Goal: Task Accomplishment & Management: Use online tool/utility

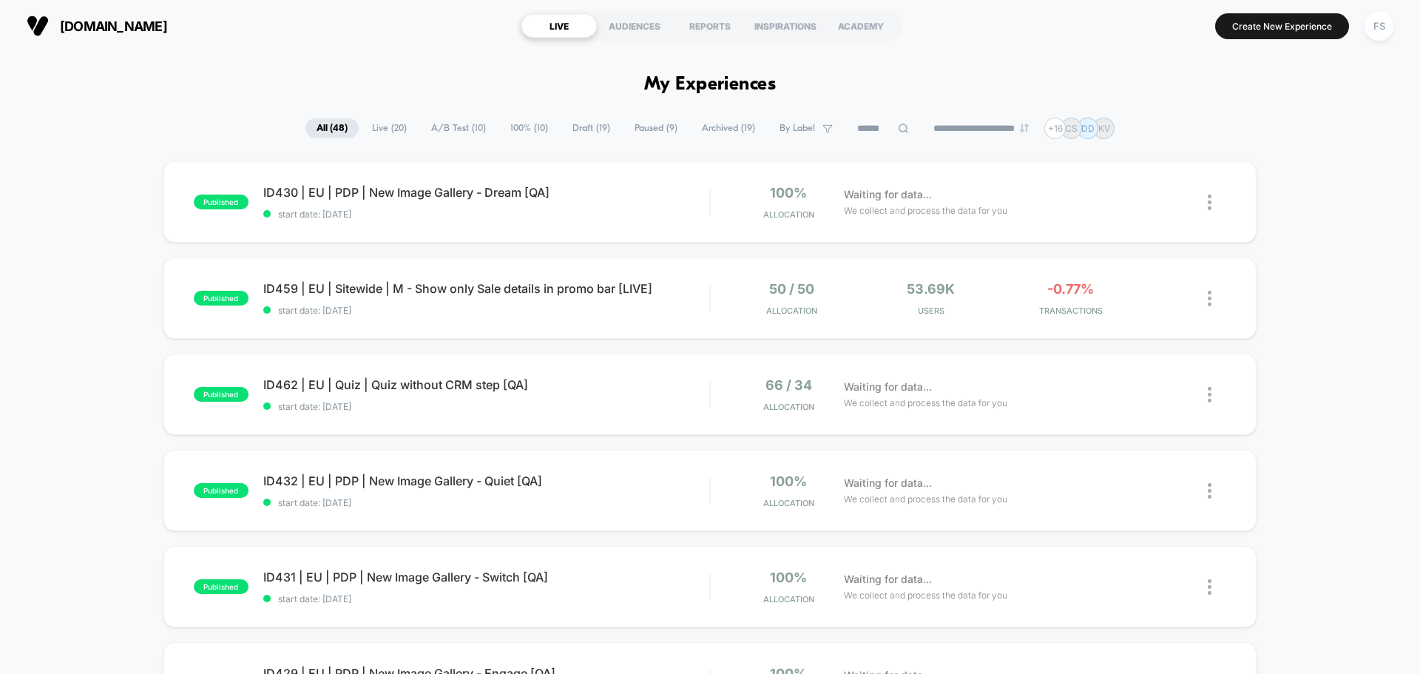
click at [898, 126] on icon at bounding box center [903, 128] width 11 height 11
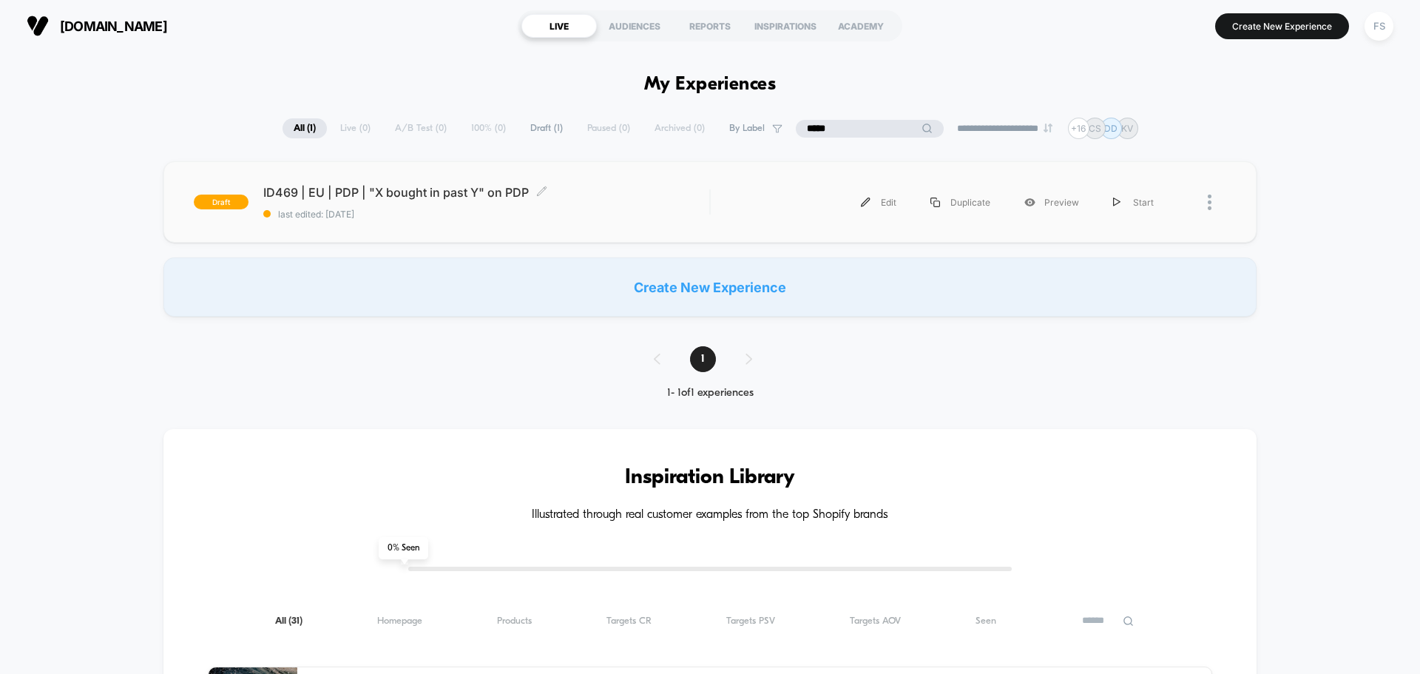
type input "*****"
click at [399, 199] on span "ID469 | EU | PDP | "X bought in past Y" on PDP Click to edit experience details" at bounding box center [486, 192] width 446 height 15
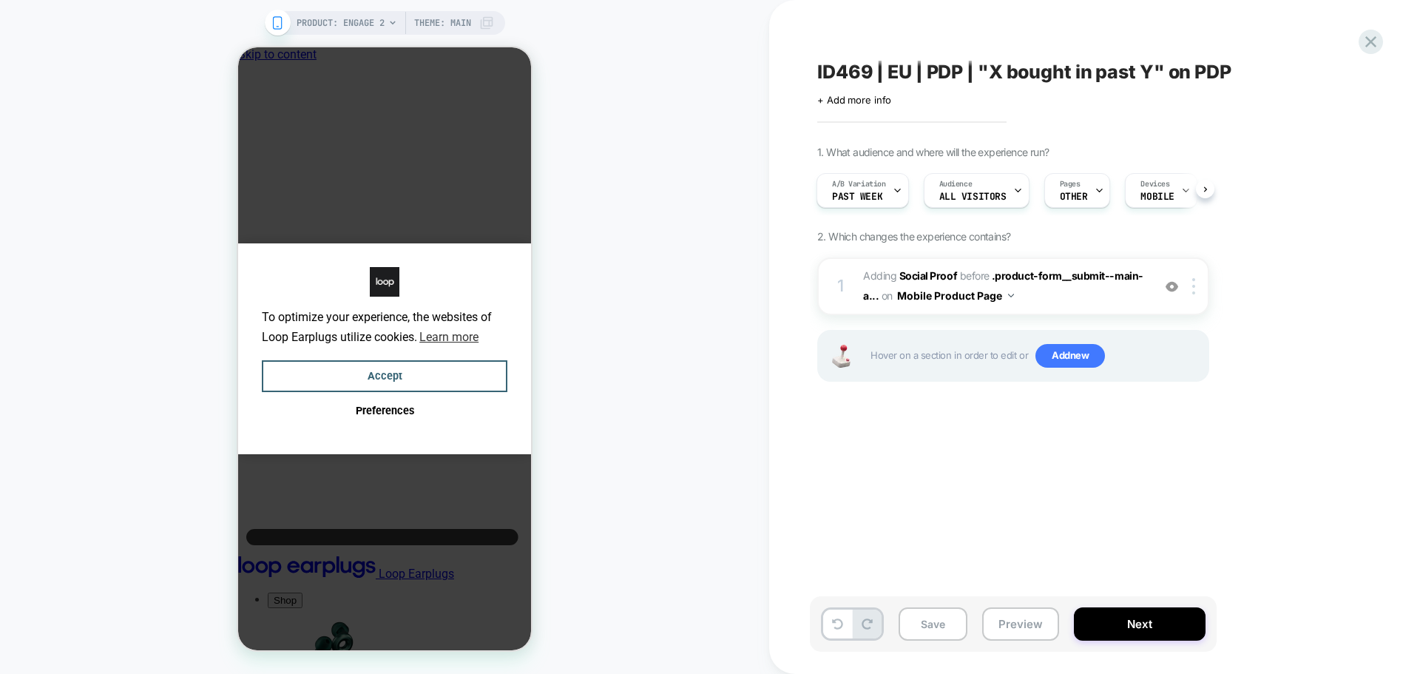
scroll to position [0, 11]
click at [405, 379] on button "Accept" at bounding box center [384, 376] width 245 height 32
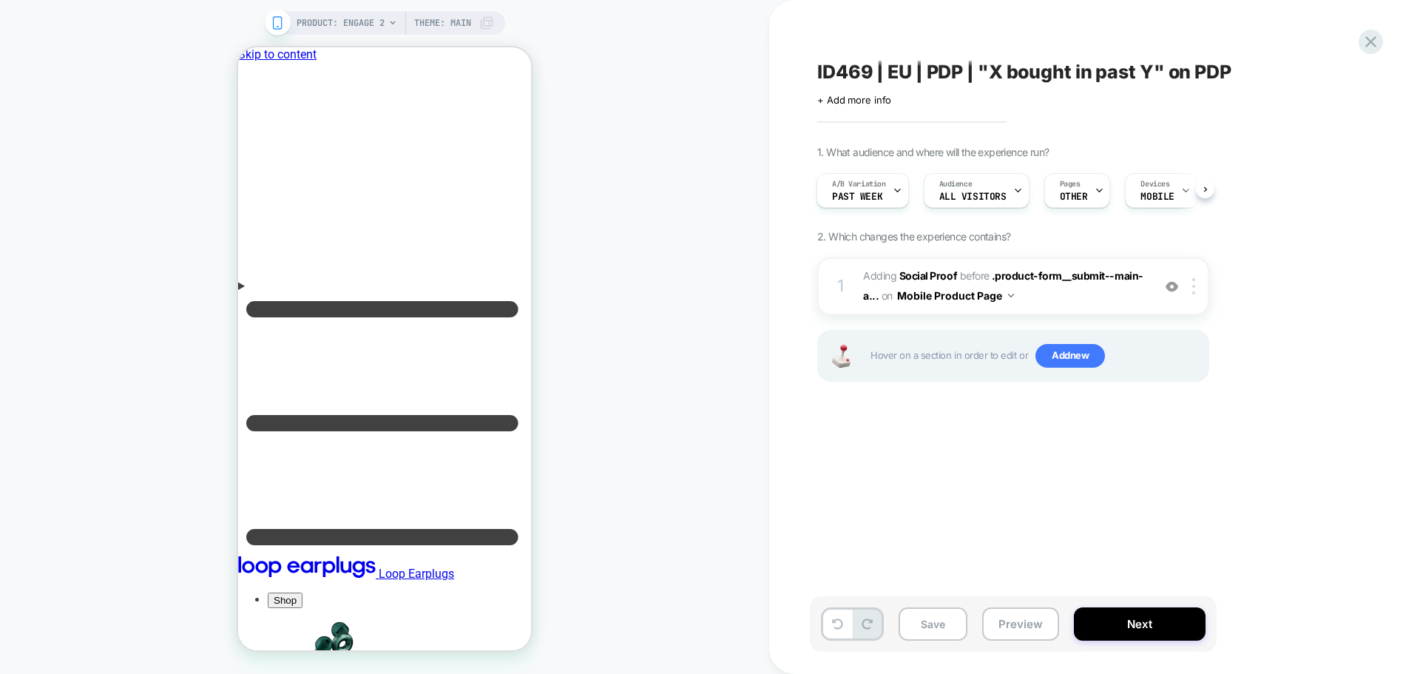
scroll to position [0, 0]
click at [0, 0] on b "Social Proof" at bounding box center [0, 0] width 0 height 0
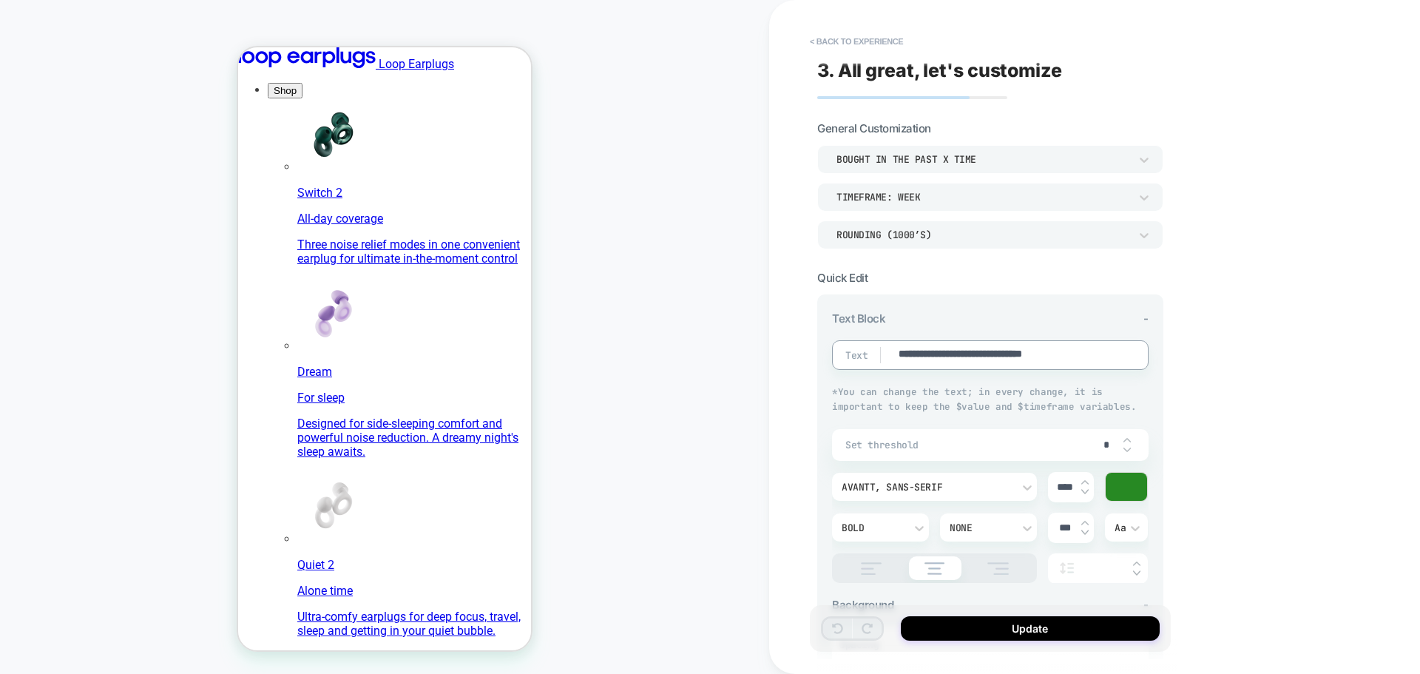
click at [0, 0] on textarea "**********" at bounding box center [0, 0] width 0 height 0
drag, startPoint x: 509, startPoint y: 74, endPoint x: 489, endPoint y: 155, distance: 83.0
click at [0, 0] on div "Rounding (1000’s)" at bounding box center [0, 0] width 0 height 0
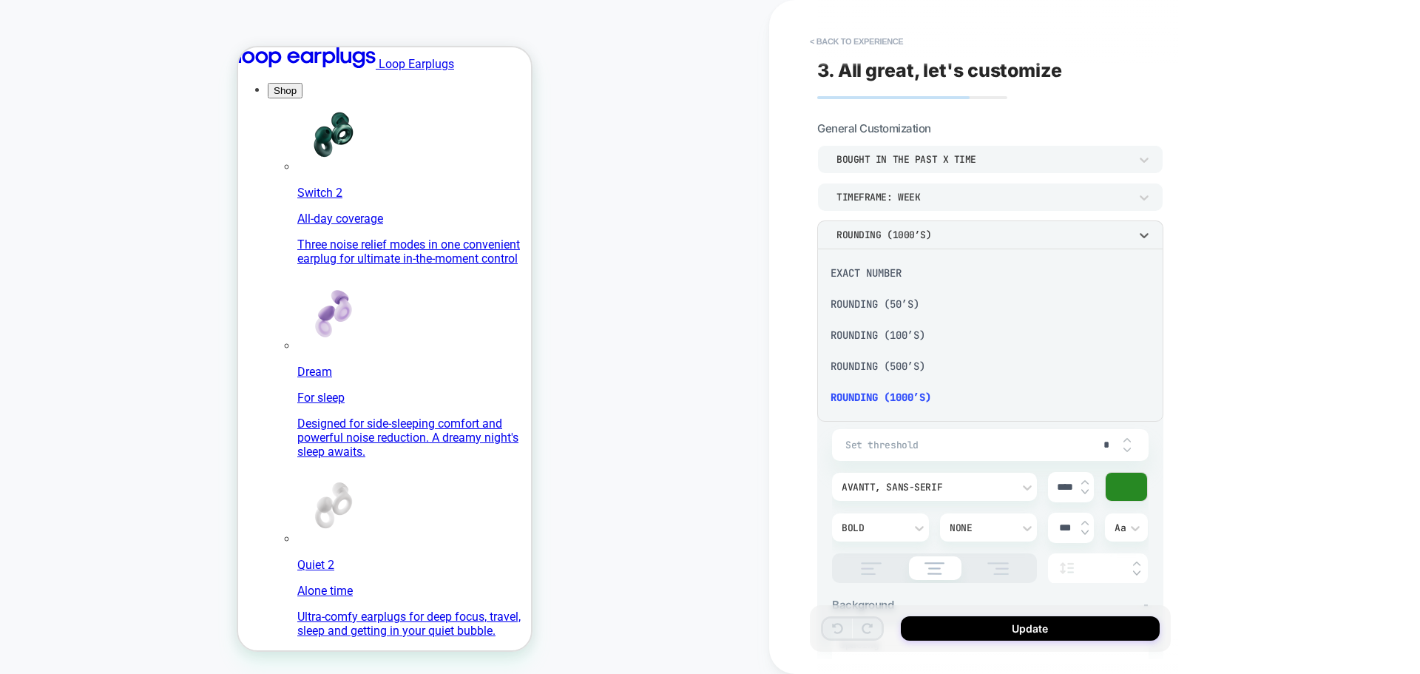
click at [958, 235] on div at bounding box center [710, 337] width 1420 height 674
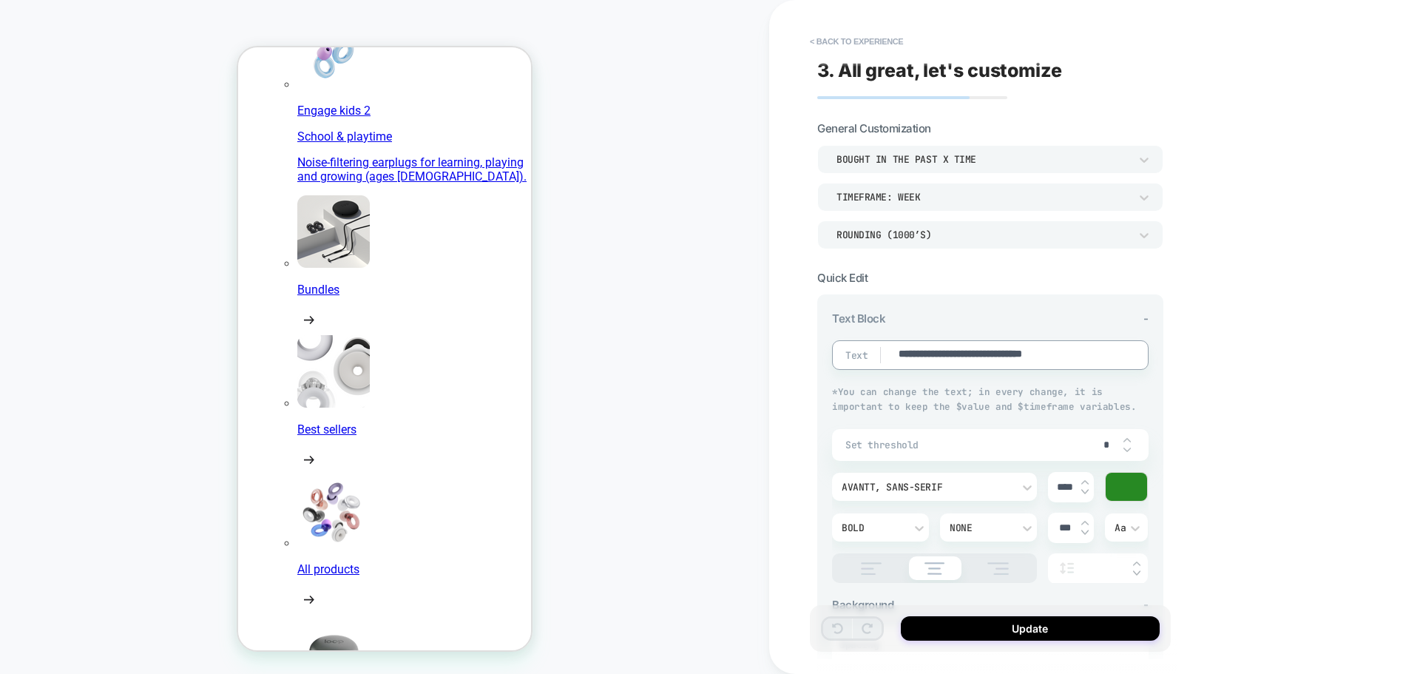
click at [0, 0] on div "bought in the past x time" at bounding box center [0, 0] width 0 height 0
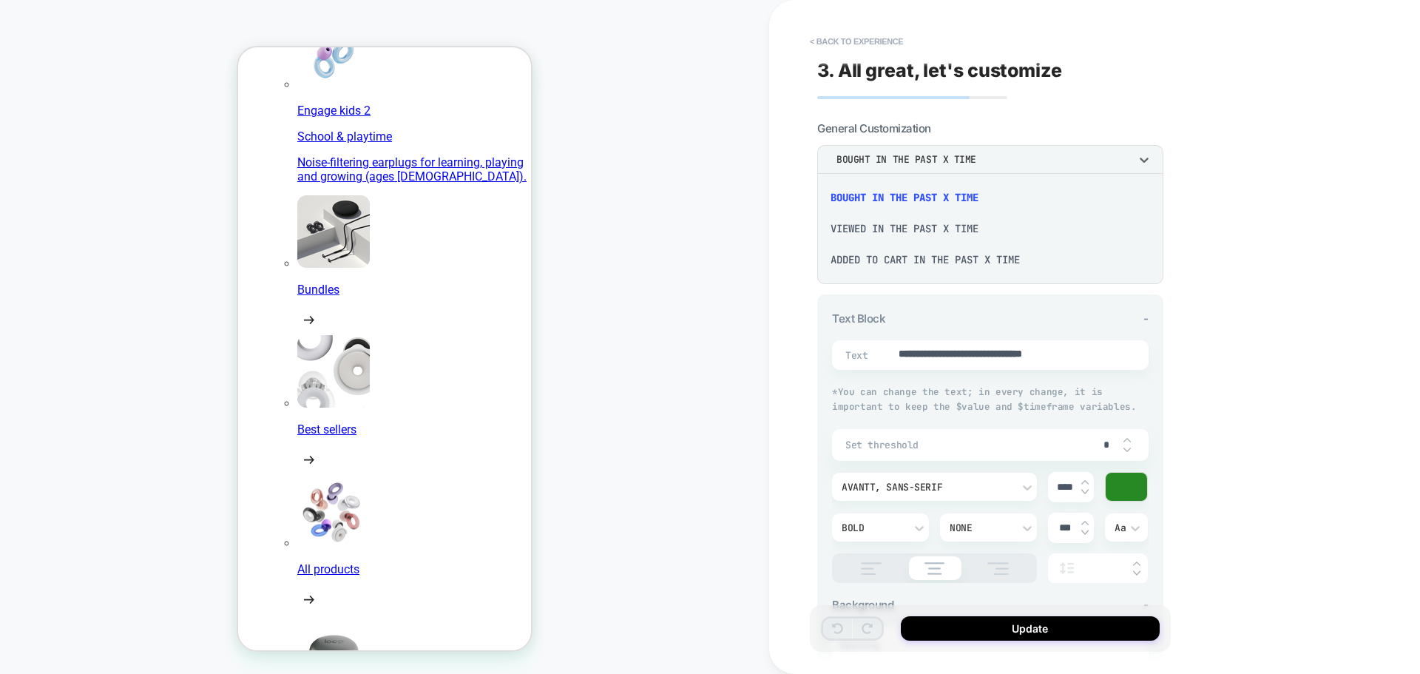
click at [0, 0] on div at bounding box center [0, 0] width 0 height 0
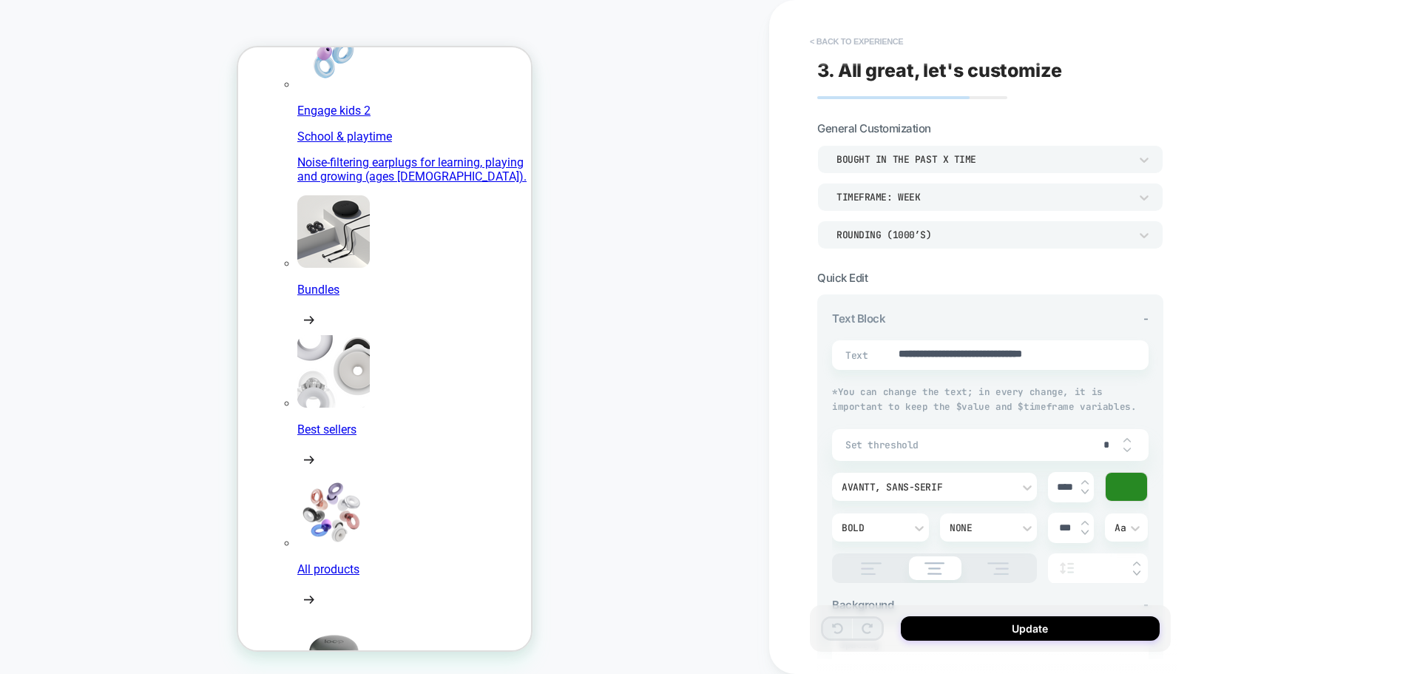
click at [0, 0] on button "< Back to experience" at bounding box center [0, 0] width 0 height 0
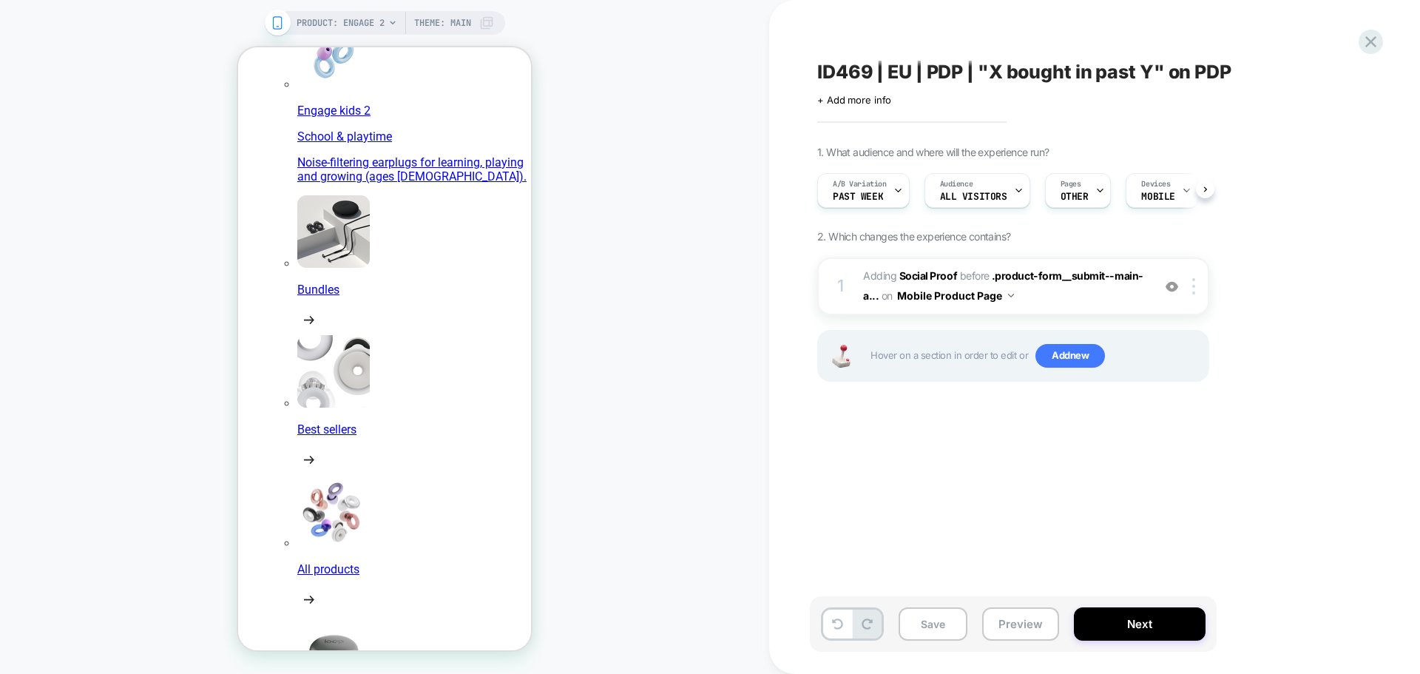
scroll to position [0, 1]
click at [886, 194] on div "A/B Variation Past week" at bounding box center [859, 190] width 84 height 33
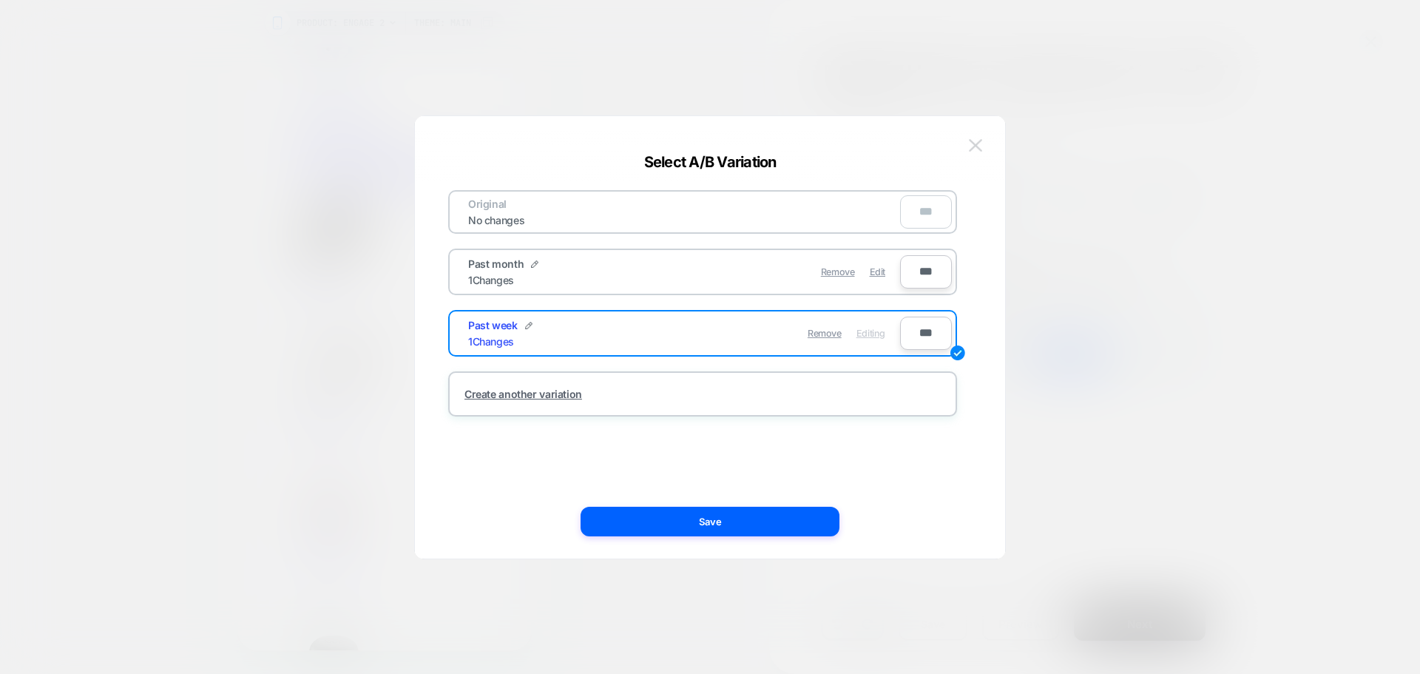
click at [0, 0] on img at bounding box center [0, 0] width 0 height 0
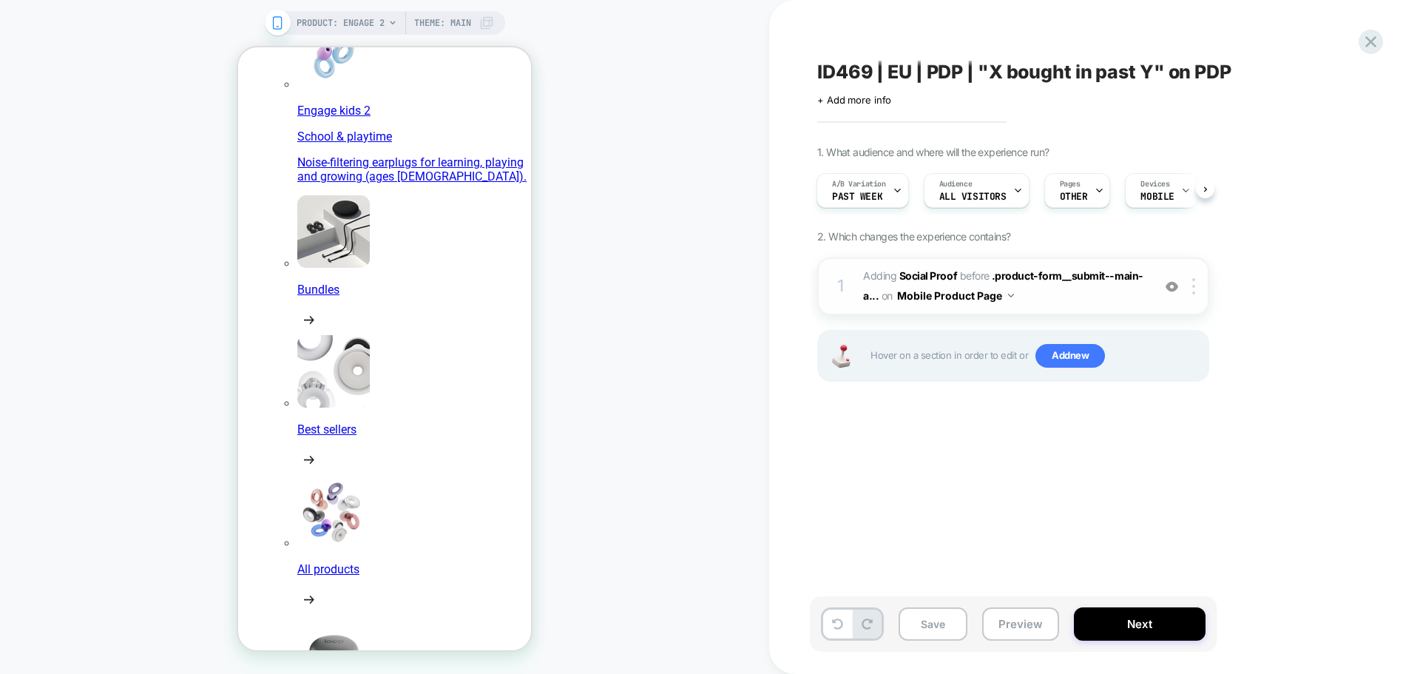
click at [911, 293] on button "Mobile Product Page" at bounding box center [955, 295] width 117 height 21
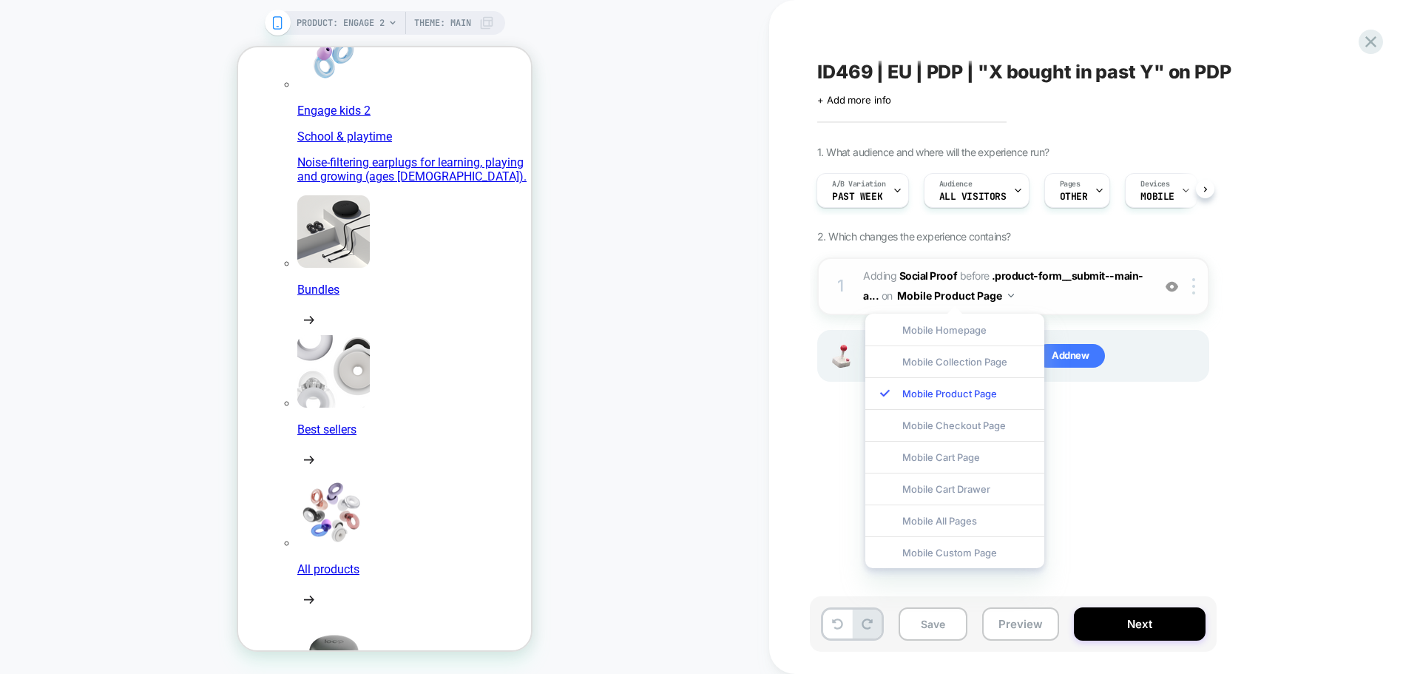
click at [911, 293] on button "Mobile Product Page" at bounding box center [955, 295] width 117 height 21
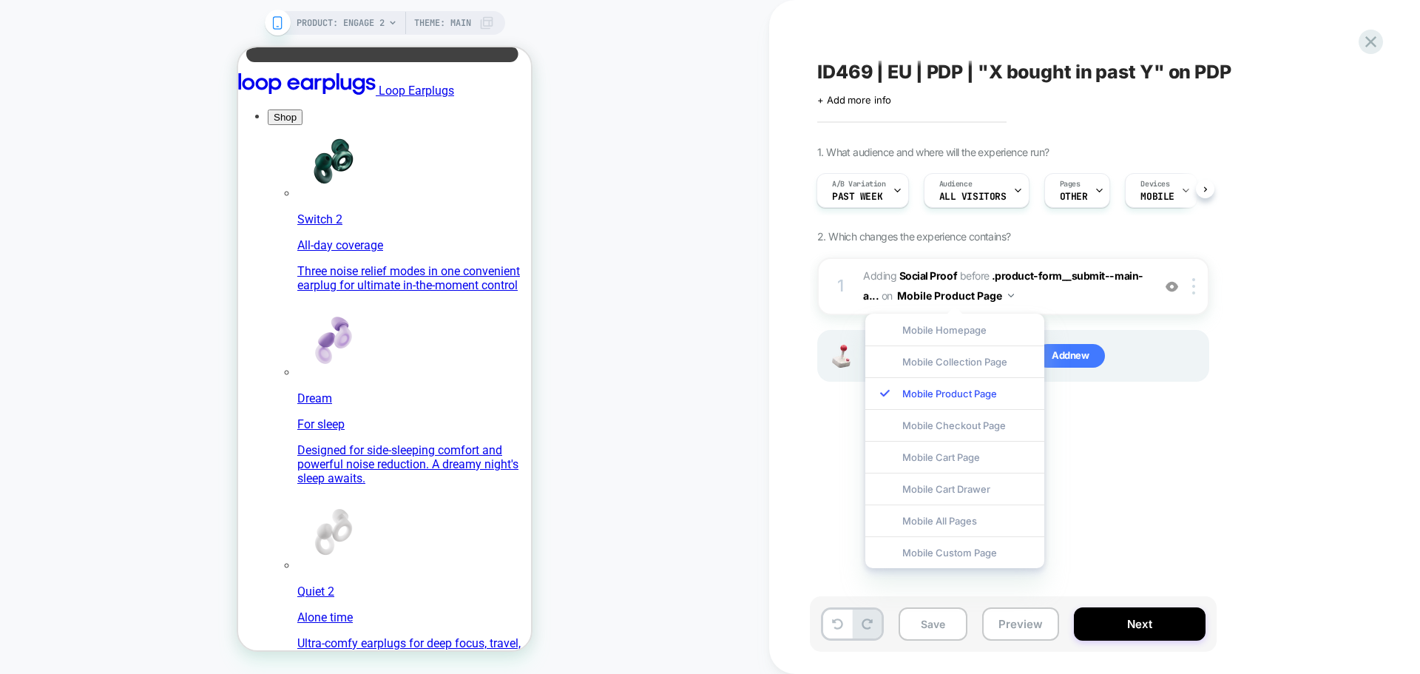
scroll to position [436, 0]
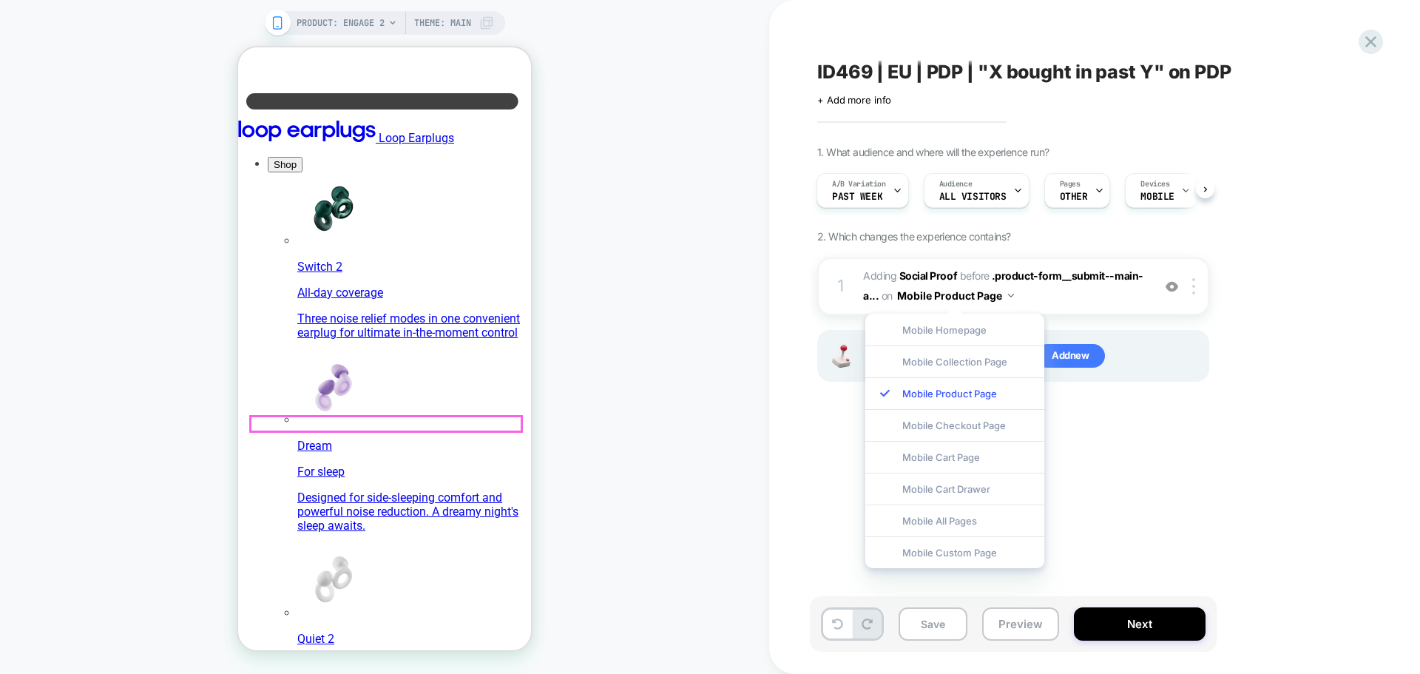
click at [1199, 512] on div "ID469 | EU | PDP | "X bought in past Y" on PDP Click to edit experience details…" at bounding box center [1087, 337] width 555 height 644
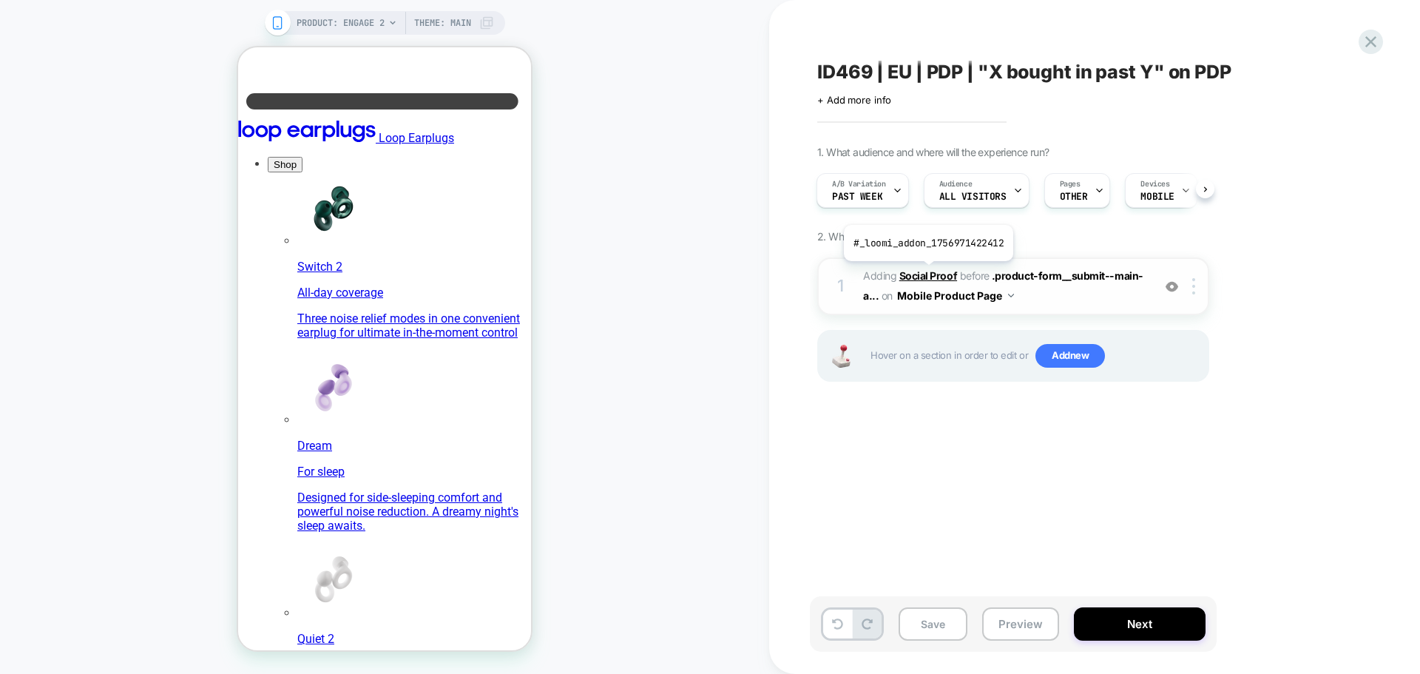
click at [926, 272] on b "Social Proof" at bounding box center [928, 275] width 58 height 13
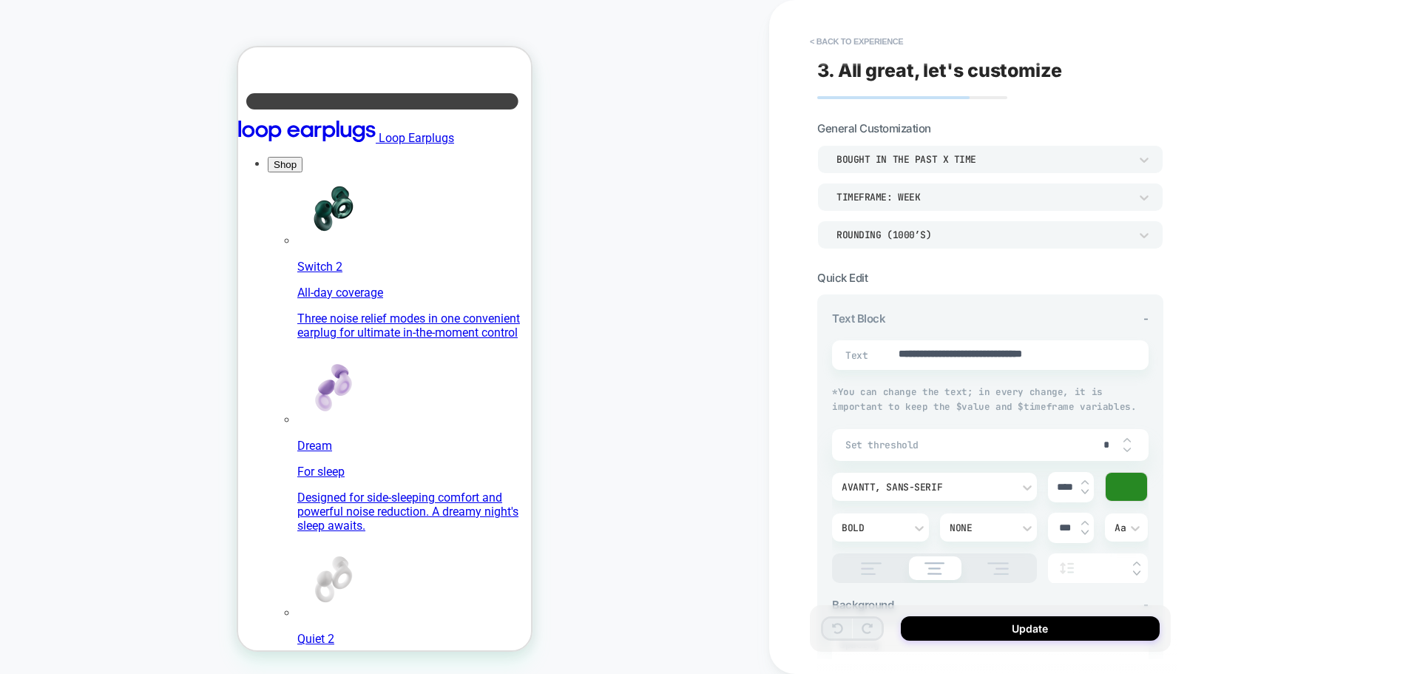
scroll to position [509, 0]
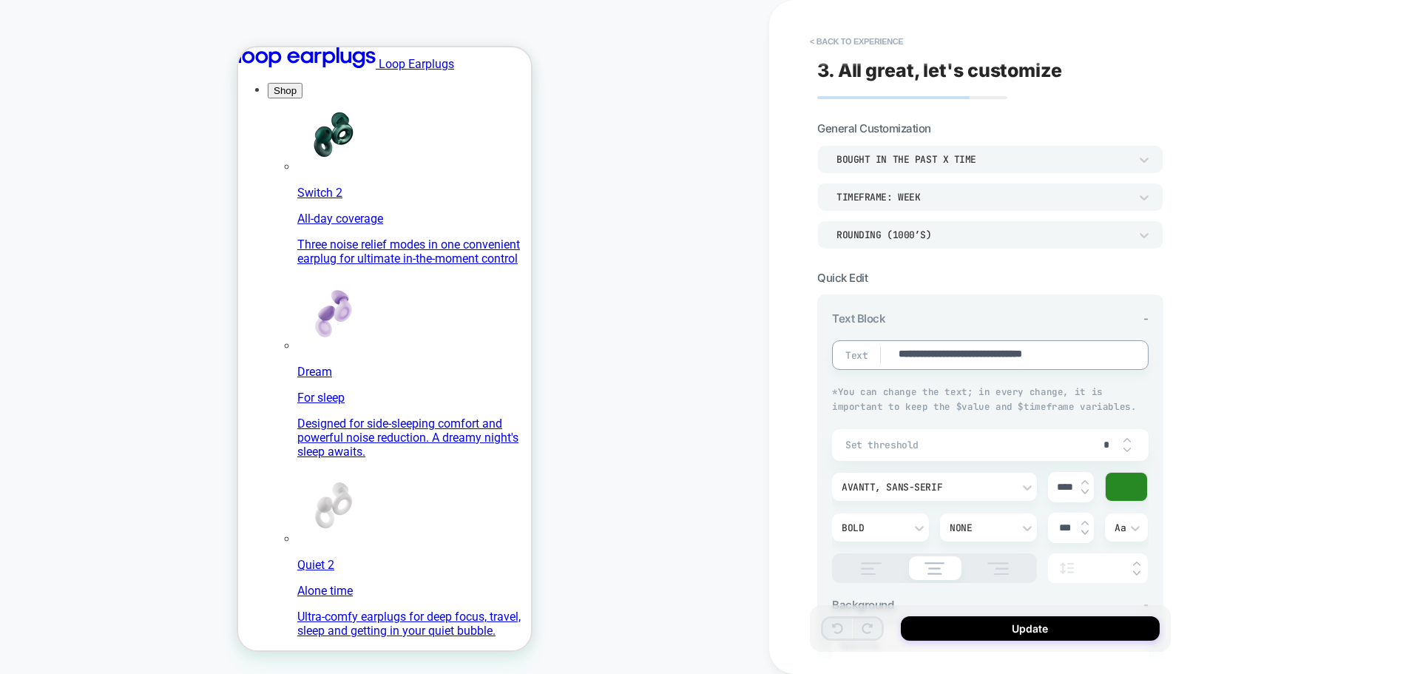
drag, startPoint x: 930, startPoint y: 352, endPoint x: 897, endPoint y: 352, distance: 33.3
click at [897, 352] on textarea "**********" at bounding box center [1005, 355] width 216 height 16
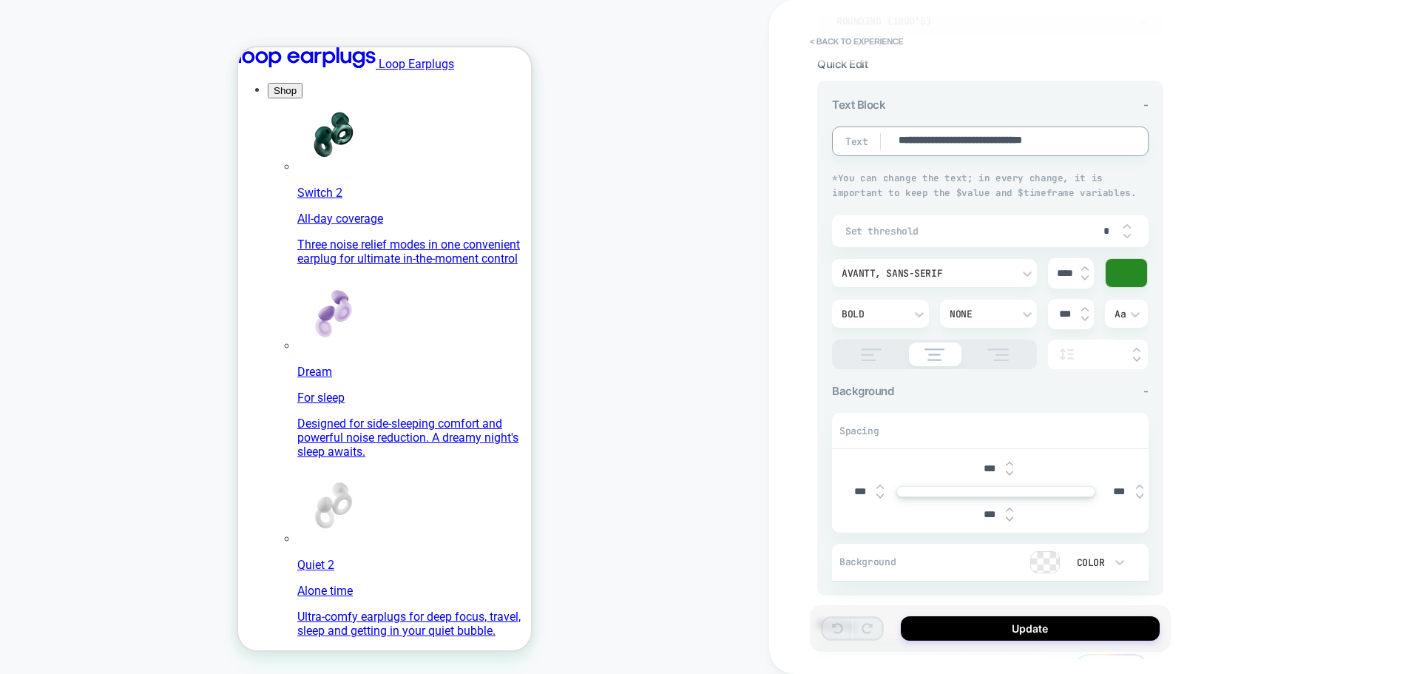
scroll to position [0, 0]
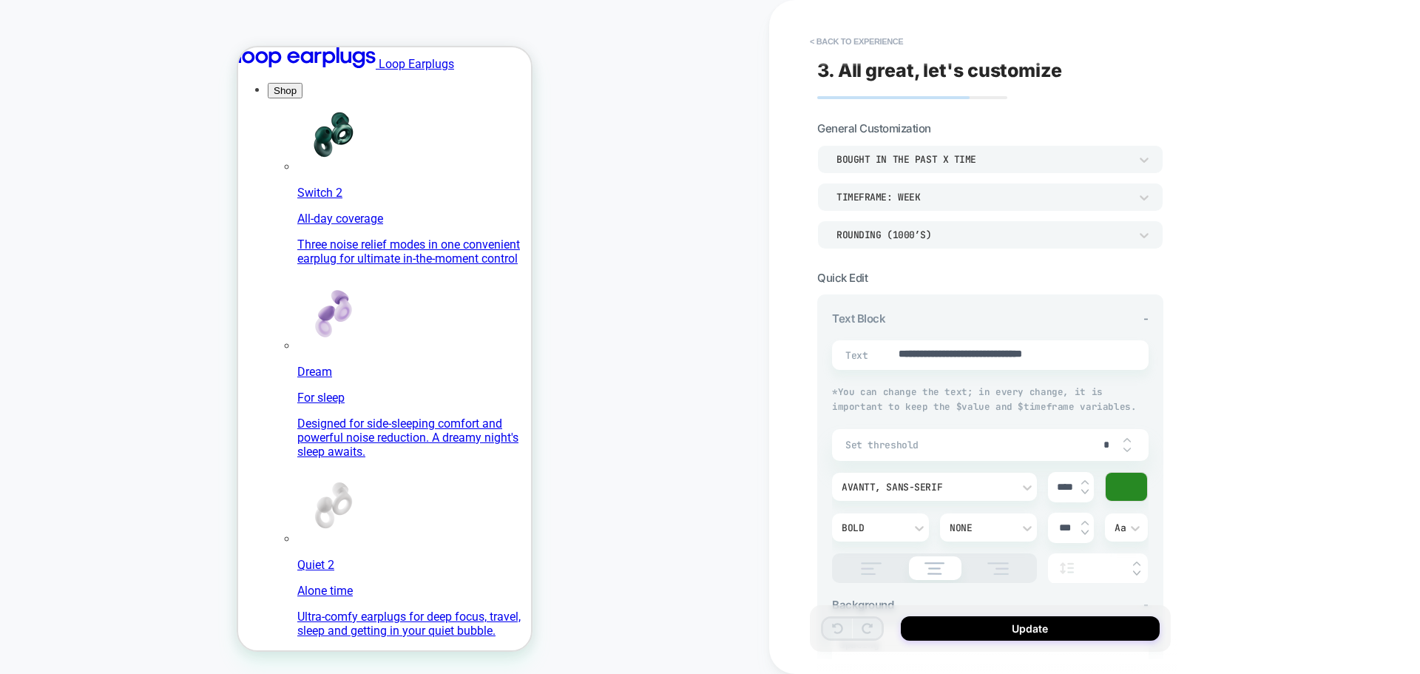
drag, startPoint x: 453, startPoint y: 347, endPoint x: 365, endPoint y: 347, distance: 87.3
drag, startPoint x: 1102, startPoint y: 352, endPoint x: 980, endPoint y: 352, distance: 122.0
click at [1102, 352] on textarea "**********" at bounding box center [1005, 355] width 216 height 16
click at [910, 352] on textarea "**********" at bounding box center [1005, 355] width 216 height 16
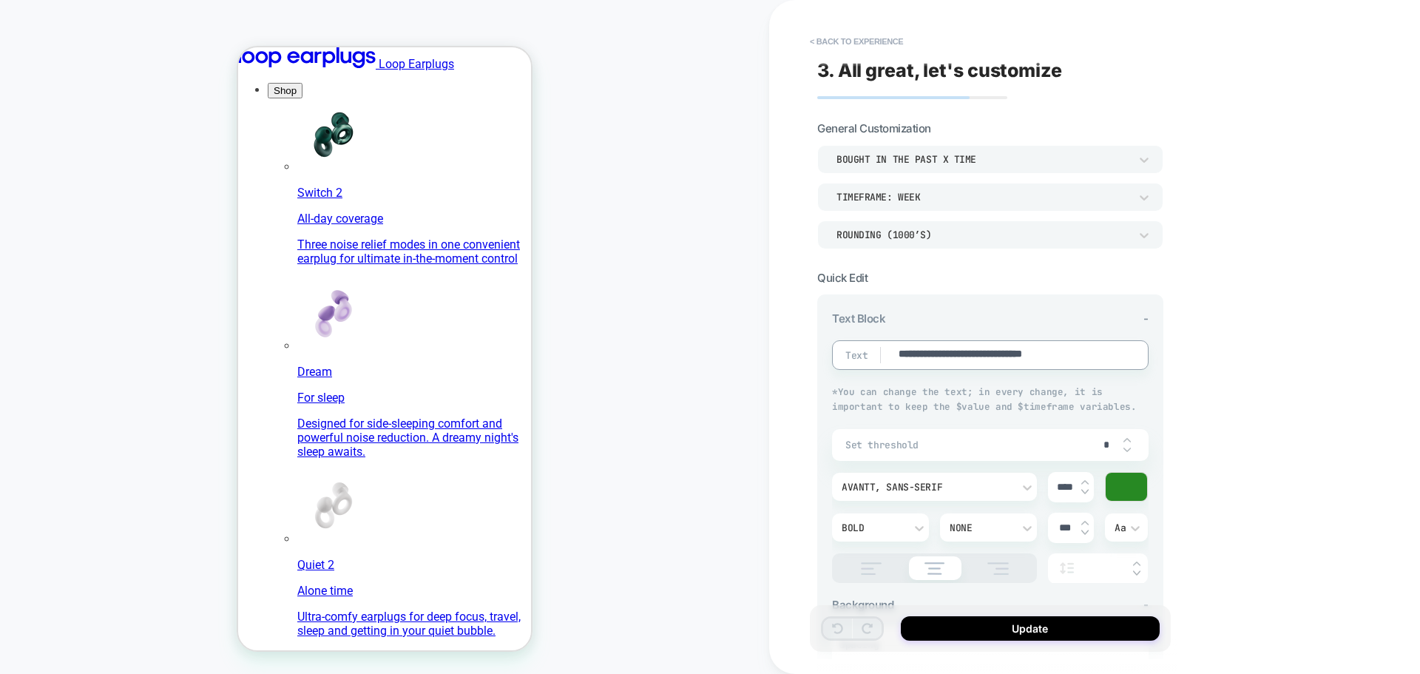
click at [910, 352] on textarea "**********" at bounding box center [1005, 355] width 216 height 16
click at [884, 46] on button "< Back to experience" at bounding box center [856, 42] width 108 height 24
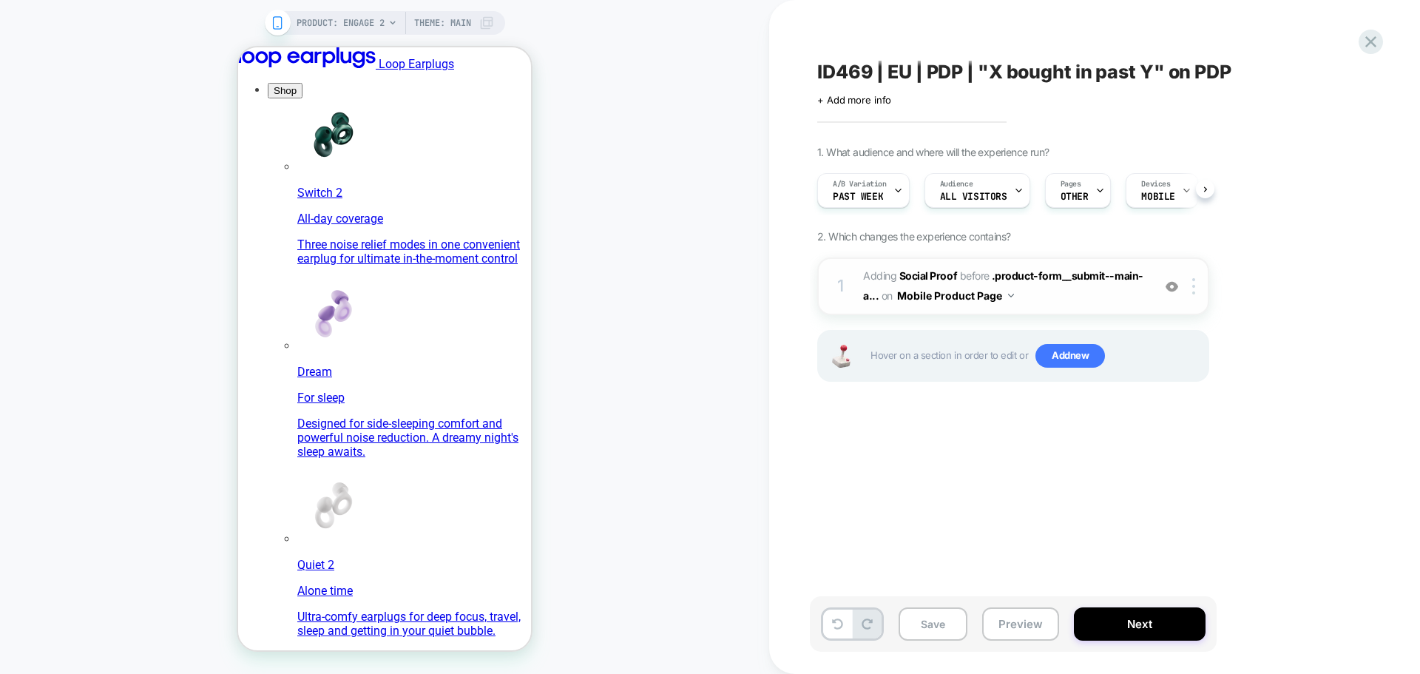
scroll to position [0, 1]
click at [931, 279] on b "Social Proof" at bounding box center [928, 275] width 58 height 13
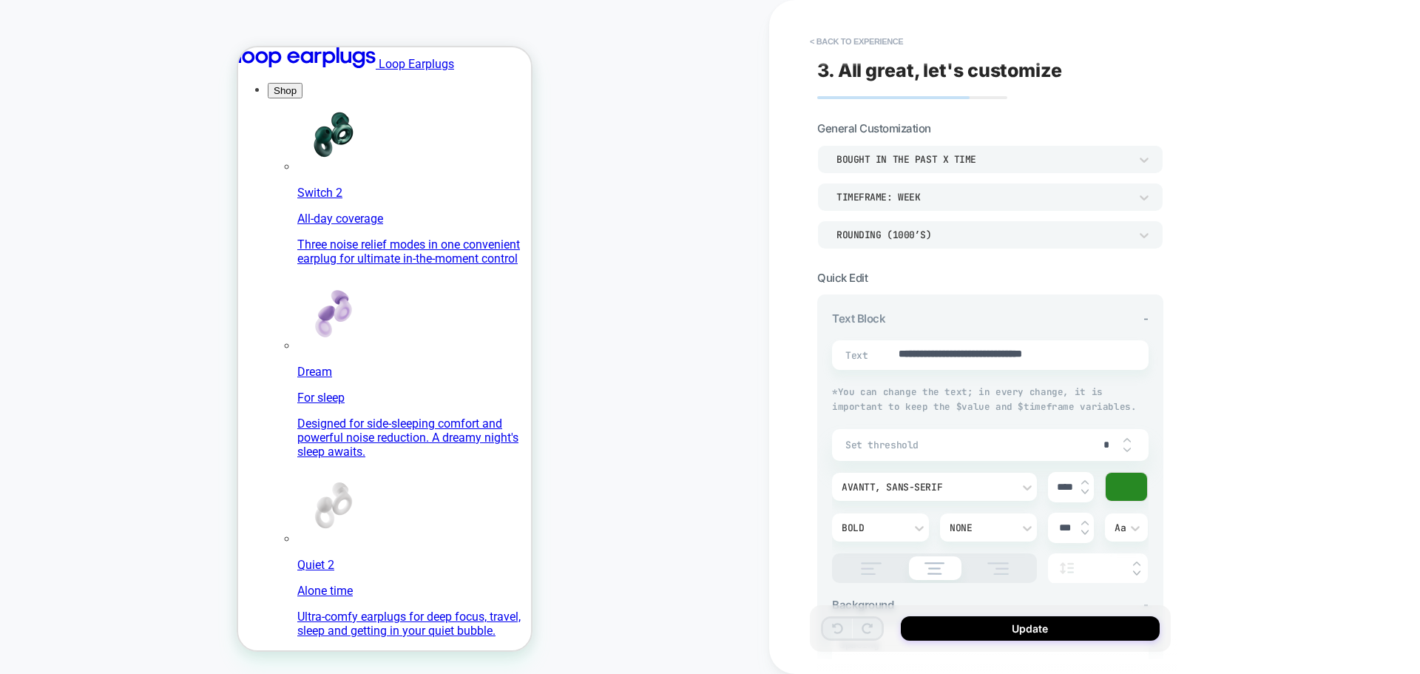
type textarea "*"
click at [883, 46] on button "< Back to experience" at bounding box center [856, 42] width 108 height 24
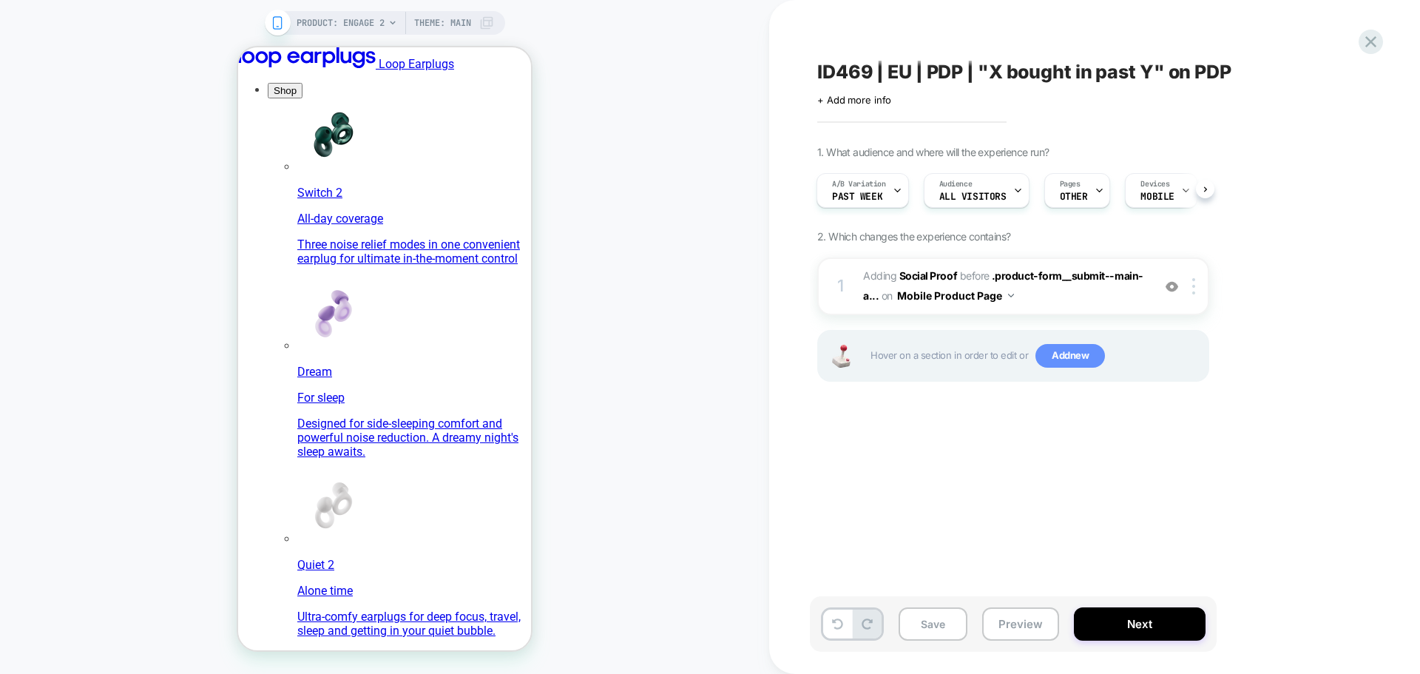
click at [1061, 356] on span "Add new" at bounding box center [1070, 356] width 70 height 24
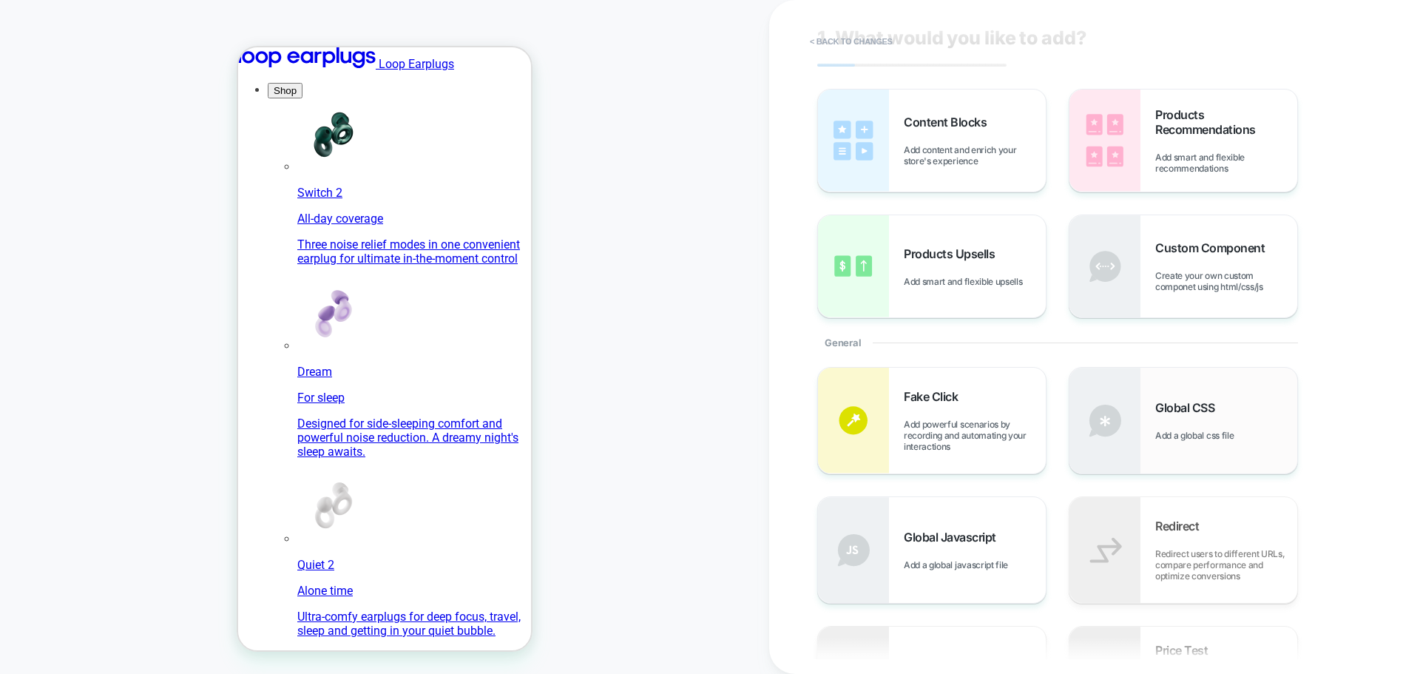
scroll to position [0, 0]
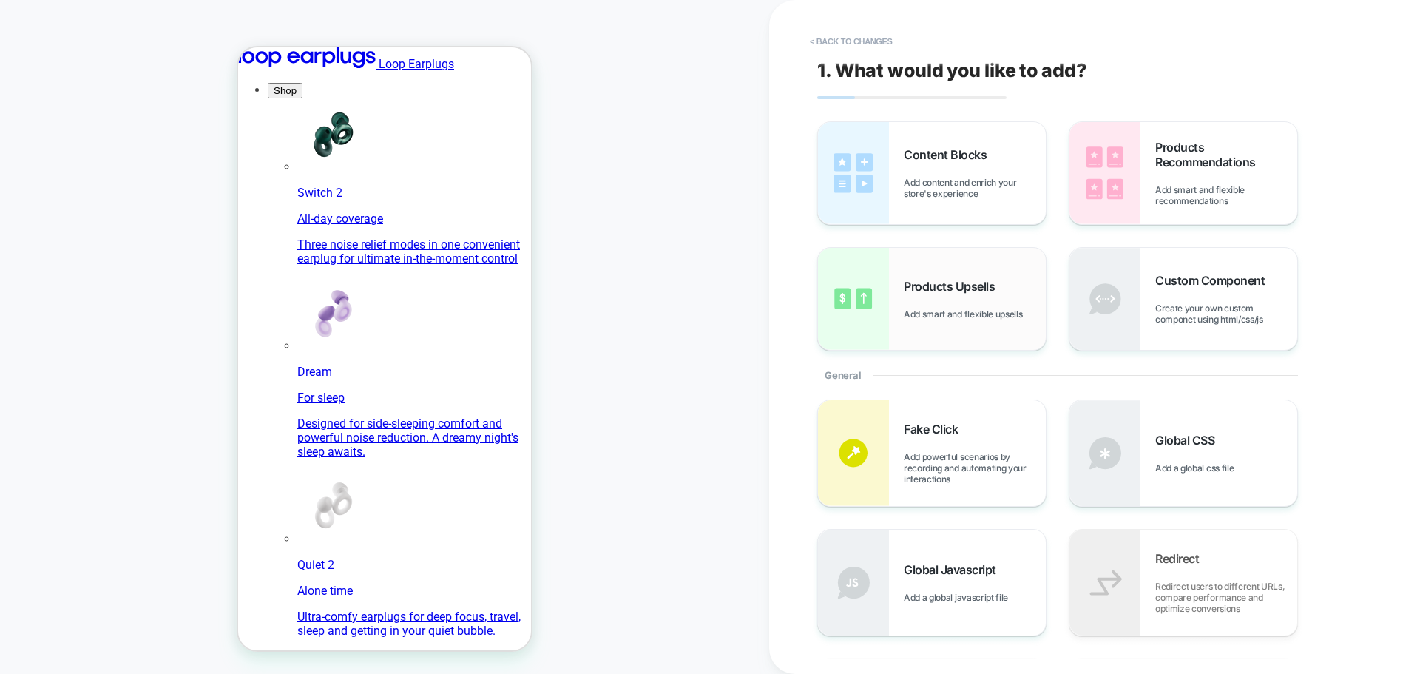
click at [0, 0] on img at bounding box center [0, 0] width 0 height 0
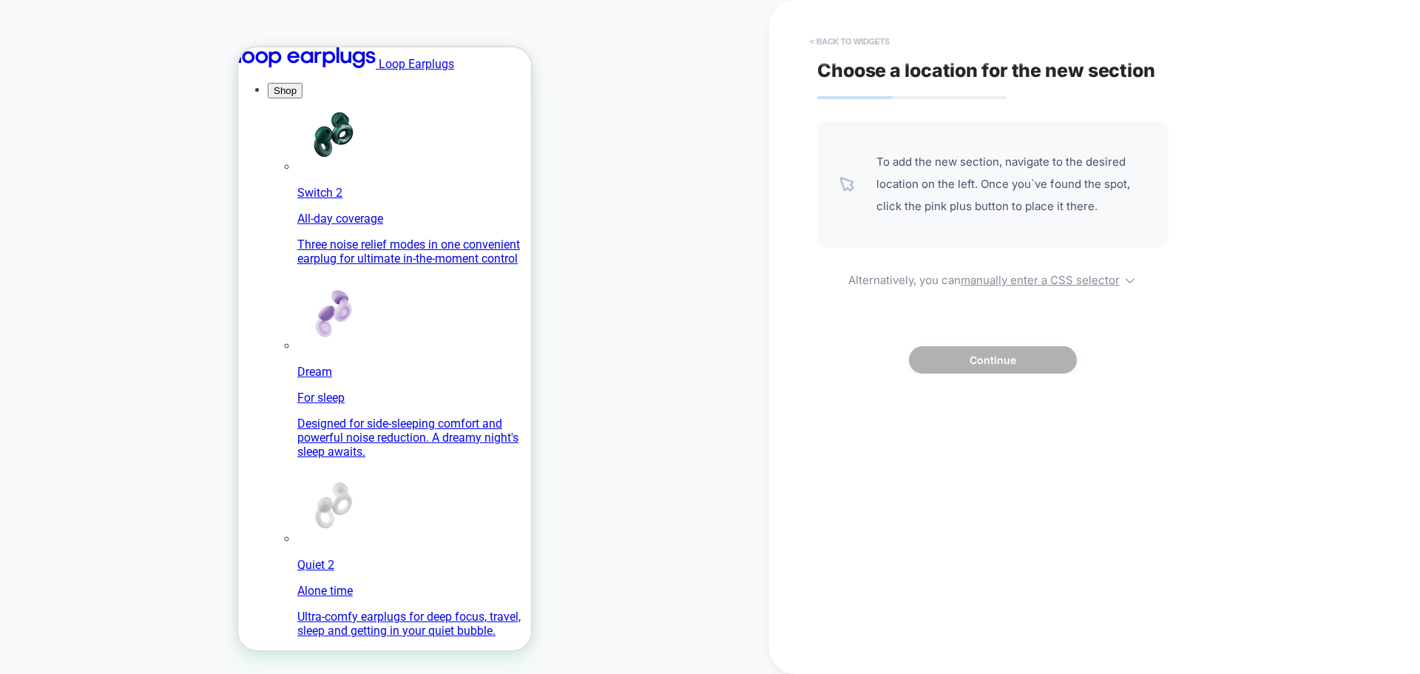
click at [0, 0] on button "< Back to widgets" at bounding box center [0, 0] width 0 height 0
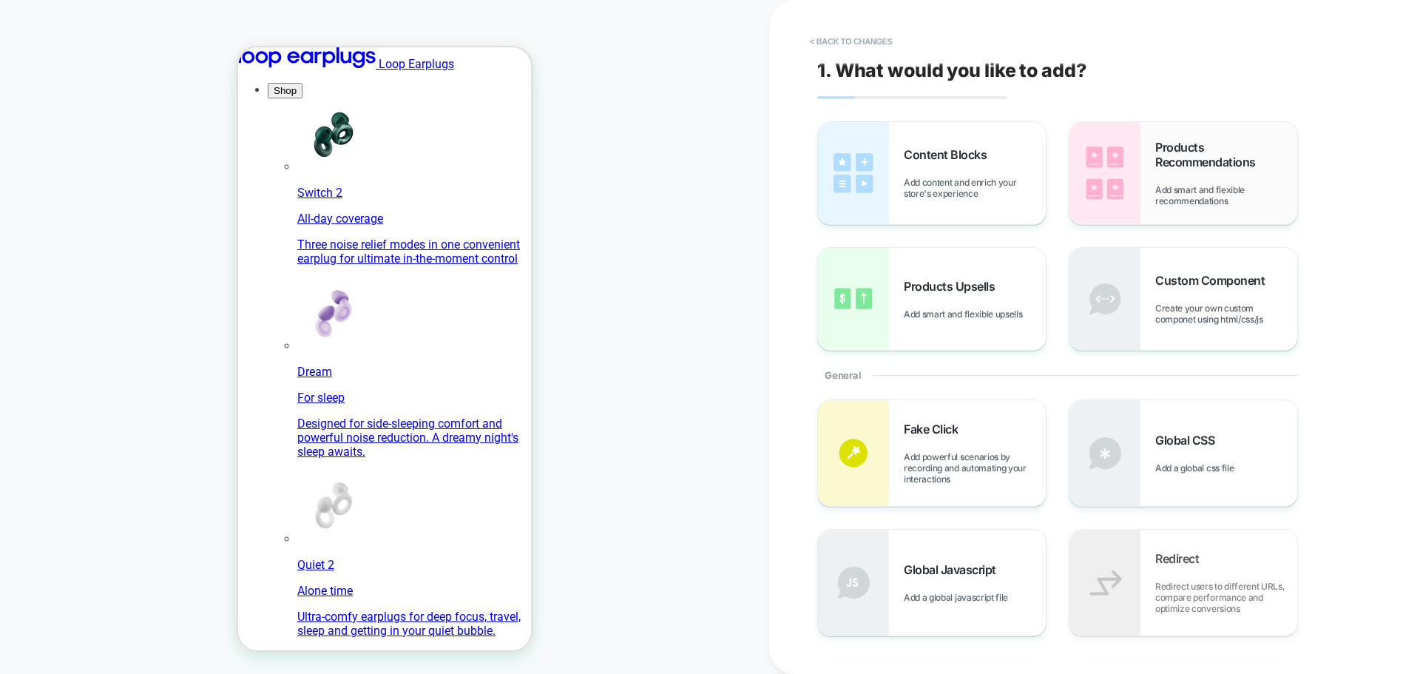
click at [0, 0] on span "Products Recommendations" at bounding box center [0, 0] width 0 height 0
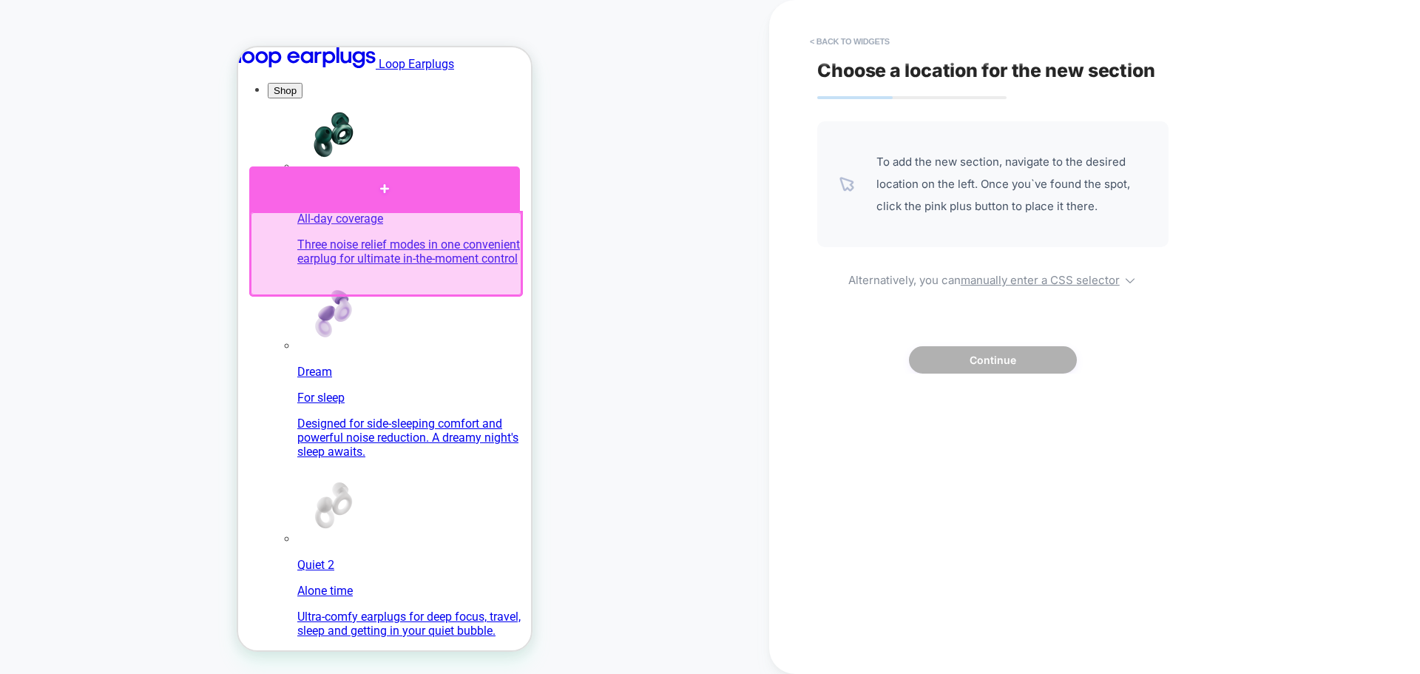
drag, startPoint x: 375, startPoint y: 190, endPoint x: 965, endPoint y: 188, distance: 590.1
click at [375, 190] on div at bounding box center [384, 188] width 271 height 44
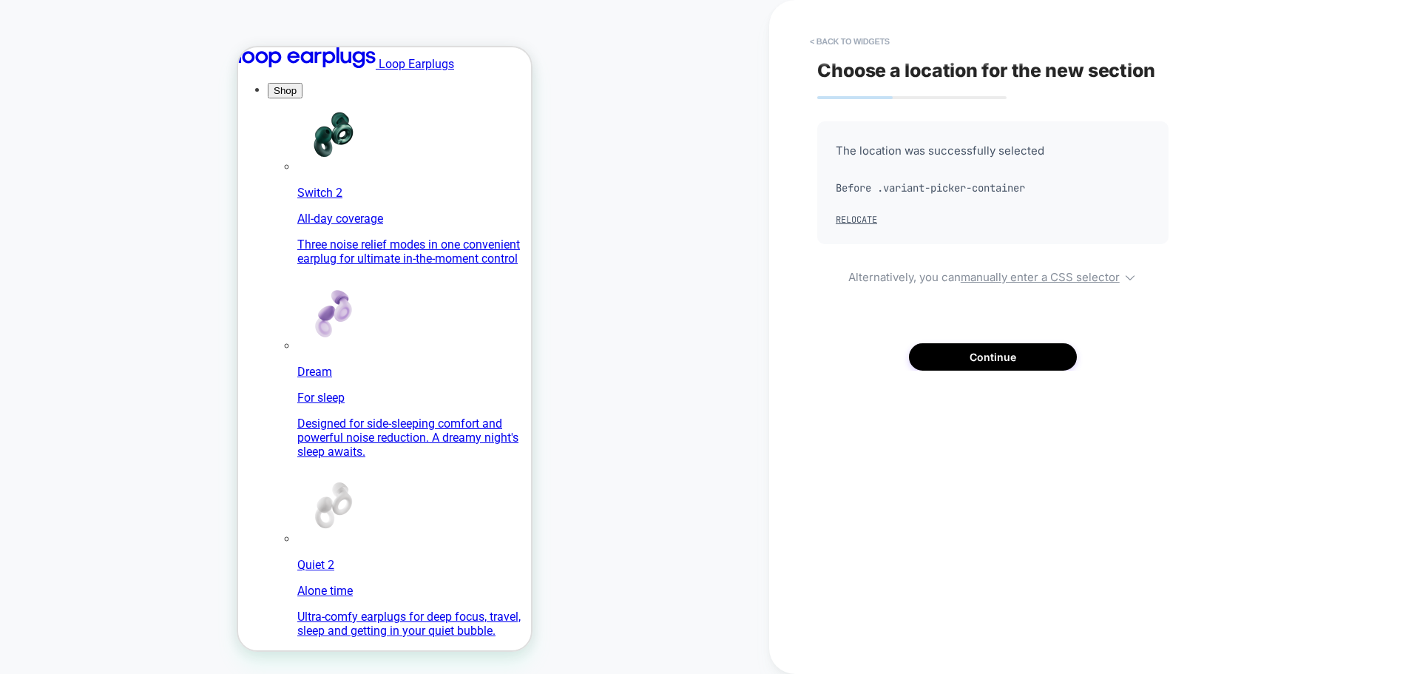
scroll to position [392, 0]
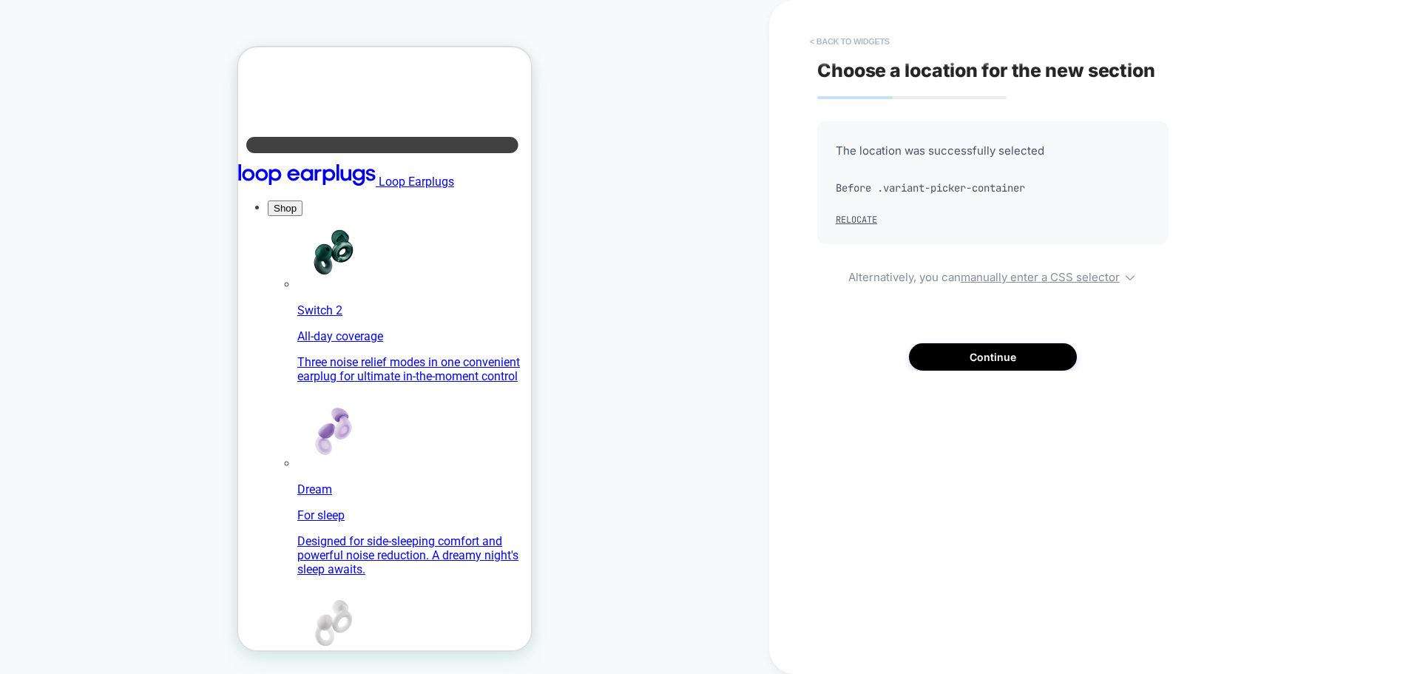
click at [0, 0] on button "< Back to widgets" at bounding box center [0, 0] width 0 height 0
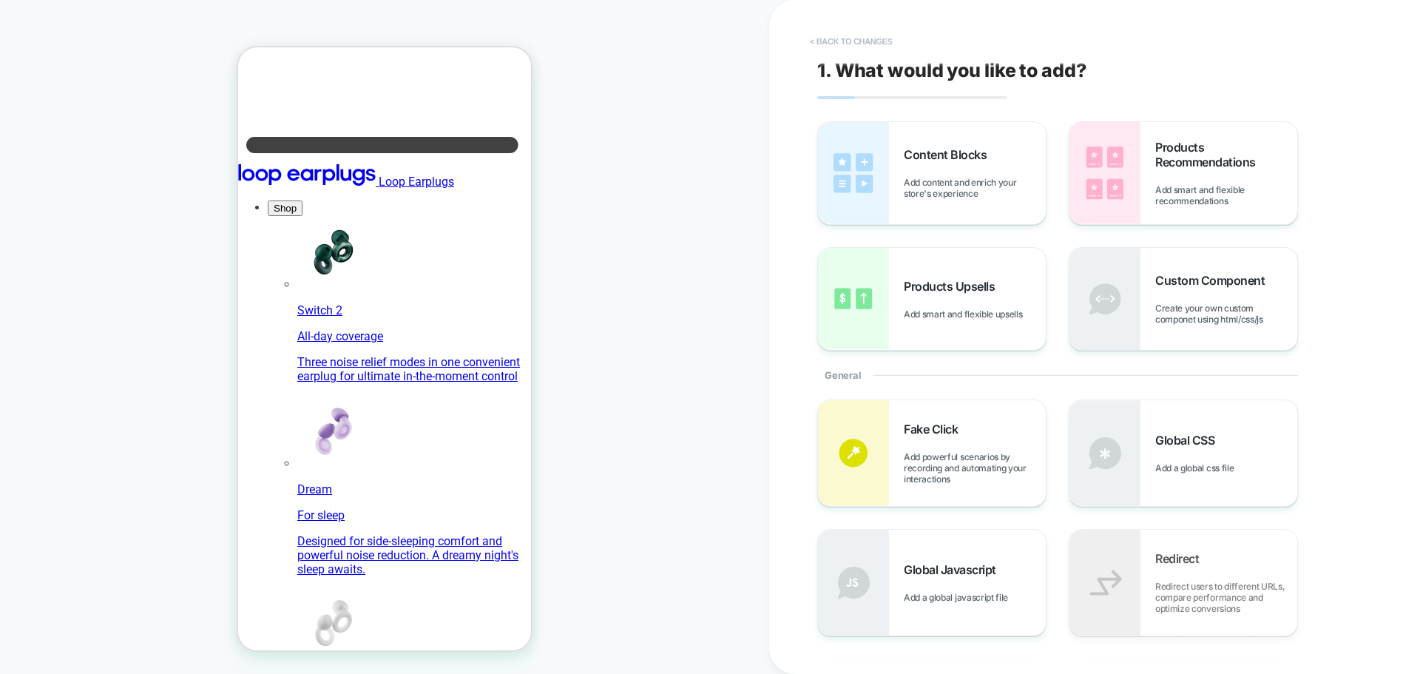
click at [872, 38] on button "< Back to changes" at bounding box center [851, 42] width 98 height 24
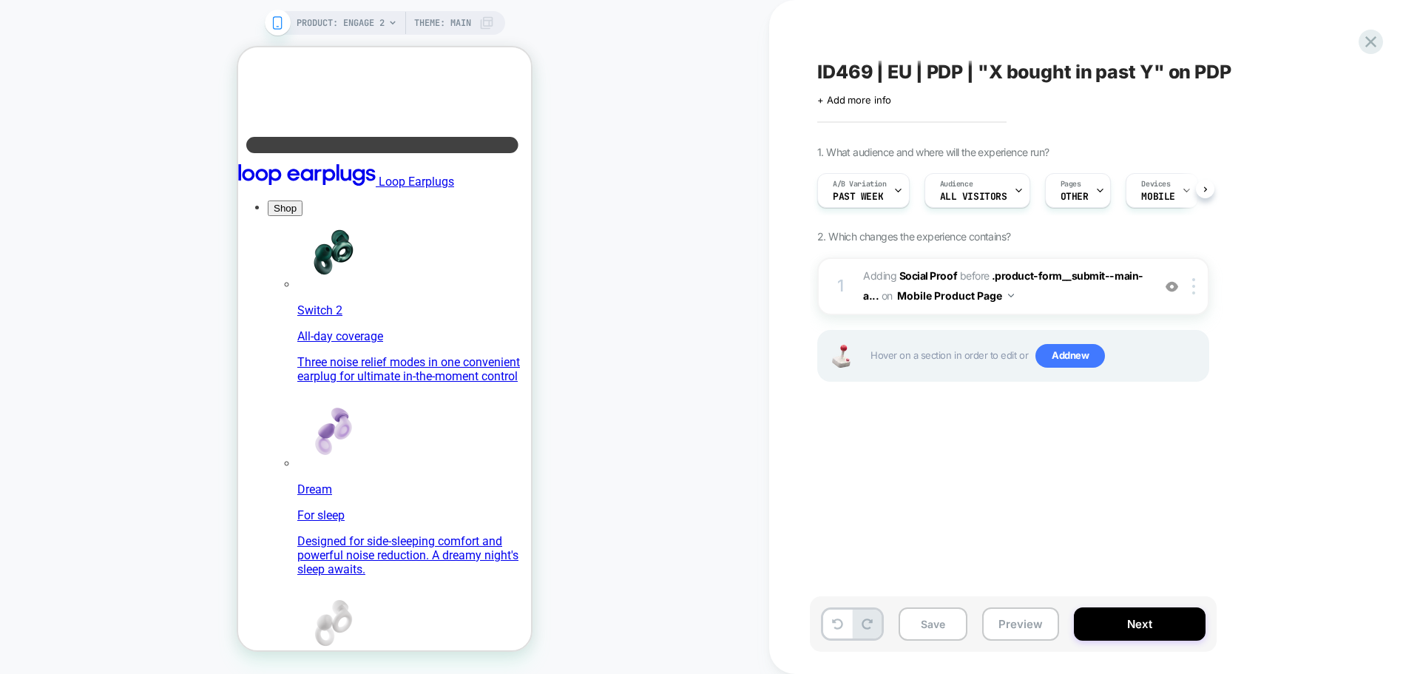
scroll to position [0, 1]
click at [0, 0] on span "Add new" at bounding box center [0, 0] width 0 height 0
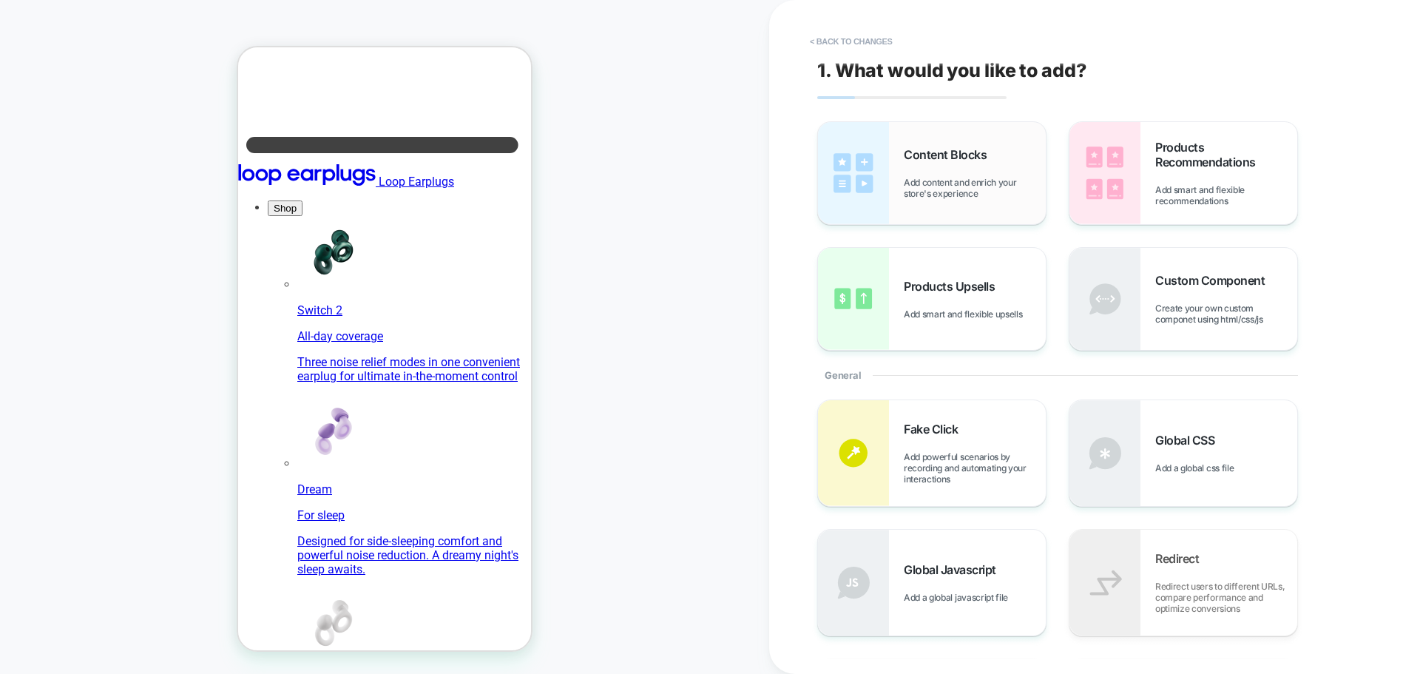
click at [936, 155] on span "Content Blocks" at bounding box center [949, 154] width 90 height 15
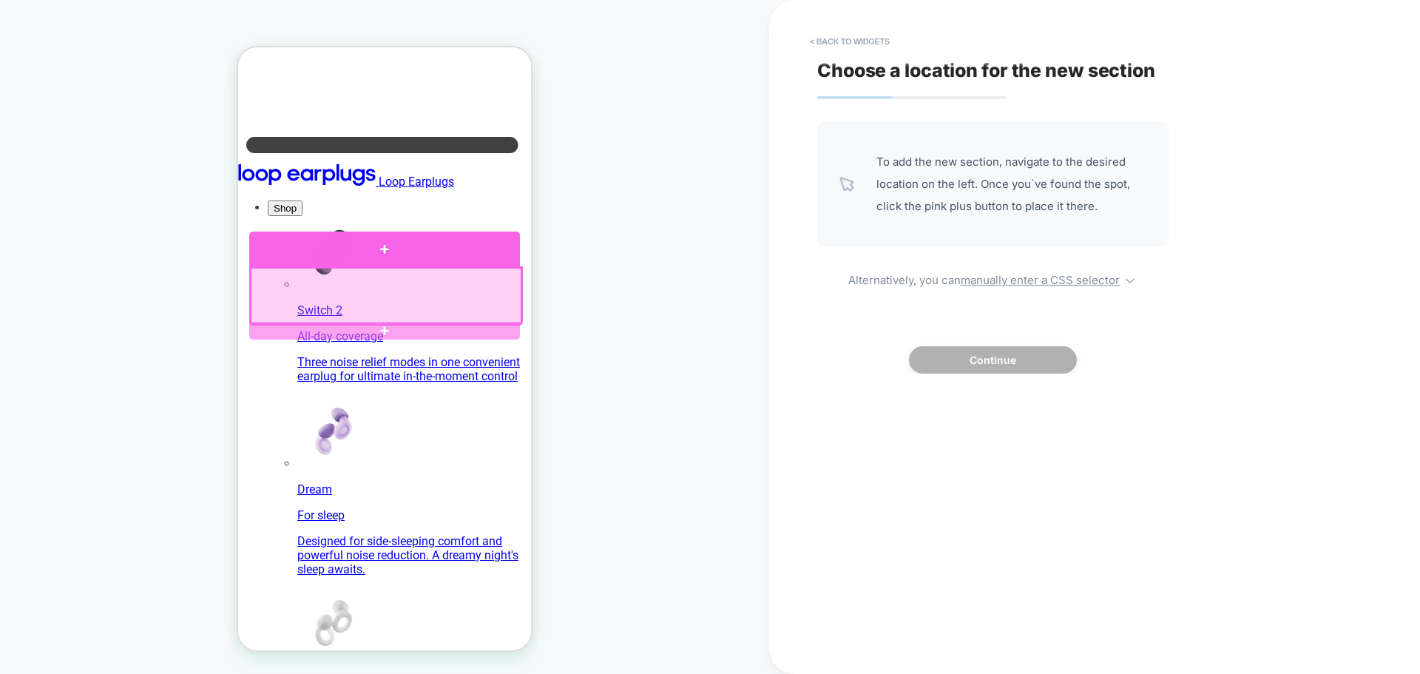
click at [381, 251] on div at bounding box center [384, 248] width 271 height 35
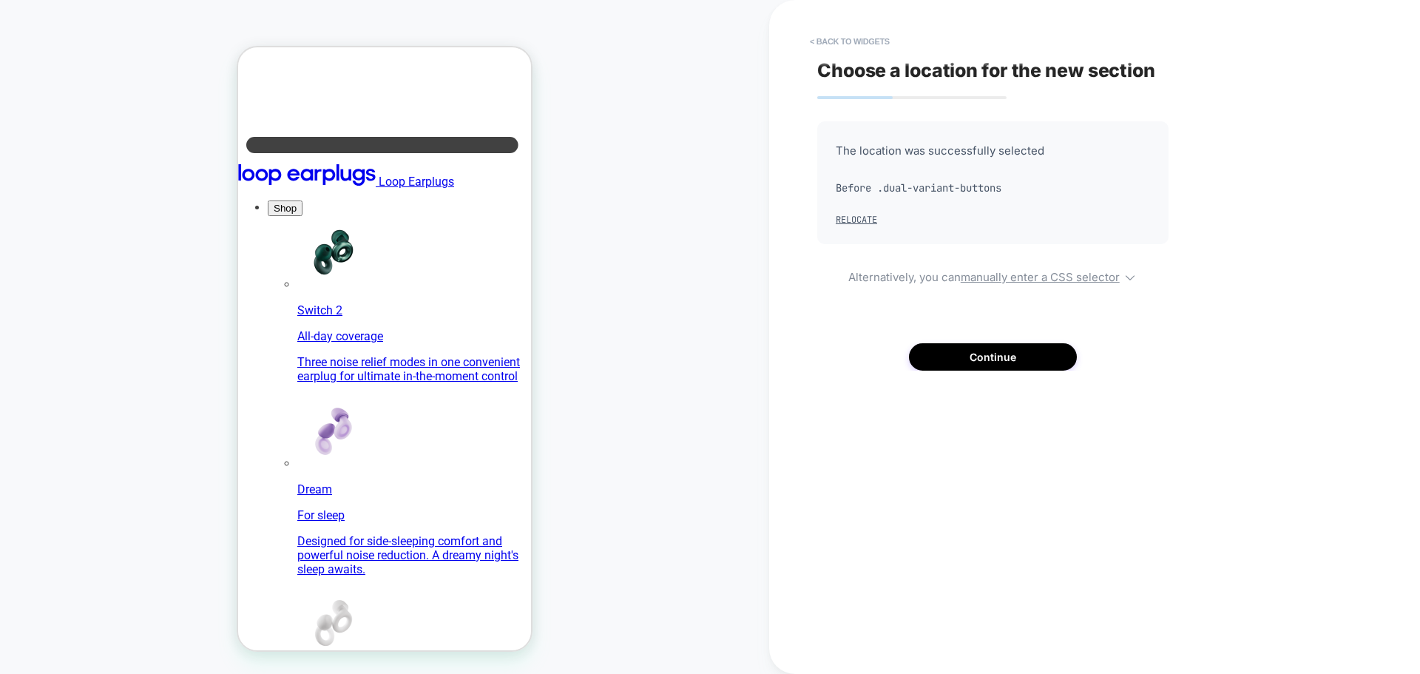
scroll to position [322, 0]
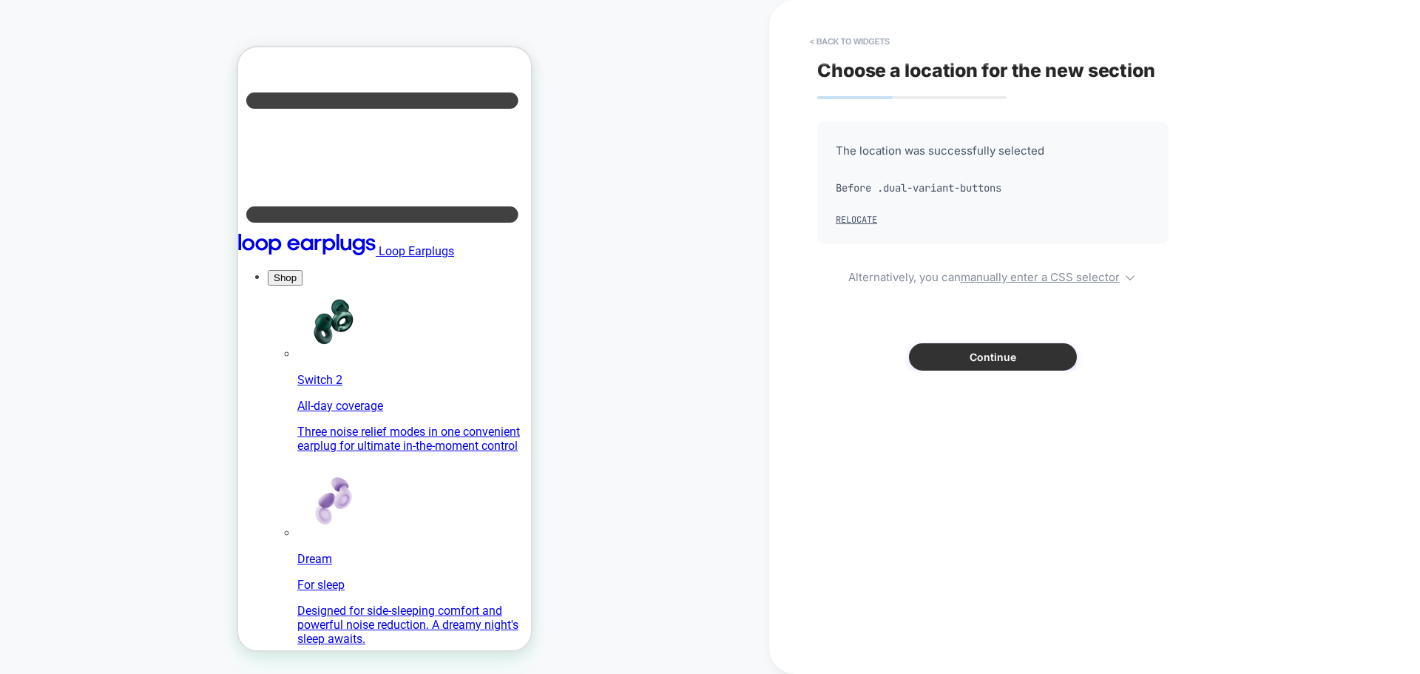
click at [1051, 350] on button "Continue" at bounding box center [993, 356] width 168 height 27
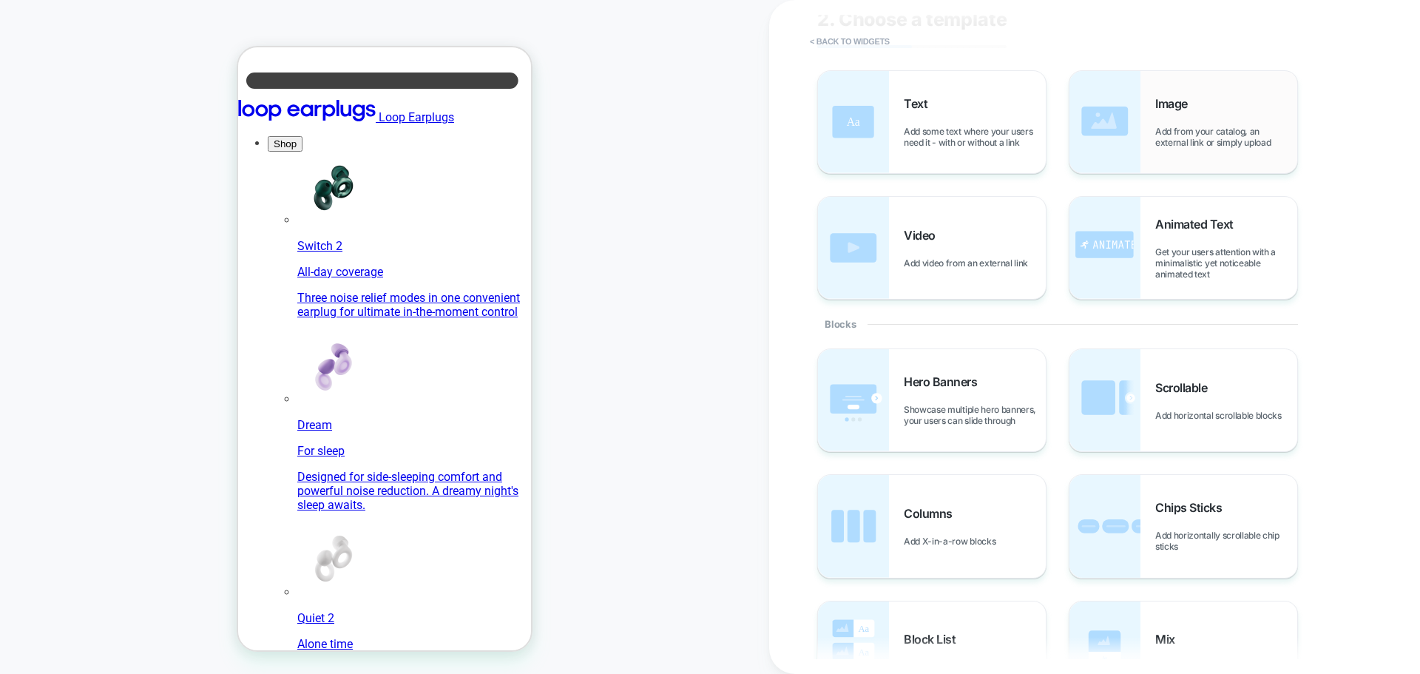
scroll to position [0, 0]
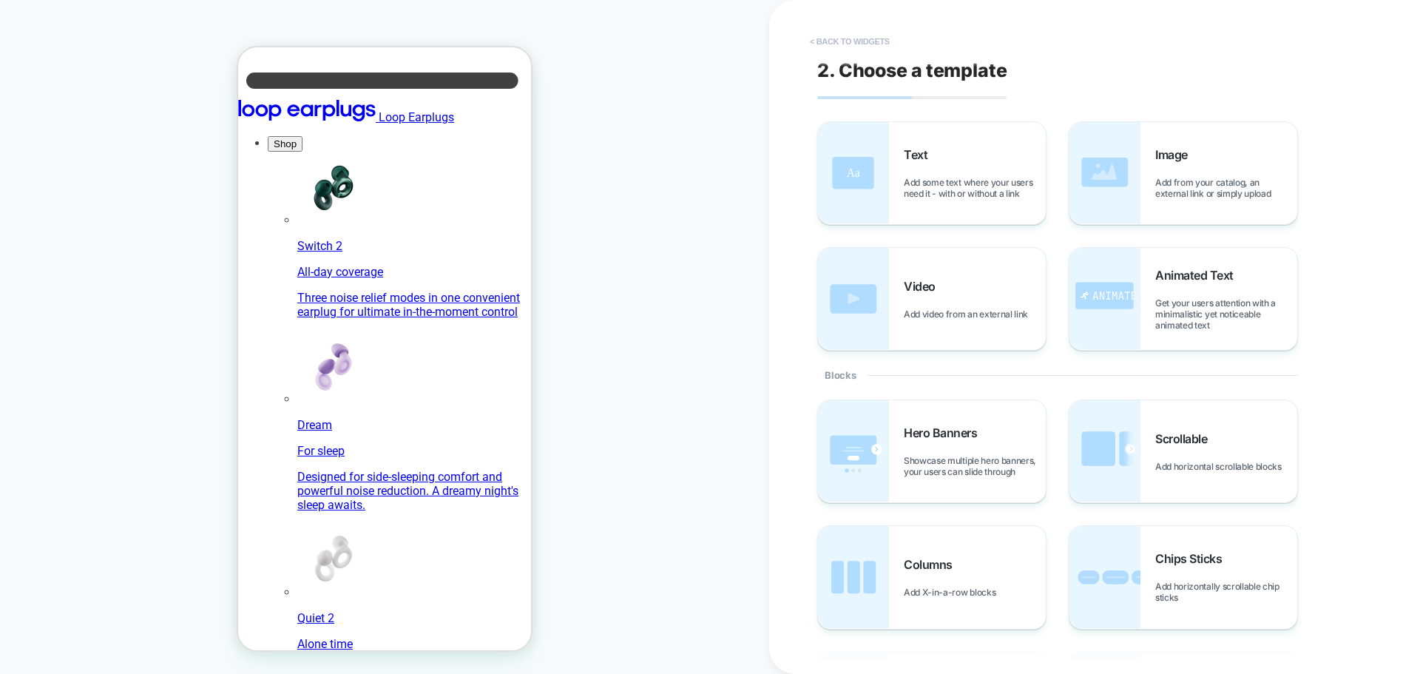
click at [0, 0] on button "< Back to widgets" at bounding box center [0, 0] width 0 height 0
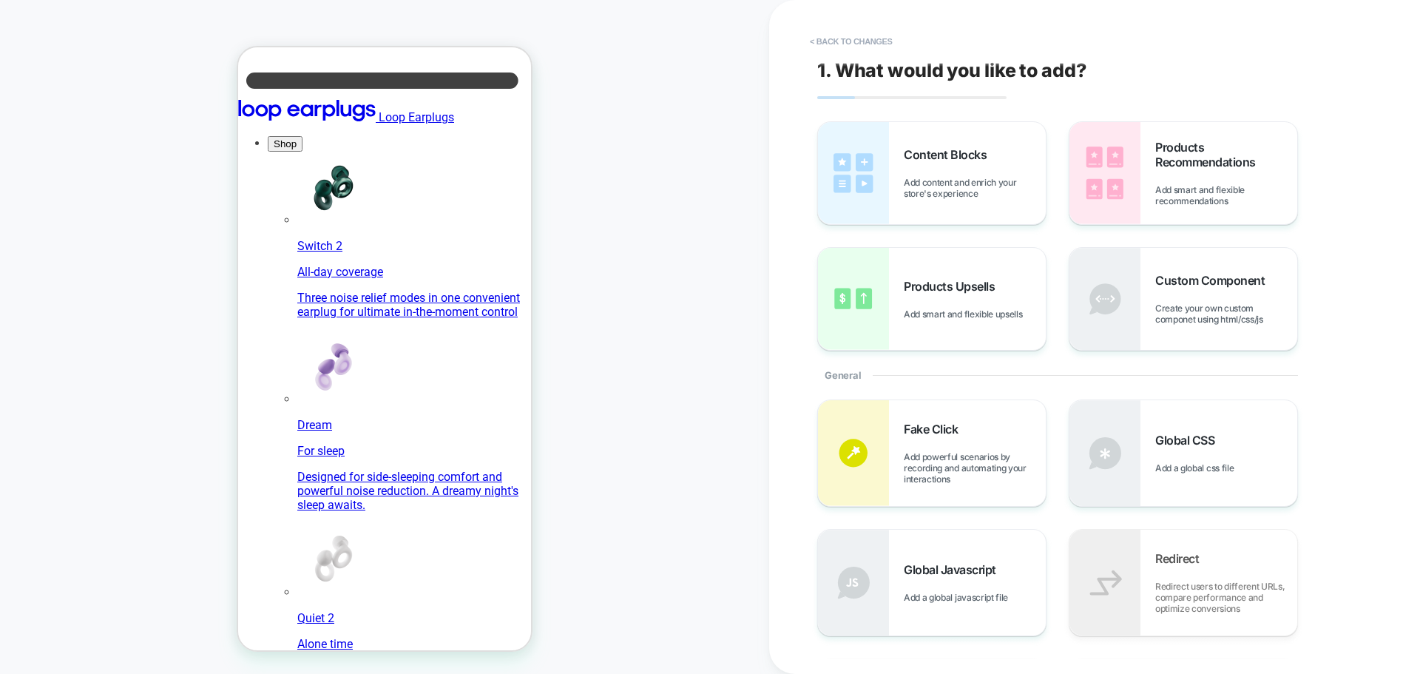
scroll to position [322, 0]
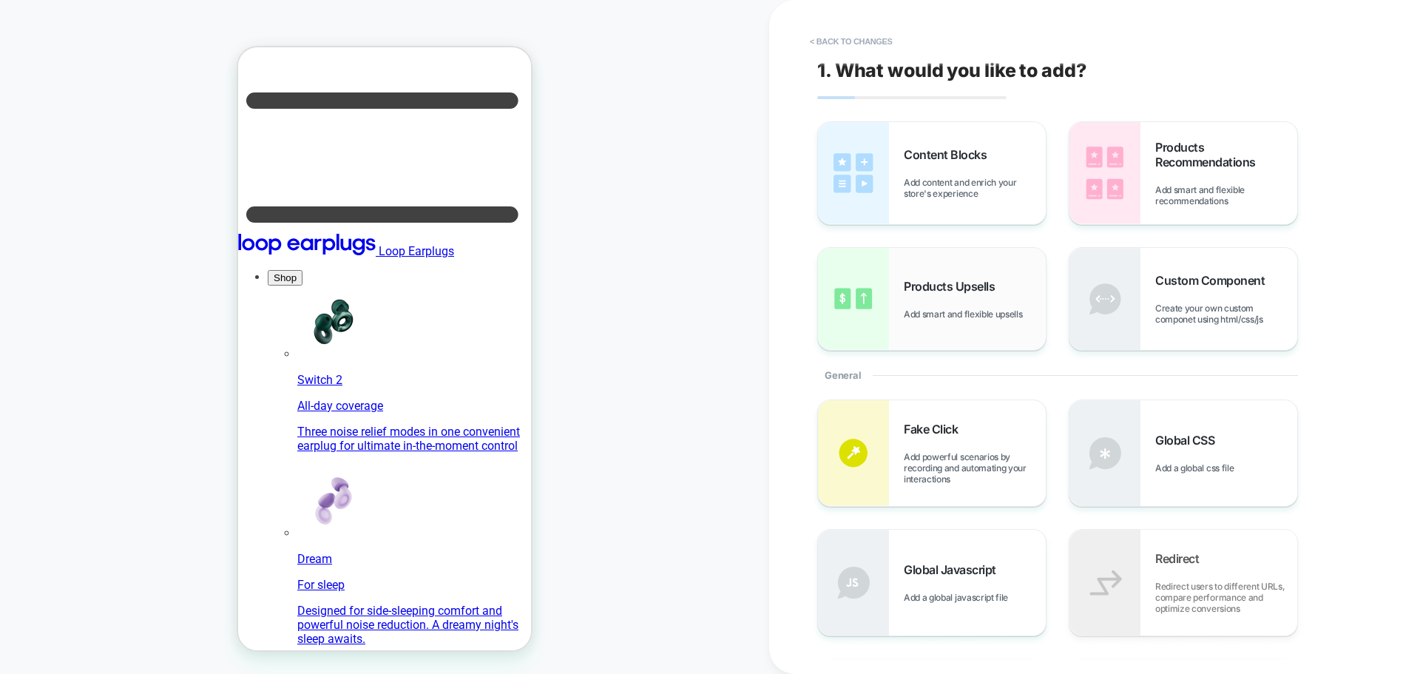
click at [0, 0] on span "Products Upsells" at bounding box center [0, 0] width 0 height 0
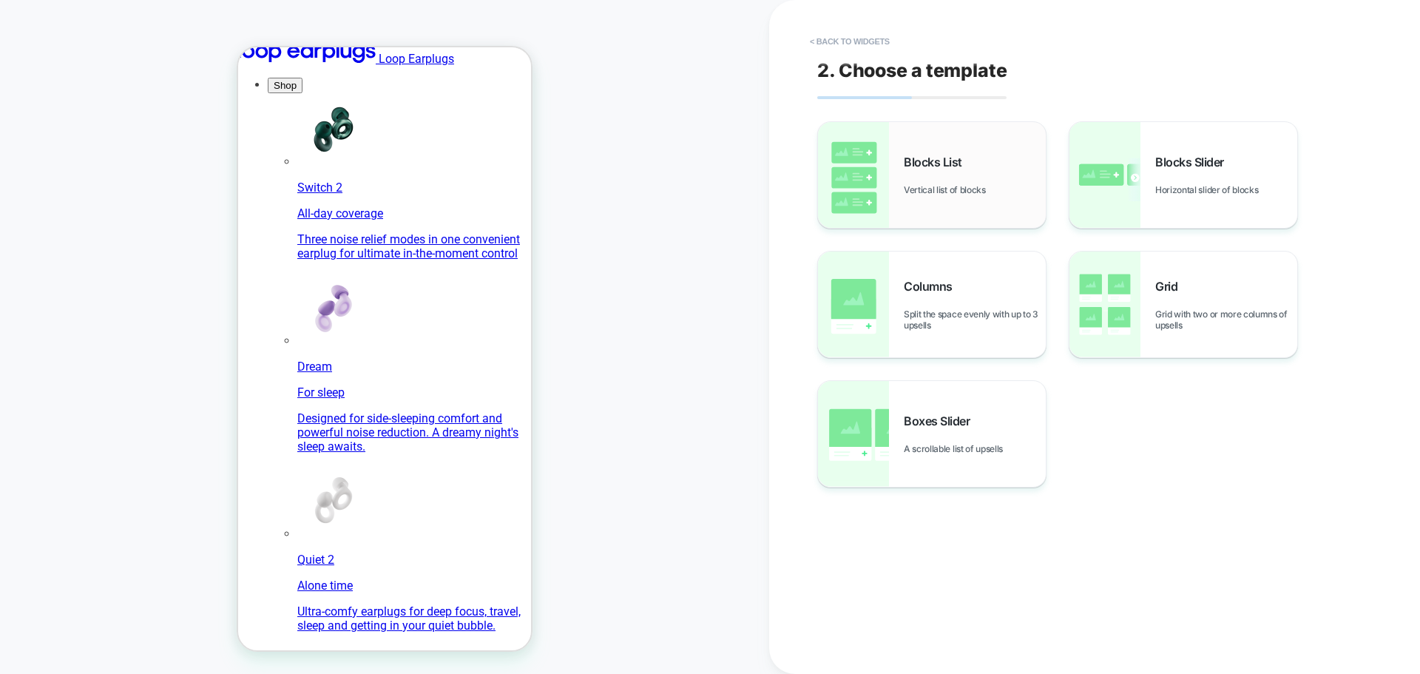
scroll to position [524, 0]
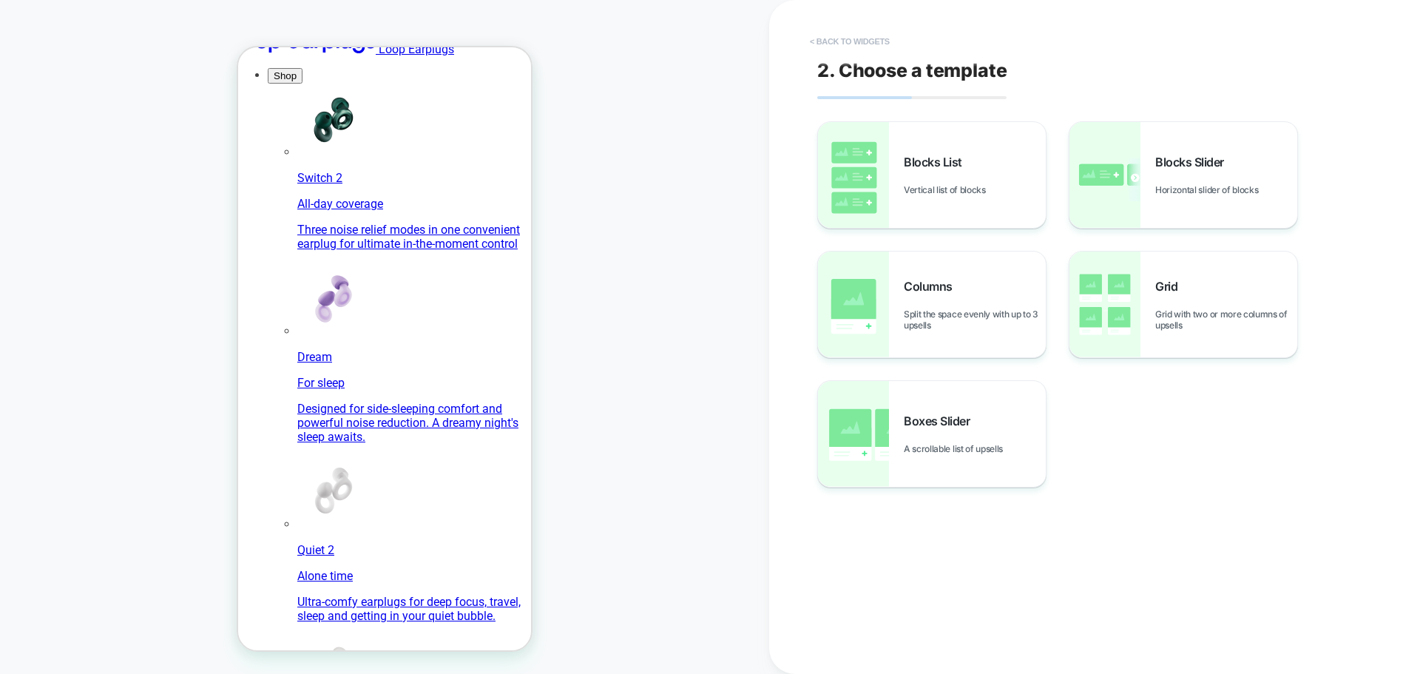
click at [0, 0] on button "< Back to widgets" at bounding box center [0, 0] width 0 height 0
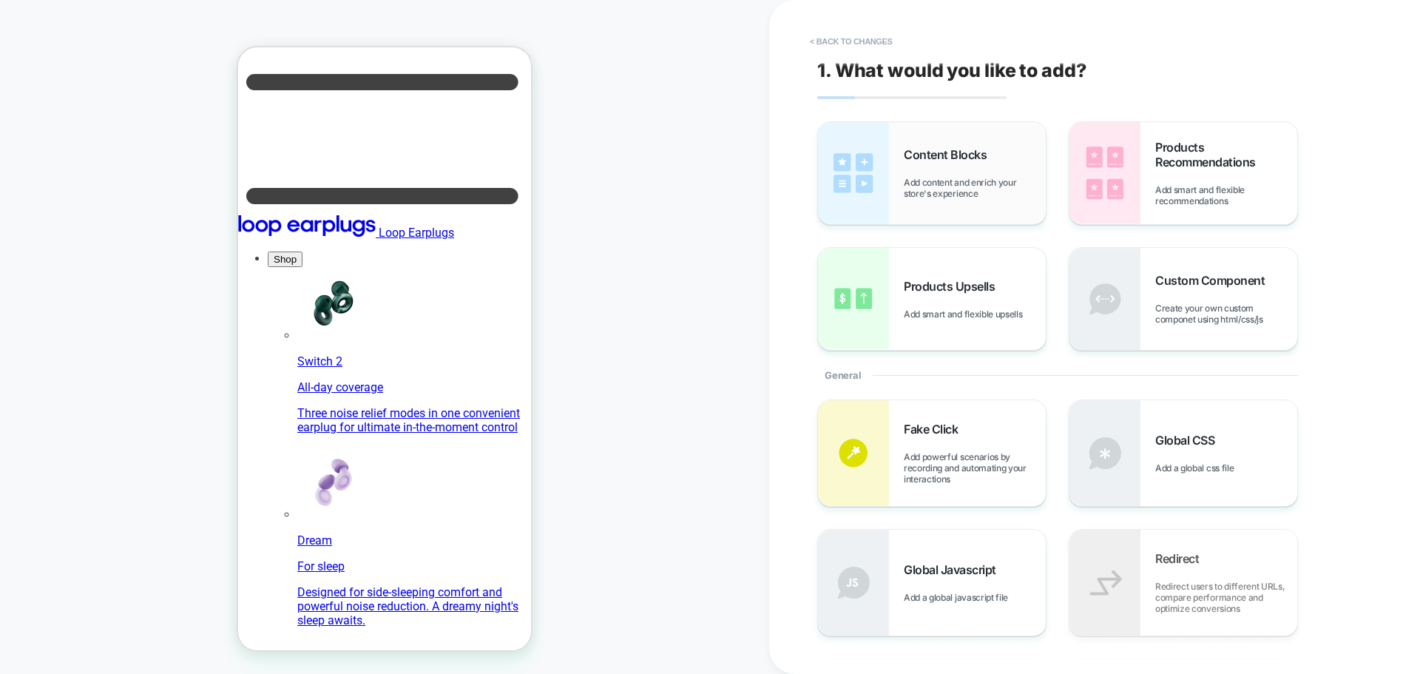
scroll to position [322, 0]
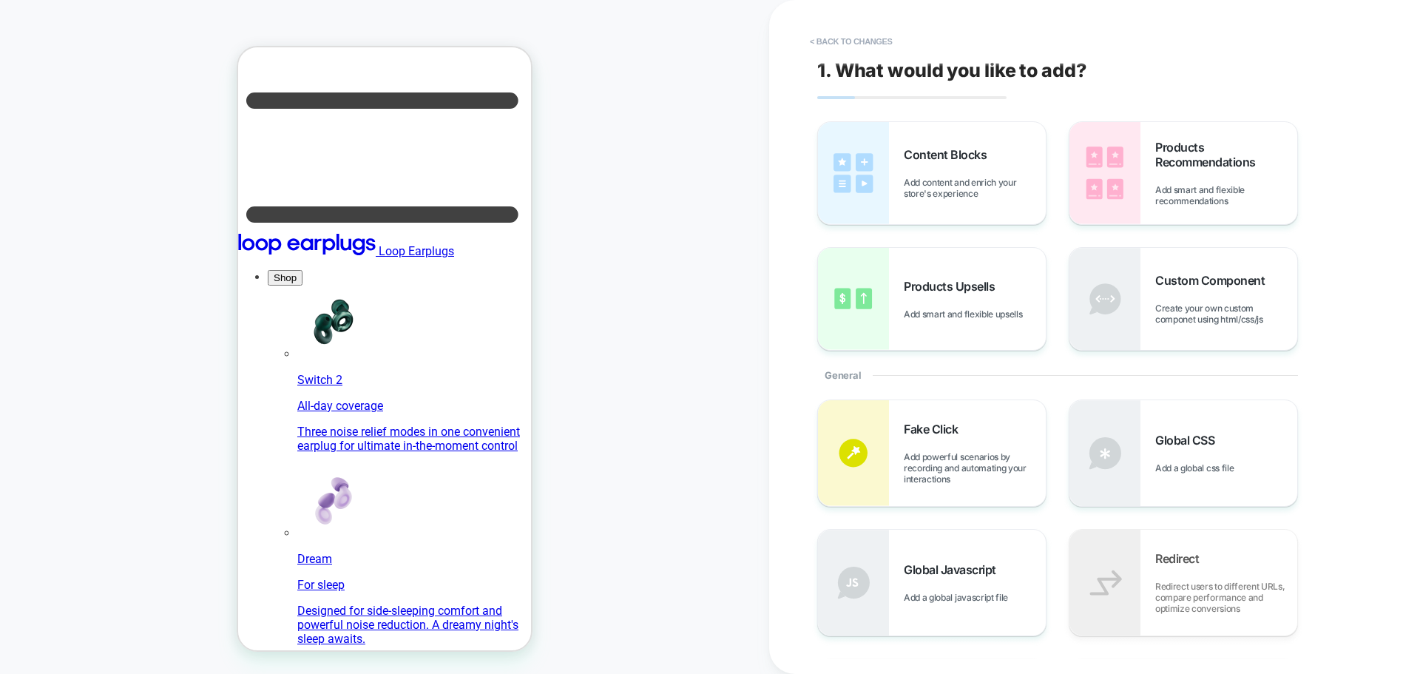
click at [0, 0] on div "Content Blocks Add content and enrich your store's experience Products Recommen…" at bounding box center [0, 0] width 0 height 0
click at [1196, 206] on span "Add smart and flexible recommendations" at bounding box center [1226, 195] width 142 height 22
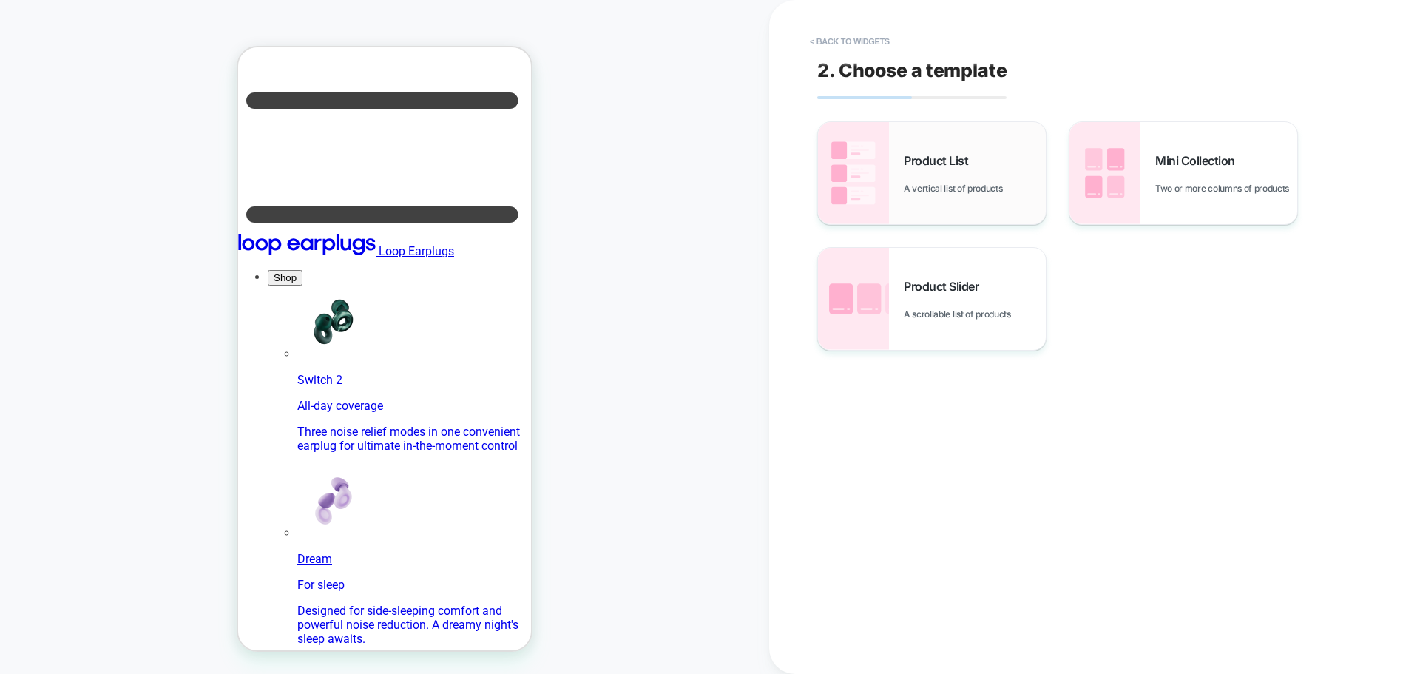
scroll to position [365, 0]
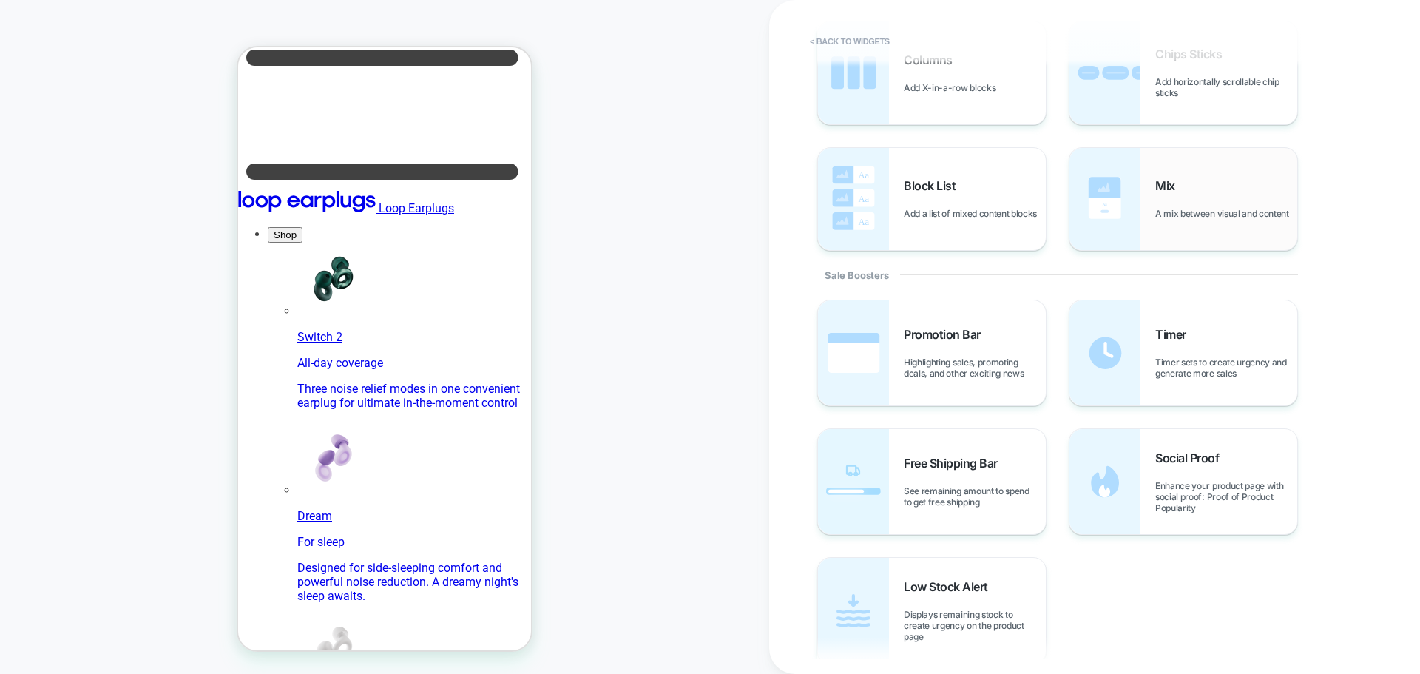
scroll to position [518, 0]
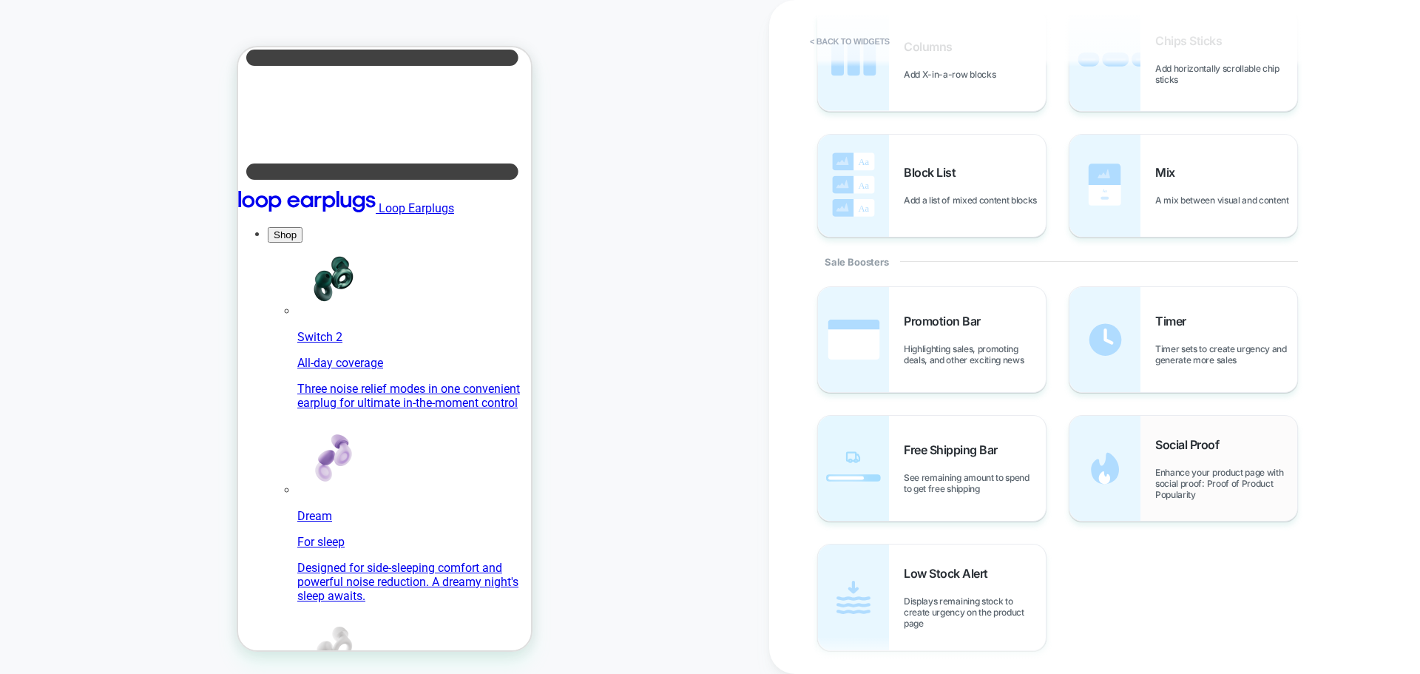
click at [0, 0] on div "Social Proof Enhance your product page with social proof: Proof of Product Popu…" at bounding box center [0, 0] width 0 height 0
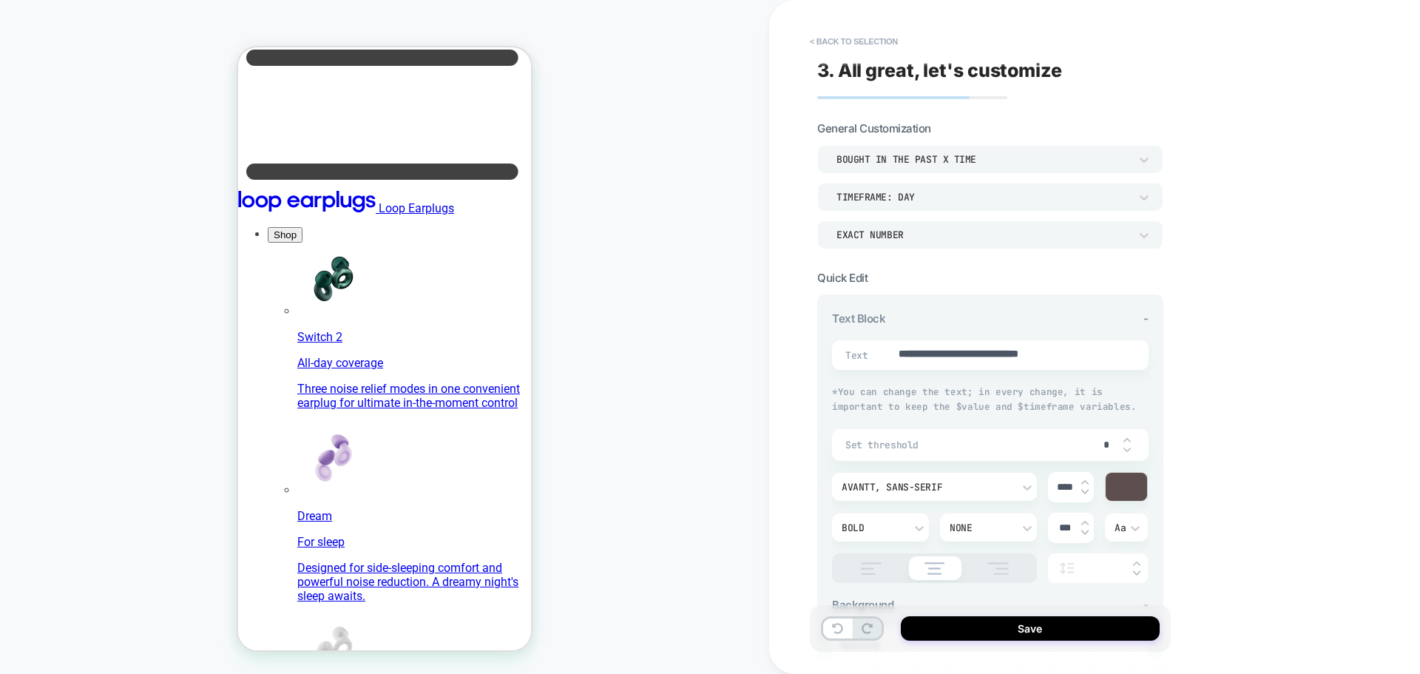
type textarea "*"
click at [0, 0] on div "bought in the past x time" at bounding box center [0, 0] width 0 height 0
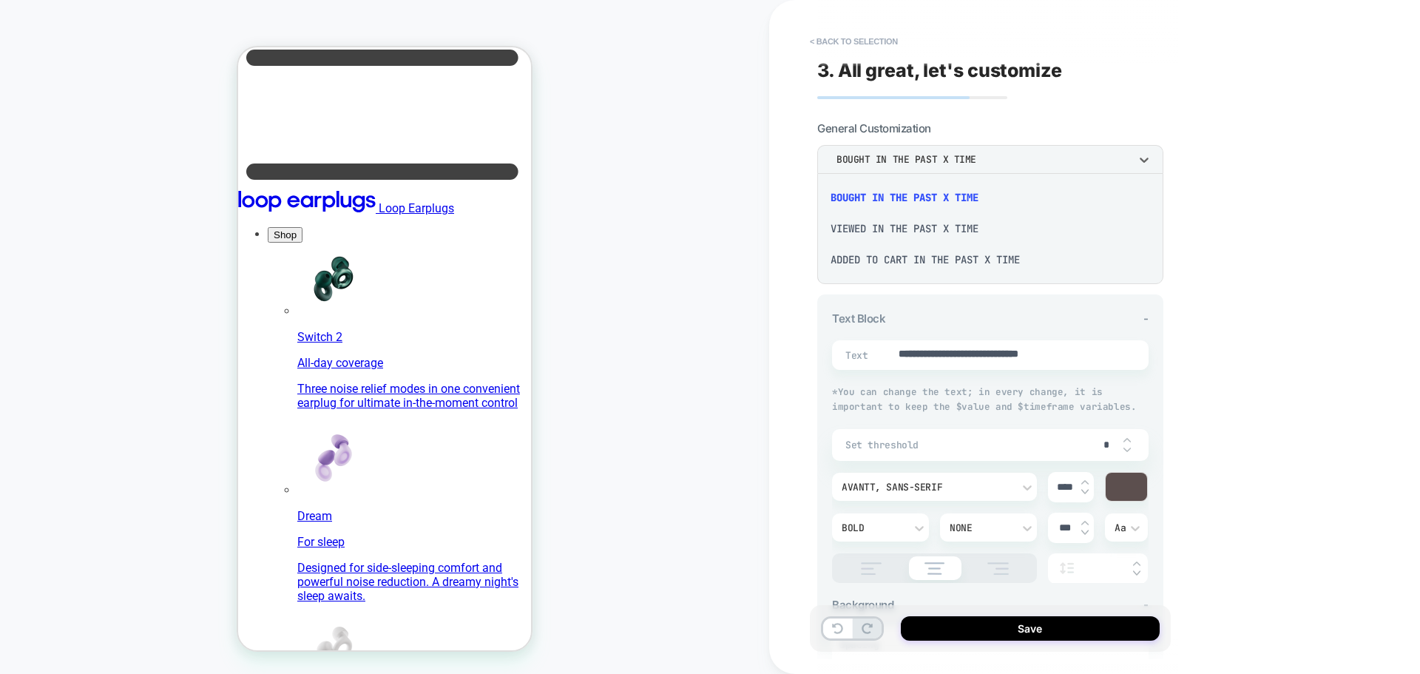
click at [1252, 220] on div at bounding box center [710, 337] width 1420 height 674
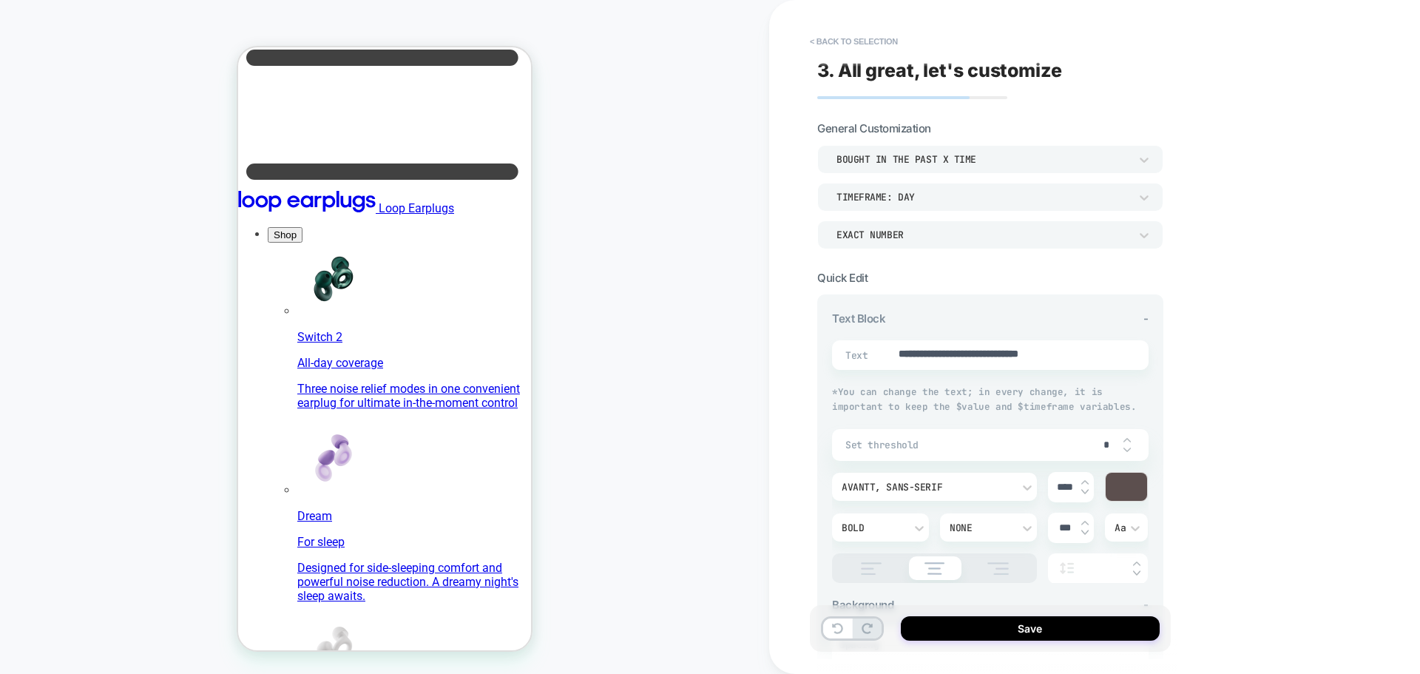
click at [634, 327] on div "PRODUCT: Engage 2 Theme: MAIN" at bounding box center [384, 337] width 769 height 644
click at [0, 0] on button "< Back to selection" at bounding box center [0, 0] width 0 height 0
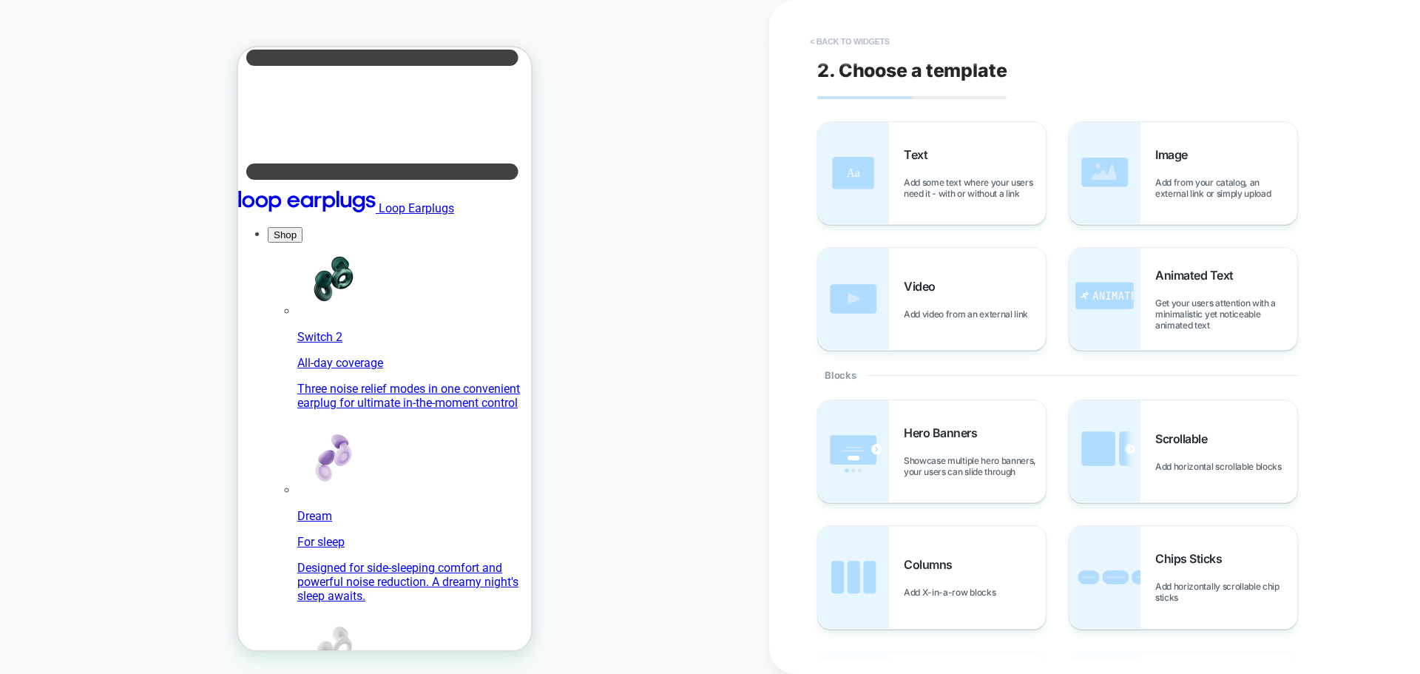
click at [0, 0] on button "< Back to widgets" at bounding box center [0, 0] width 0 height 0
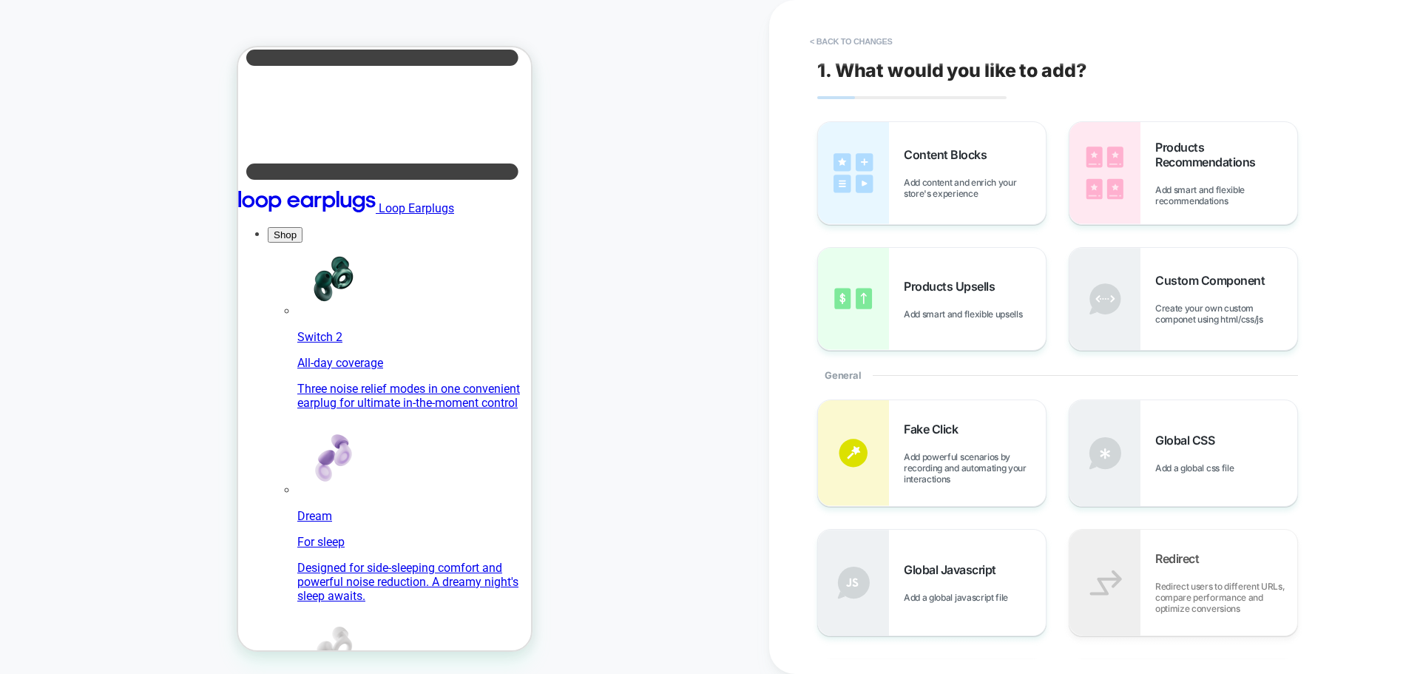
scroll to position [322, 0]
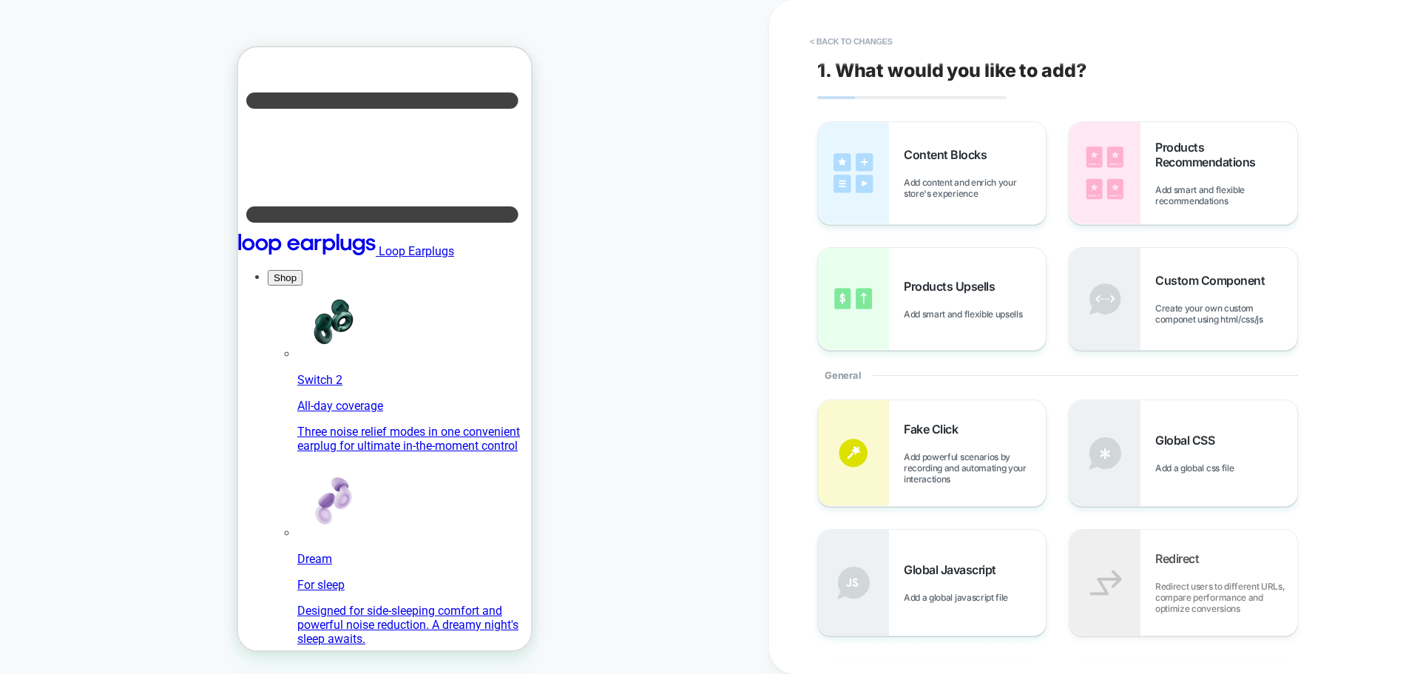
click at [0, 0] on button "< Back to changes" at bounding box center [0, 0] width 0 height 0
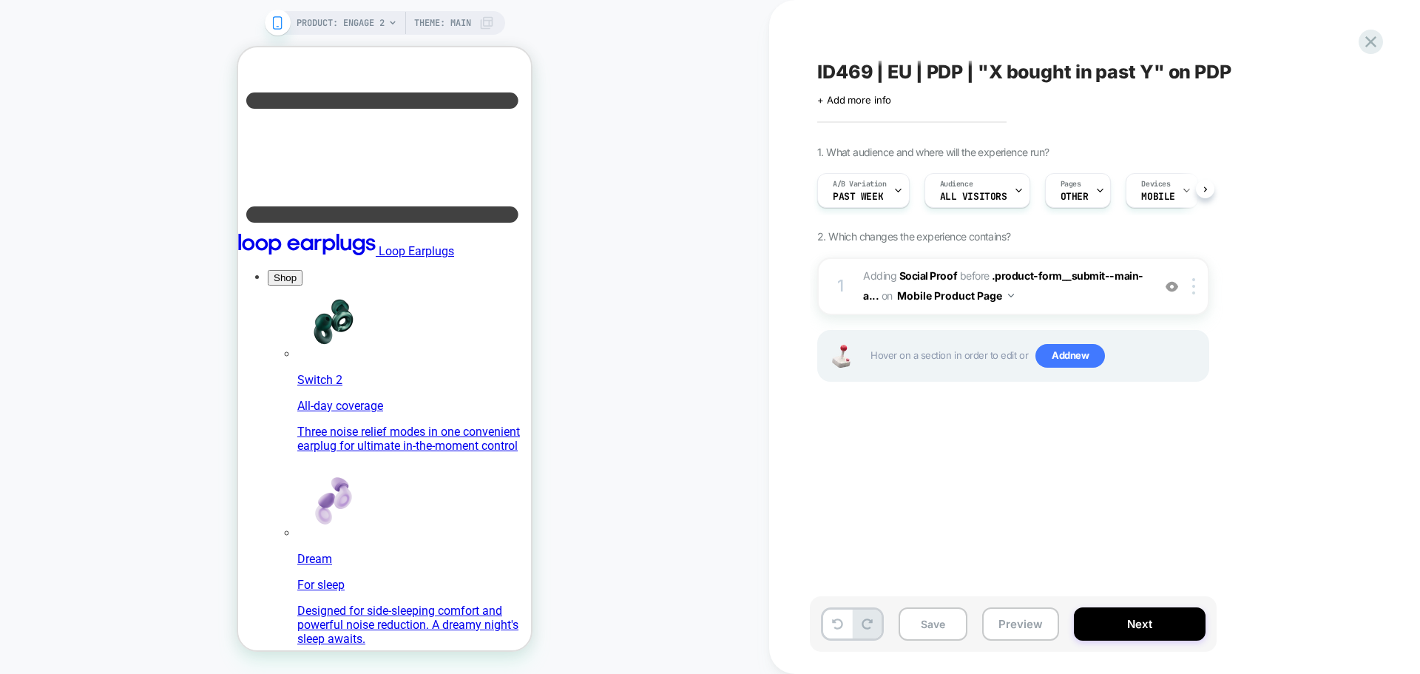
scroll to position [0, 1]
click at [0, 0] on icon at bounding box center [0, 0] width 0 height 0
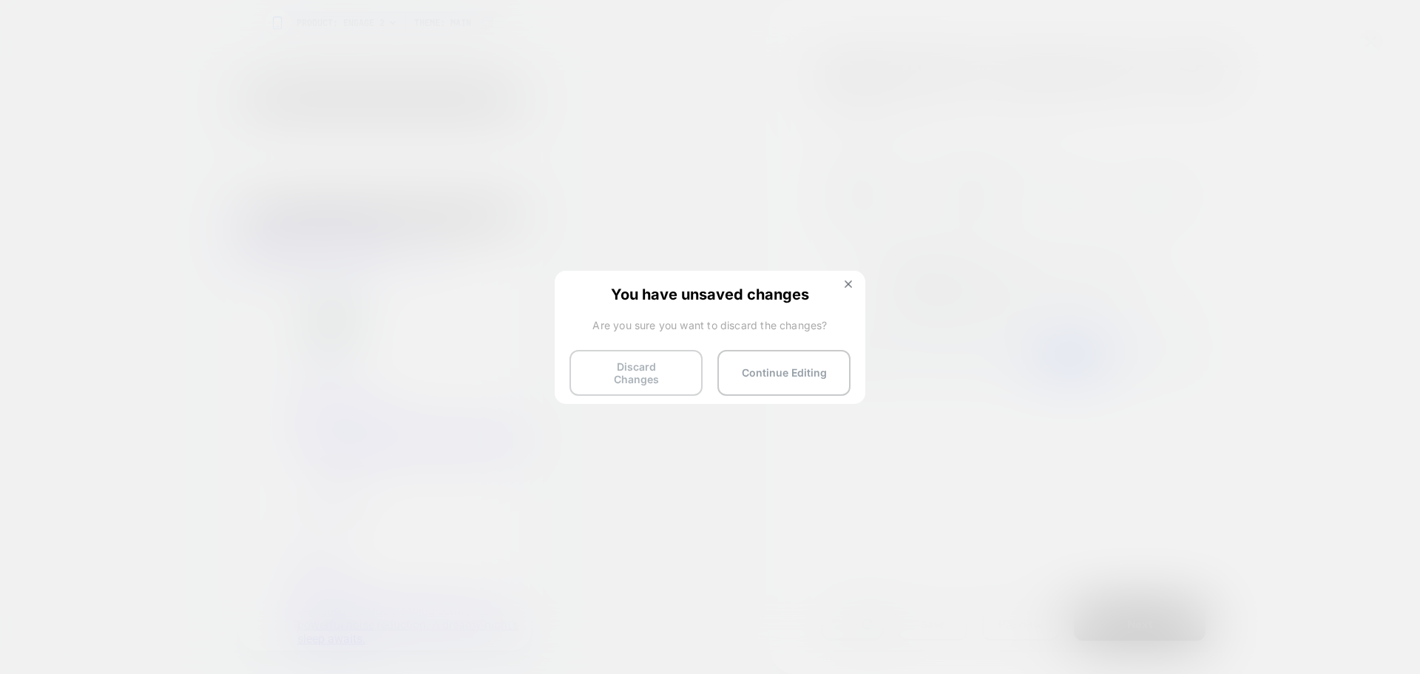
click at [636, 375] on button "Discard Changes" at bounding box center [635, 373] width 133 height 46
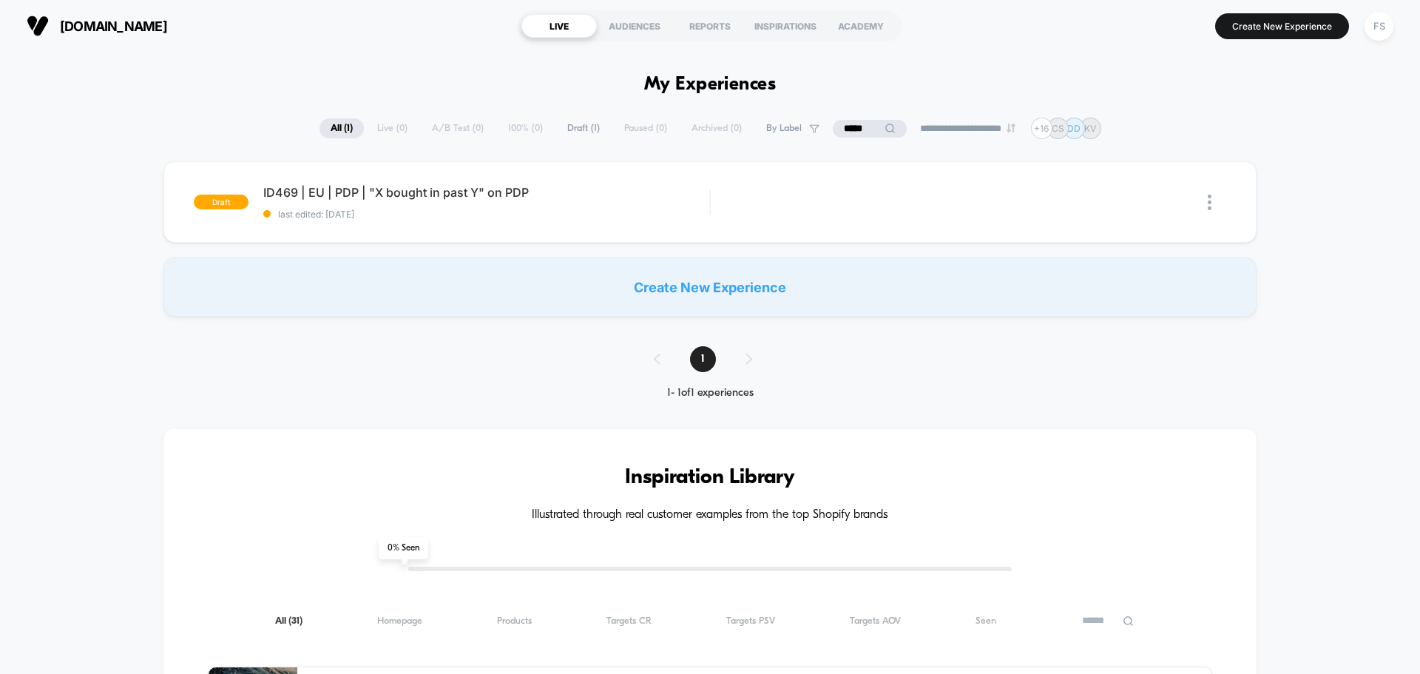
click at [853, 126] on input "*****" at bounding box center [870, 129] width 74 height 18
drag, startPoint x: 843, startPoint y: 123, endPoint x: 867, endPoint y: 157, distance: 41.9
click at [844, 122] on input "*****" at bounding box center [870, 129] width 148 height 18
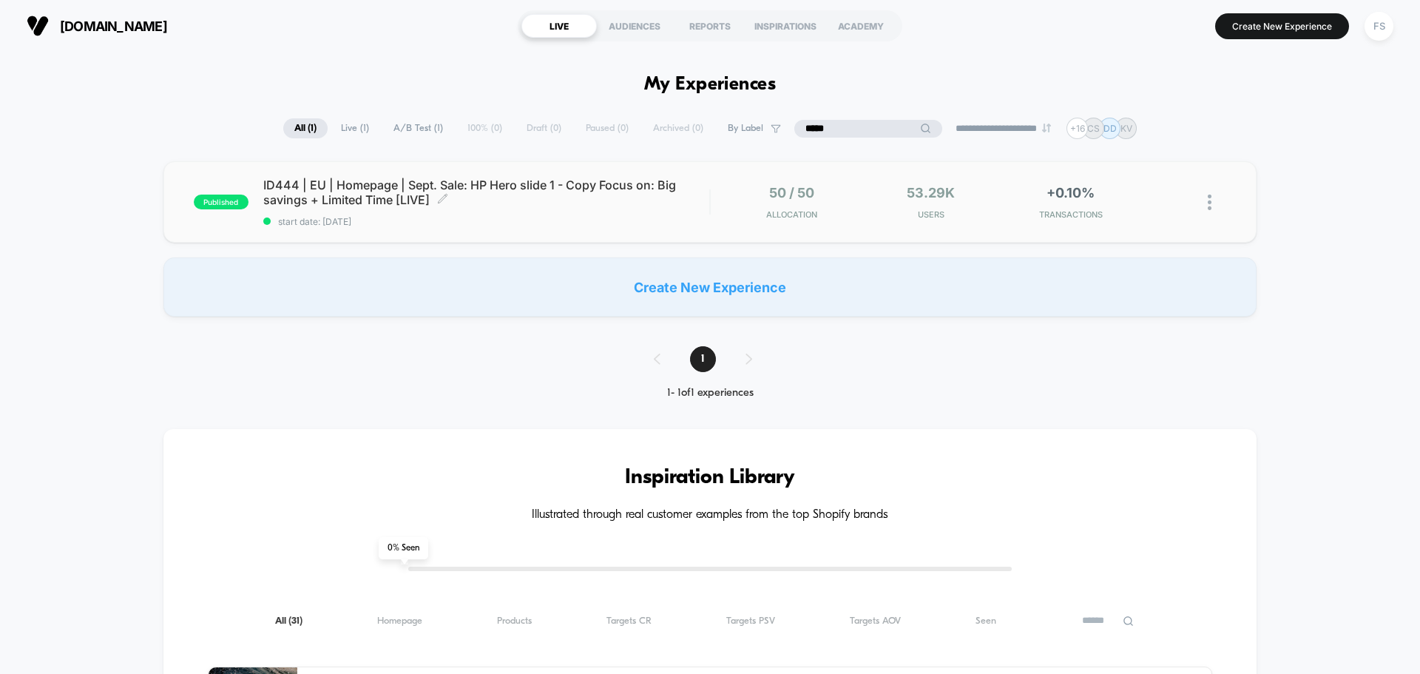
type input "*****"
click at [453, 201] on span "ID444 | EU | Homepage | Sept. Sale: HP Hero slide 1 - Copy Focus on: Big saving…" at bounding box center [486, 192] width 446 height 30
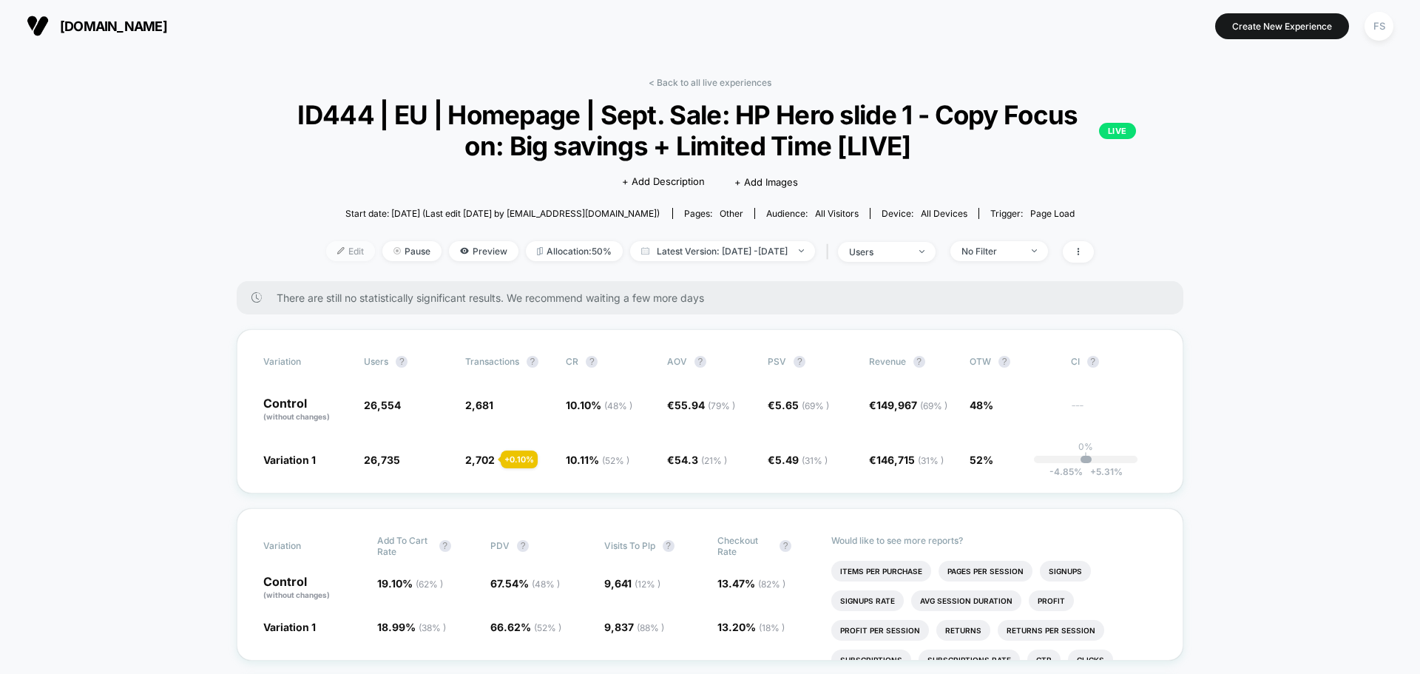
click at [340, 243] on span "Edit" at bounding box center [350, 251] width 49 height 20
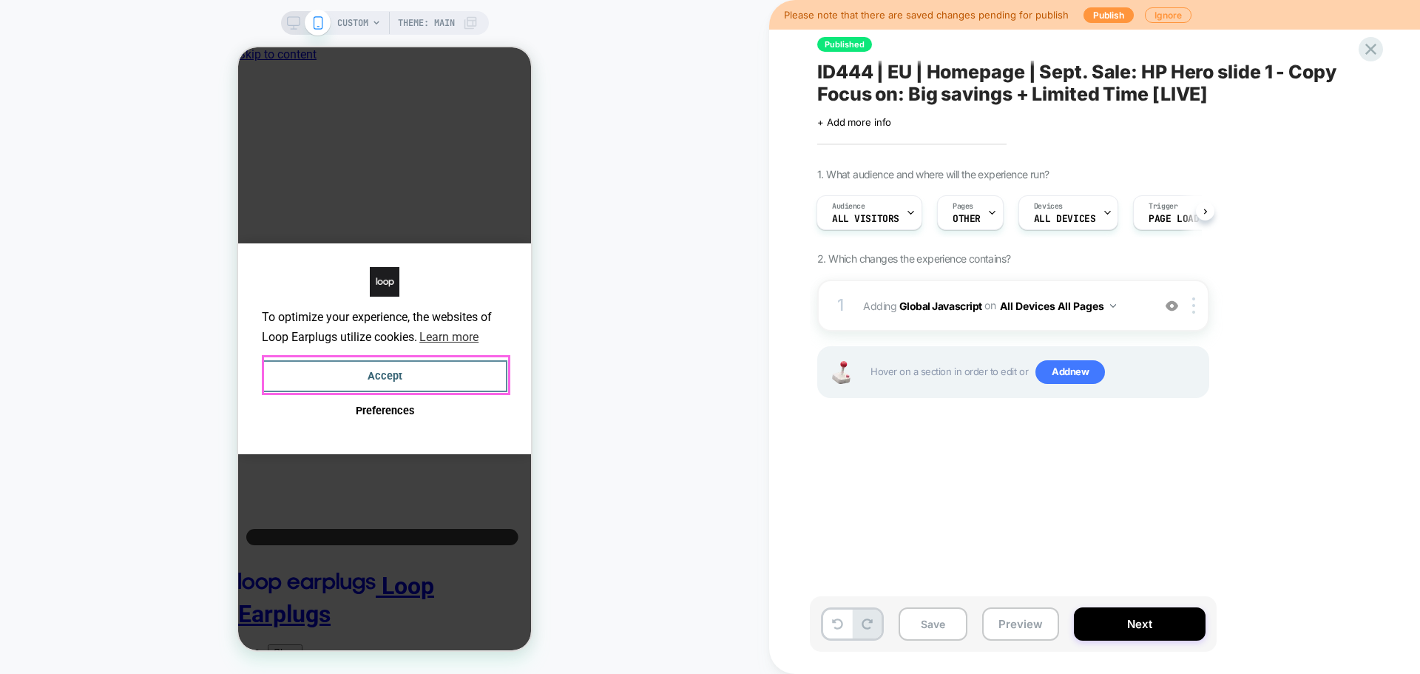
click at [381, 379] on button "Accept" at bounding box center [384, 376] width 245 height 32
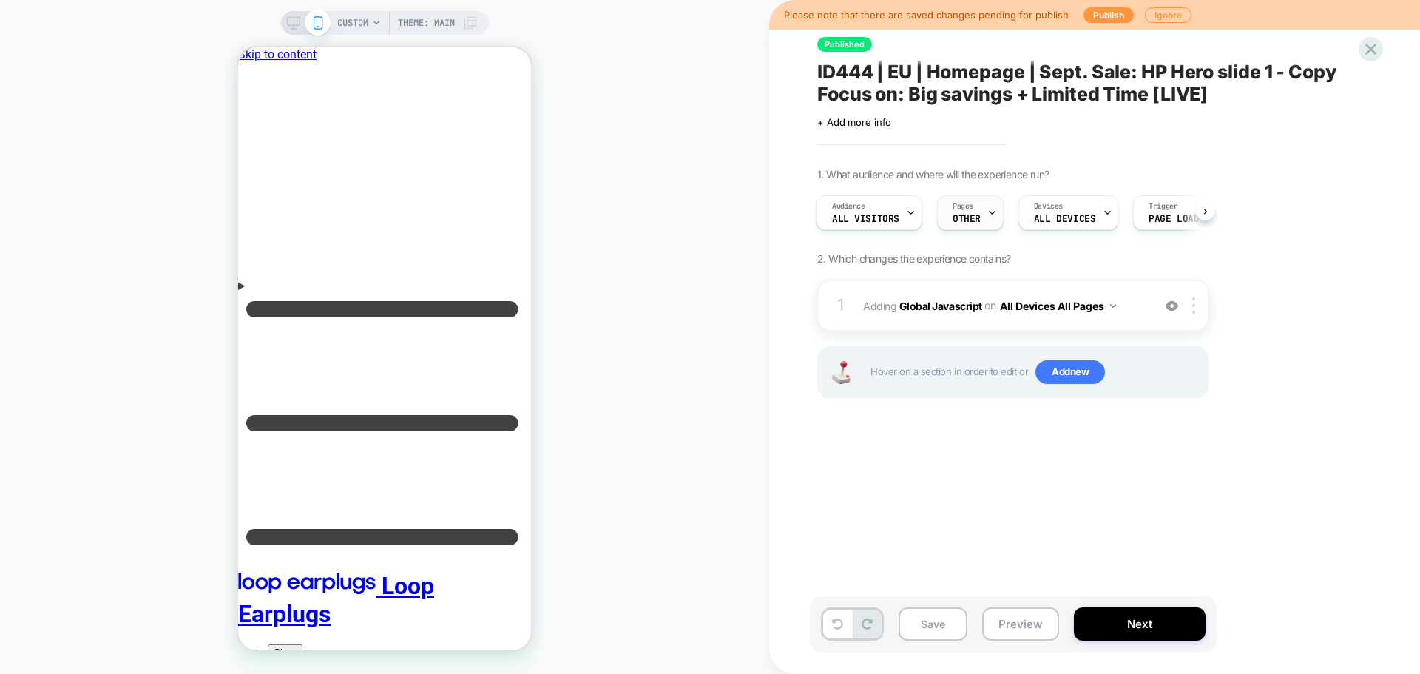
click at [0, 0] on span "OTHER" at bounding box center [0, 0] width 0 height 0
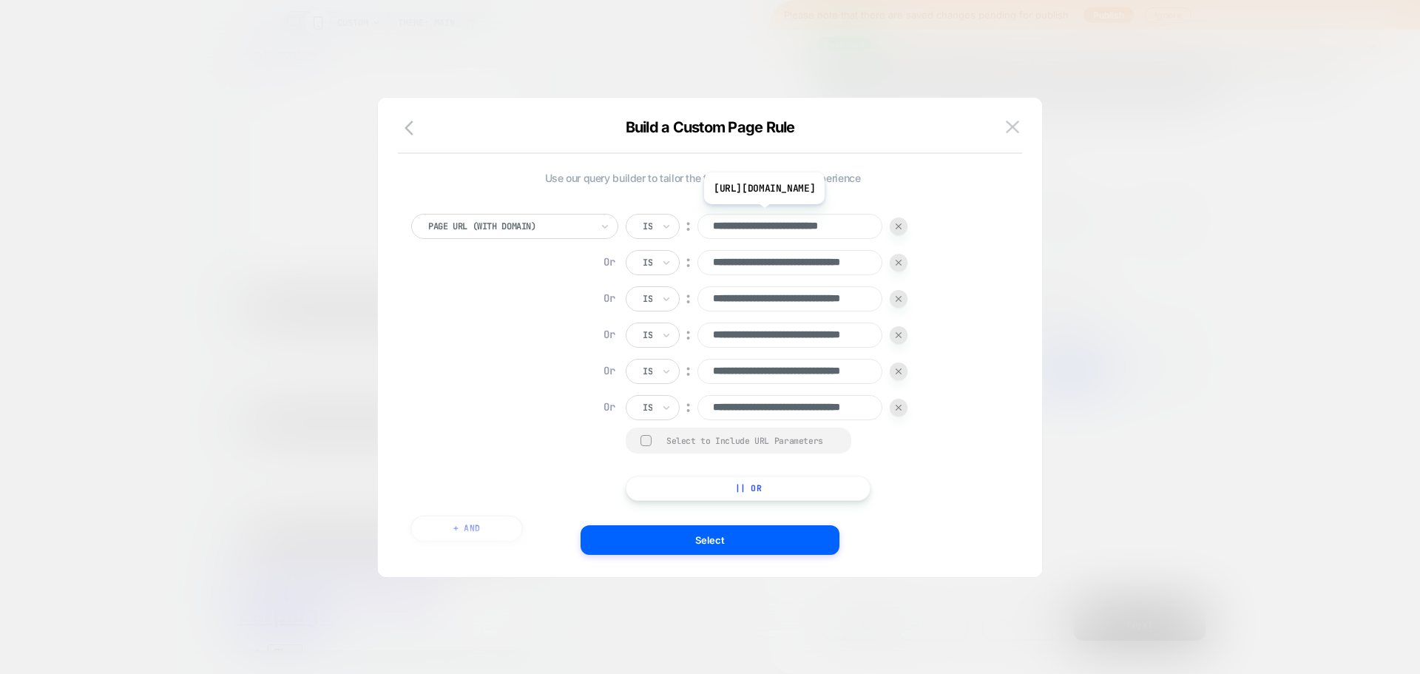
click at [0, 0] on input "**********" at bounding box center [0, 0] width 0 height 0
click at [824, 255] on input "**********" at bounding box center [789, 262] width 185 height 25
click at [0, 0] on input "**********" at bounding box center [0, 0] width 0 height 0
click at [836, 338] on input "**********" at bounding box center [789, 334] width 185 height 25
click at [0, 0] on input "**********" at bounding box center [0, 0] width 0 height 0
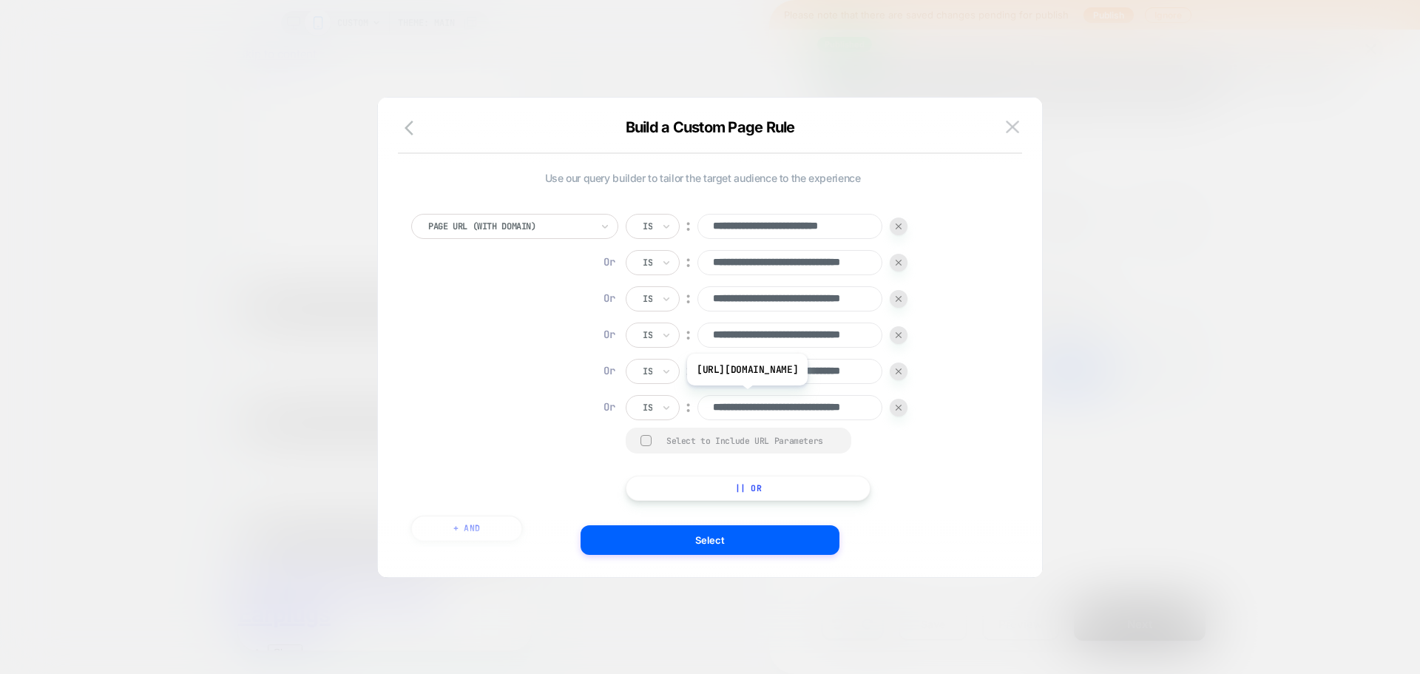
click at [840, 406] on input "**********" at bounding box center [789, 407] width 185 height 25
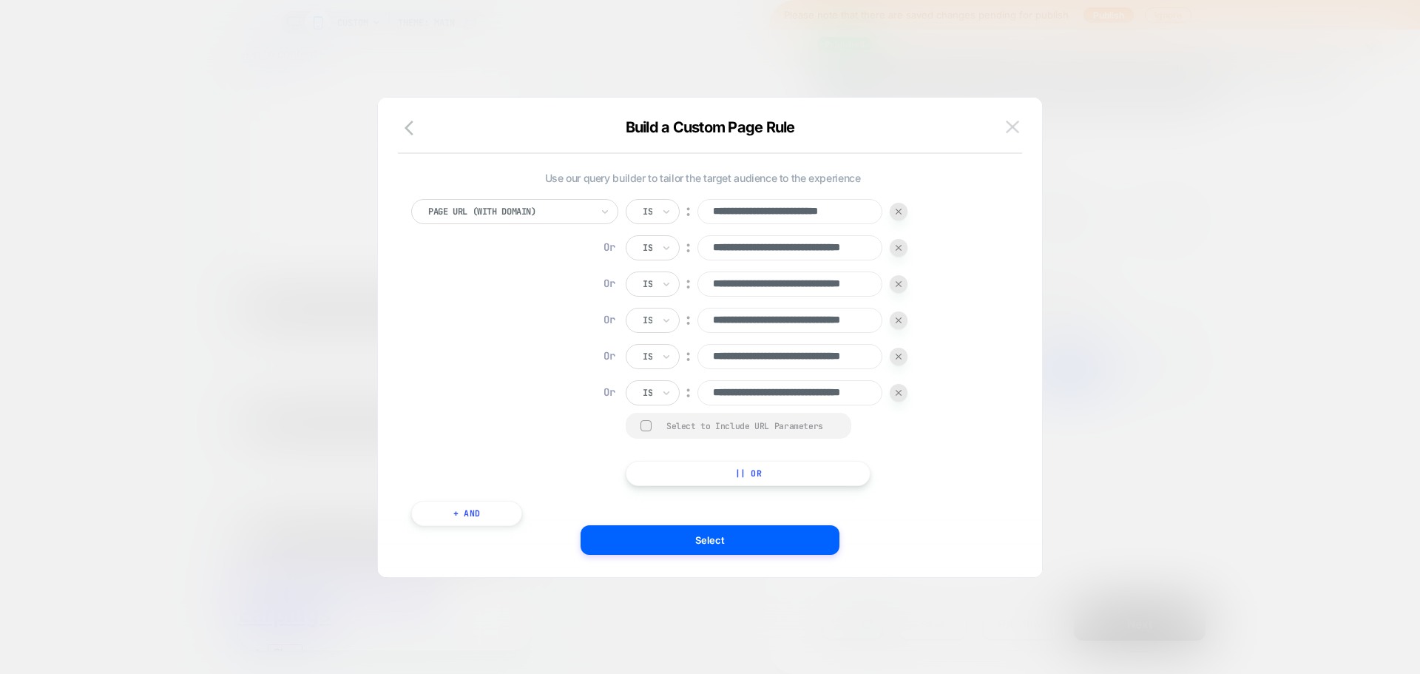
click at [1019, 129] on button at bounding box center [1012, 127] width 22 height 22
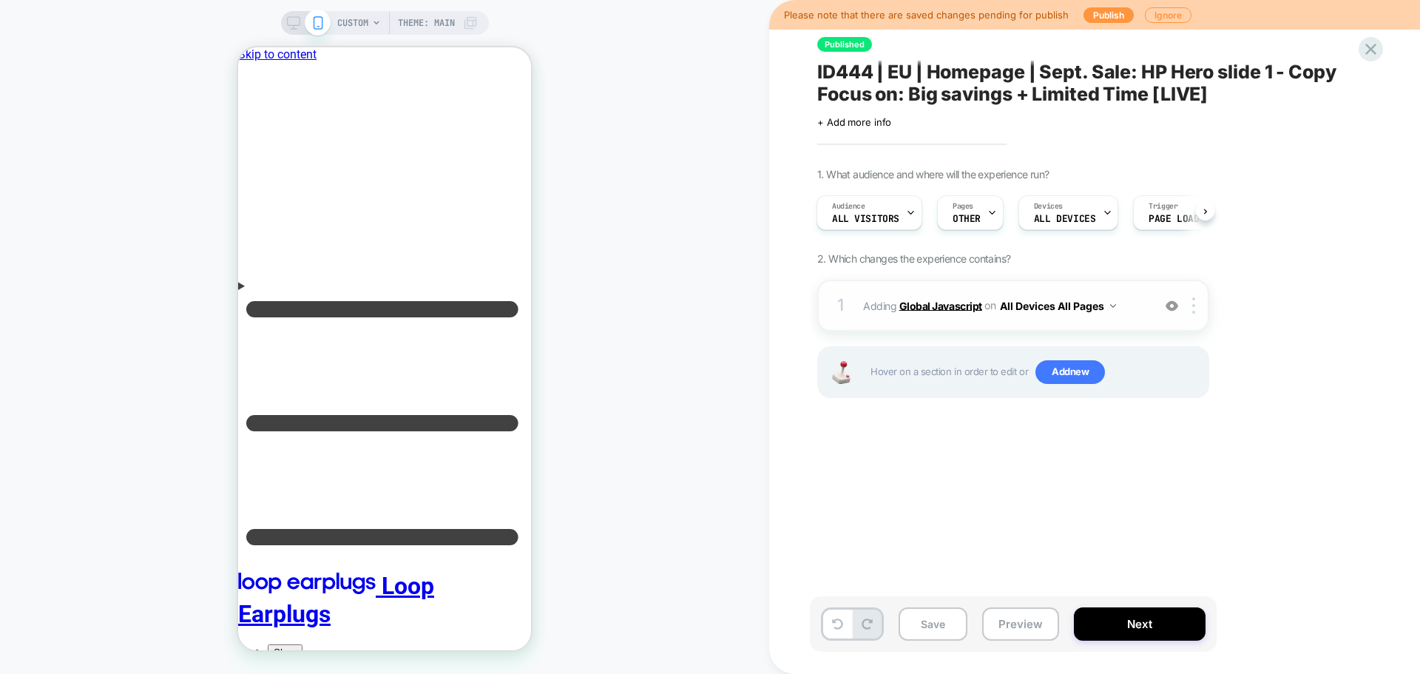
click at [0, 0] on b "Global Javascript" at bounding box center [0, 0] width 0 height 0
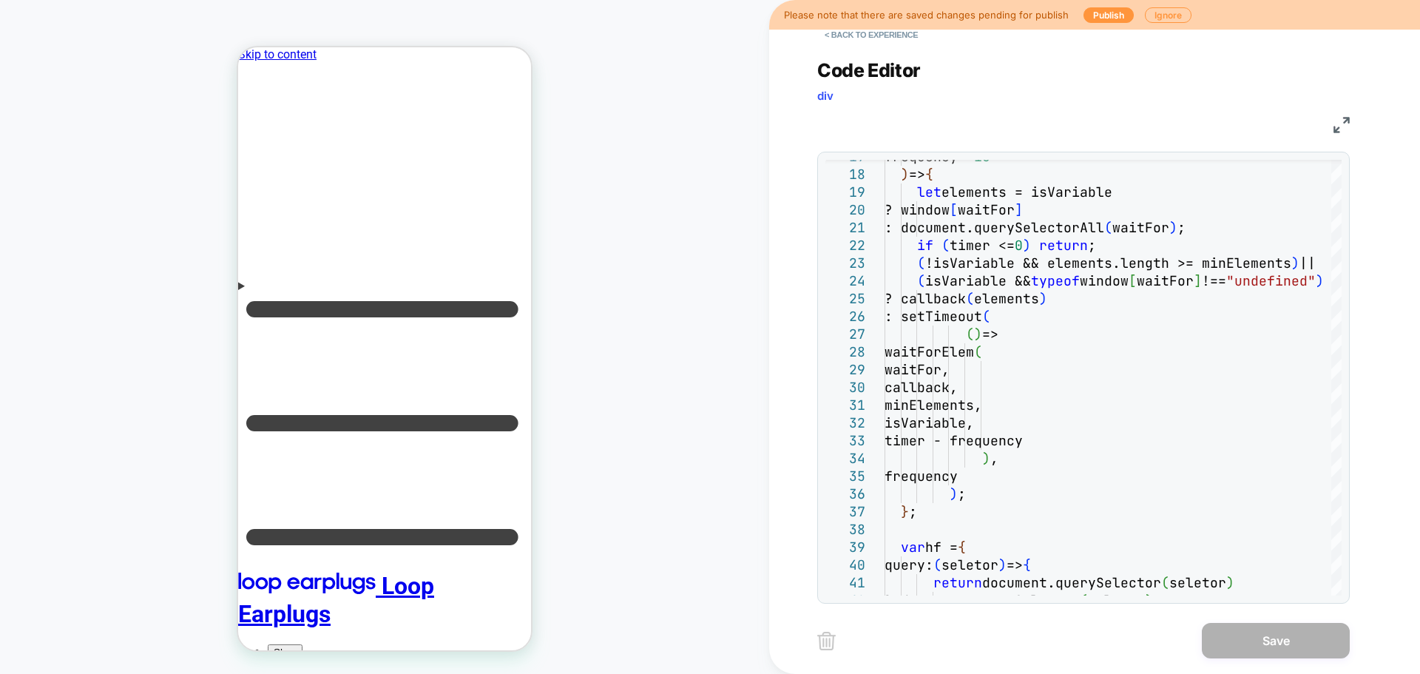
click at [0, 0] on img at bounding box center [0, 0] width 0 height 0
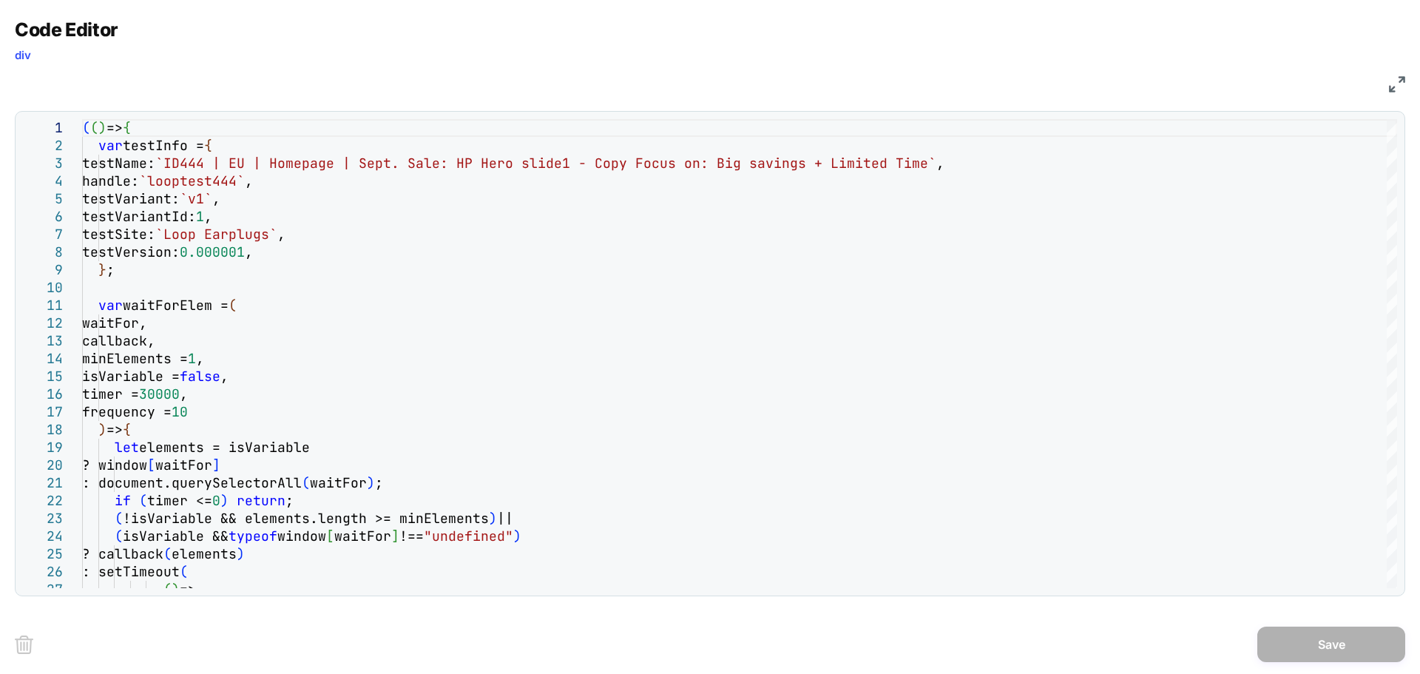
click at [0, 0] on div "Code Editor div JS 27 24 25 26 22 23 20 21 18 19 16 17 14 15 12 13 10 11 8 9 6 …" at bounding box center [0, 0] width 0 height 0
click at [1387, 83] on div "JS" at bounding box center [710, 82] width 1390 height 25
click at [0, 0] on img at bounding box center [0, 0] width 0 height 0
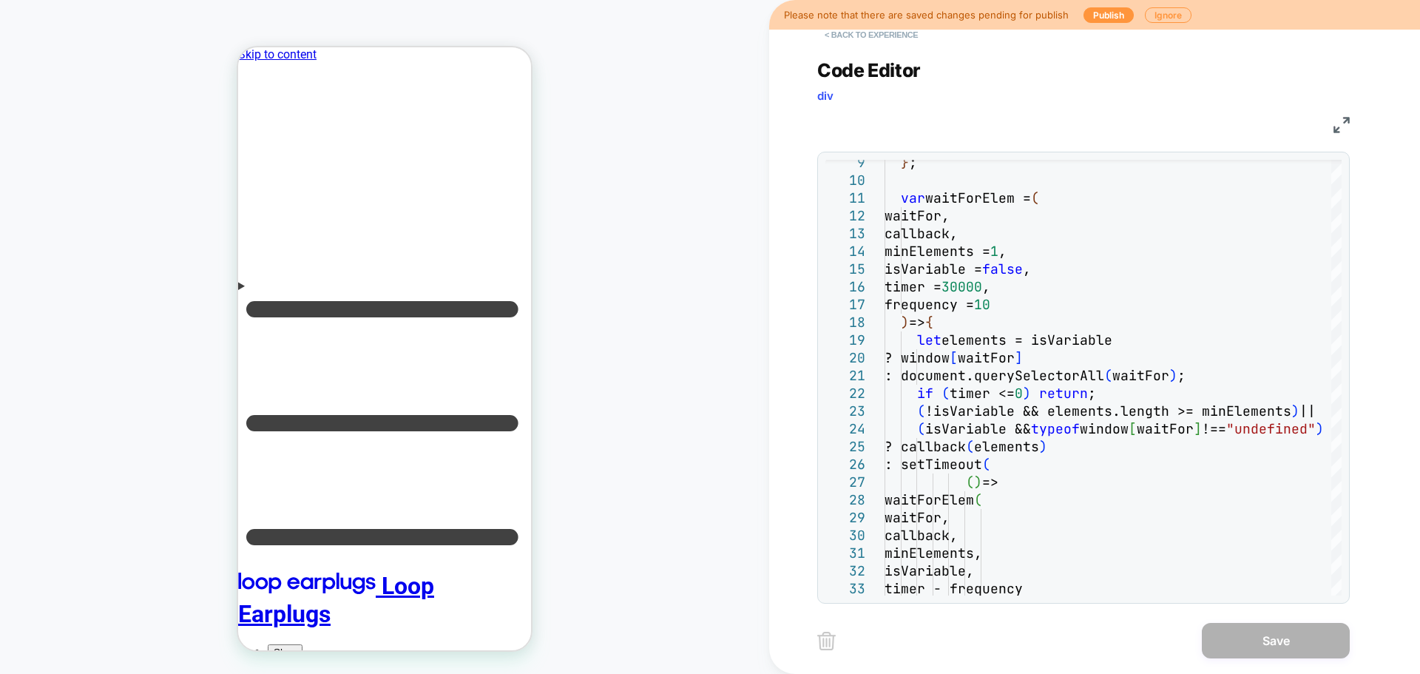
click at [0, 0] on button "< Back to experience" at bounding box center [0, 0] width 0 height 0
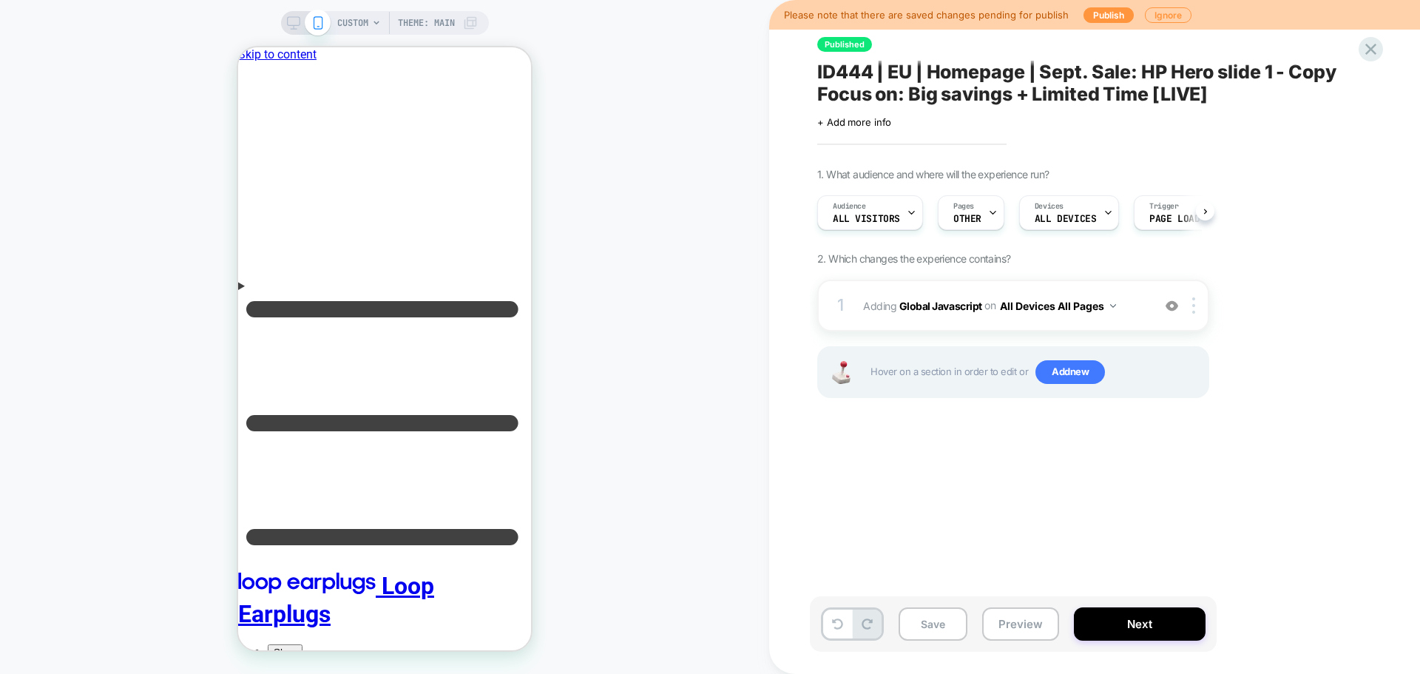
scroll to position [0, 1]
click at [1366, 44] on icon at bounding box center [1371, 49] width 20 height 20
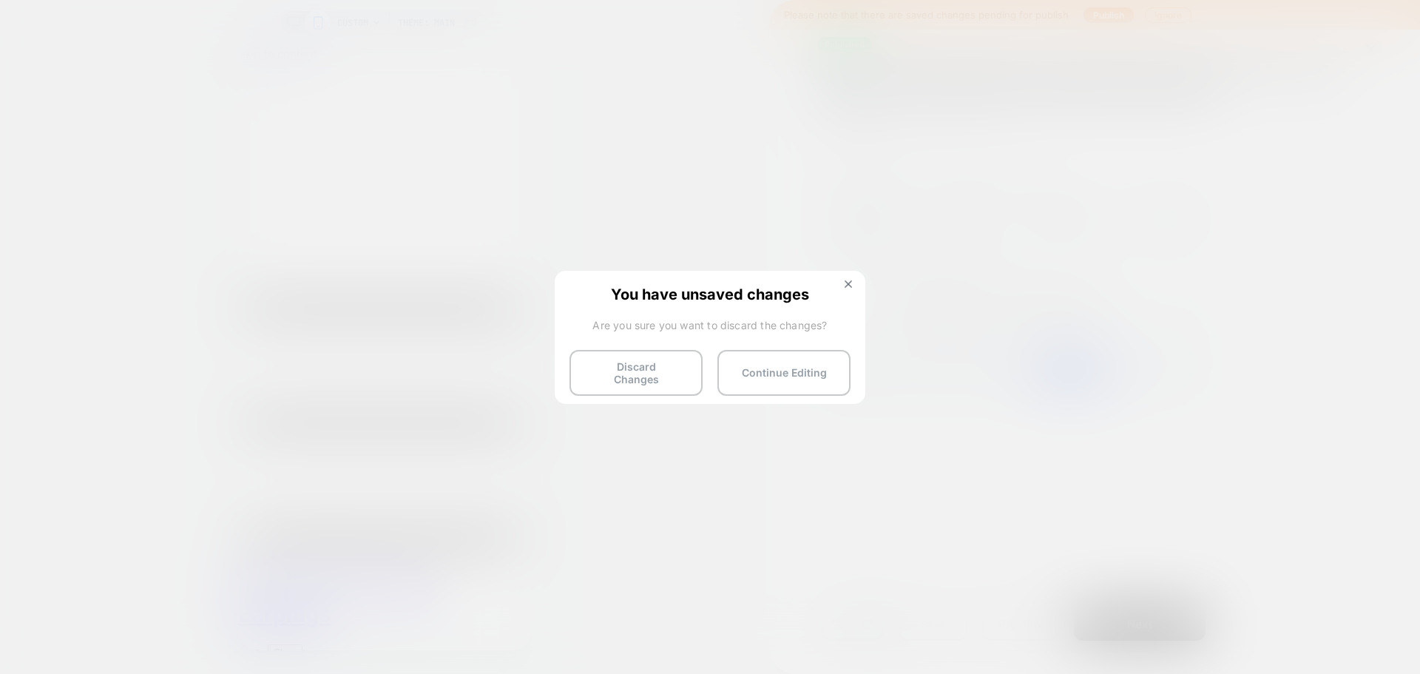
click at [657, 388] on div "You have unsaved changes Are you sure you want to discard the changes? Discard …" at bounding box center [710, 336] width 311 height 131
click at [660, 373] on button "Discard Changes" at bounding box center [635, 373] width 133 height 46
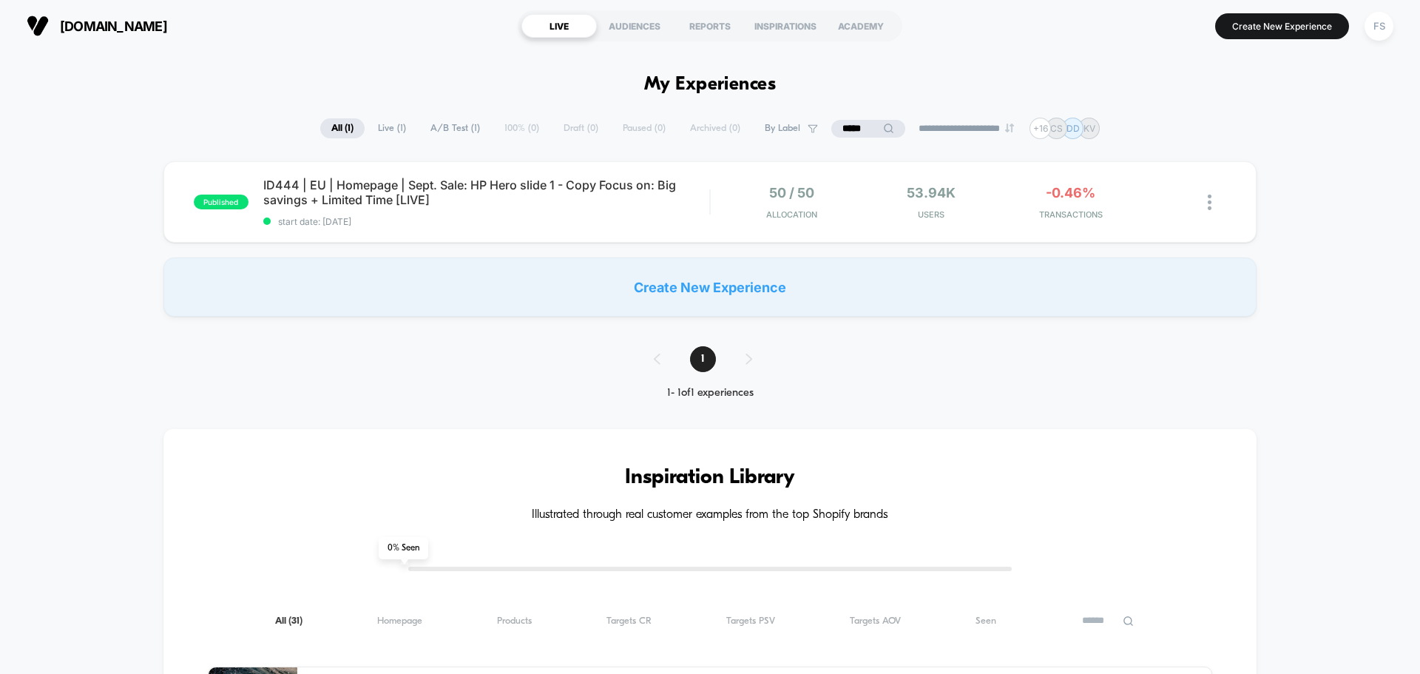
click at [1398, 30] on div "loopearplugs.com LIVE AUDIENCES REPORTS INSPIRATIONS ACADEMY Create New Experie…" at bounding box center [710, 26] width 1420 height 52
click at [1388, 17] on div "FS" at bounding box center [1378, 26] width 29 height 29
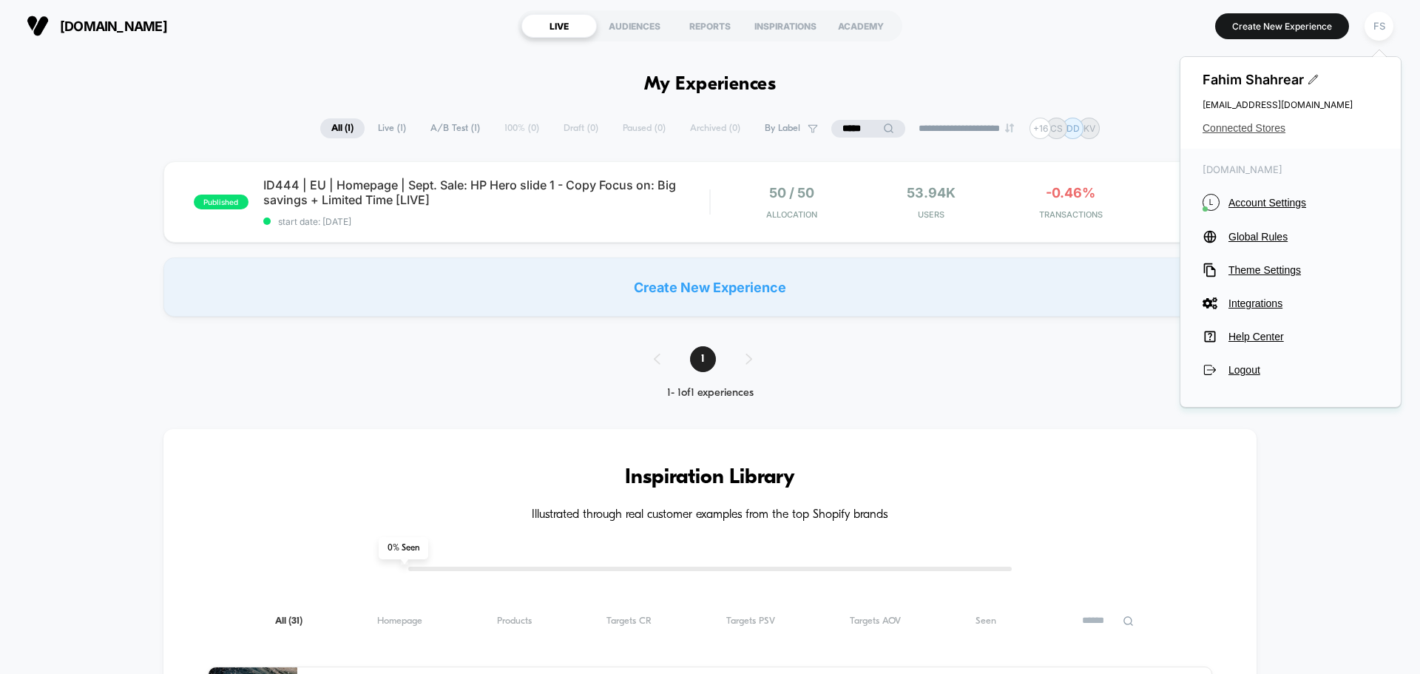
click at [1260, 127] on span "Connected Stores" at bounding box center [1290, 128] width 176 height 12
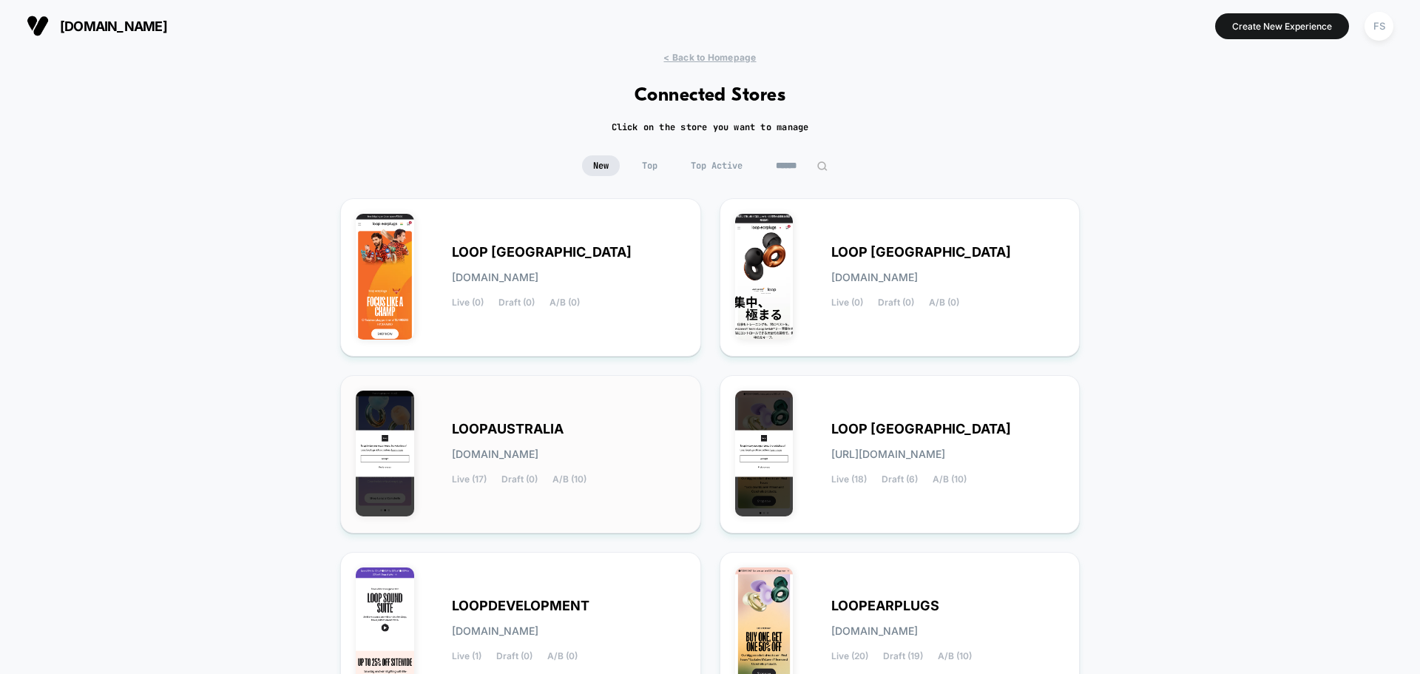
click at [598, 463] on div "LOOPAUSTRALIA loopaustralia.myshopify.com Live (17) Draft (0) A/B (10)" at bounding box center [569, 454] width 234 height 61
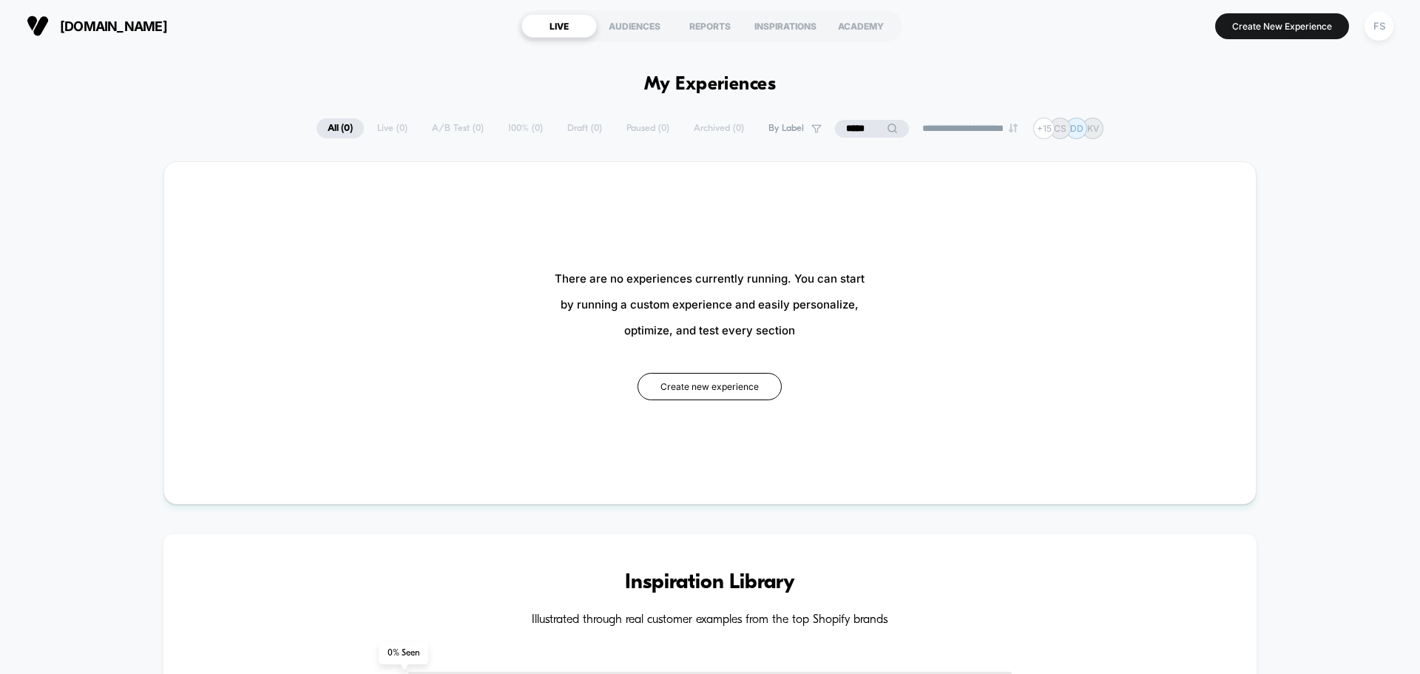
click at [855, 126] on input "*****" at bounding box center [872, 129] width 74 height 18
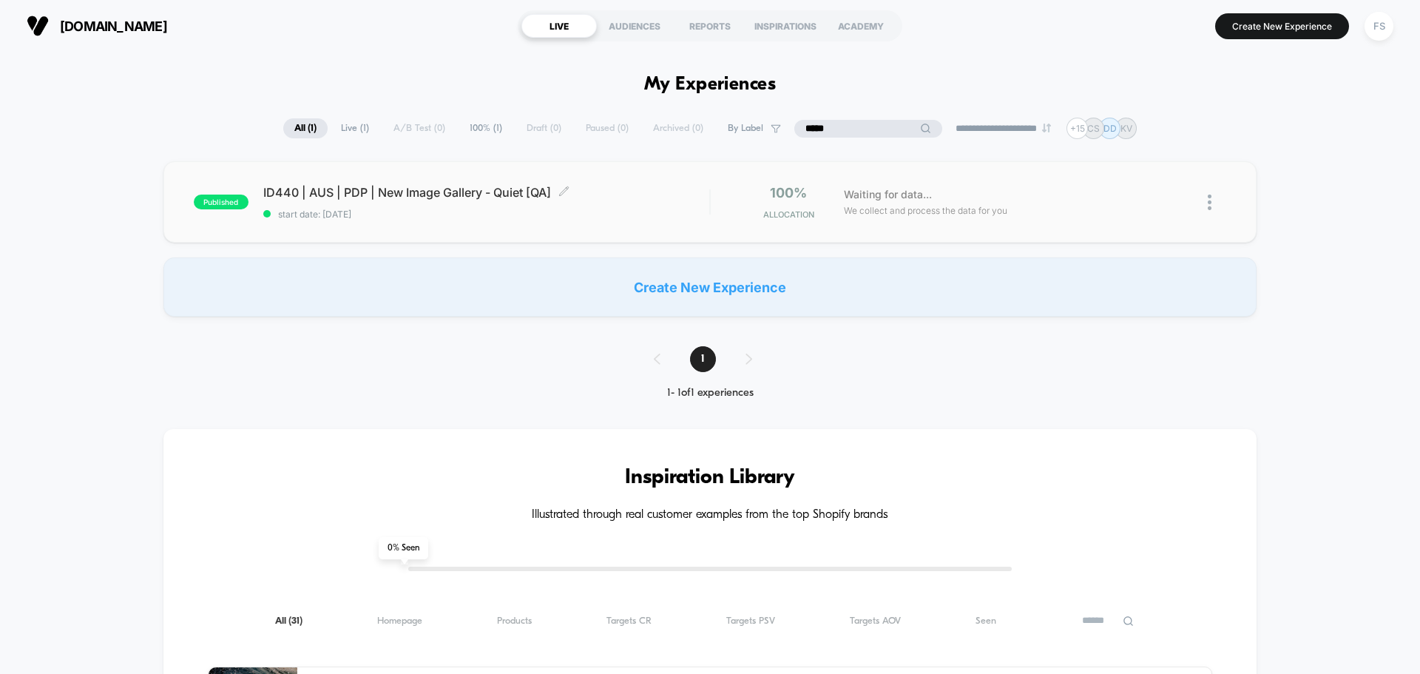
type input "*****"
click at [431, 214] on span "start date: [DATE]" at bounding box center [486, 214] width 446 height 11
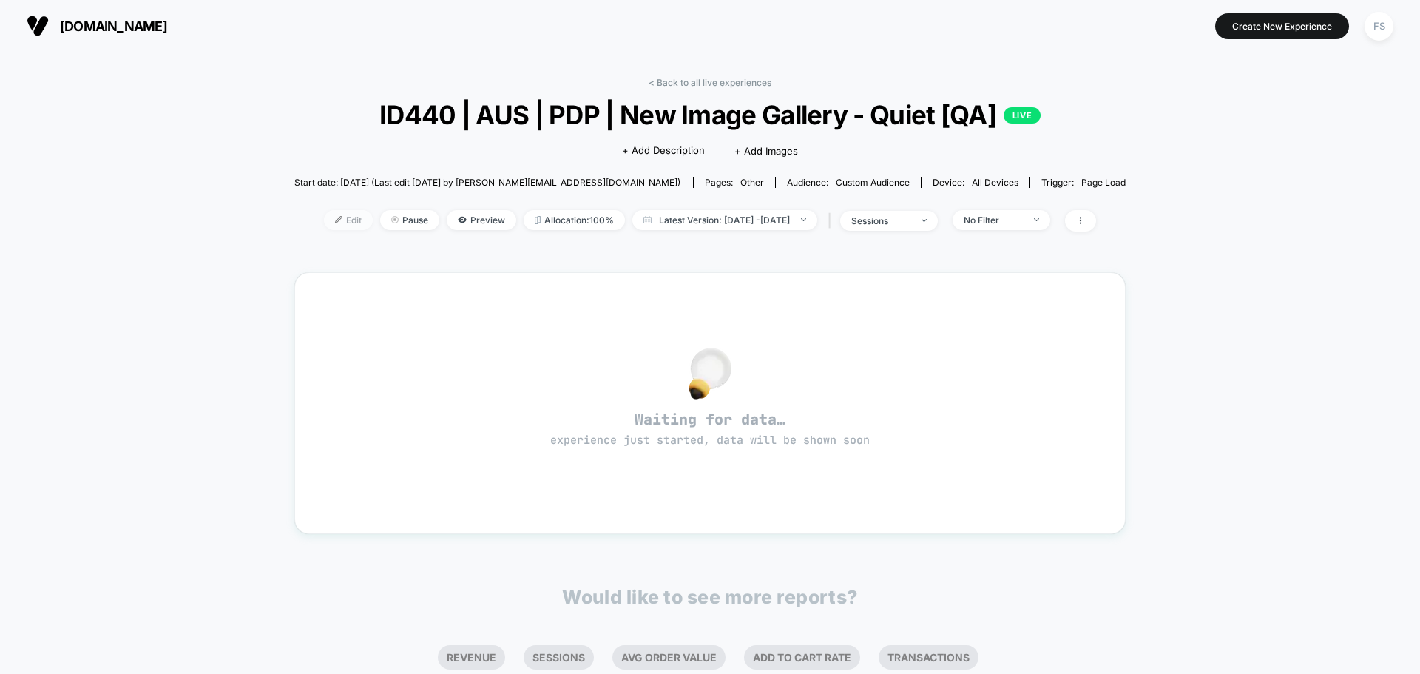
click at [324, 226] on span "Edit" at bounding box center [348, 220] width 49 height 20
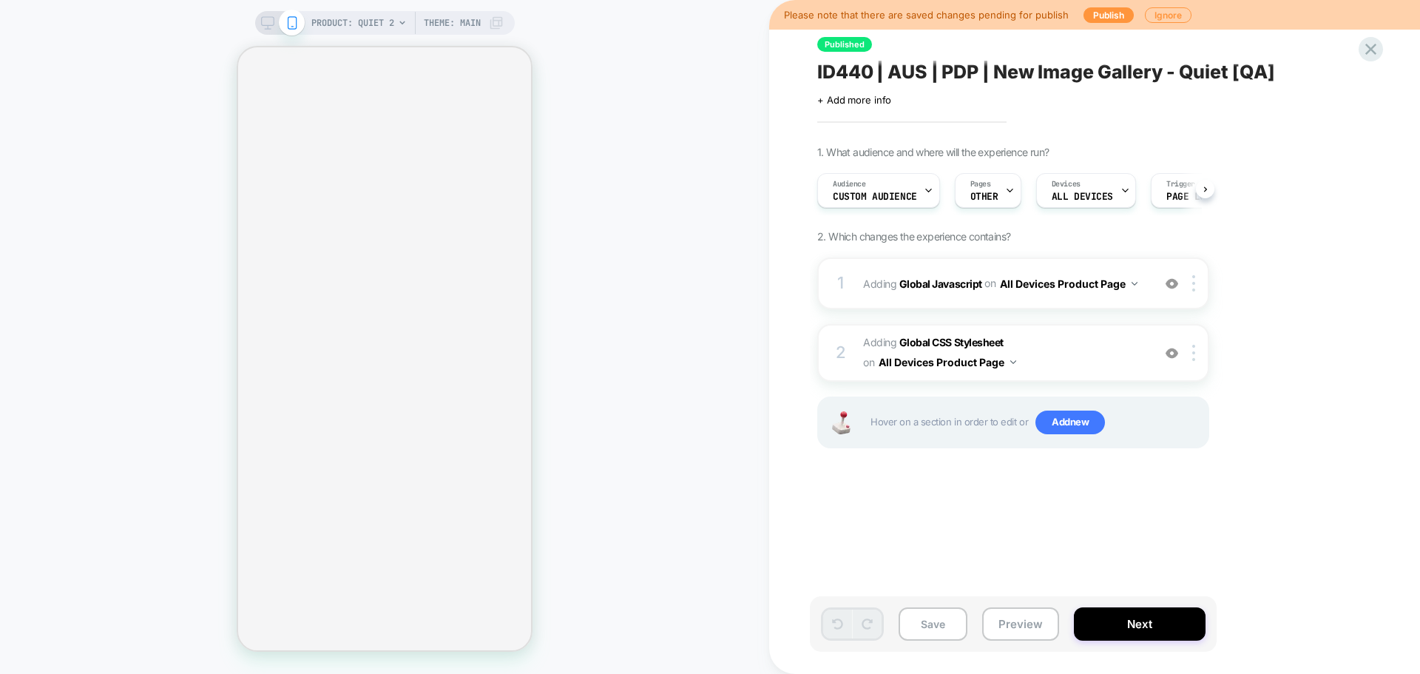
scroll to position [0, 1]
click at [961, 341] on b "Global CSS Stylesheet" at bounding box center [951, 342] width 104 height 13
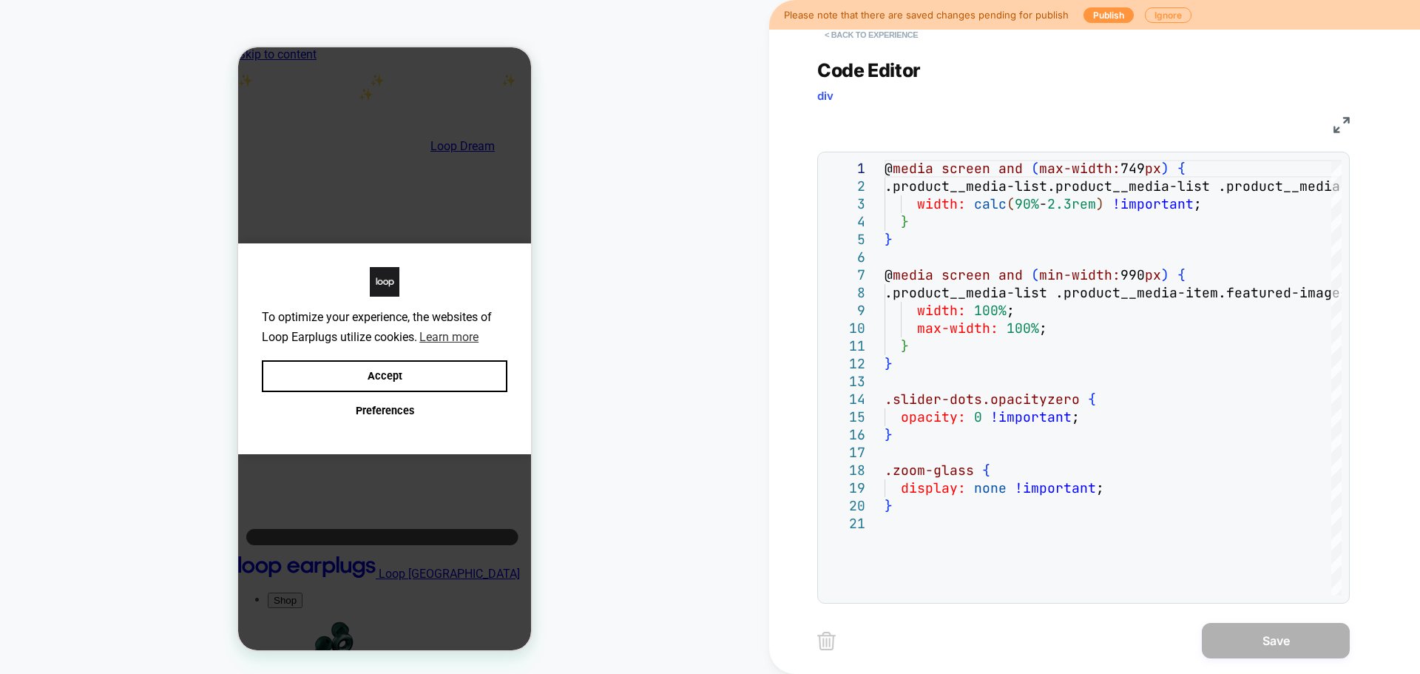
click at [886, 34] on button "< Back to experience" at bounding box center [871, 35] width 108 height 24
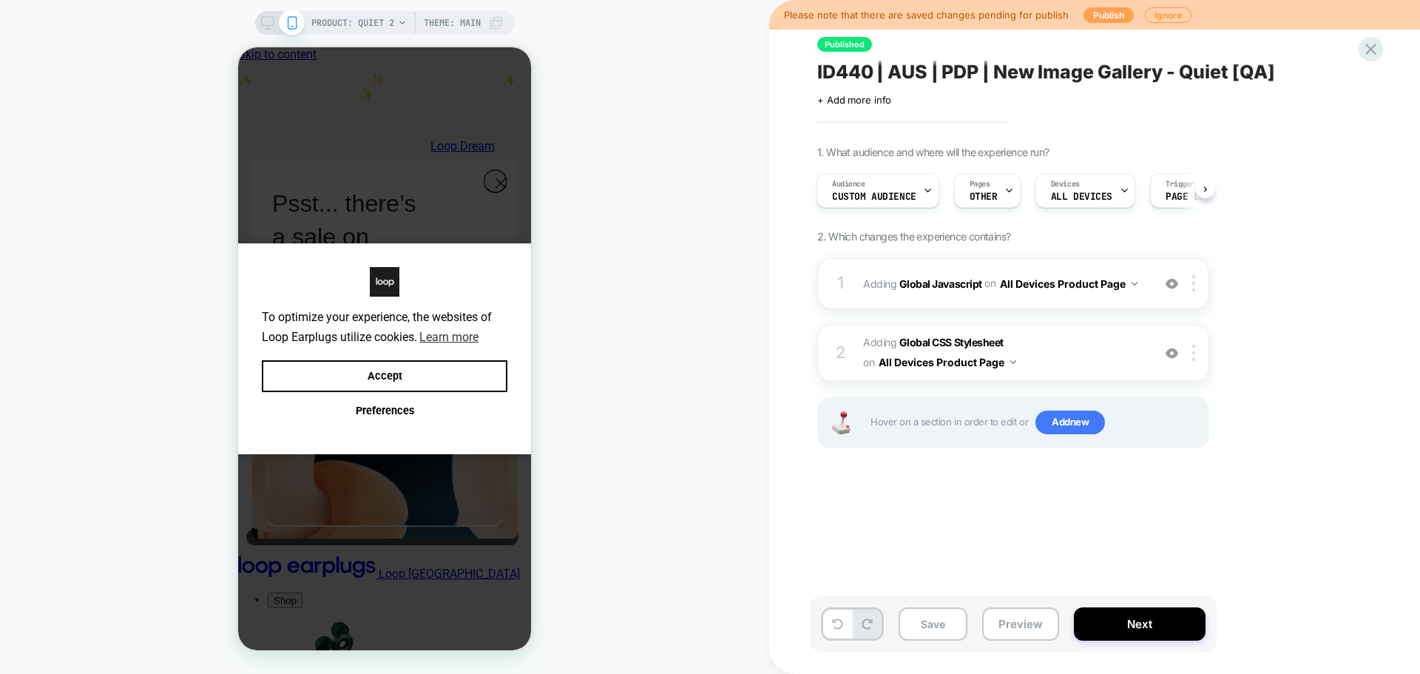
click at [0, 0] on button "Publish" at bounding box center [0, 0] width 0 height 0
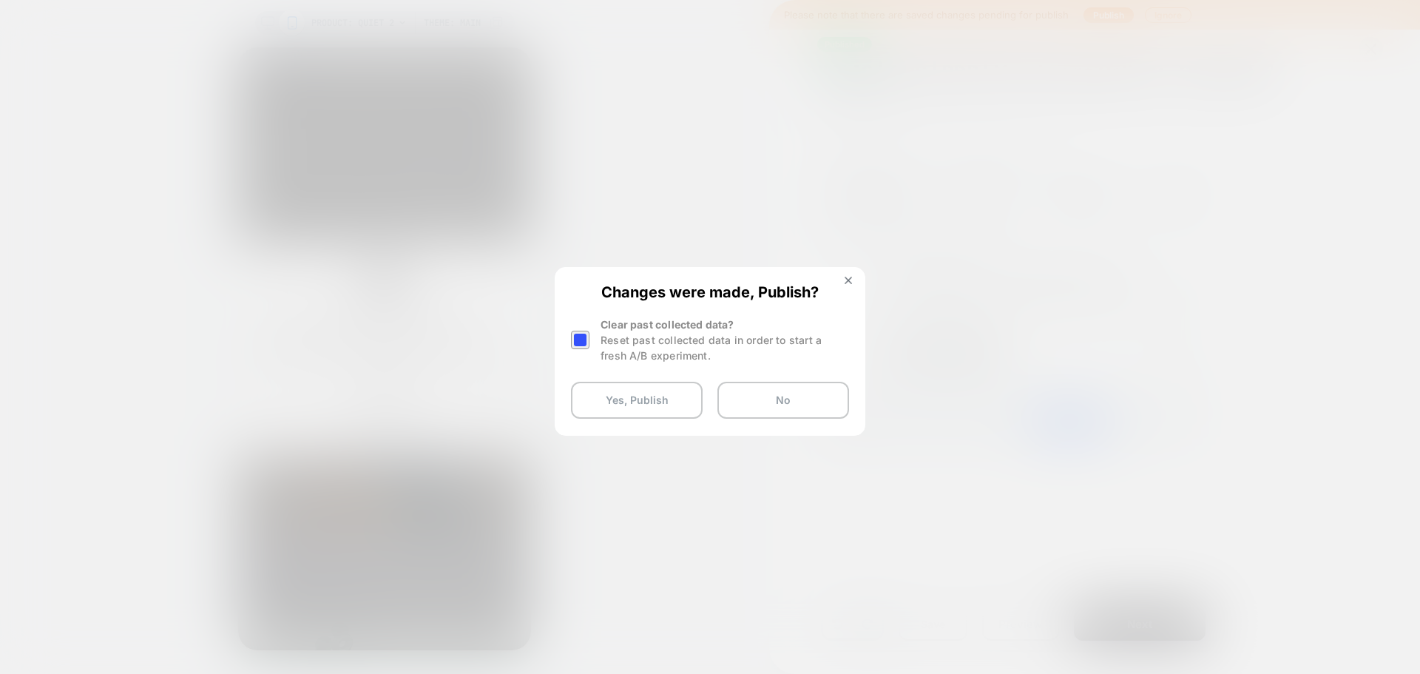
click at [0, 0] on div at bounding box center [0, 0] width 0 height 0
click at [0, 0] on button "Yes, Publish" at bounding box center [0, 0] width 0 height 0
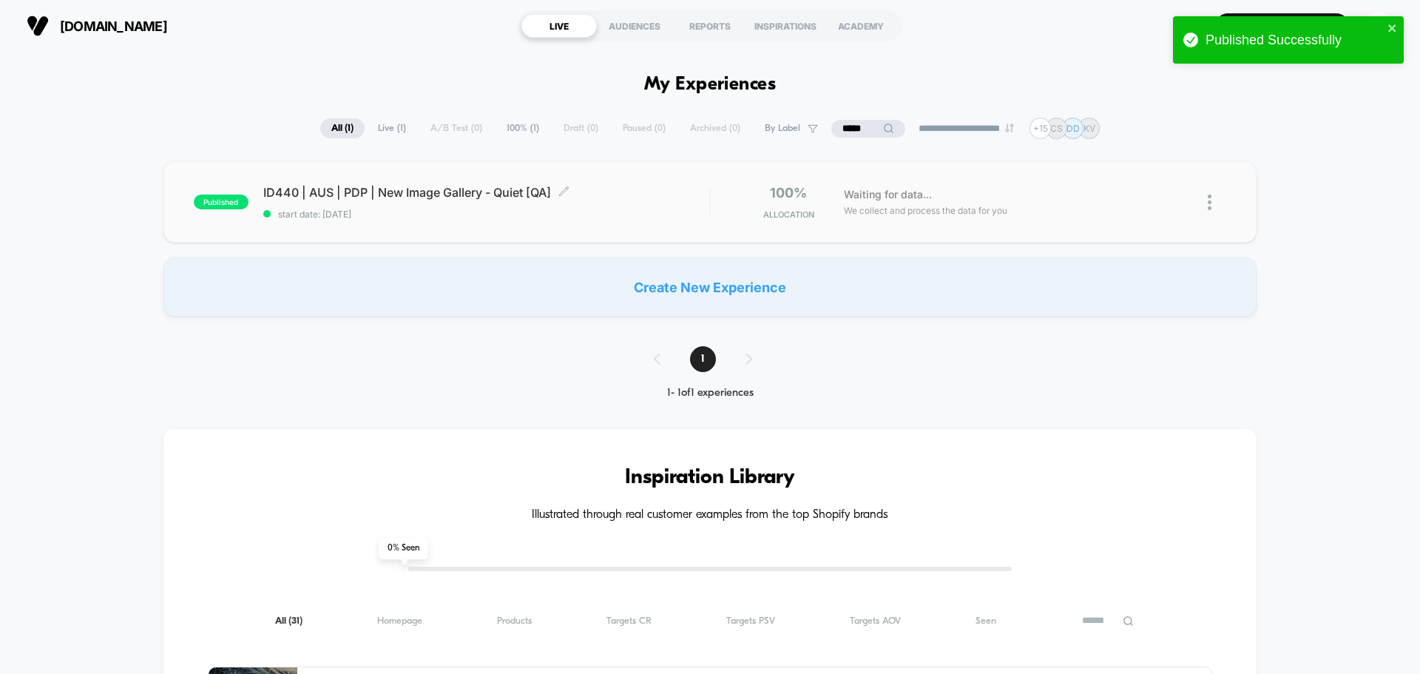
click at [401, 193] on span "ID440 | AUS | PDP | New Image Gallery - Quiet [QA] Click to edit experience det…" at bounding box center [486, 192] width 446 height 15
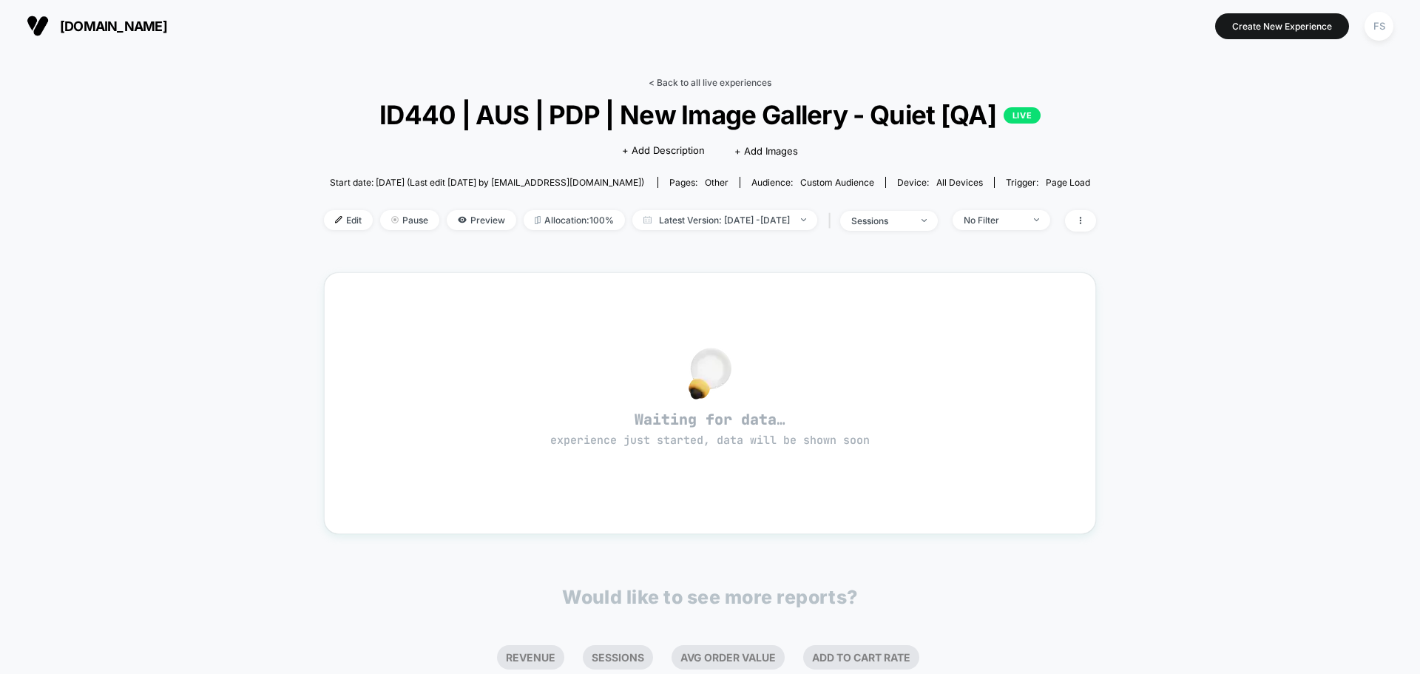
click at [733, 86] on link "< Back to all live experiences" at bounding box center [709, 82] width 123 height 11
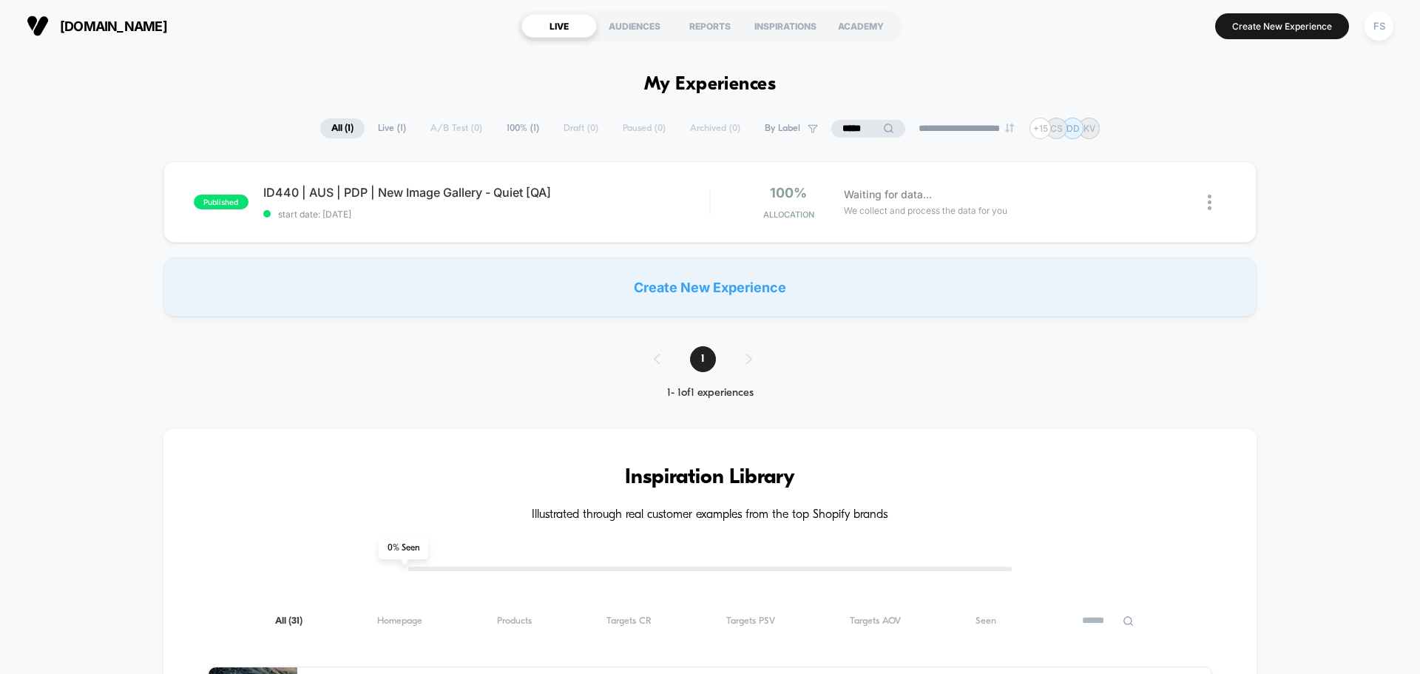
click at [839, 135] on input "*****" at bounding box center [868, 129] width 74 height 18
drag, startPoint x: 858, startPoint y: 134, endPoint x: 783, endPoint y: 132, distance: 75.5
click at [794, 132] on div "*****" at bounding box center [868, 129] width 148 height 18
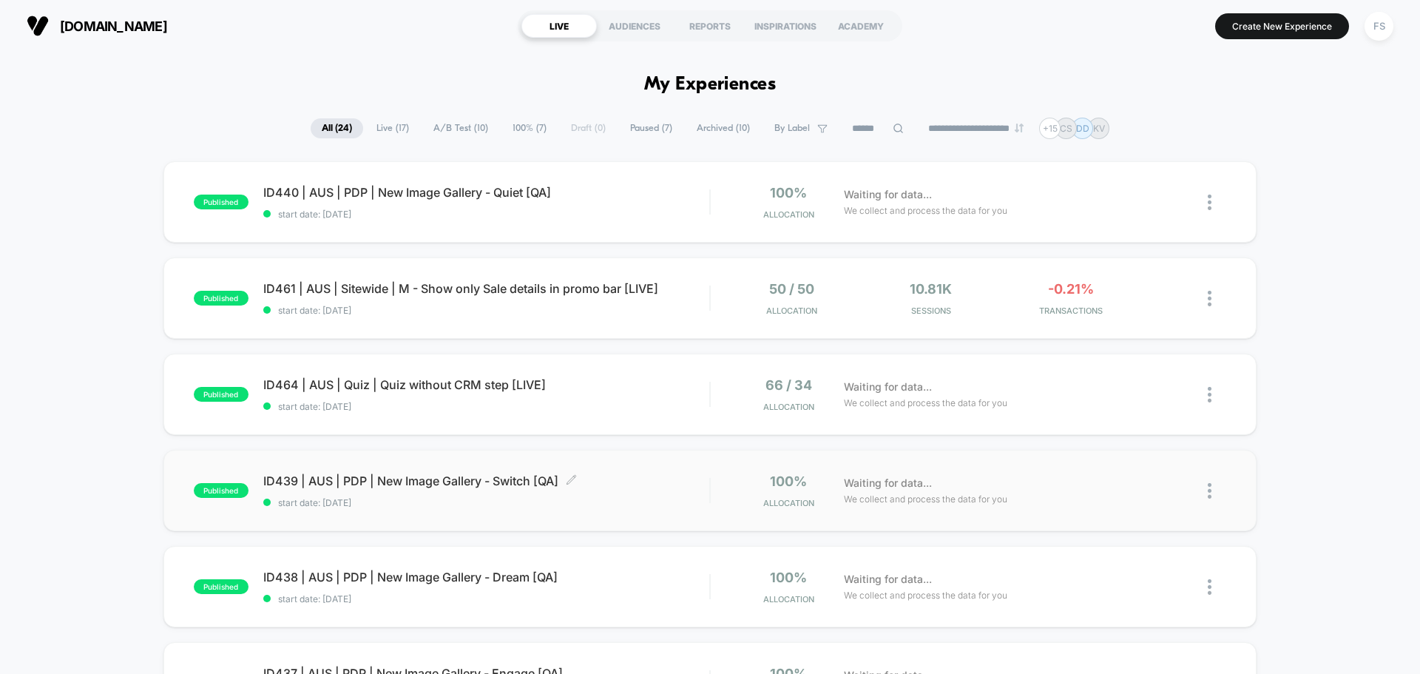
click at [397, 484] on span "ID439 | AUS | PDP | New Image Gallery - Switch [QA] Click to edit experience de…" at bounding box center [486, 480] width 446 height 15
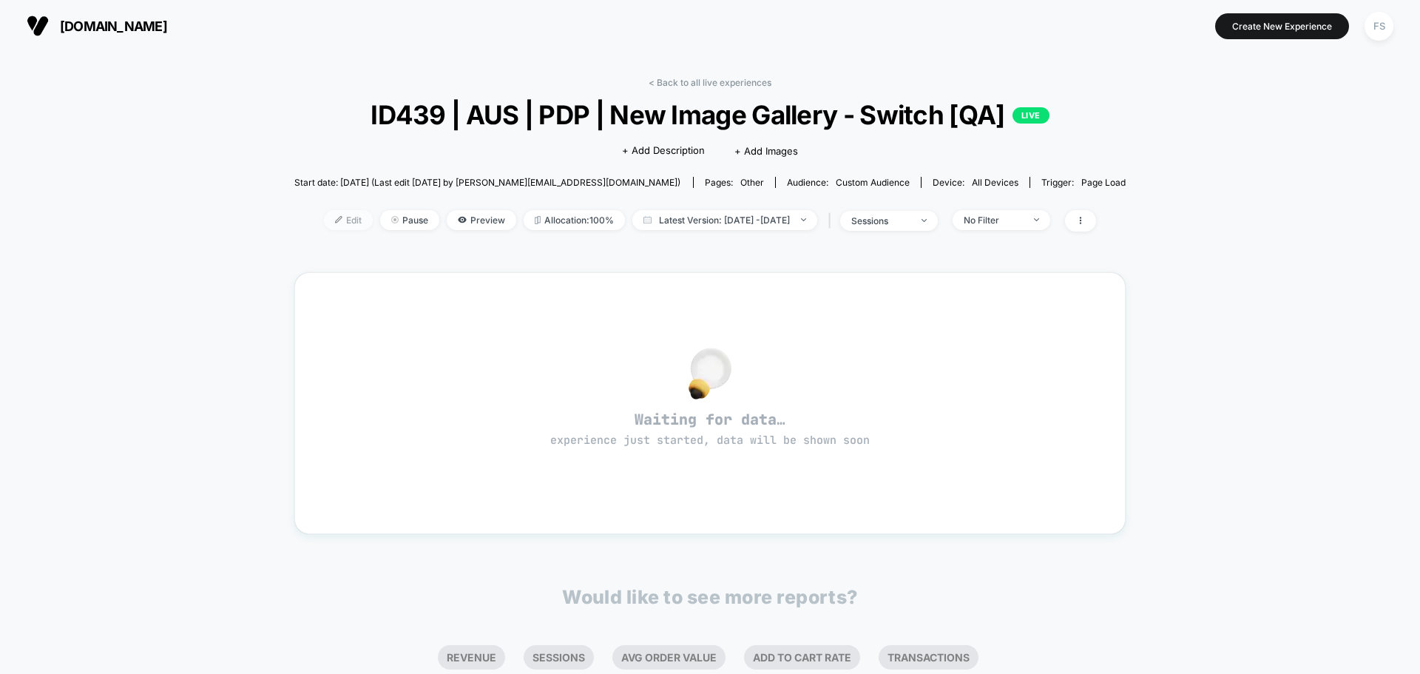
click at [331, 216] on span "Edit" at bounding box center [348, 220] width 49 height 20
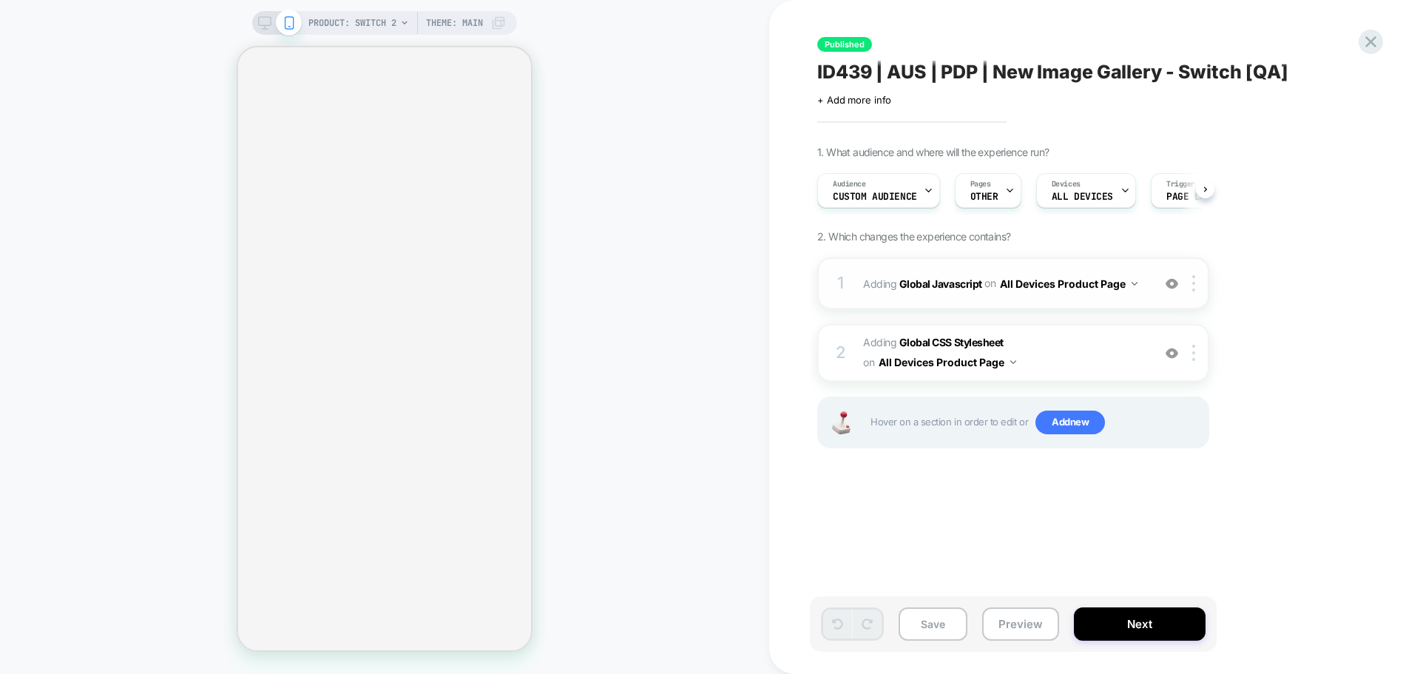
scroll to position [0, 1]
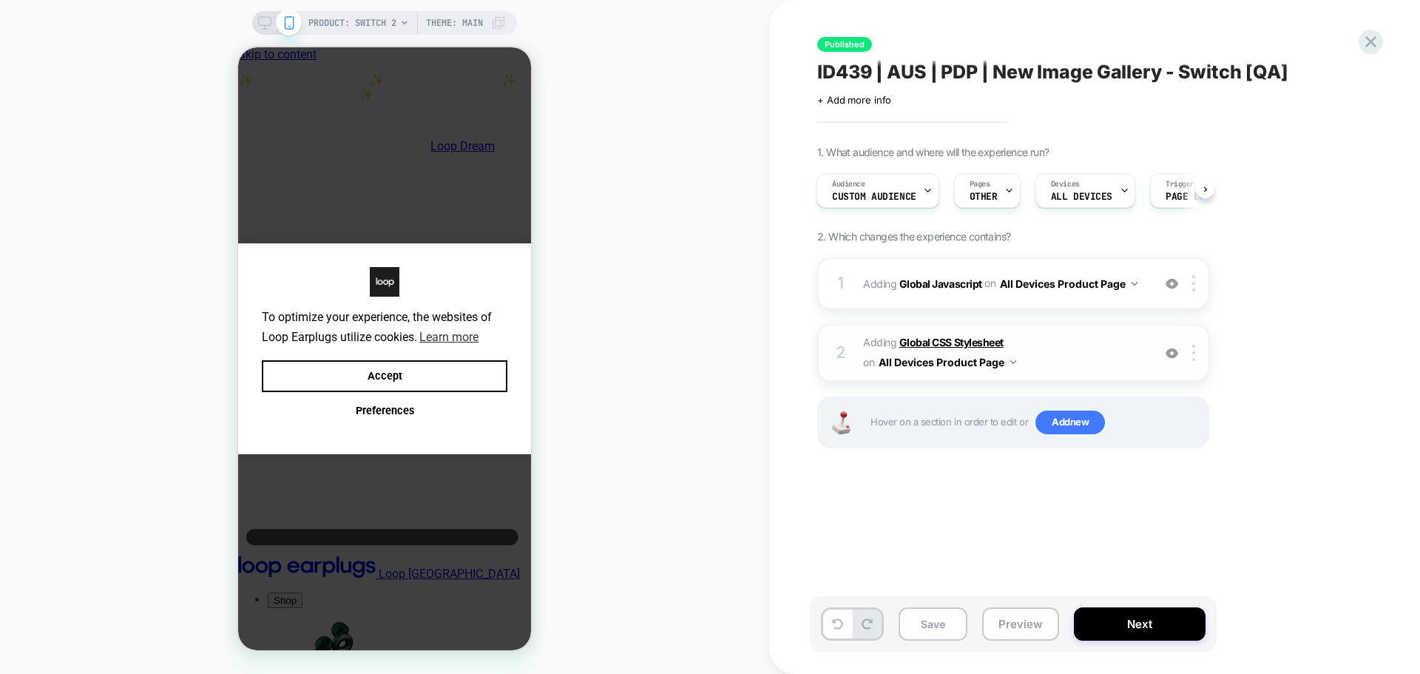
click at [0, 0] on b "Global CSS Stylesheet" at bounding box center [0, 0] width 0 height 0
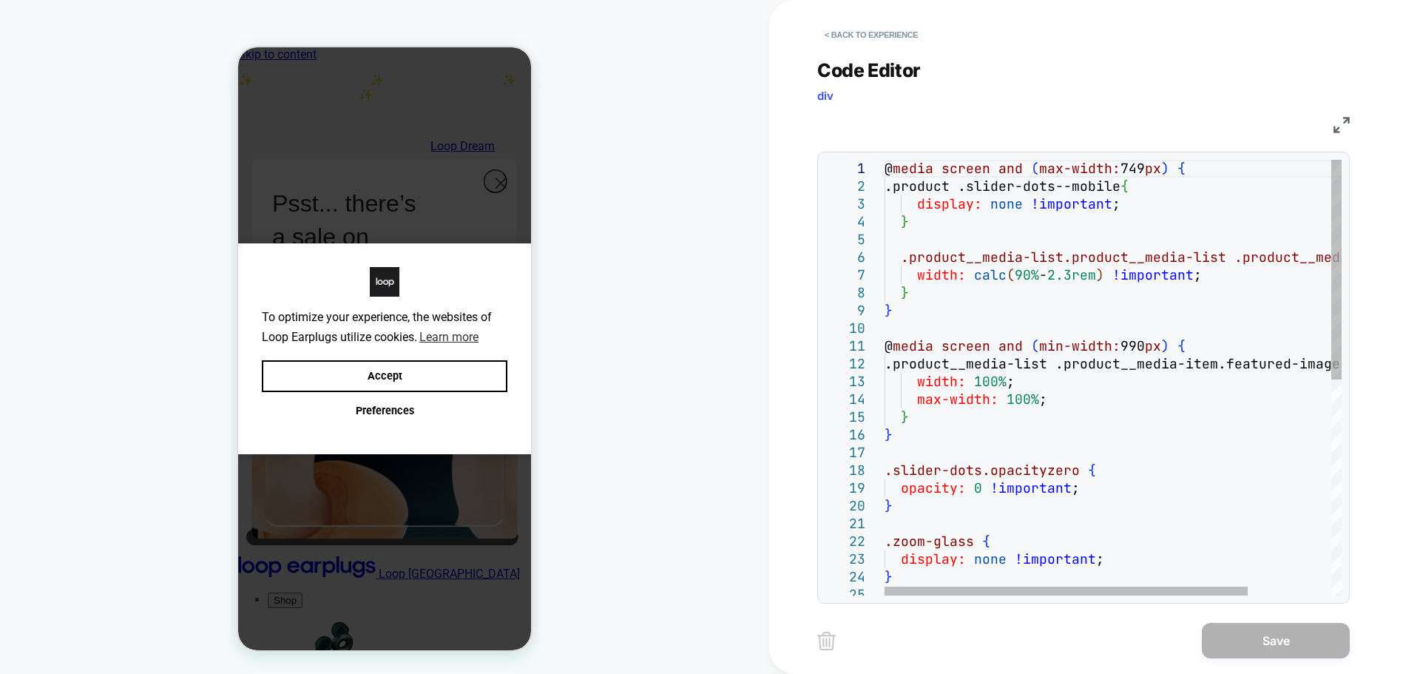
scroll to position [0, 0]
drag, startPoint x: 925, startPoint y: 226, endPoint x: 859, endPoint y: 189, distance: 75.8
click at [0, 0] on div ".zoom-glass { display: none !important ; } opacity: 0 !important ; } .slider-do…" at bounding box center [0, 0] width 0 height 0
click at [0, 0] on button "< Back to experience" at bounding box center [0, 0] width 0 height 0
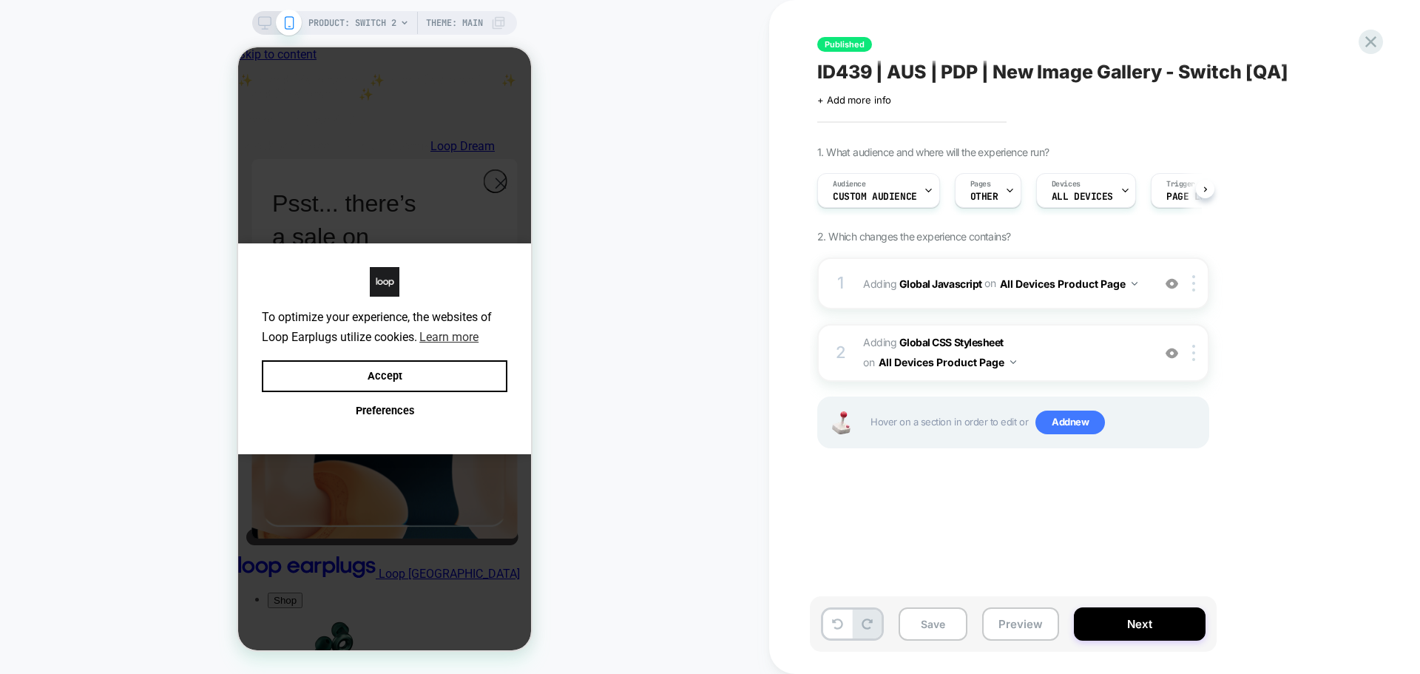
scroll to position [0, 1]
click at [1365, 41] on icon at bounding box center [1371, 42] width 20 height 20
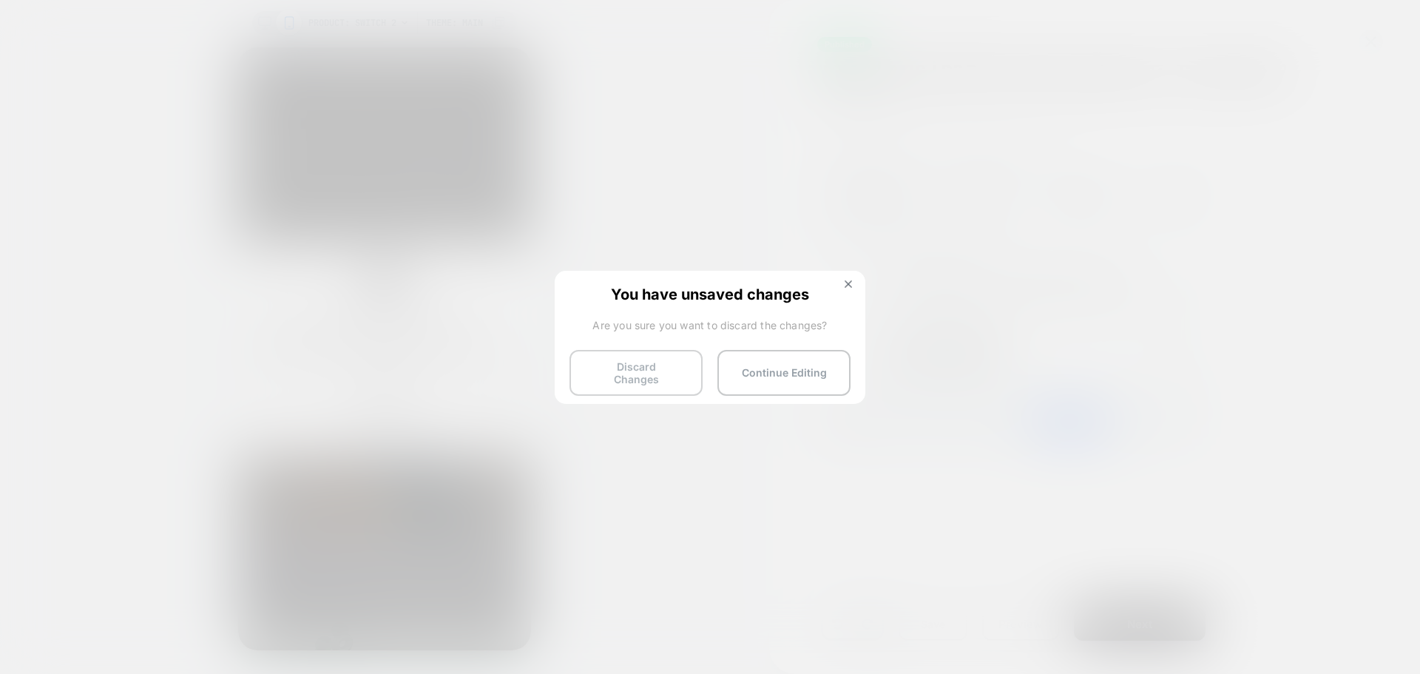
click at [609, 370] on button "Discard Changes" at bounding box center [635, 373] width 133 height 46
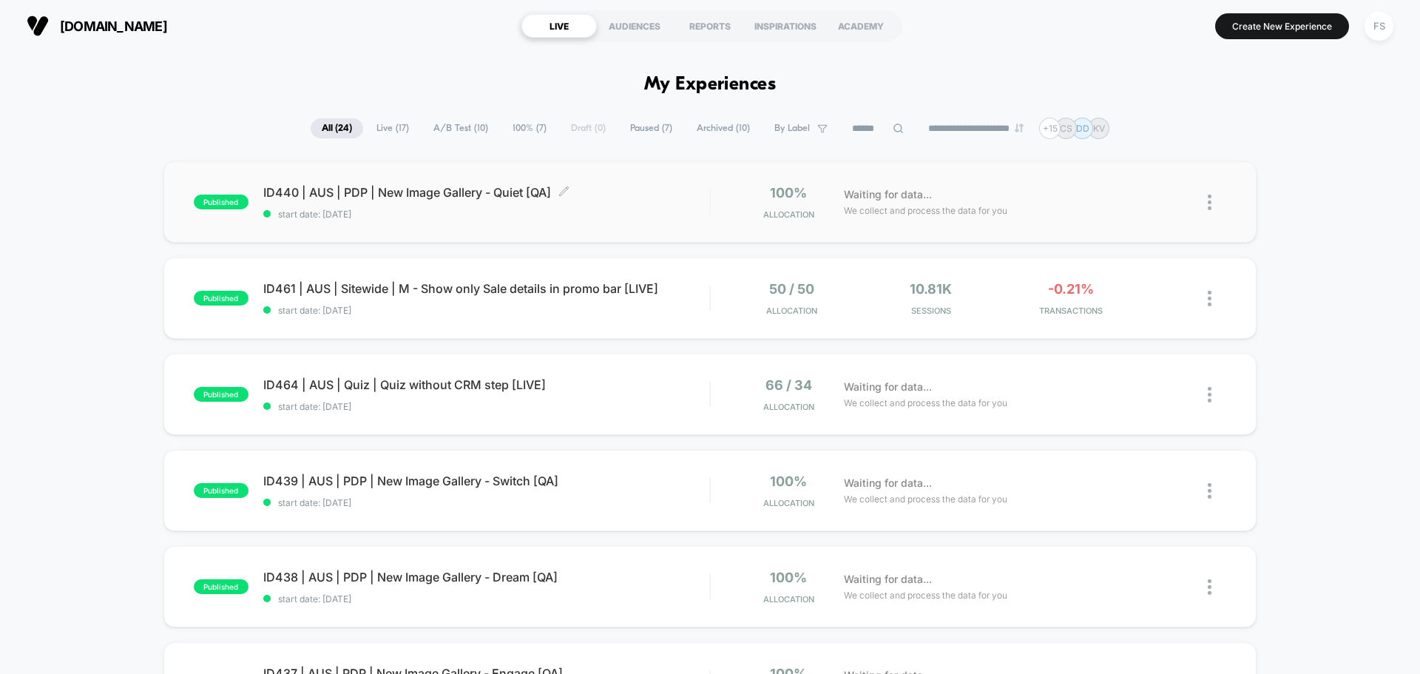
click at [387, 185] on span "ID440 | AUS | PDP | New Image Gallery - Quiet [QA] Click to edit experience det…" at bounding box center [486, 192] width 446 height 15
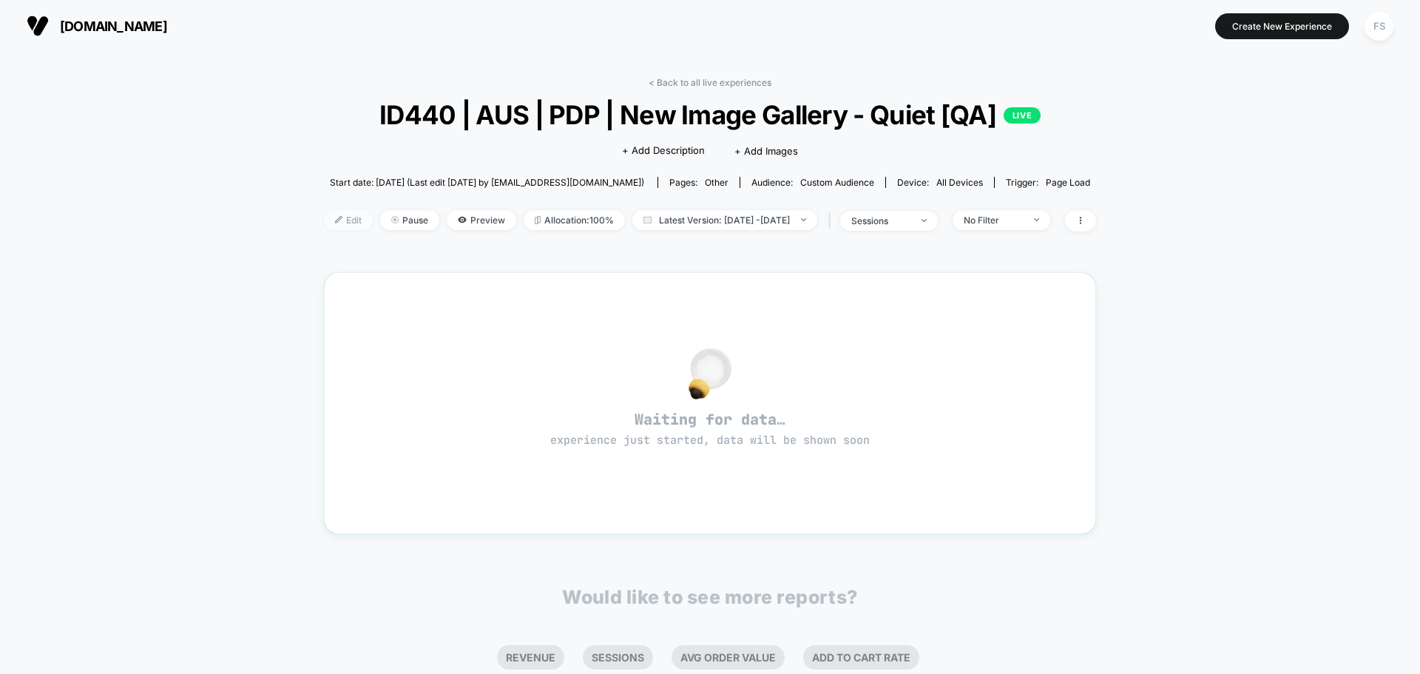
click at [327, 214] on span "Edit" at bounding box center [348, 220] width 49 height 20
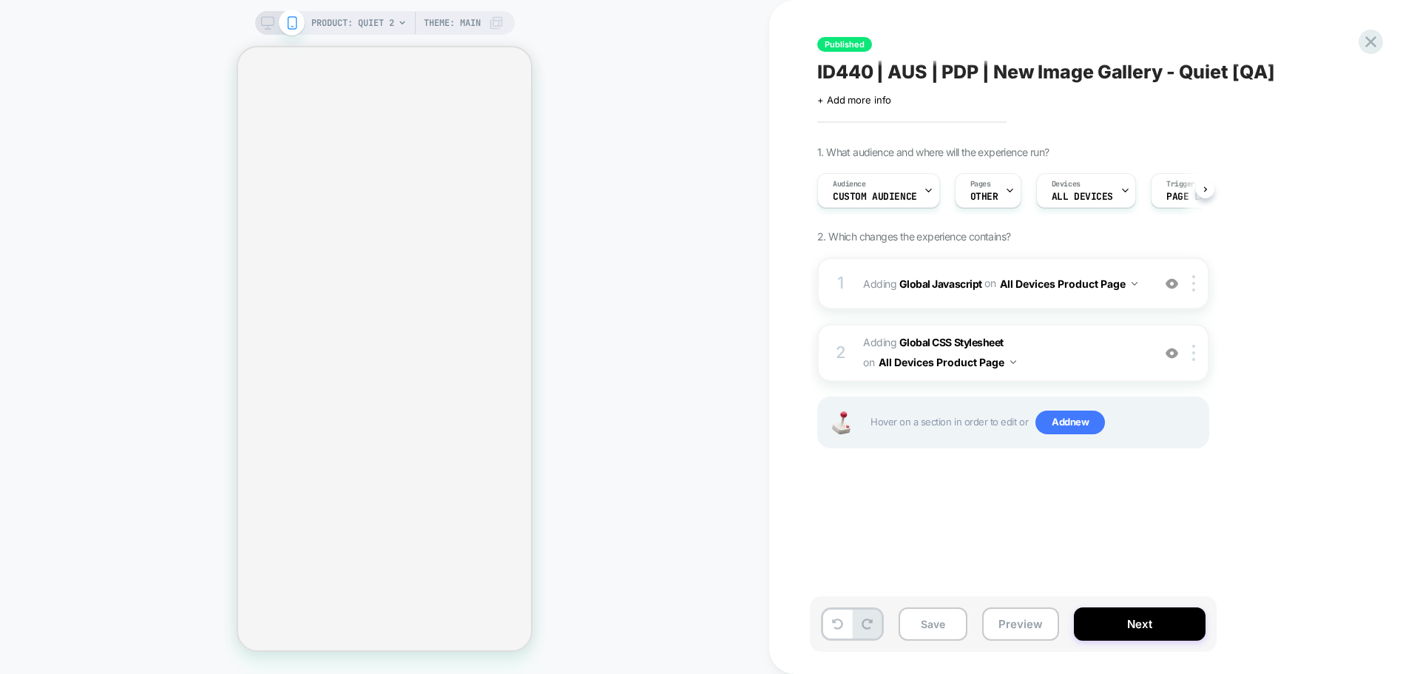
scroll to position [0, 1]
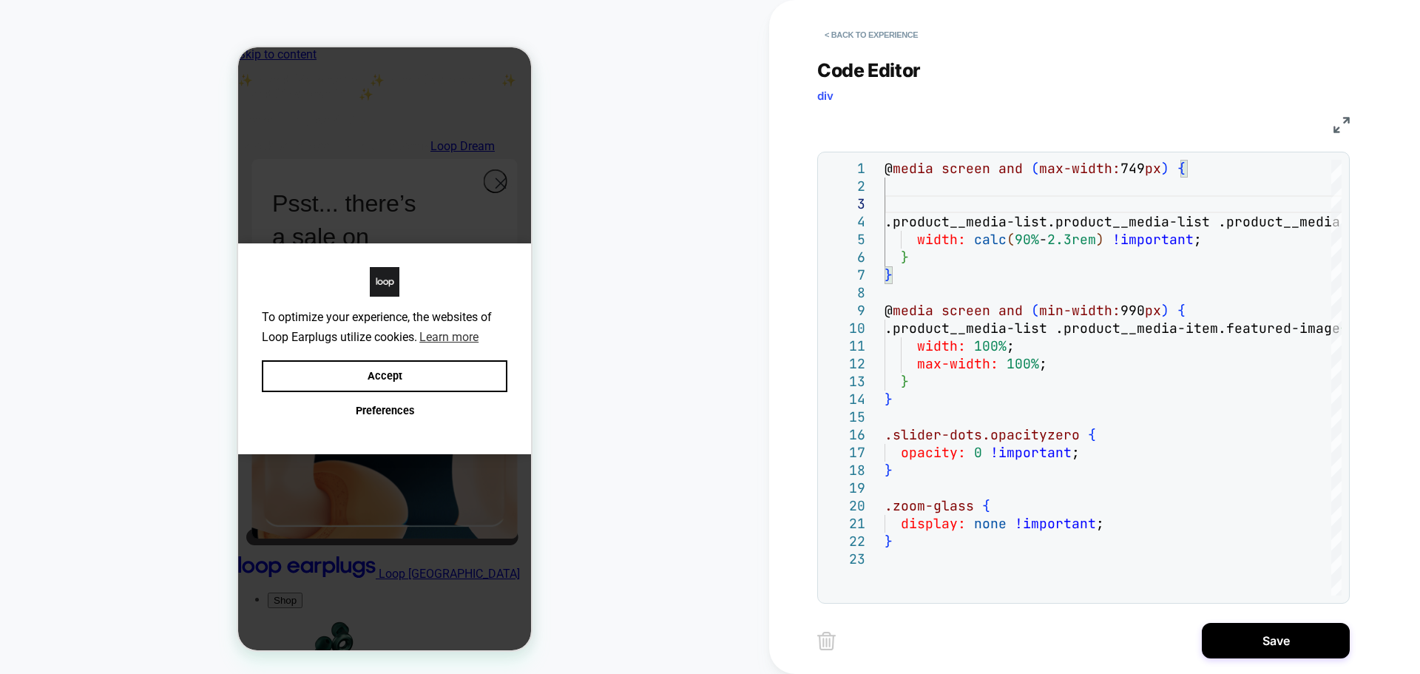
scroll to position [0, 11]
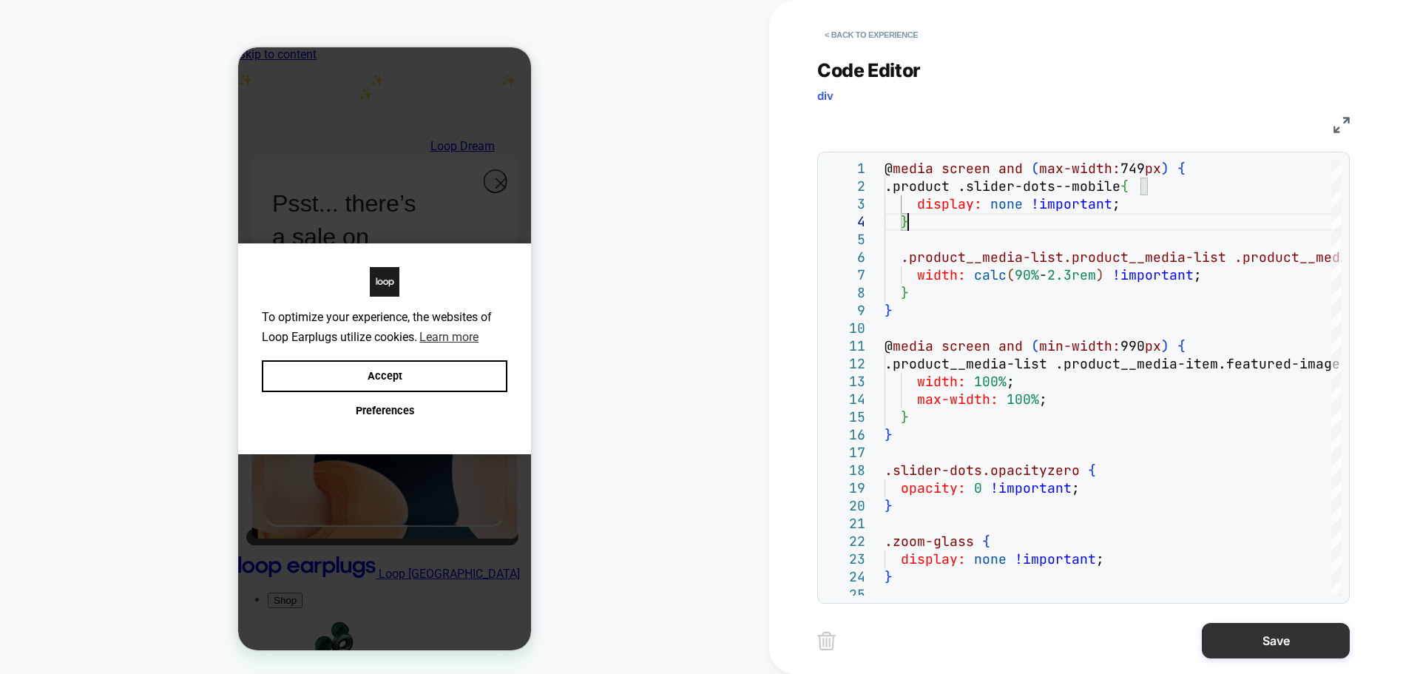
type textarea "**********"
click at [1261, 633] on button "Save" at bounding box center [1276, 640] width 148 height 35
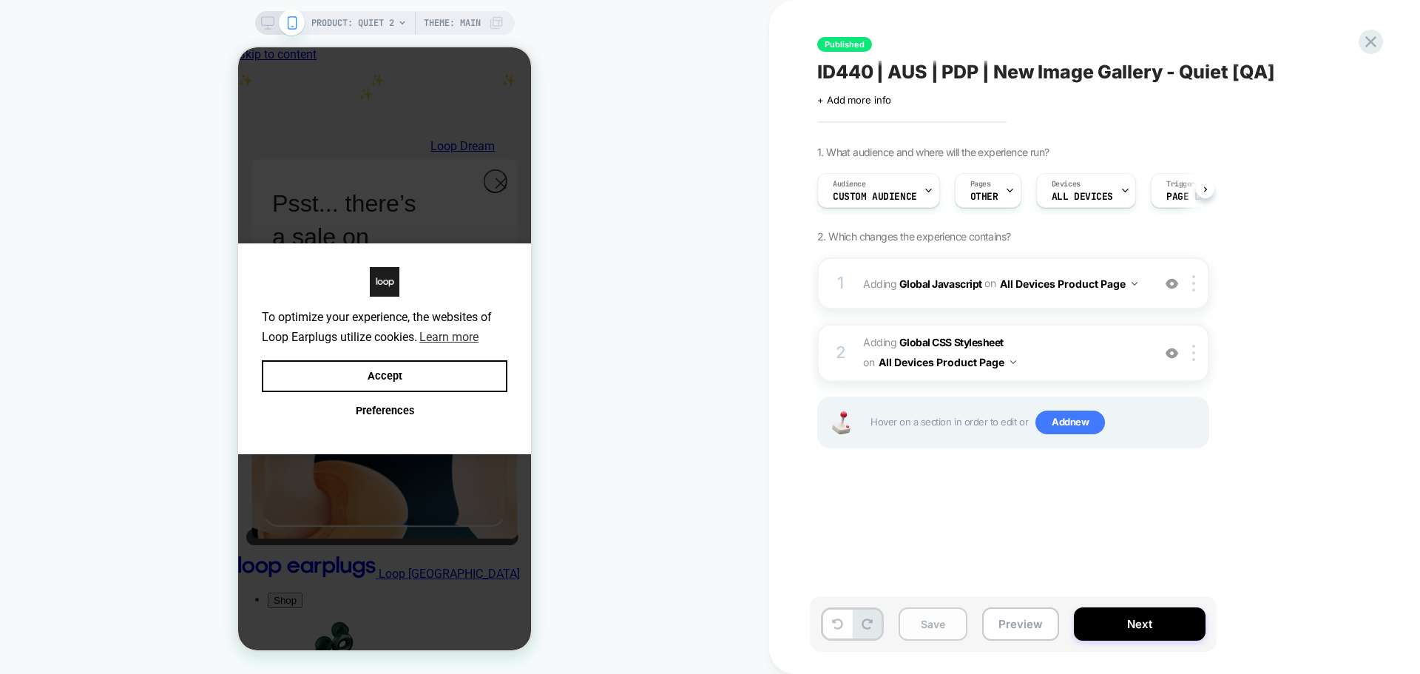
scroll to position [0, 1]
click at [935, 618] on button "Save" at bounding box center [932, 623] width 69 height 33
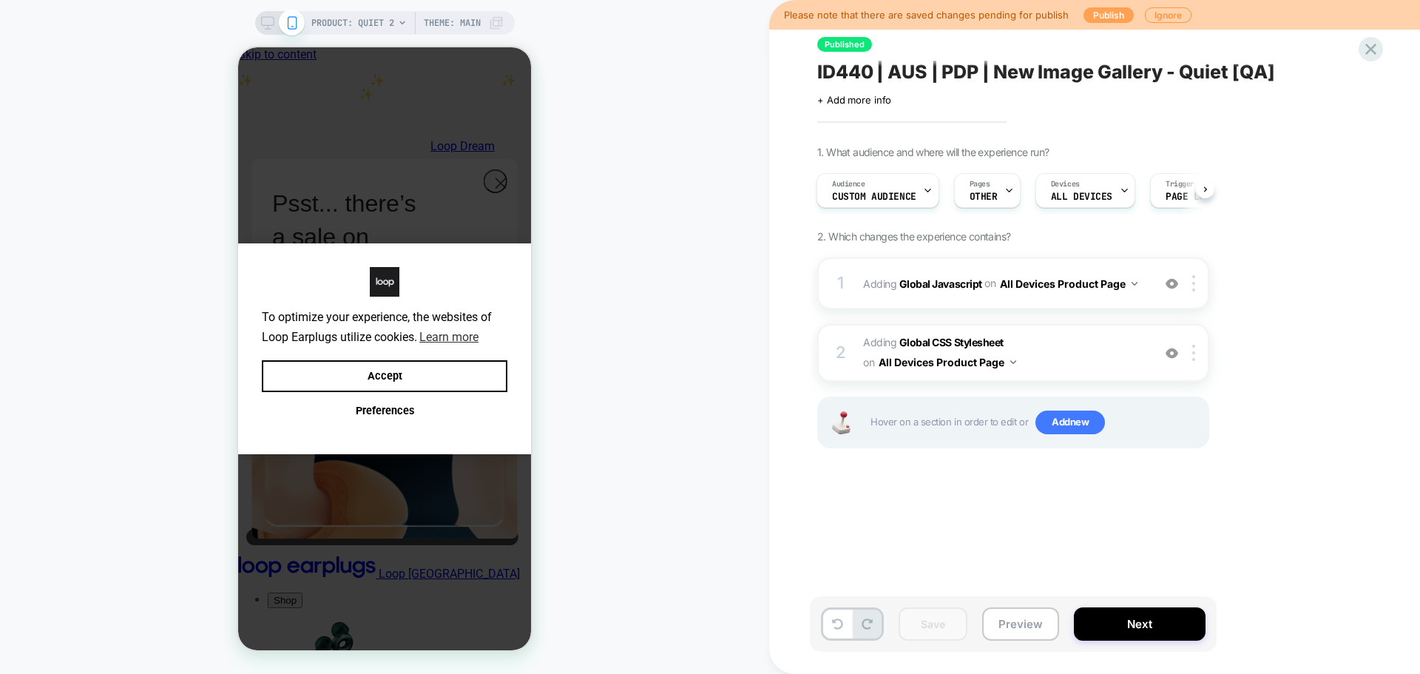
click at [0, 0] on button "Publish" at bounding box center [0, 0] width 0 height 0
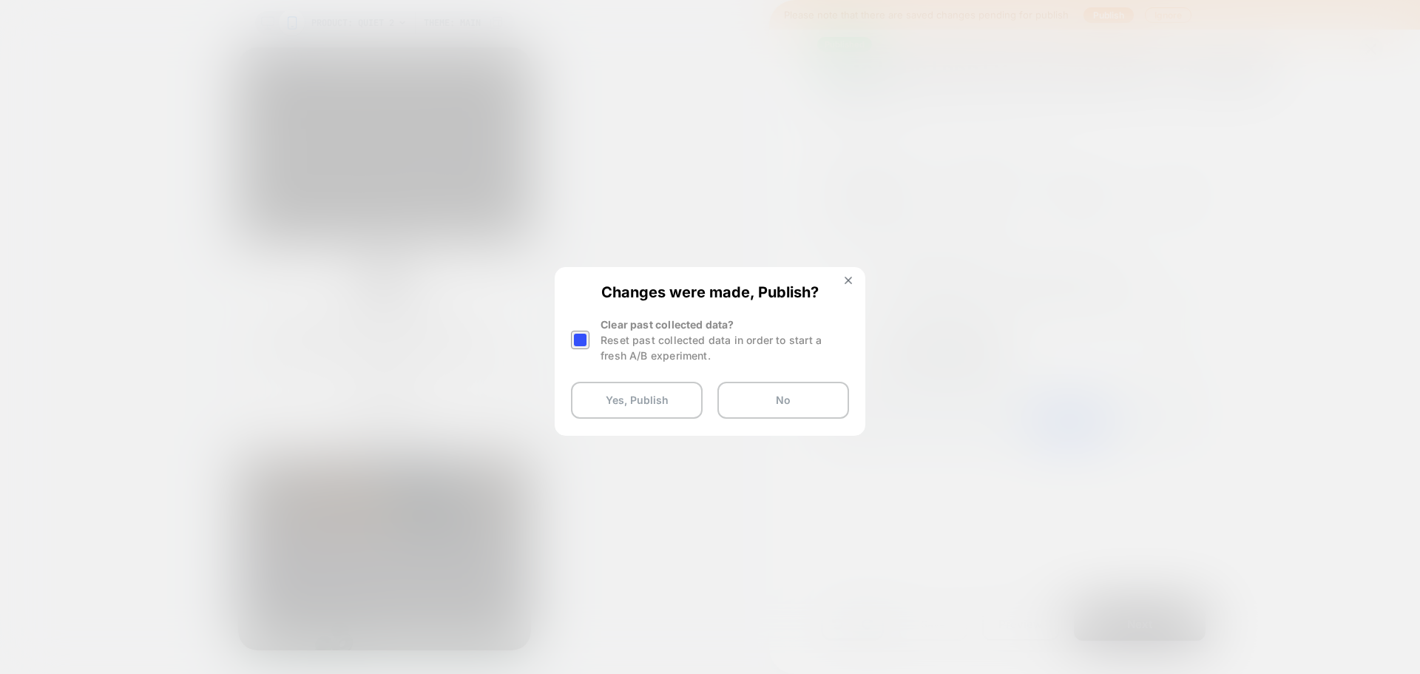
click at [584, 341] on div at bounding box center [580, 340] width 18 height 18
click at [669, 406] on button "Yes, Publish" at bounding box center [637, 400] width 132 height 37
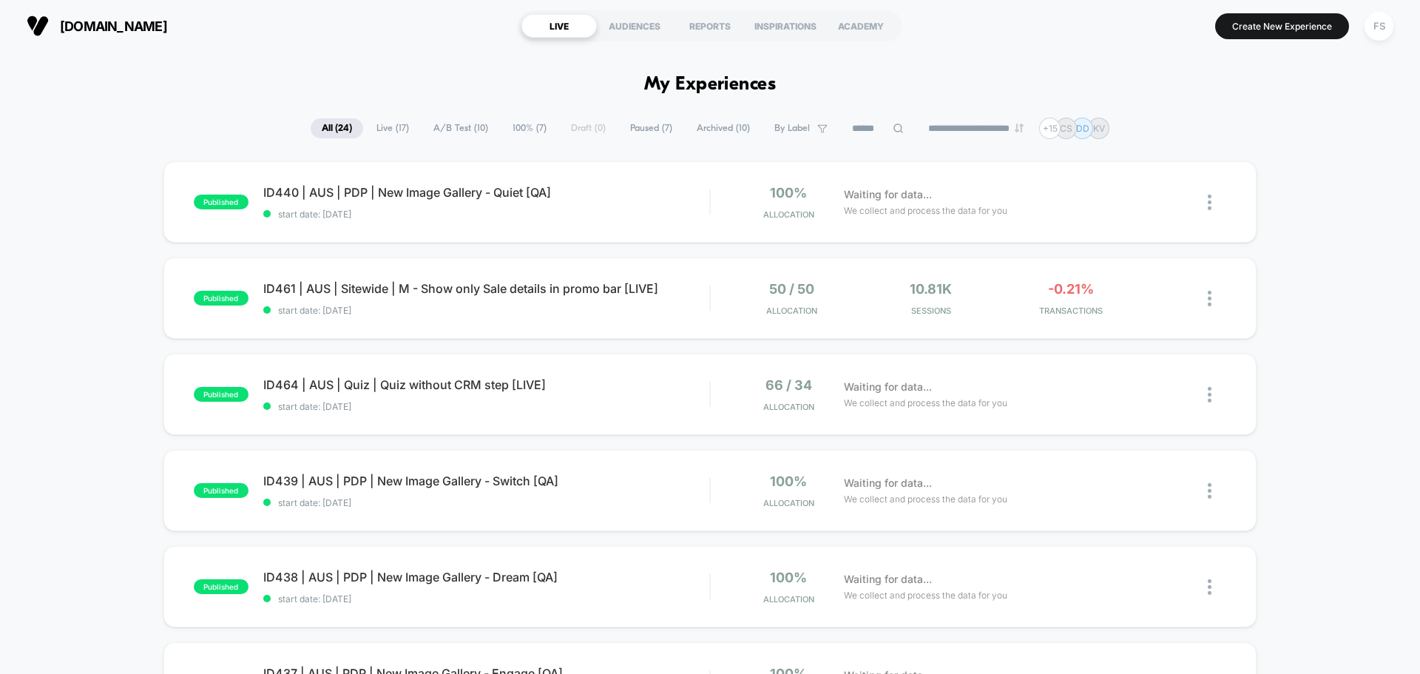
click at [893, 124] on icon at bounding box center [898, 128] width 10 height 10
click at [827, 128] on input at bounding box center [878, 129] width 148 height 18
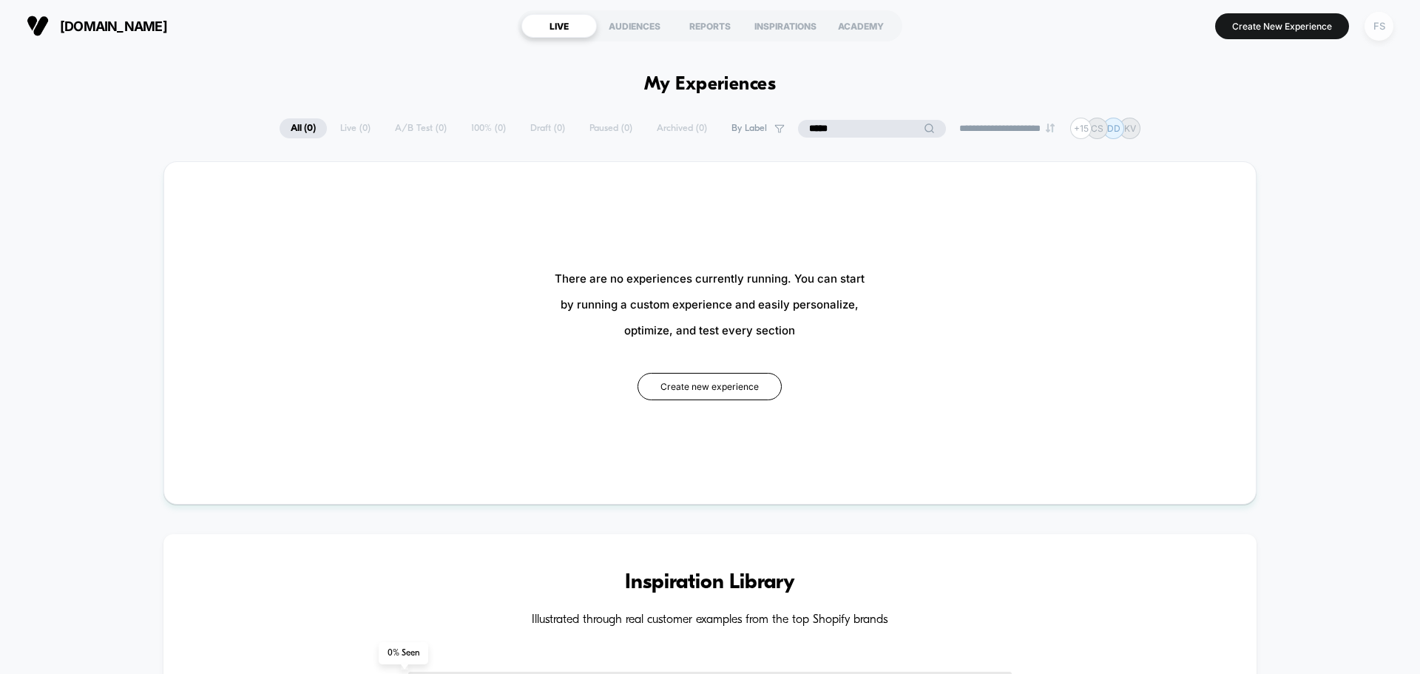
type input "*****"
click at [1374, 35] on div "FS" at bounding box center [1378, 26] width 29 height 29
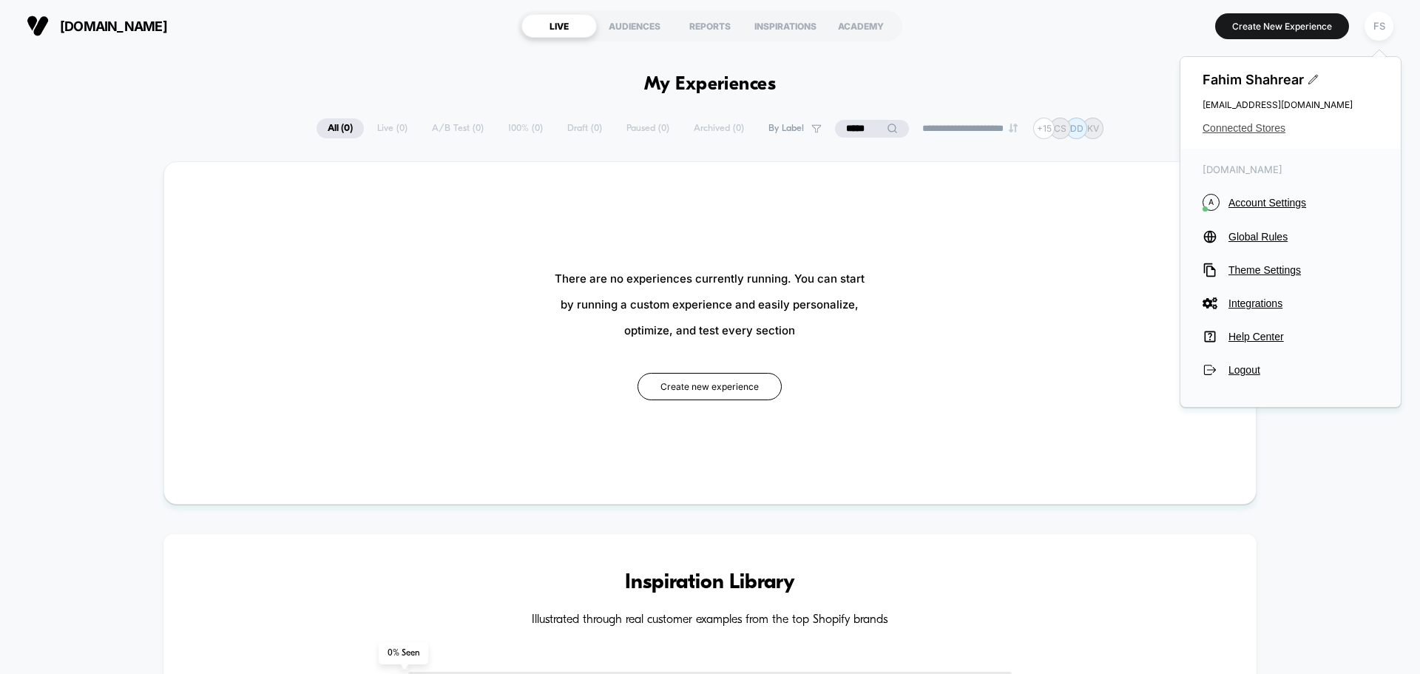
click at [1236, 126] on span "Connected Stores" at bounding box center [1290, 128] width 176 height 12
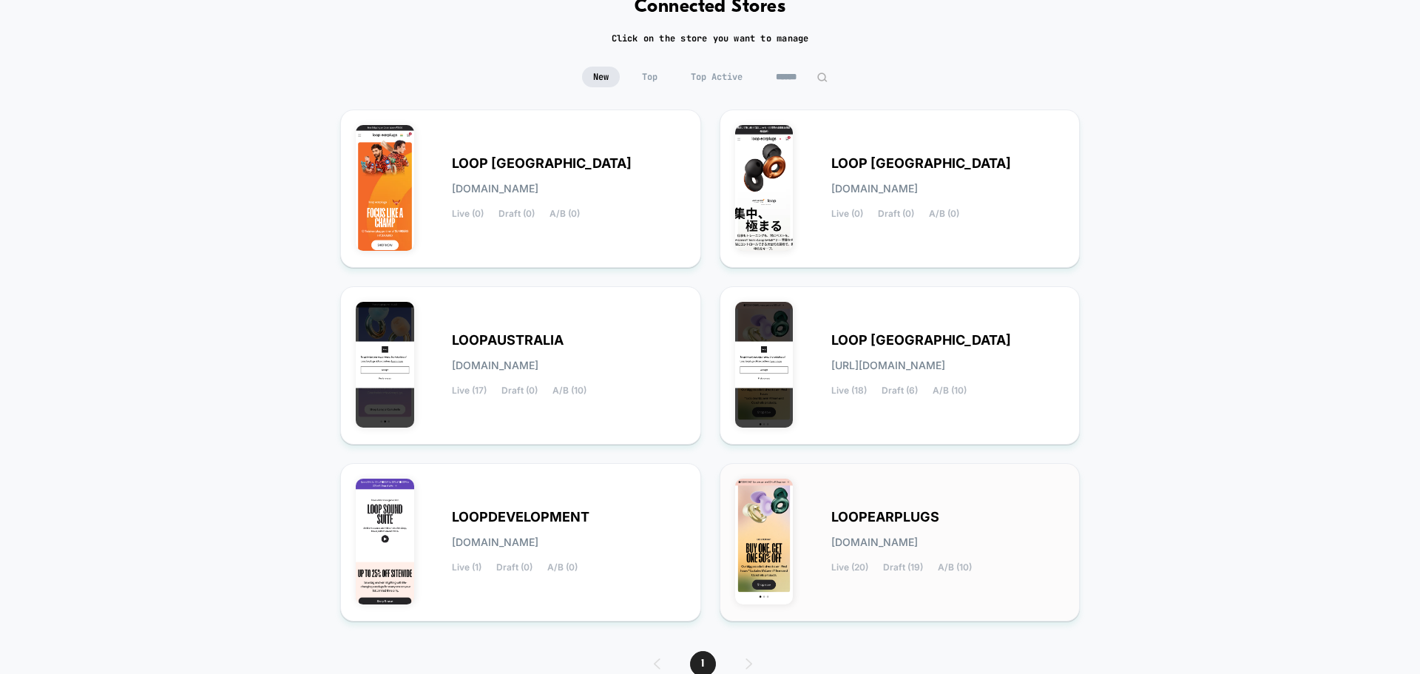
scroll to position [156, 0]
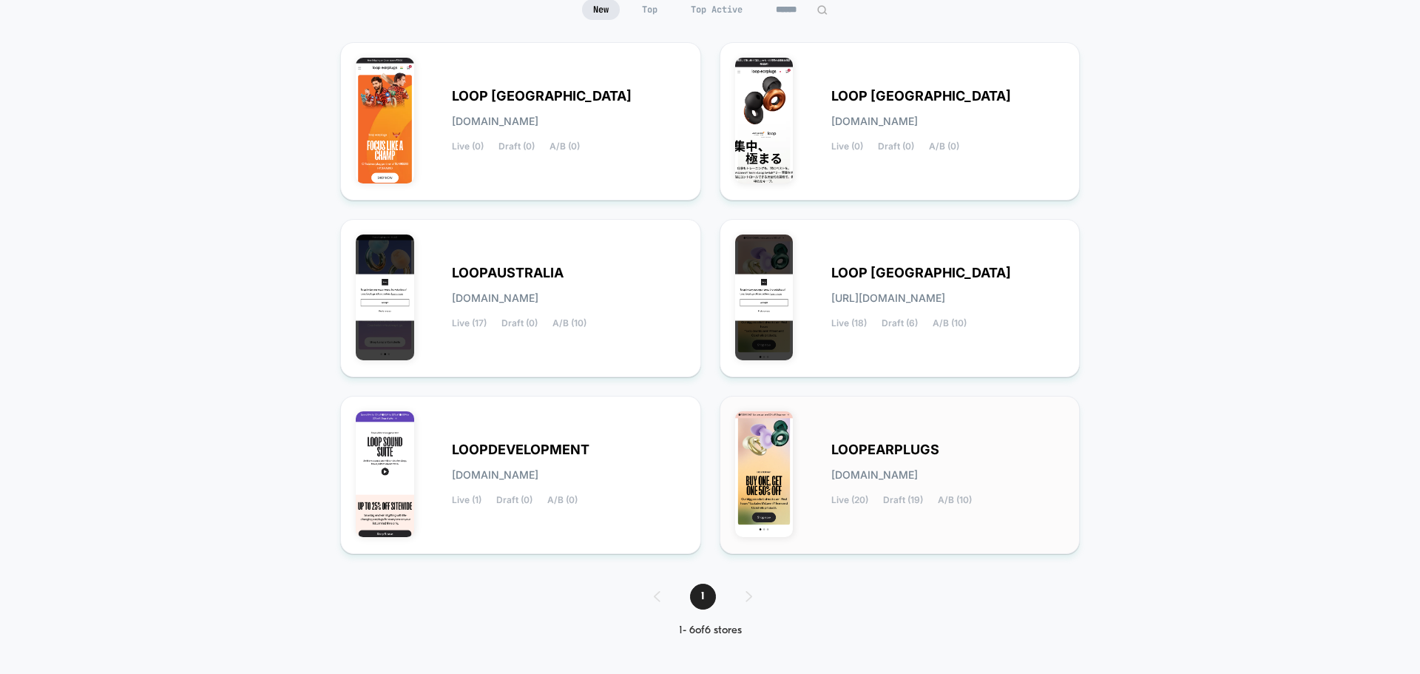
click at [907, 482] on div "LOOPEARPLUGS [DOMAIN_NAME] Live (20) Draft (19) A/B (10)" at bounding box center [948, 474] width 234 height 61
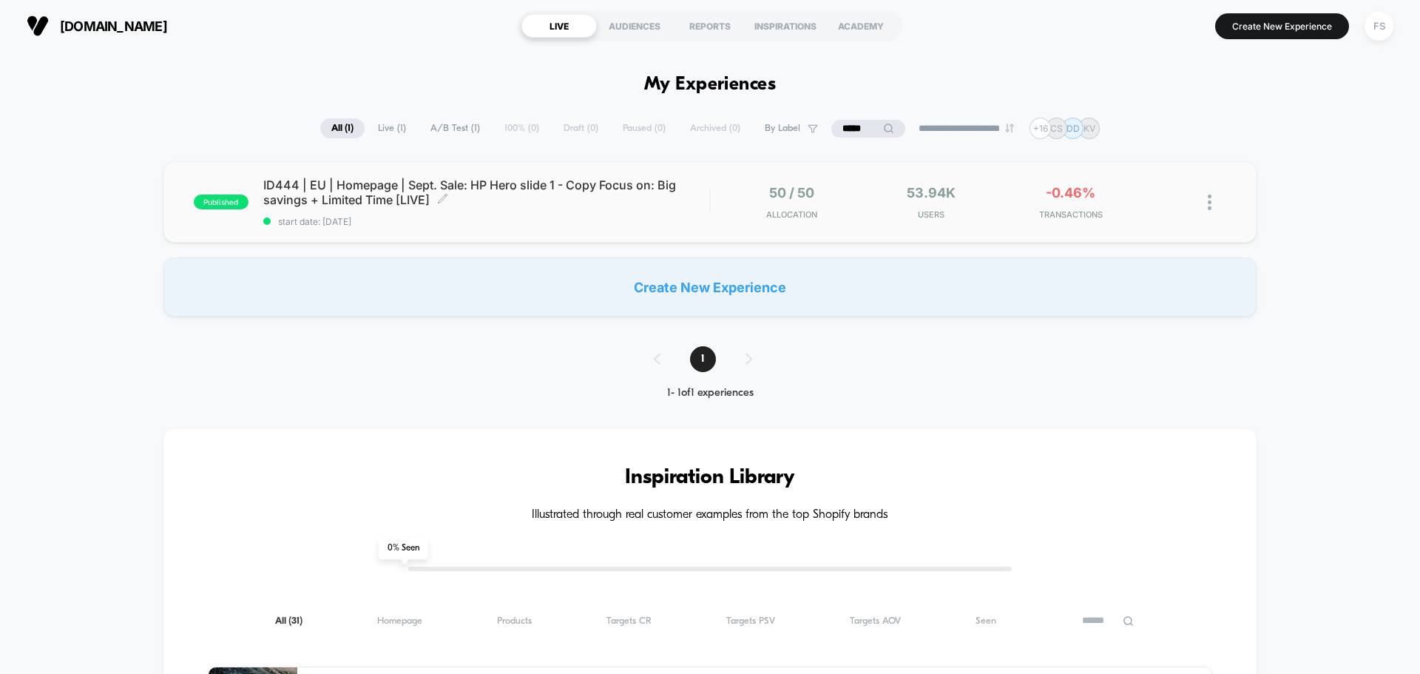
click at [421, 203] on span "ID444 | EU | Homepage | Sept. Sale: HP Hero slide 1 - Copy Focus on: Big saving…" at bounding box center [486, 192] width 446 height 30
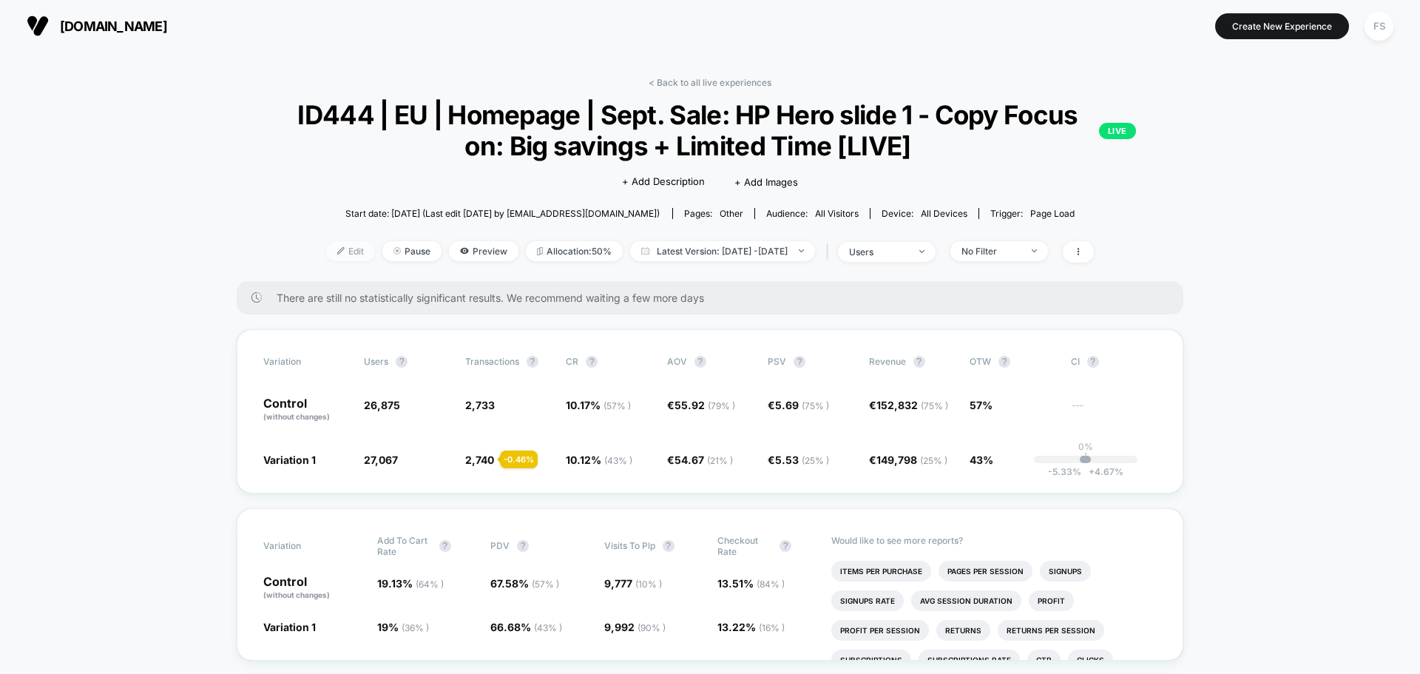
click at [331, 245] on span "Edit" at bounding box center [350, 251] width 49 height 20
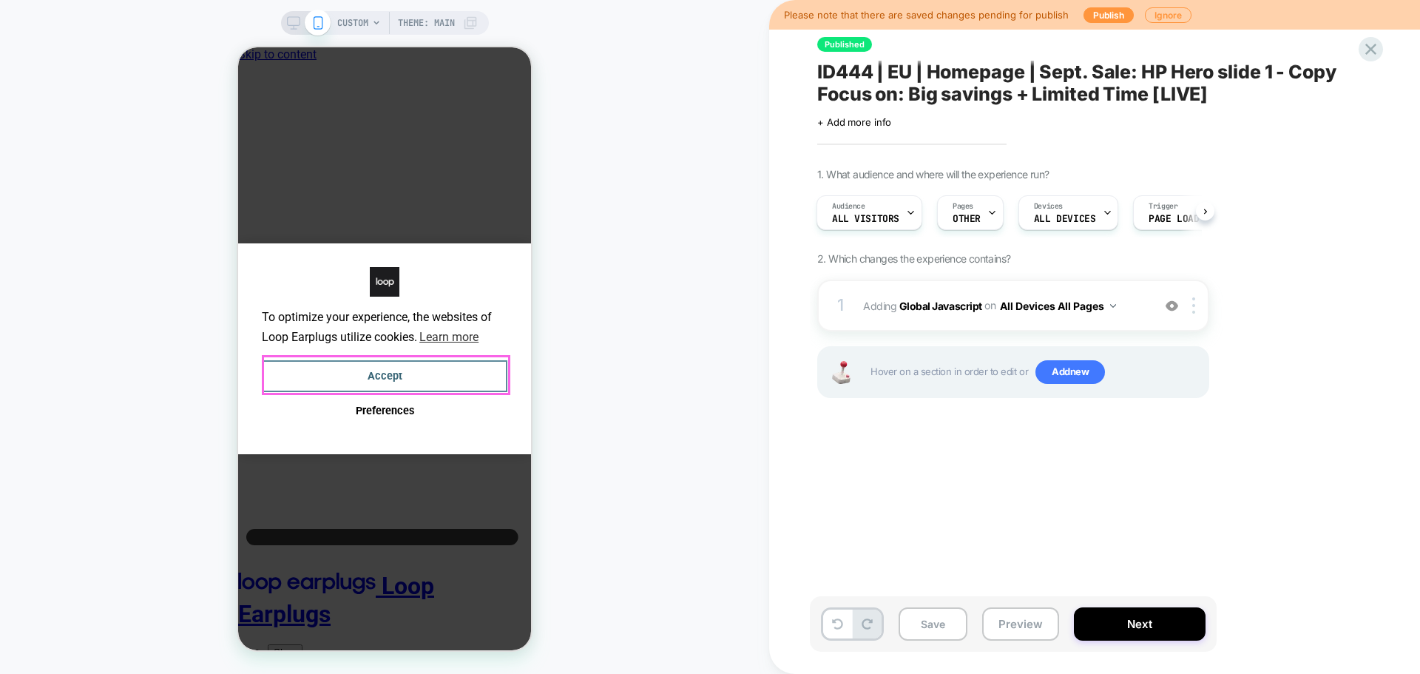
click at [449, 370] on button "Accept" at bounding box center [384, 376] width 245 height 32
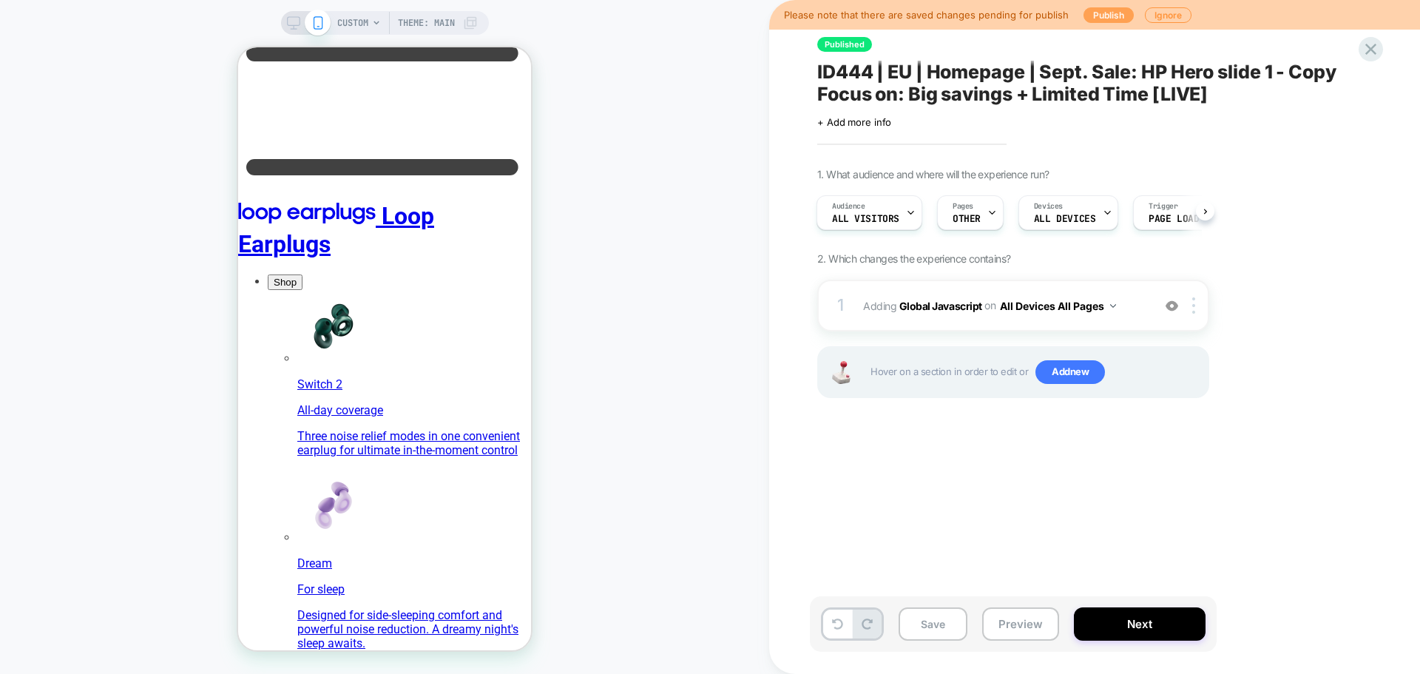
click at [1098, 16] on button "Publish" at bounding box center [1108, 15] width 50 height 16
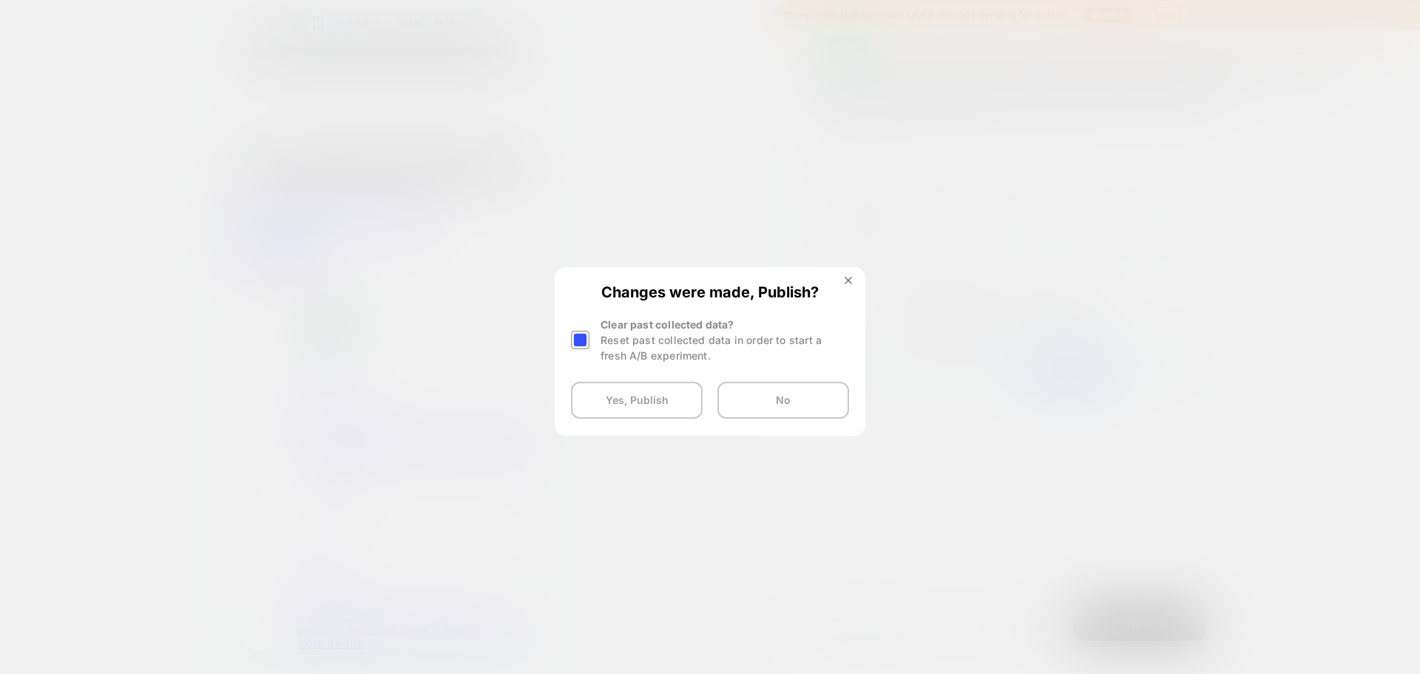
click at [580, 341] on div at bounding box center [580, 340] width 18 height 18
click at [0, 0] on button "Yes, Publish" at bounding box center [0, 0] width 0 height 0
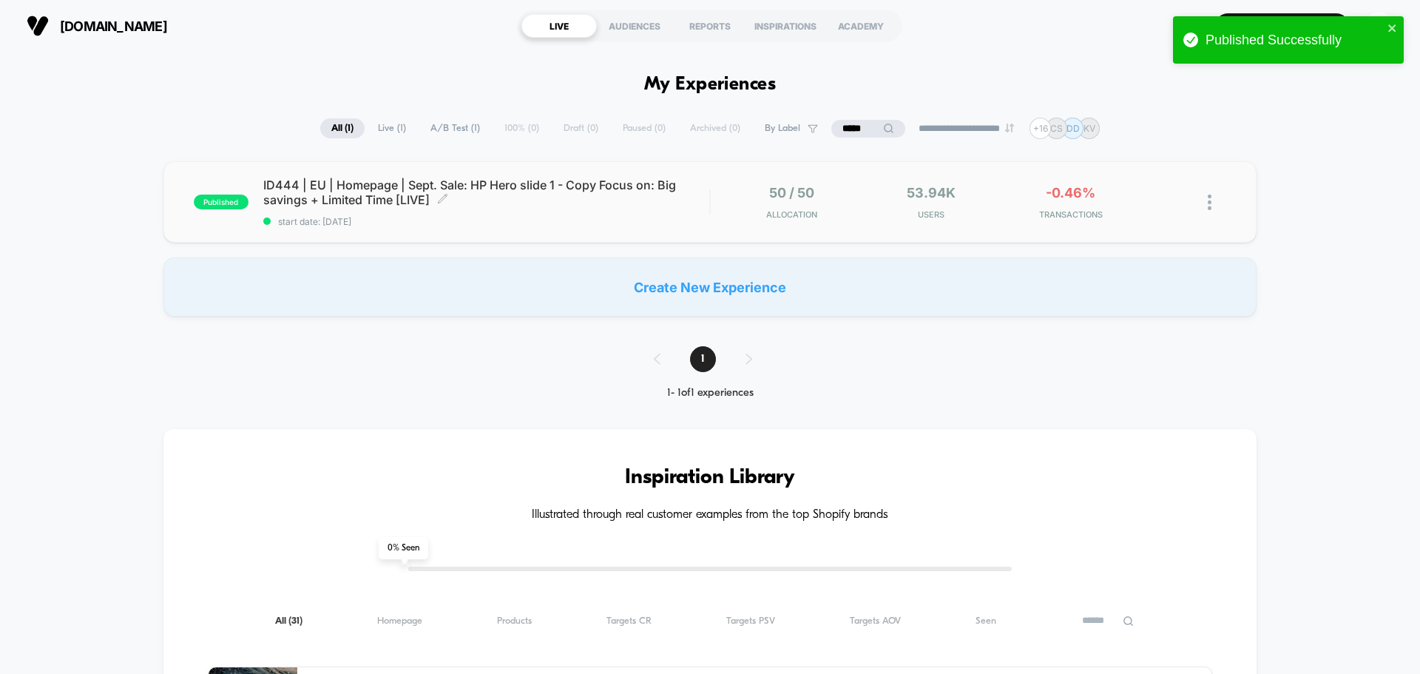
click at [372, 187] on span "ID444 | EU | Homepage | Sept. Sale: HP Hero slide 1 - Copy Focus on: Big saving…" at bounding box center [486, 192] width 446 height 30
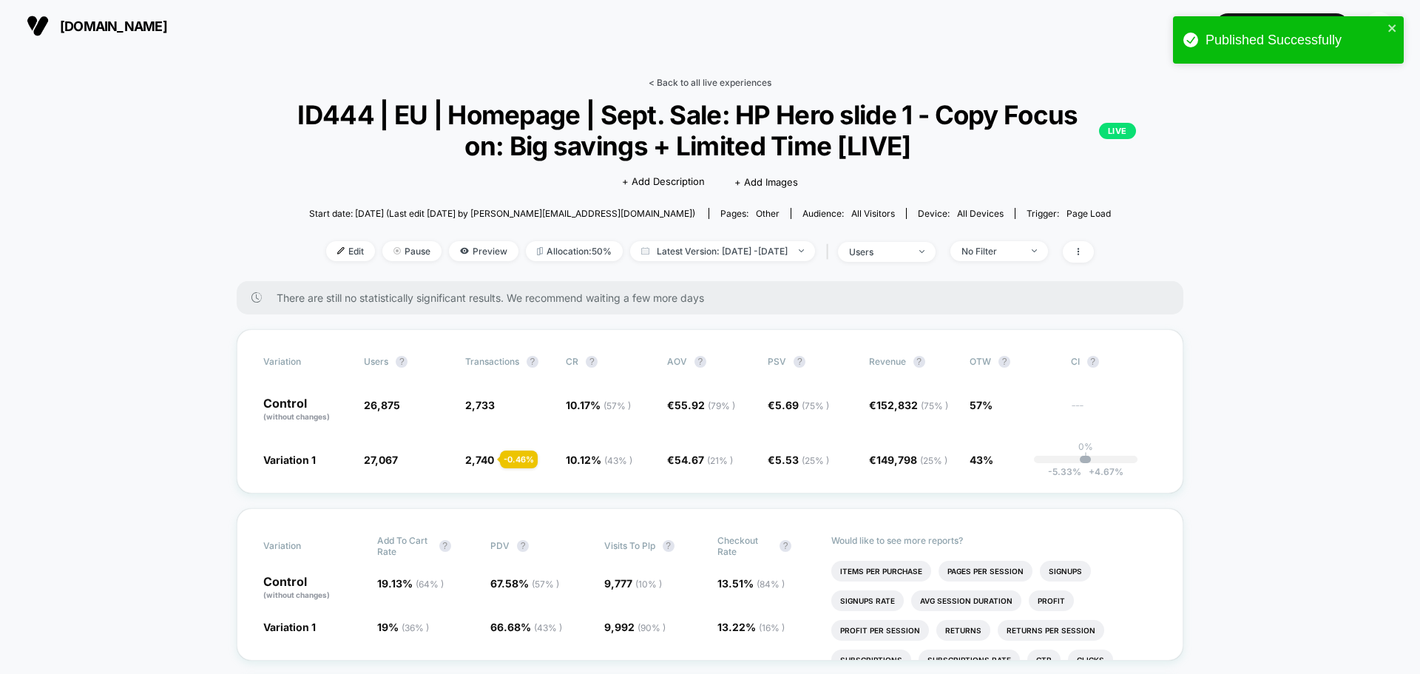
click at [733, 84] on link "< Back to all live experiences" at bounding box center [709, 82] width 123 height 11
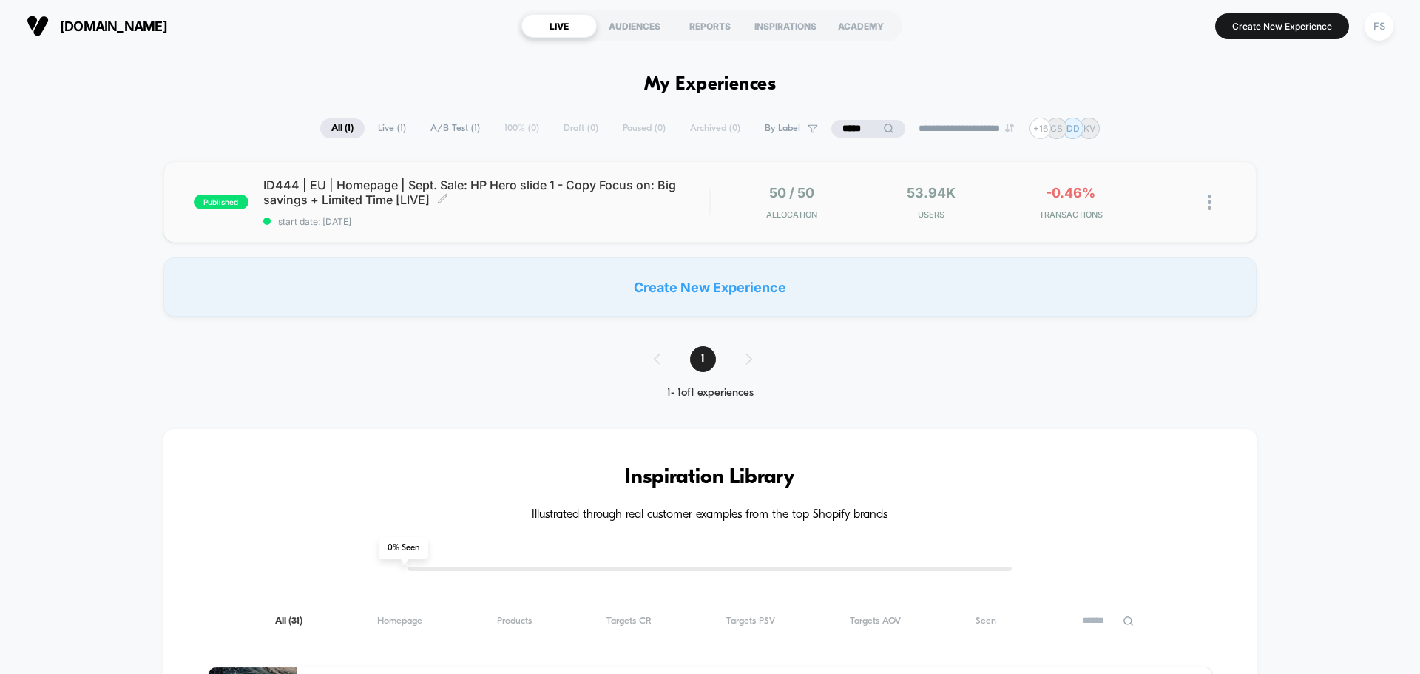
click at [452, 179] on span "ID444 | EU | Homepage | Sept. Sale: HP Hero slide 1 - Copy Focus on: Big saving…" at bounding box center [486, 192] width 446 height 30
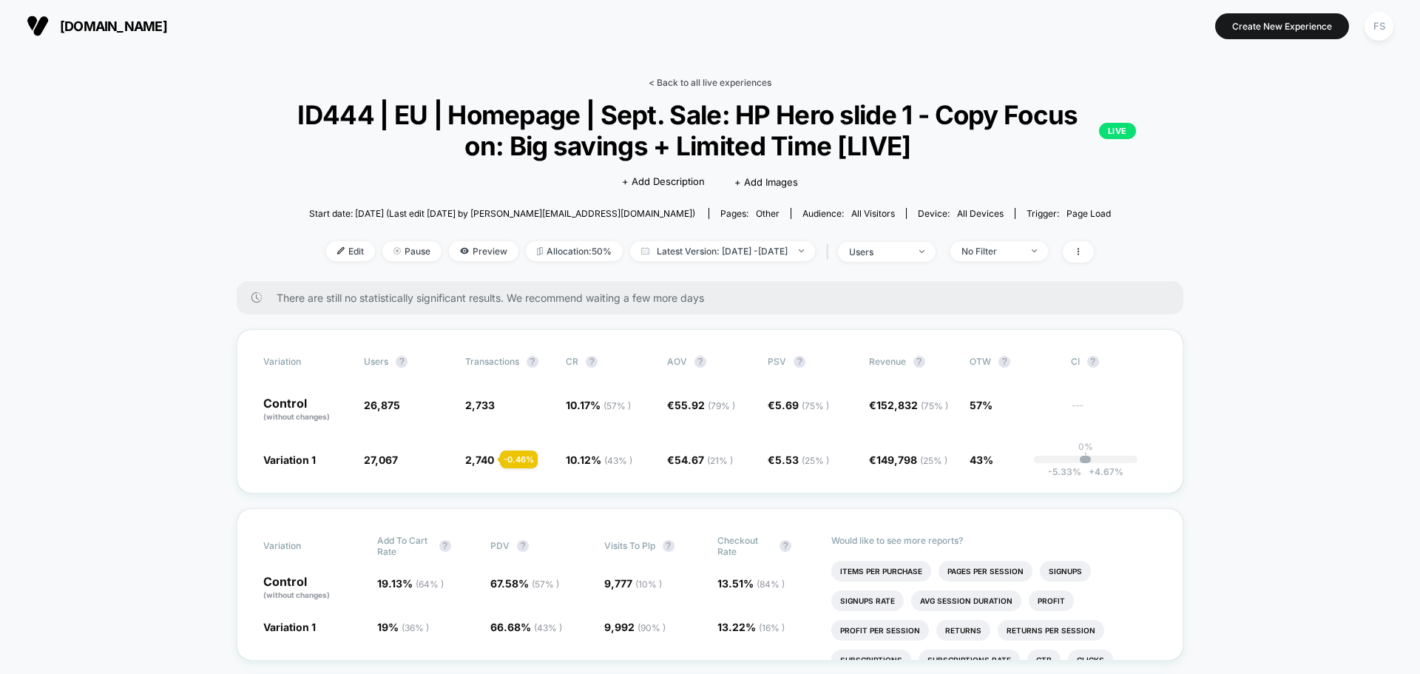
click at [688, 84] on link "< Back to all live experiences" at bounding box center [709, 82] width 123 height 11
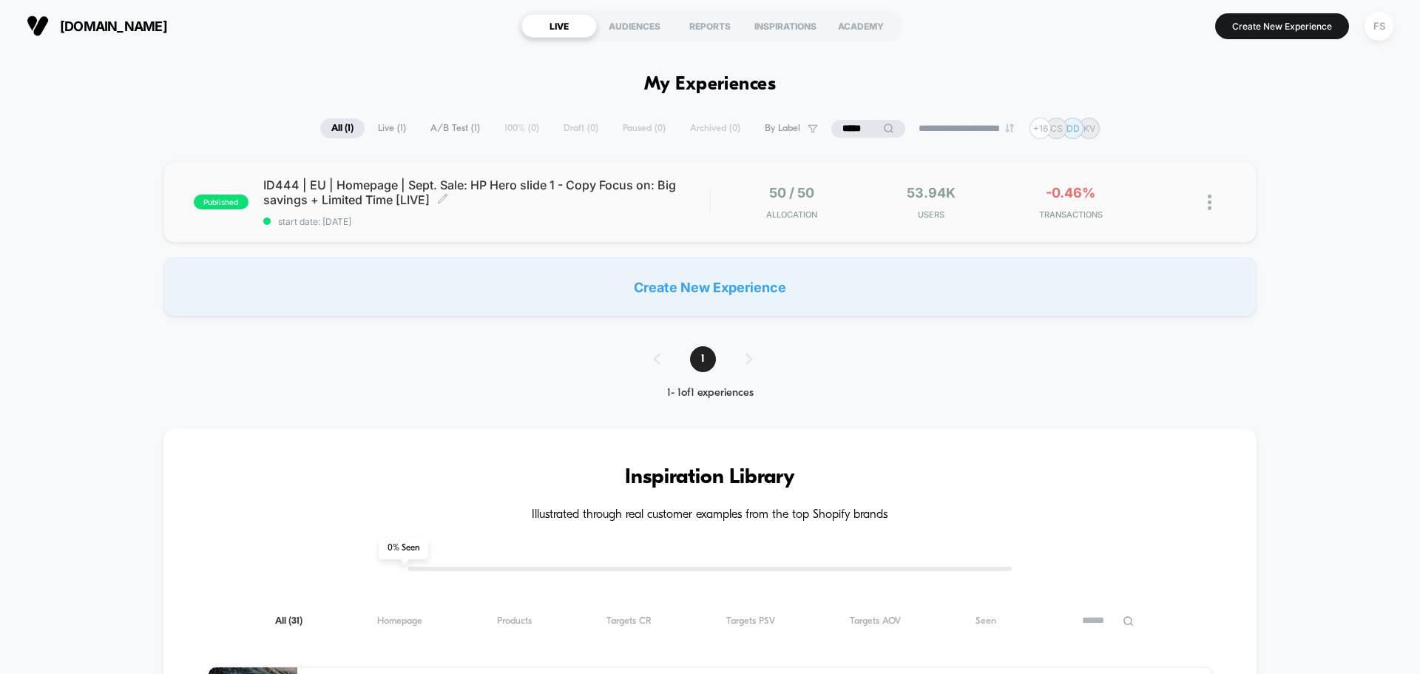
click at [461, 189] on span "ID444 | EU | Homepage | Sept. Sale: HP Hero slide 1 - Copy Focus on: Big saving…" at bounding box center [486, 192] width 446 height 30
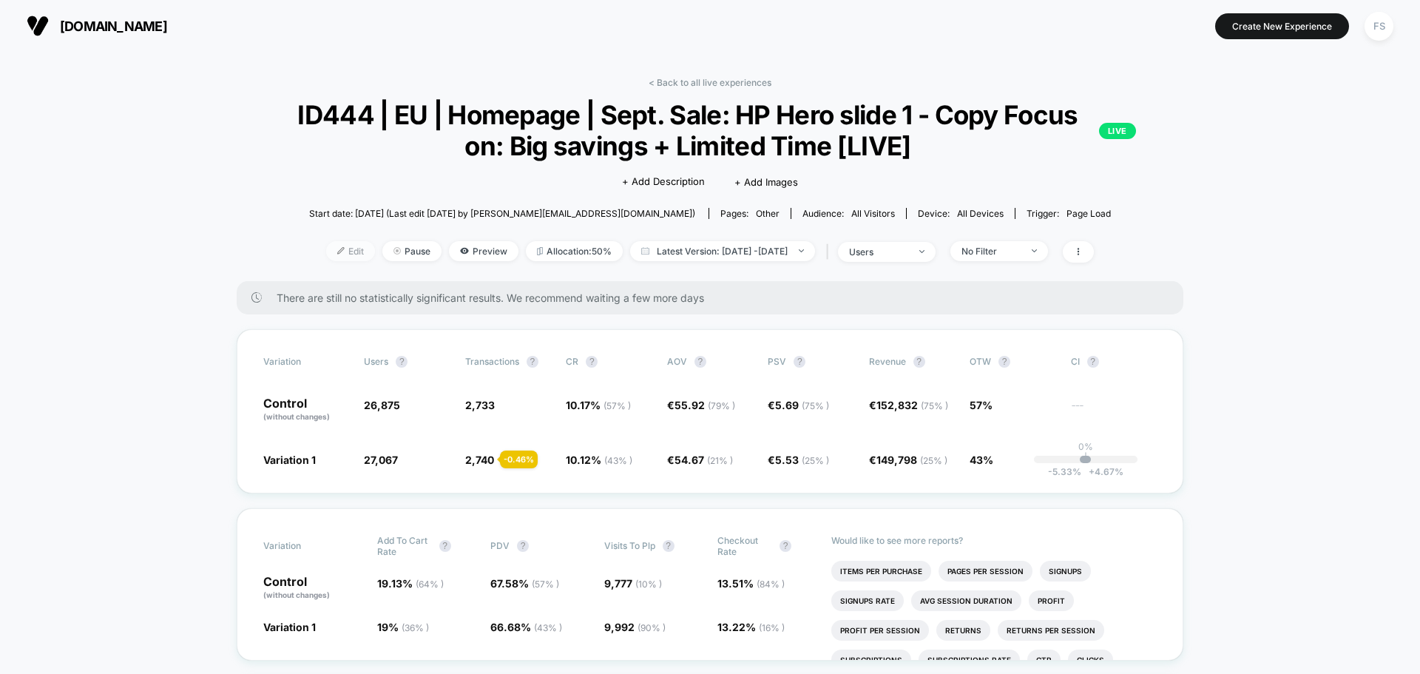
click at [326, 257] on span "Edit" at bounding box center [350, 251] width 49 height 20
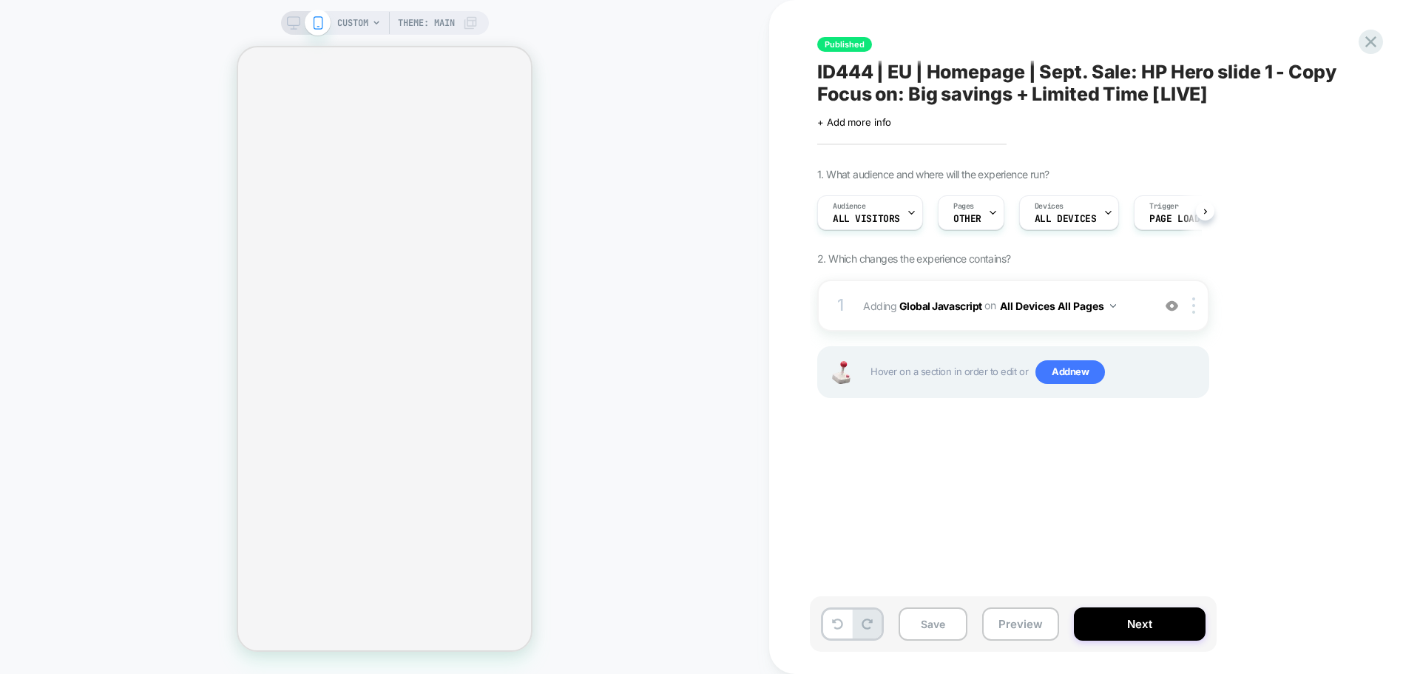
scroll to position [0, 1]
click at [979, 215] on div "Pages OTHER" at bounding box center [967, 212] width 58 height 33
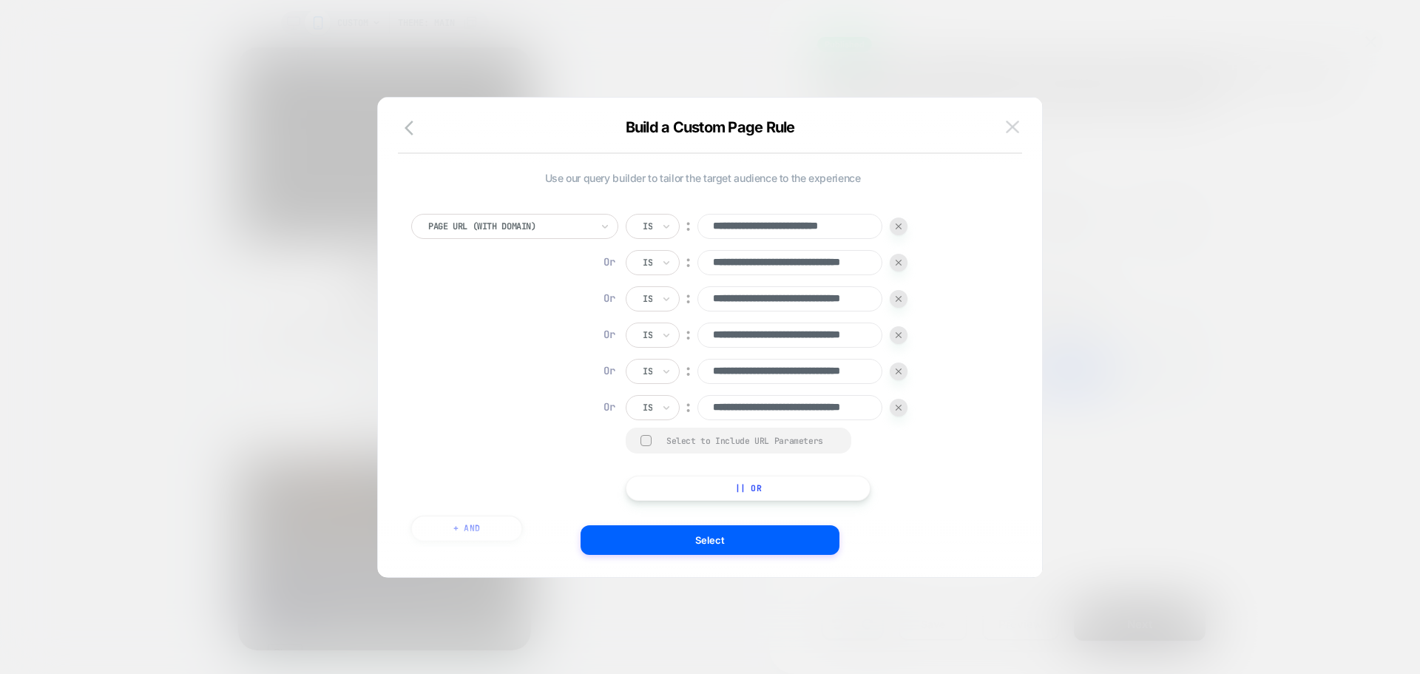
scroll to position [0, 0]
click at [1013, 132] on img at bounding box center [1012, 127] width 13 height 13
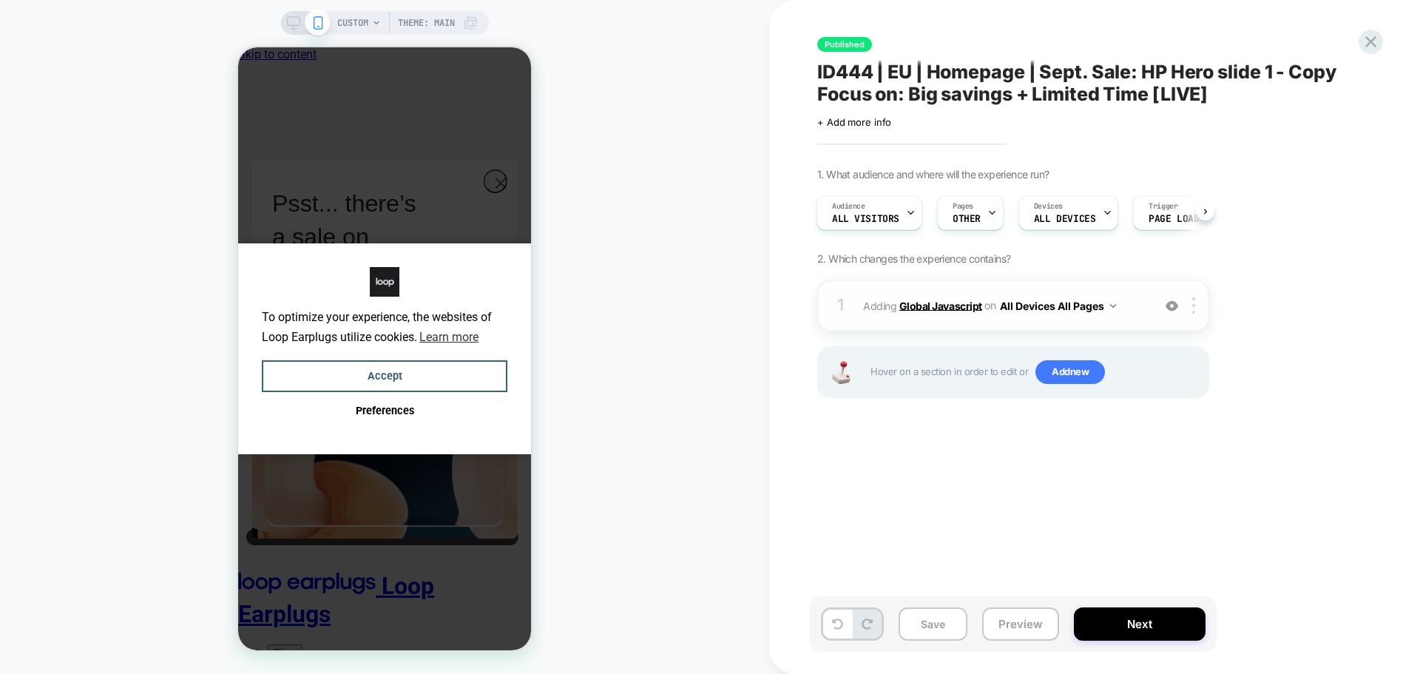
click at [0, 0] on b "Global Javascript" at bounding box center [0, 0] width 0 height 0
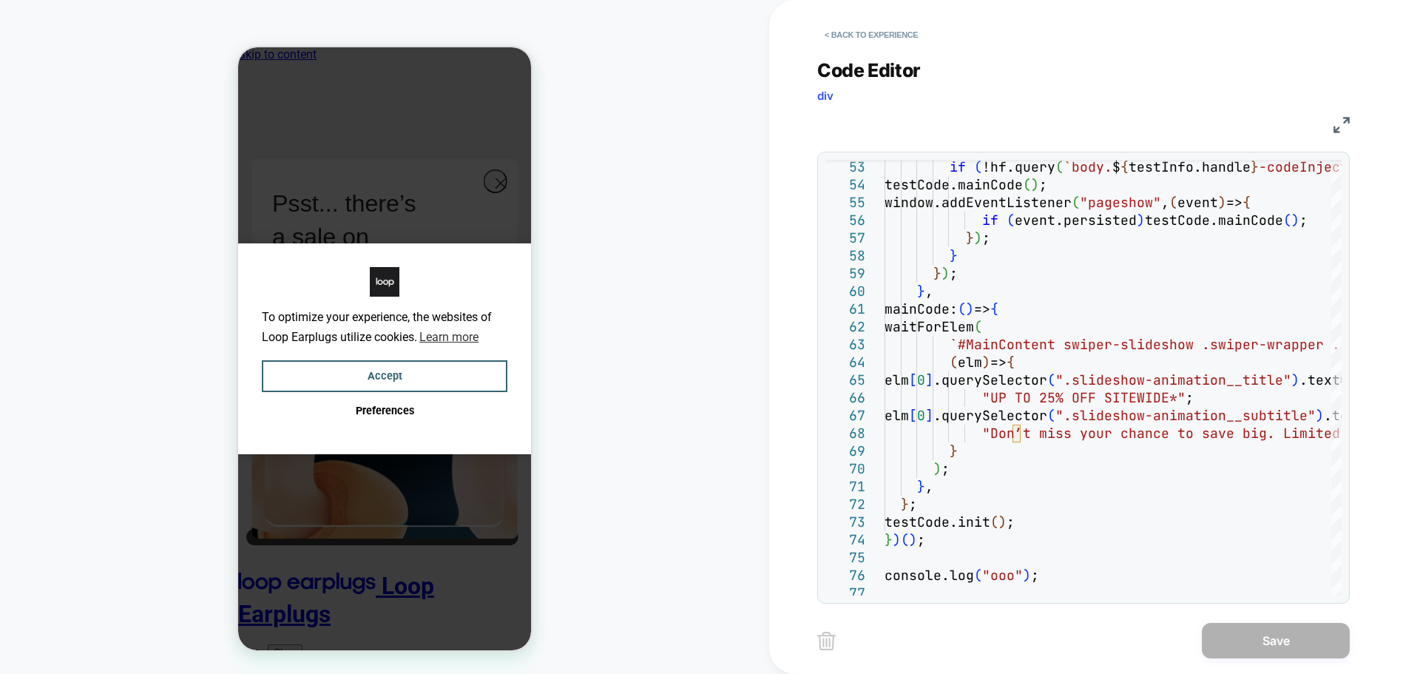
click at [0, 0] on div "JS" at bounding box center [0, 0] width 0 height 0
click at [0, 0] on img at bounding box center [0, 0] width 0 height 0
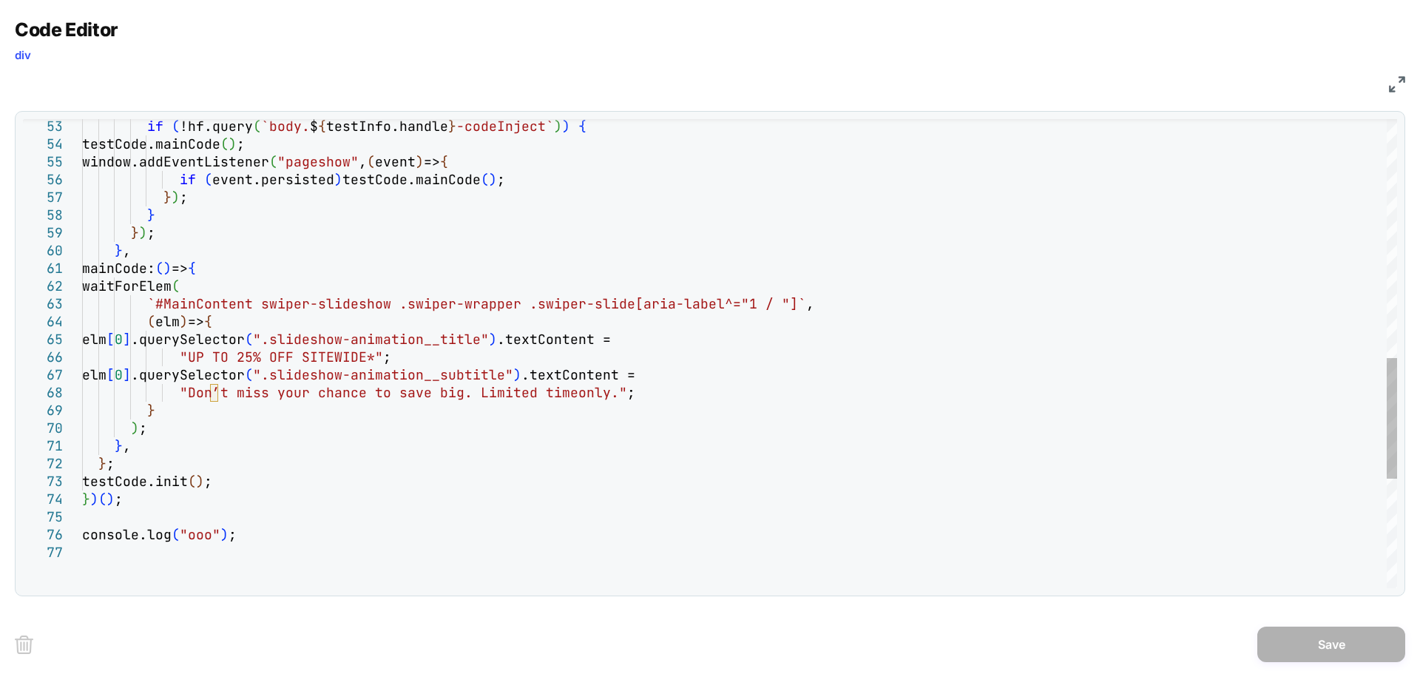
type textarea "**********"
click at [0, 0] on div "if ( !hf.query ( `body. $ { testInfo.handle } -codeInject` ) ) { testCode.mainC…" at bounding box center [0, 0] width 0 height 0
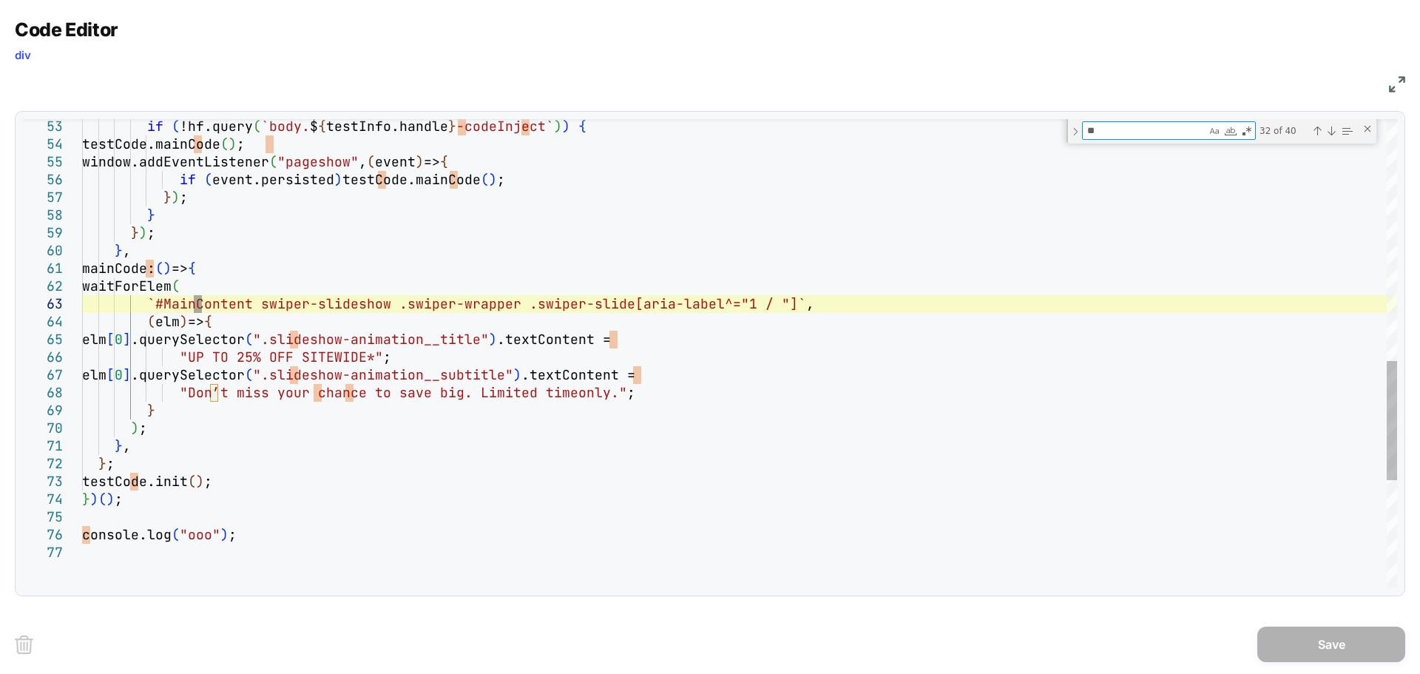
type textarea "***"
type textarea "**********"
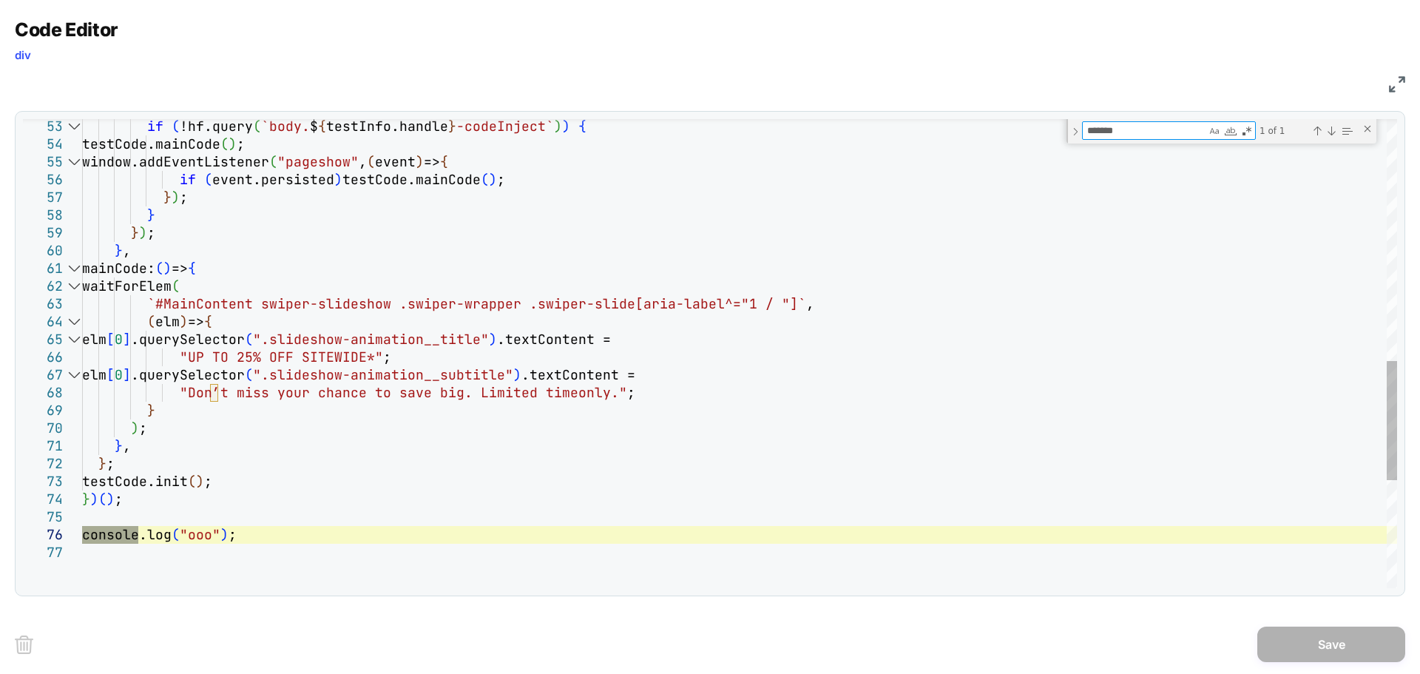
type textarea "*******"
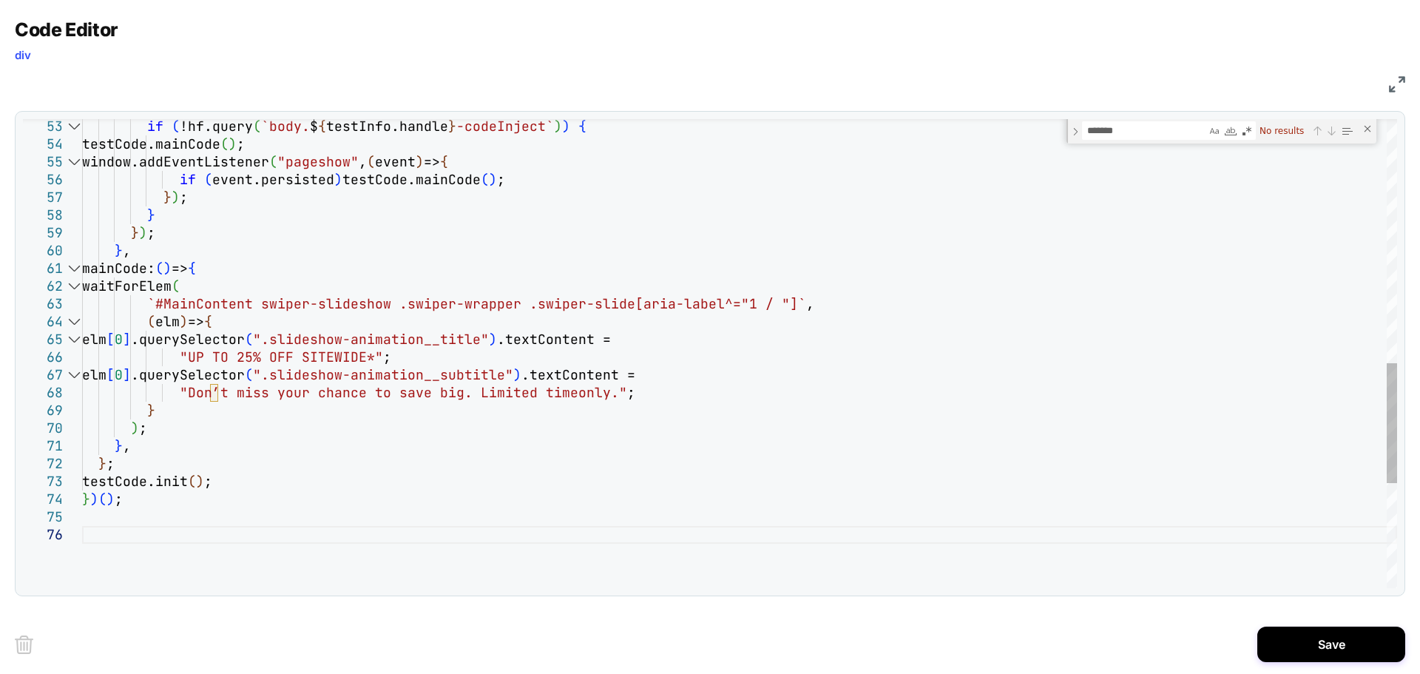
type textarea "**********"
click at [0, 0] on button "Save" at bounding box center [0, 0] width 0 height 0
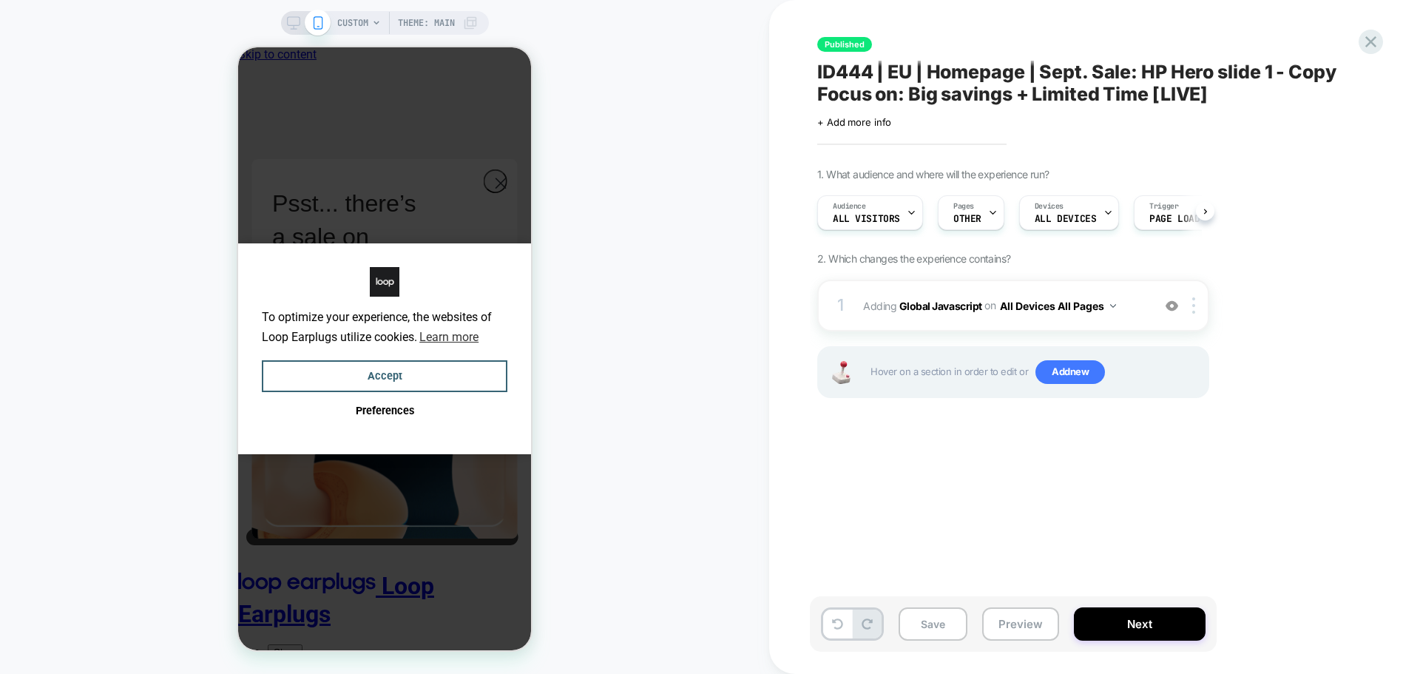
scroll to position [0, 1]
click at [0, 0] on span "Pages" at bounding box center [0, 0] width 0 height 0
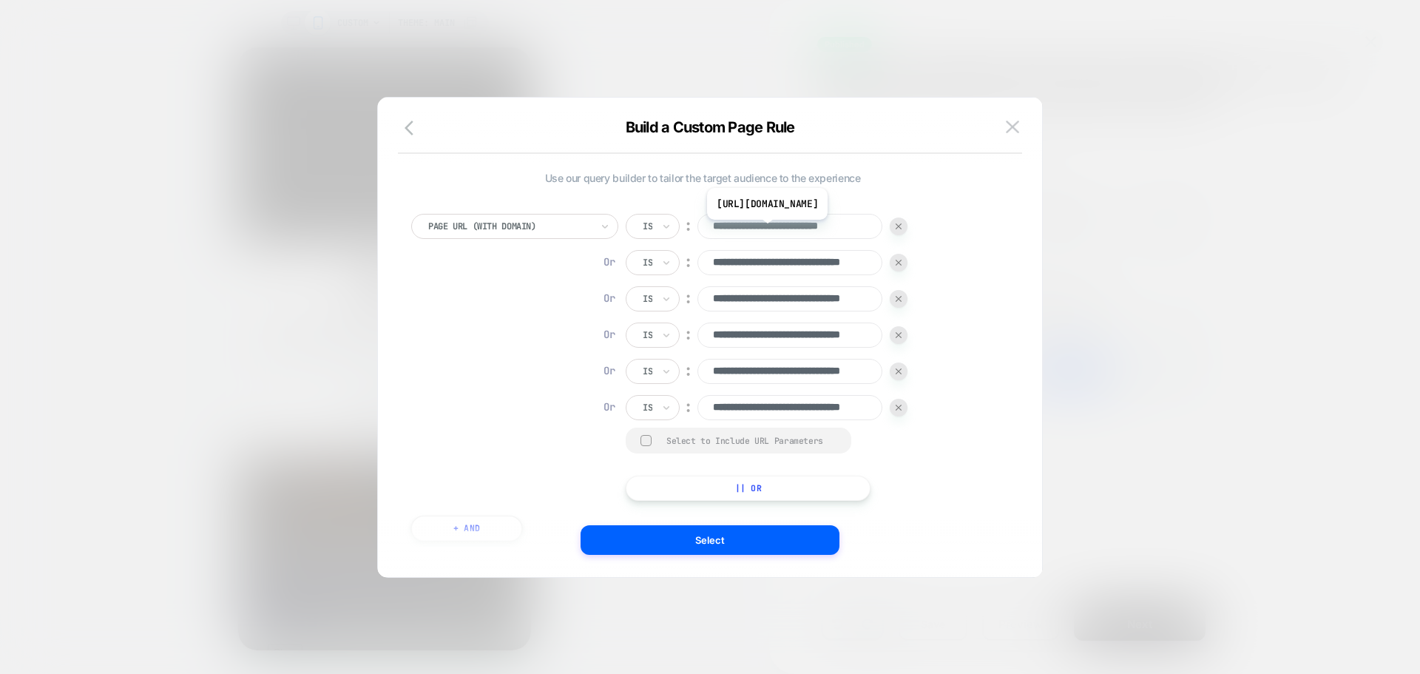
scroll to position [0, 0]
click at [0, 0] on input "**********" at bounding box center [0, 0] width 0 height 0
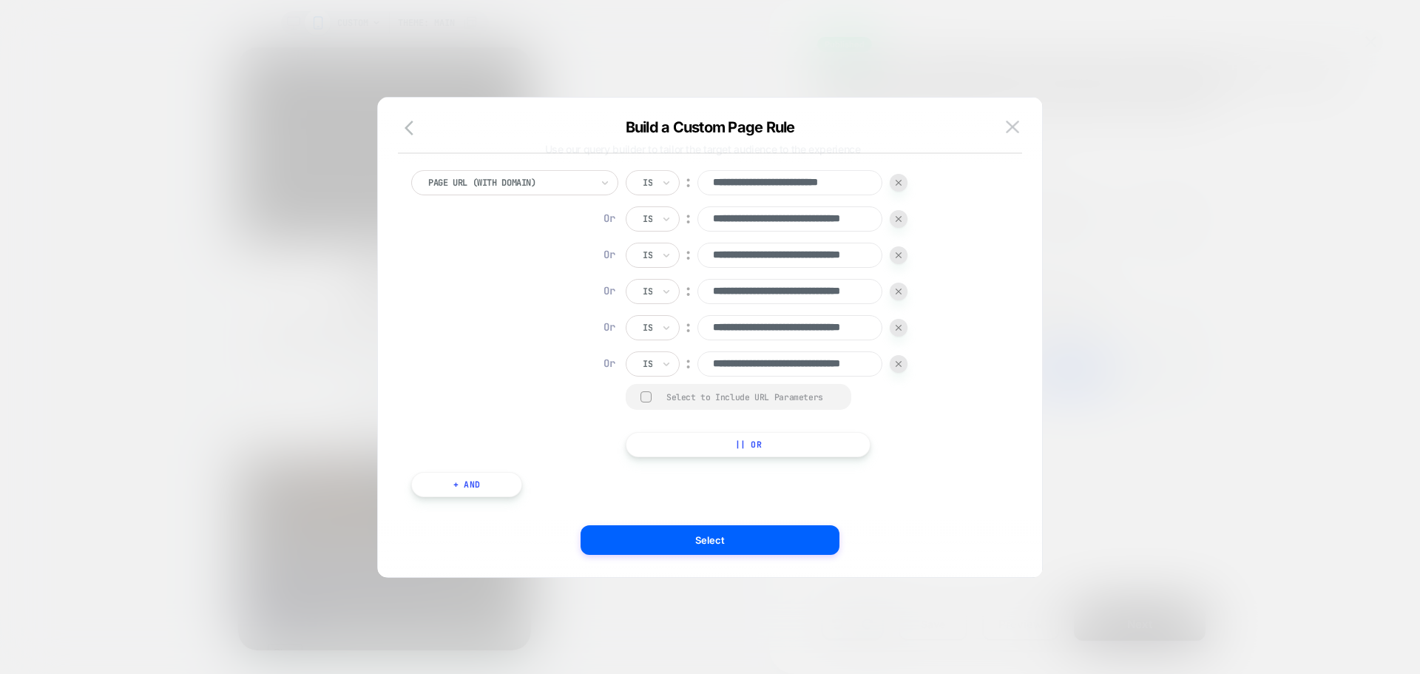
scroll to position [52, 0]
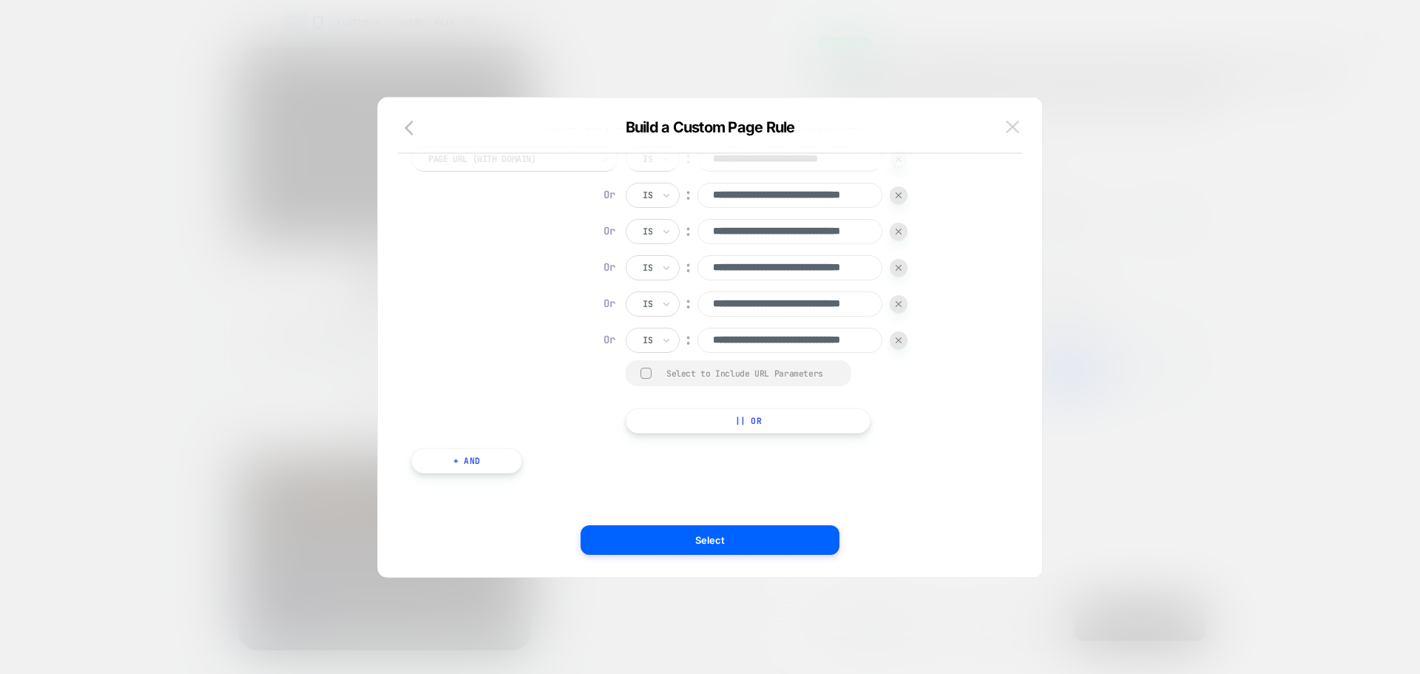
click at [0, 0] on img at bounding box center [0, 0] width 0 height 0
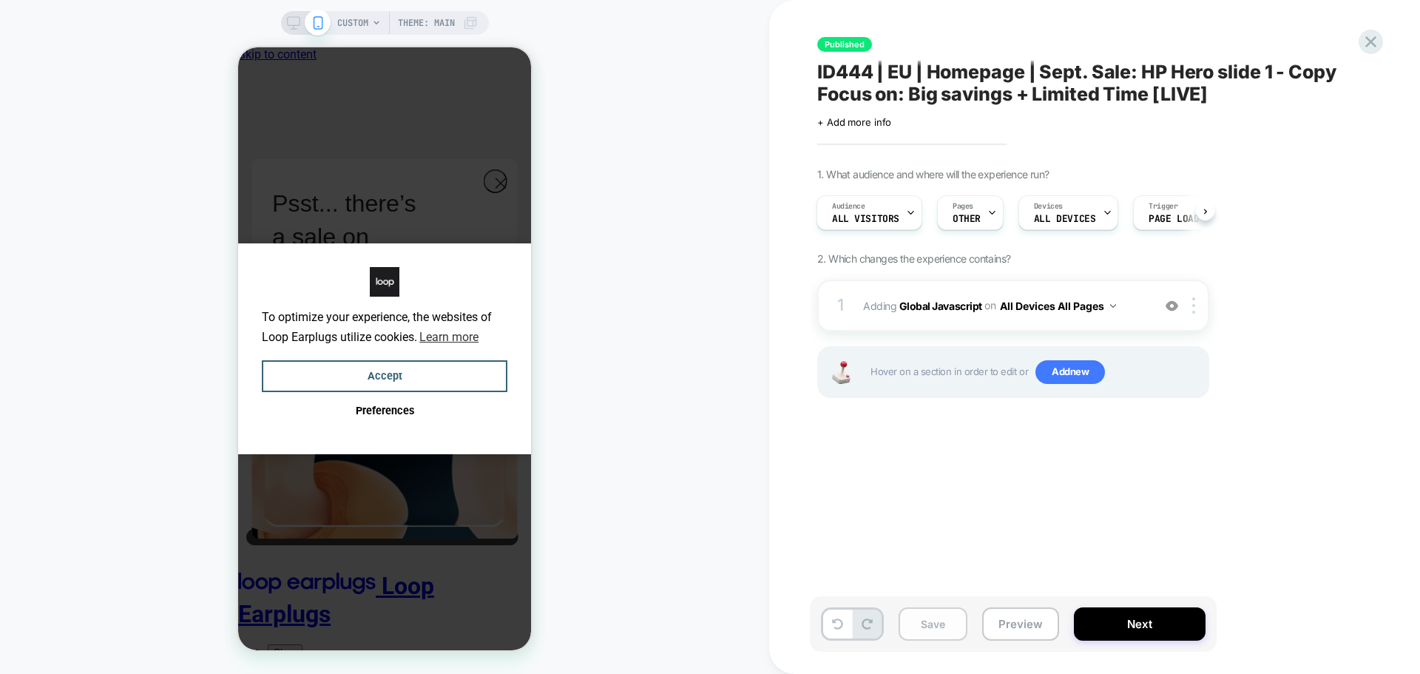
click at [0, 0] on button "Save" at bounding box center [0, 0] width 0 height 0
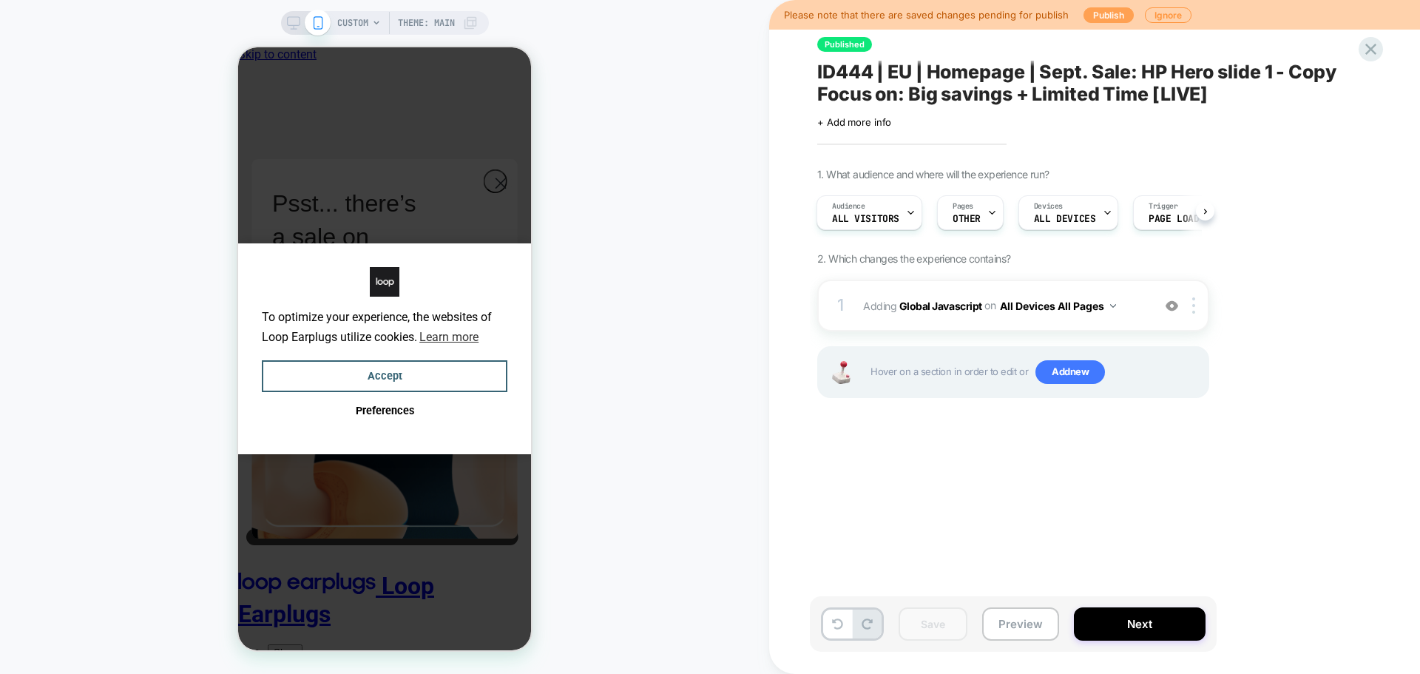
click at [0, 0] on button "Publish" at bounding box center [0, 0] width 0 height 0
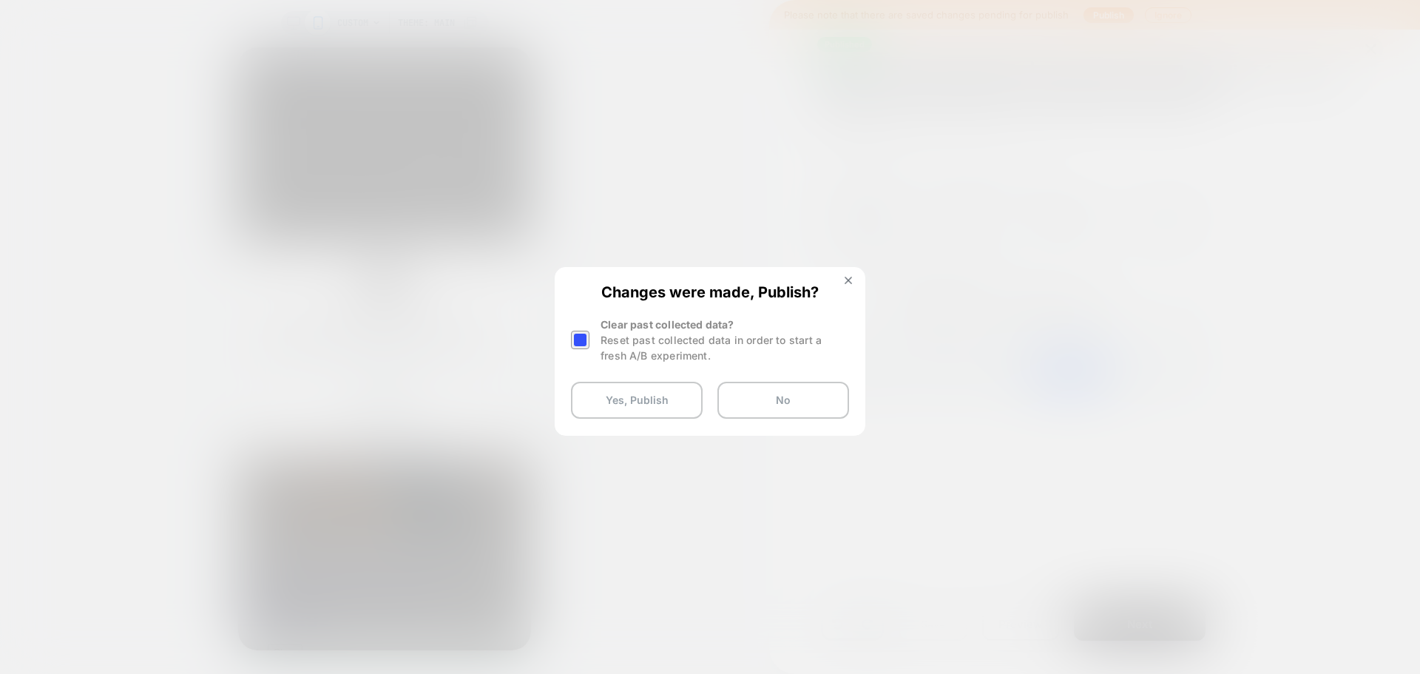
click at [0, 0] on div at bounding box center [0, 0] width 0 height 0
click at [635, 404] on button "Yes, Publish" at bounding box center [637, 400] width 132 height 37
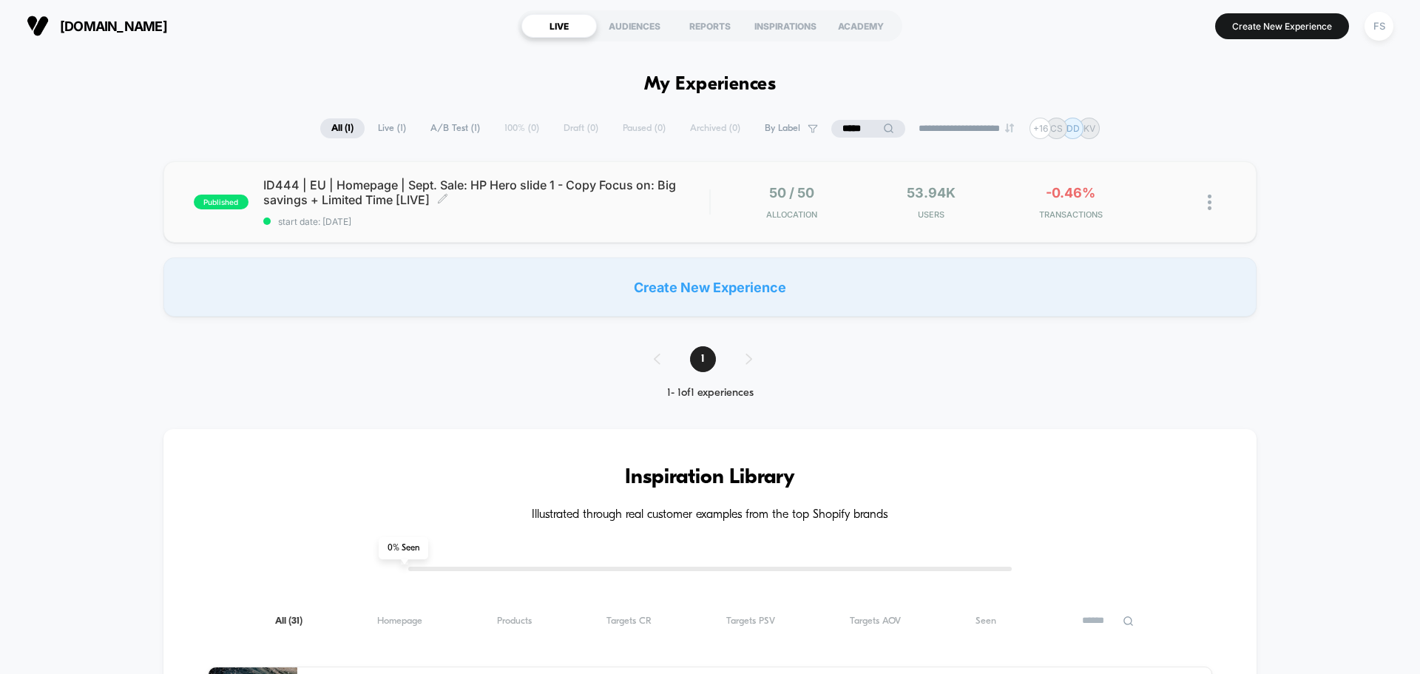
click at [365, 183] on span "ID444 | EU | Homepage | Sept. Sale: HP Hero slide 1 - Copy Focus on: Big saving…" at bounding box center [486, 192] width 446 height 30
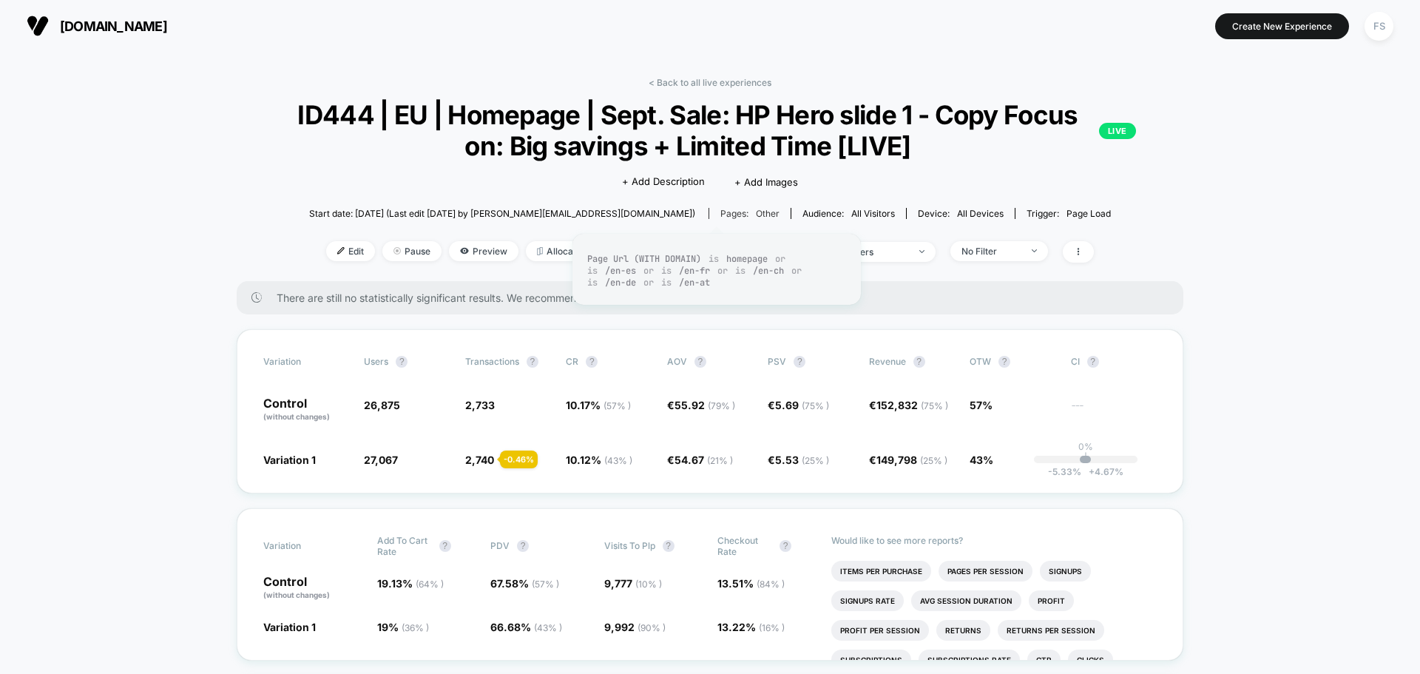
click at [756, 209] on span "other" at bounding box center [768, 213] width 24 height 11
click at [756, 210] on span "other" at bounding box center [768, 213] width 24 height 11
click at [756, 208] on span "other" at bounding box center [768, 213] width 24 height 11
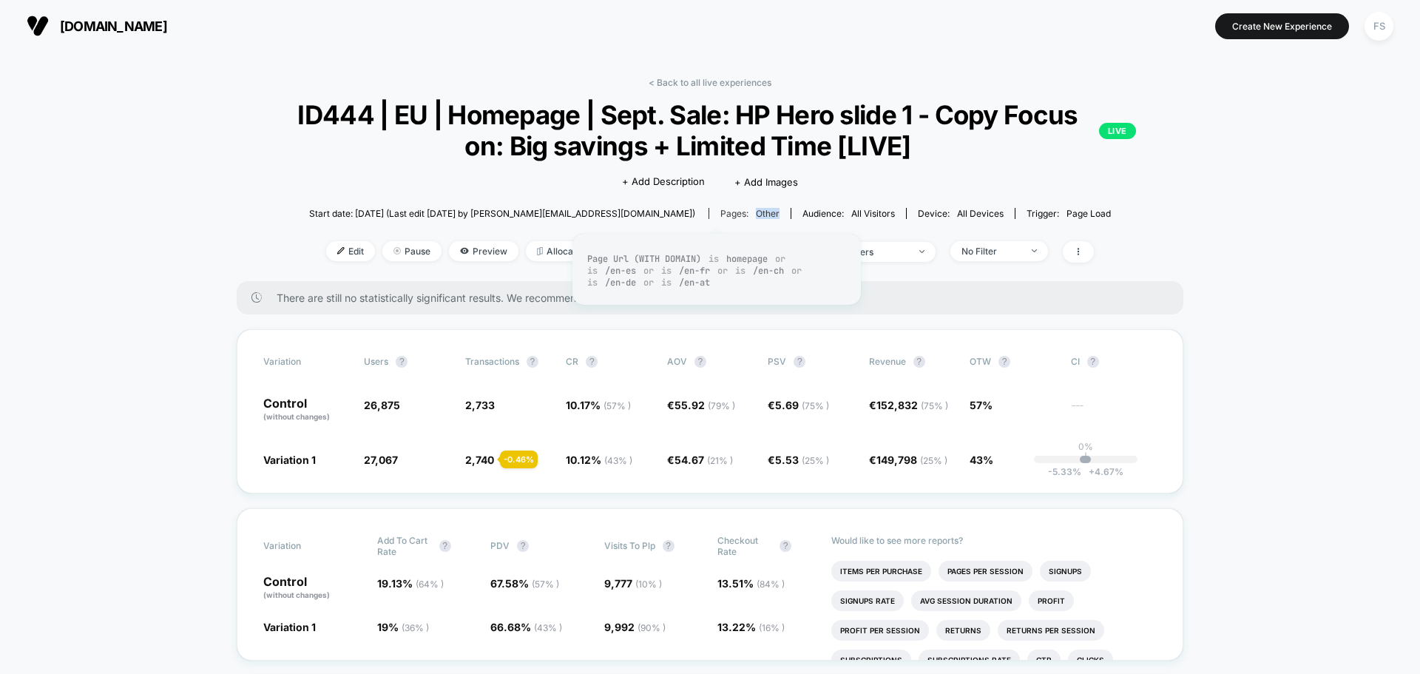
click at [756, 208] on span "other" at bounding box center [768, 213] width 24 height 11
click at [336, 246] on span "Edit" at bounding box center [350, 251] width 49 height 20
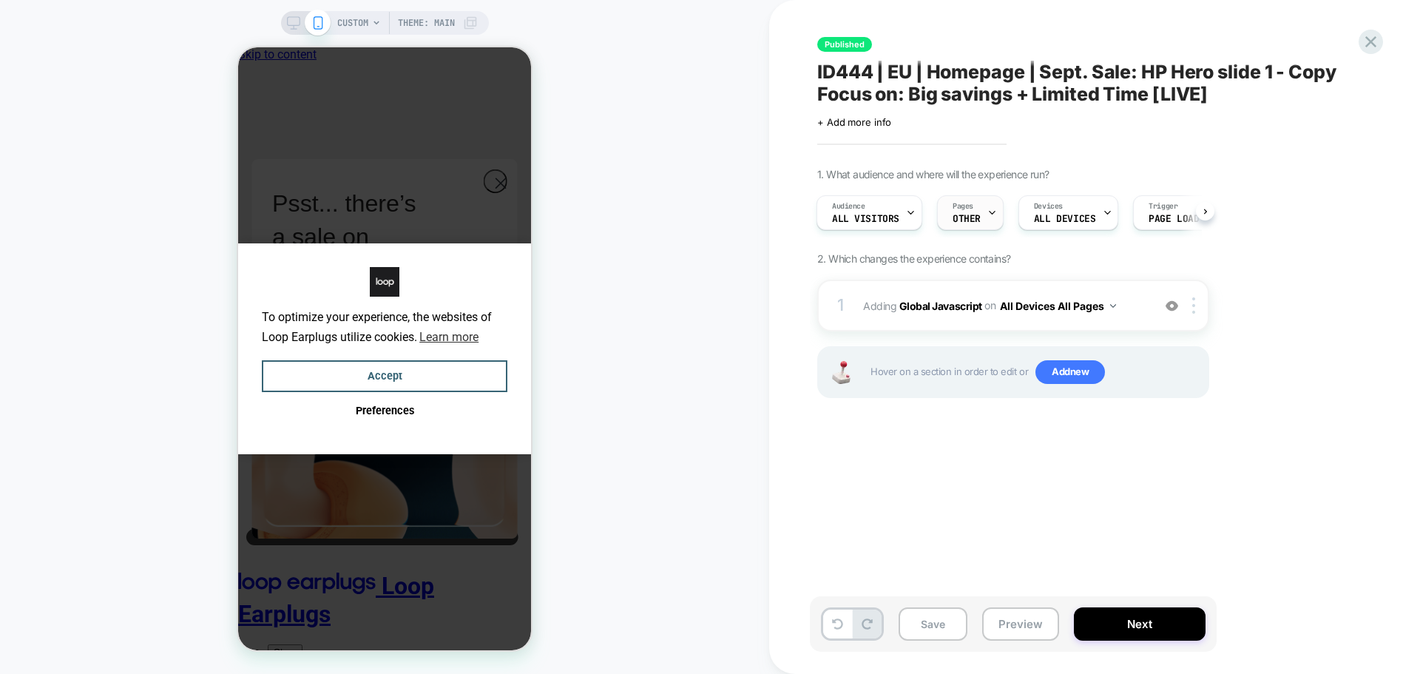
click at [958, 213] on div "Pages OTHER" at bounding box center [967, 212] width 58 height 33
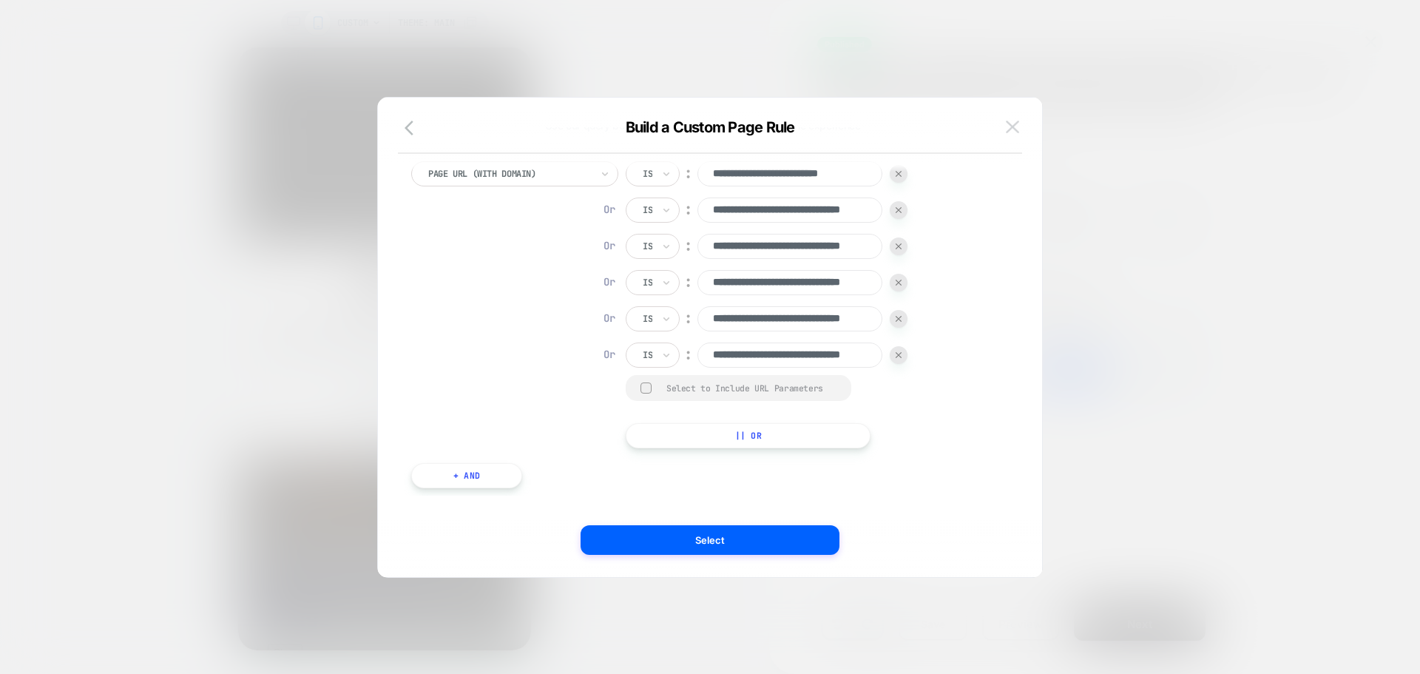
click at [1018, 123] on img at bounding box center [1012, 127] width 13 height 13
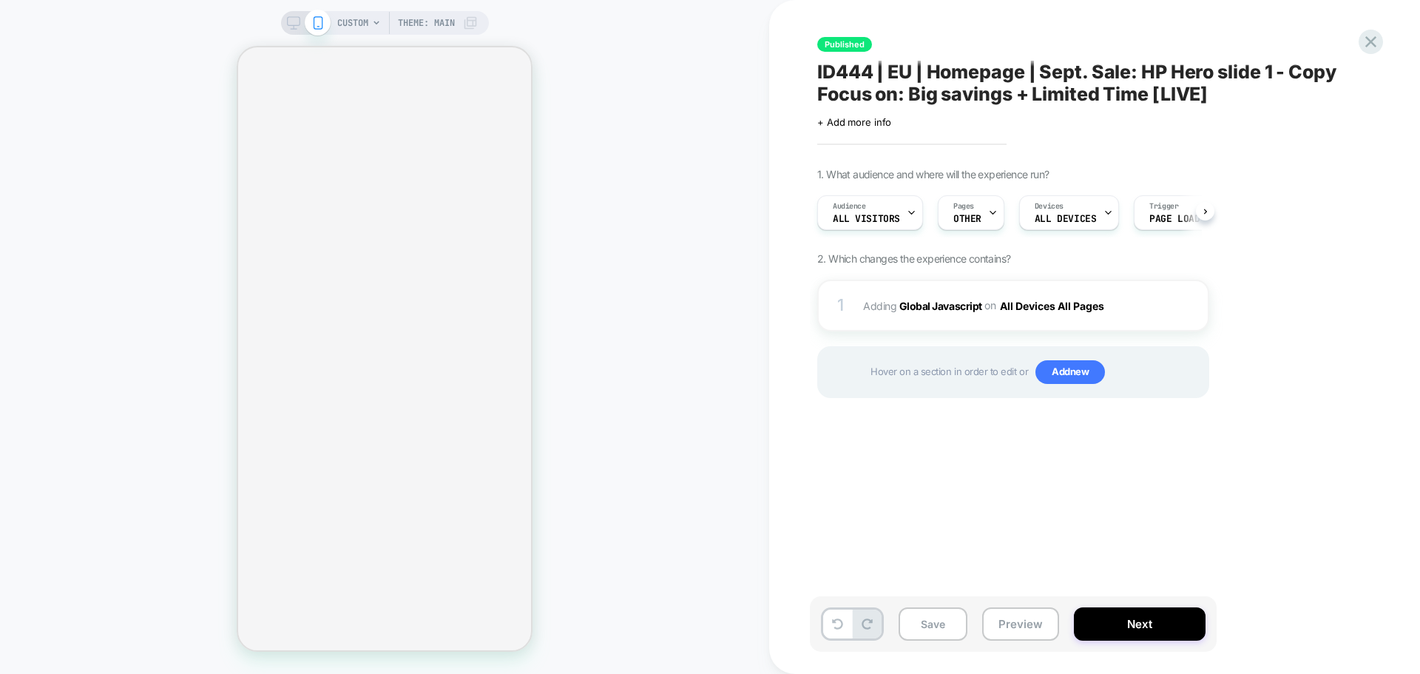
scroll to position [0, 1]
click at [978, 216] on span "OTHER" at bounding box center [966, 219] width 28 height 10
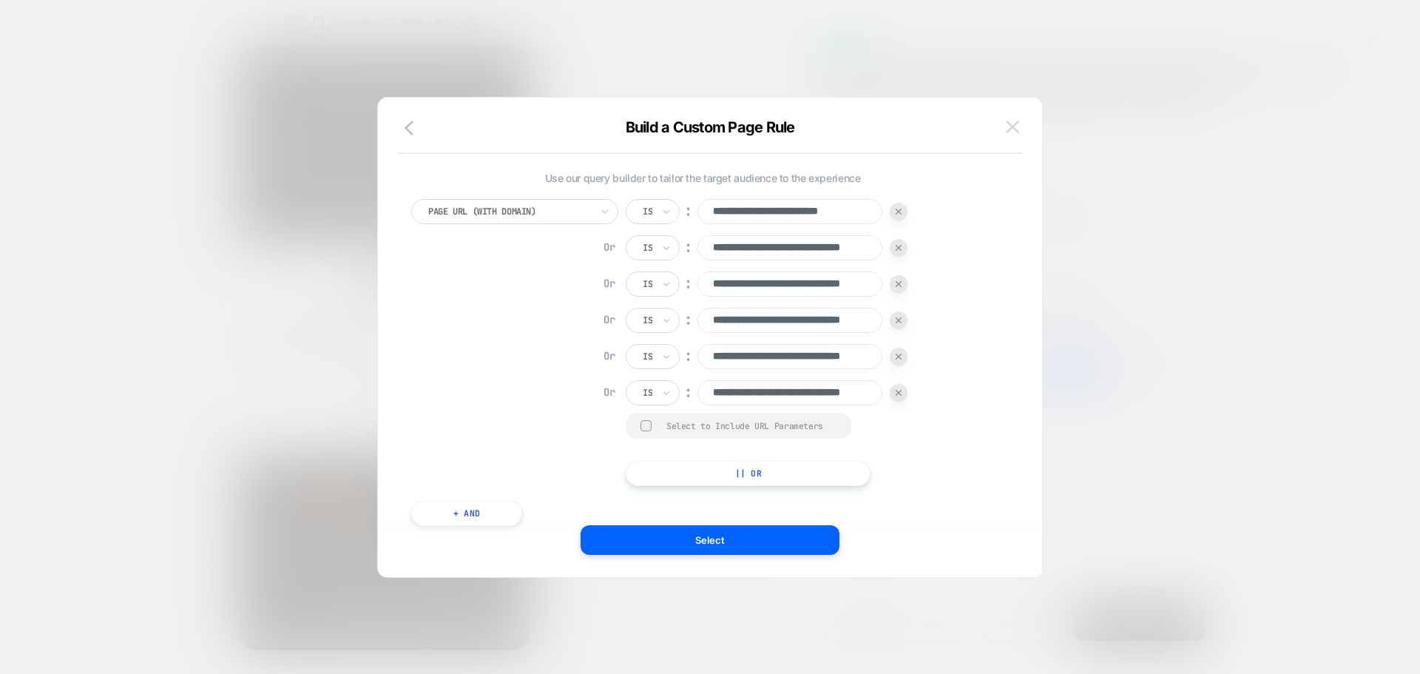
scroll to position [0, 0]
click at [1020, 124] on button at bounding box center [1012, 127] width 22 height 22
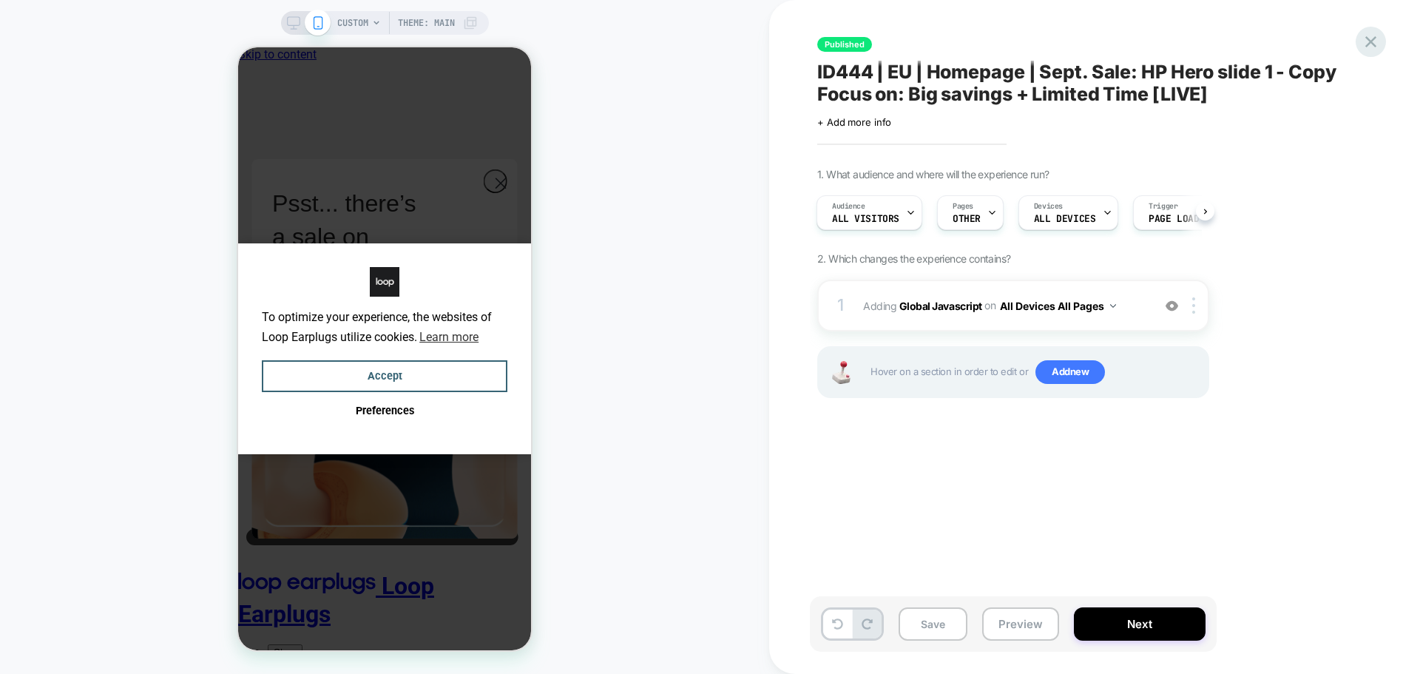
click at [1366, 50] on icon at bounding box center [1371, 42] width 20 height 20
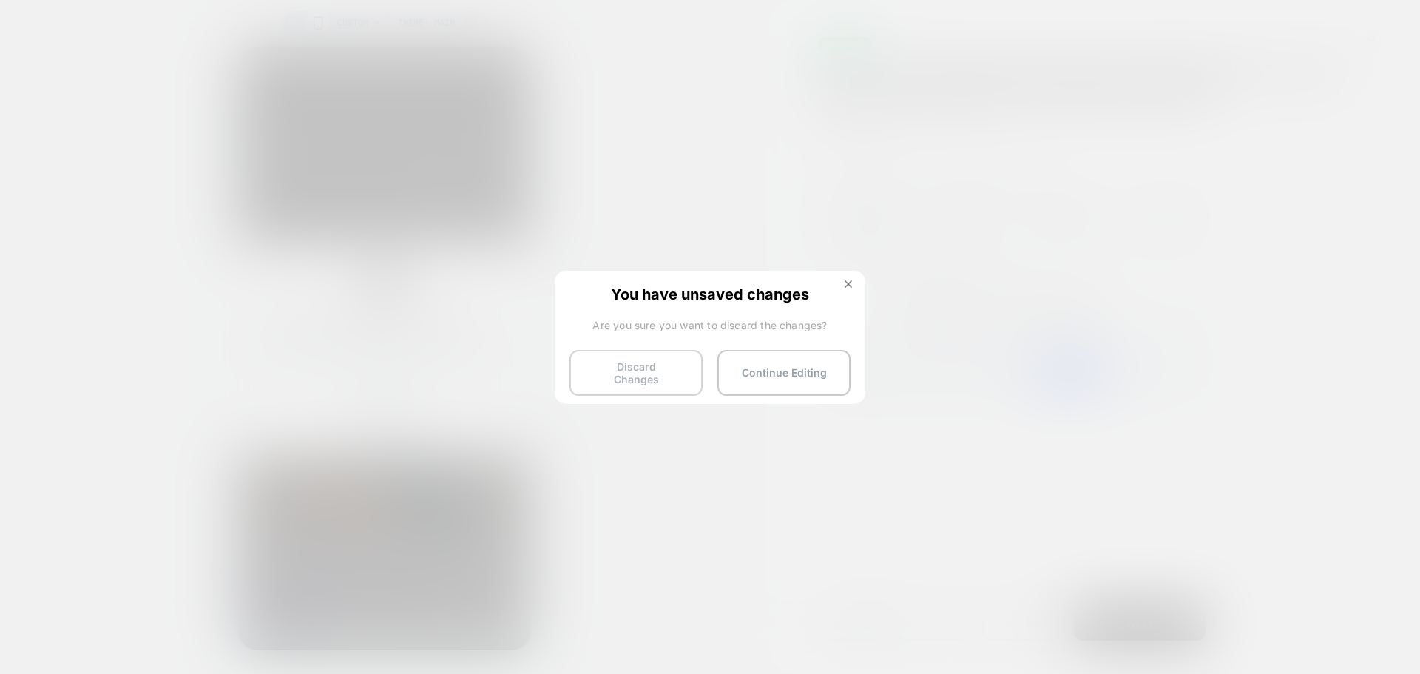
click at [0, 0] on button "Discard Changes" at bounding box center [0, 0] width 0 height 0
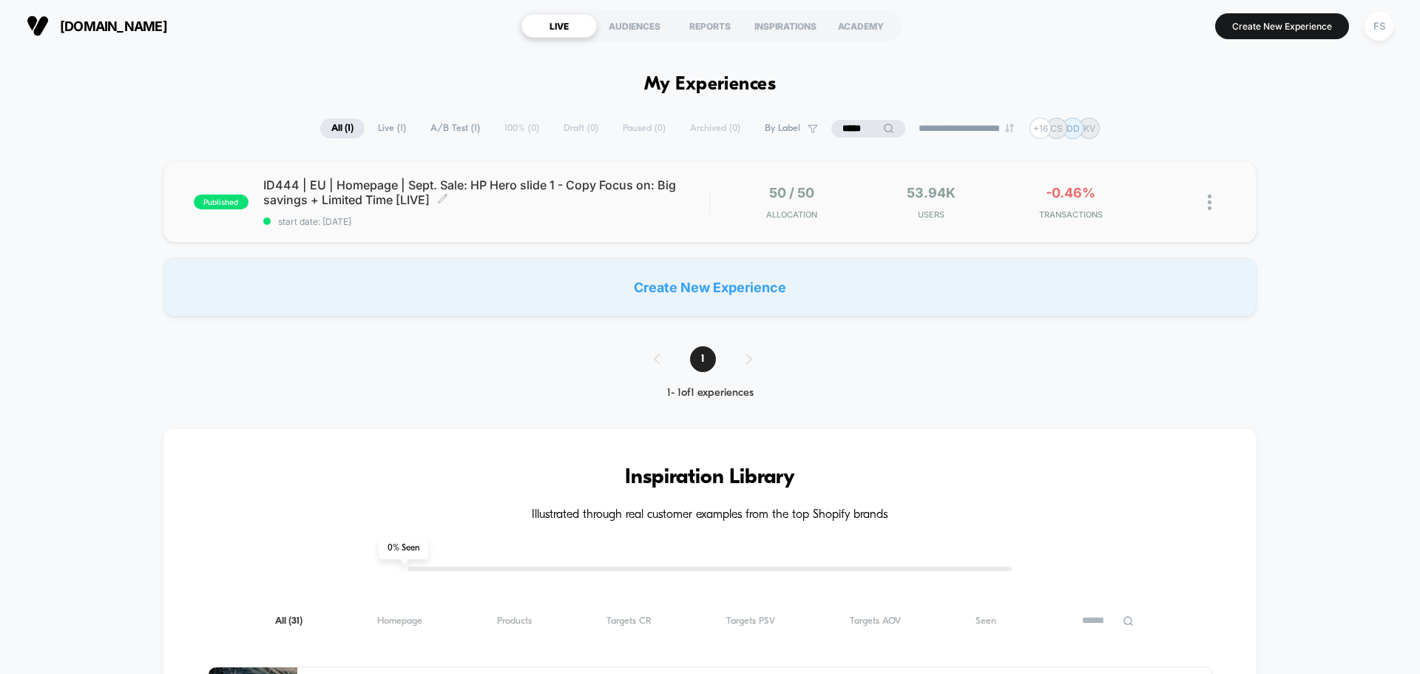
click at [442, 218] on span "start date: [DATE]" at bounding box center [486, 221] width 446 height 11
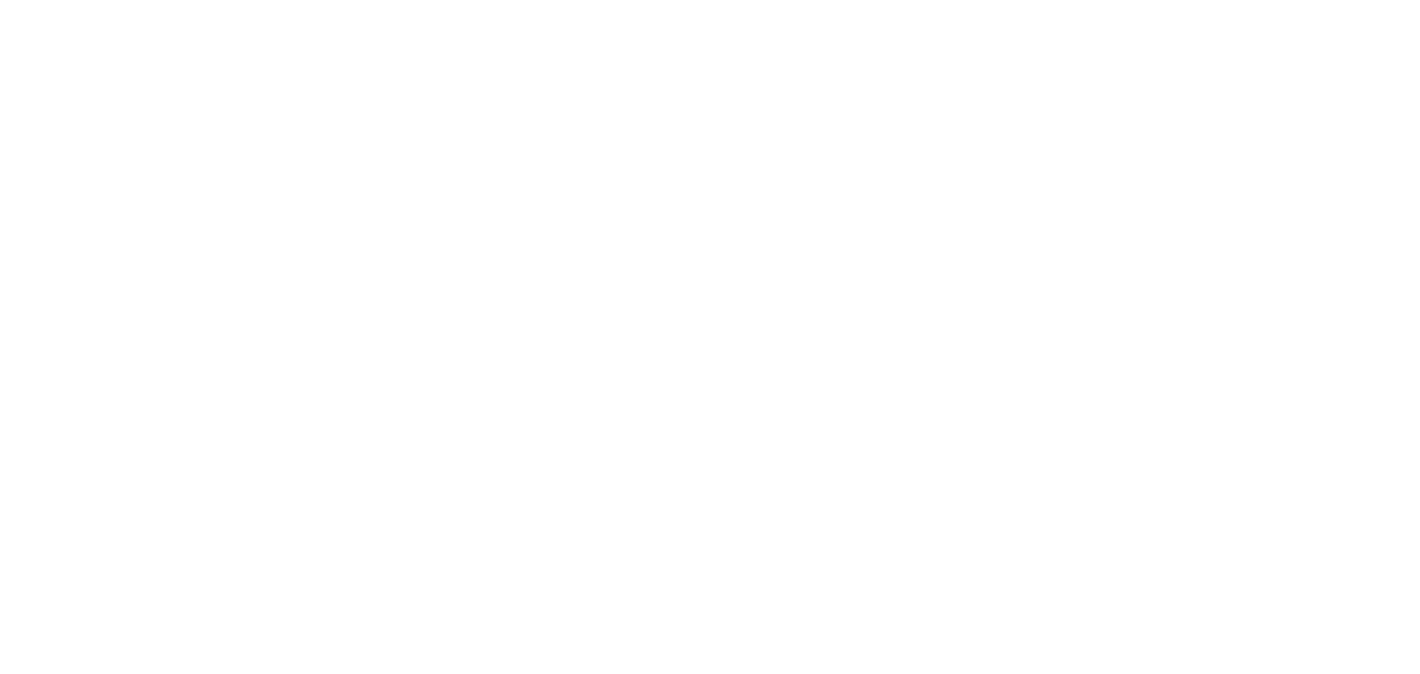
click at [445, 6] on html "Navigated to [DOMAIN_NAME] | No-code CRO for Shopify" at bounding box center [710, 3] width 1420 height 6
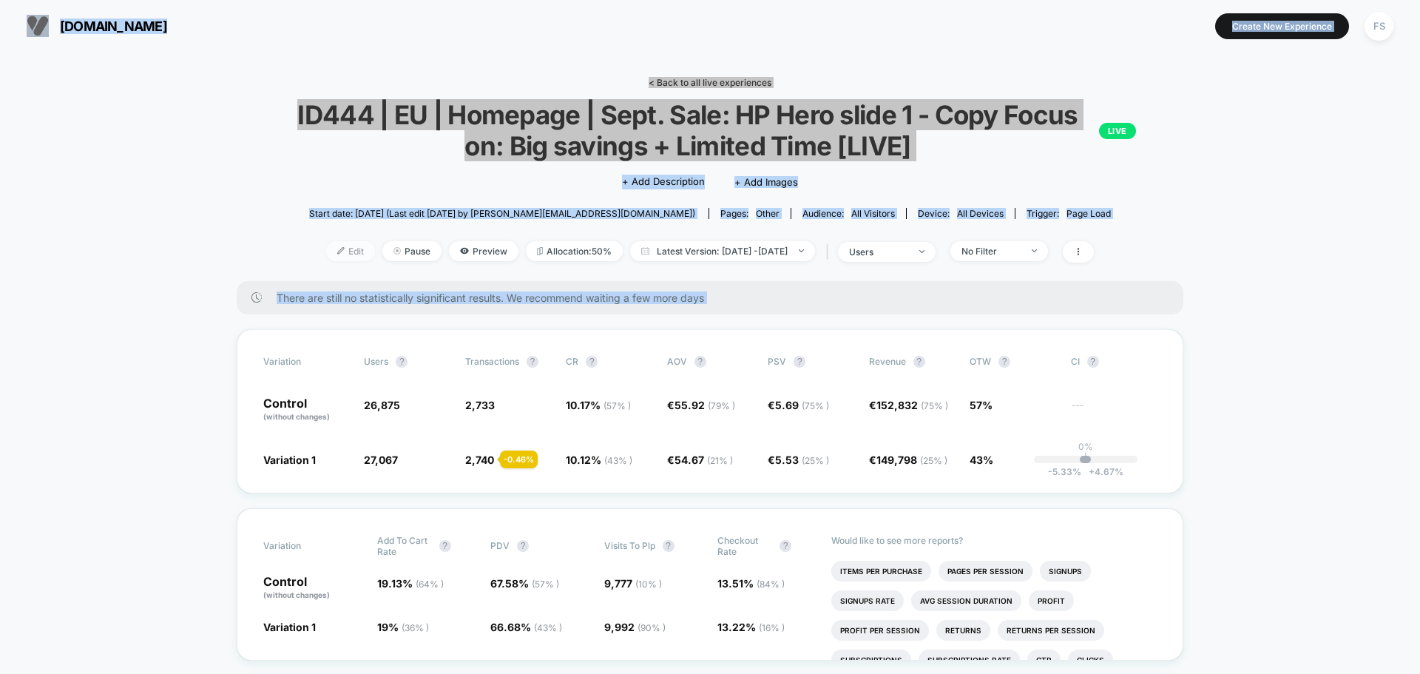
click at [328, 252] on span "Edit" at bounding box center [350, 251] width 49 height 20
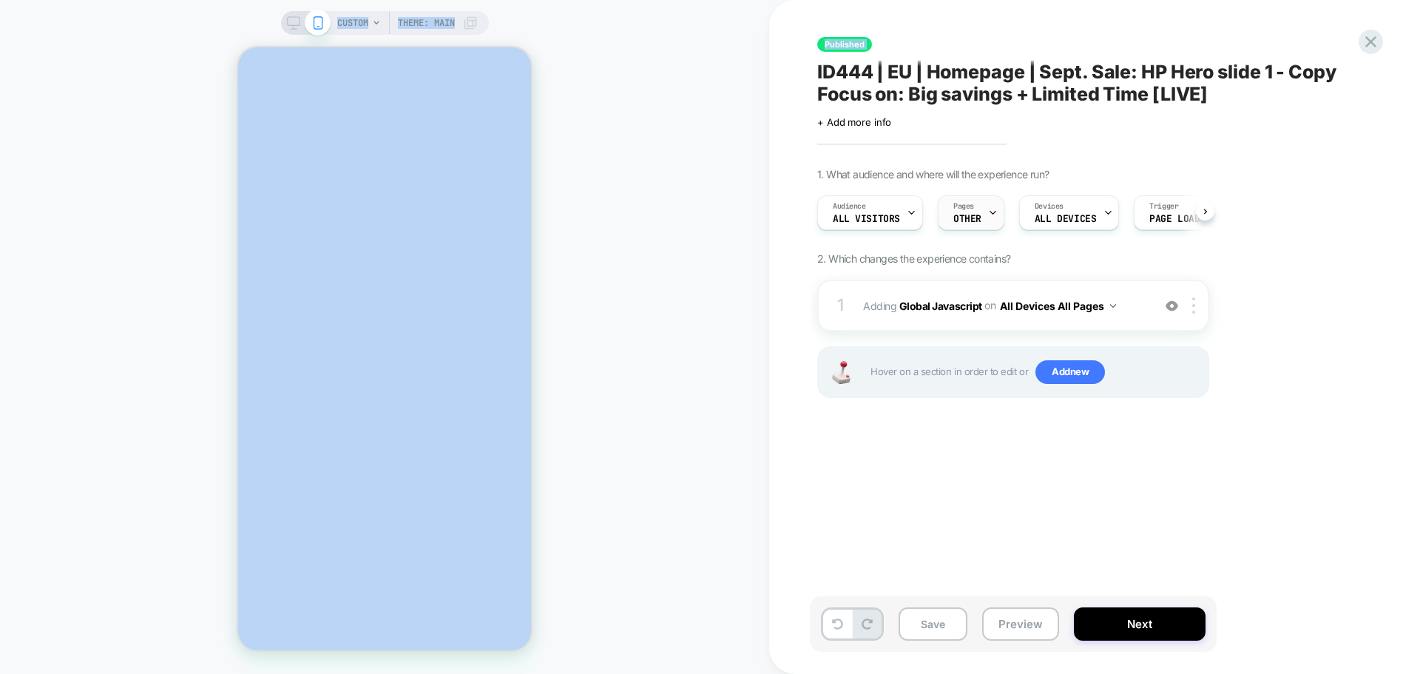
scroll to position [0, 1]
click at [978, 223] on div "Pages OTHER" at bounding box center [967, 212] width 58 height 33
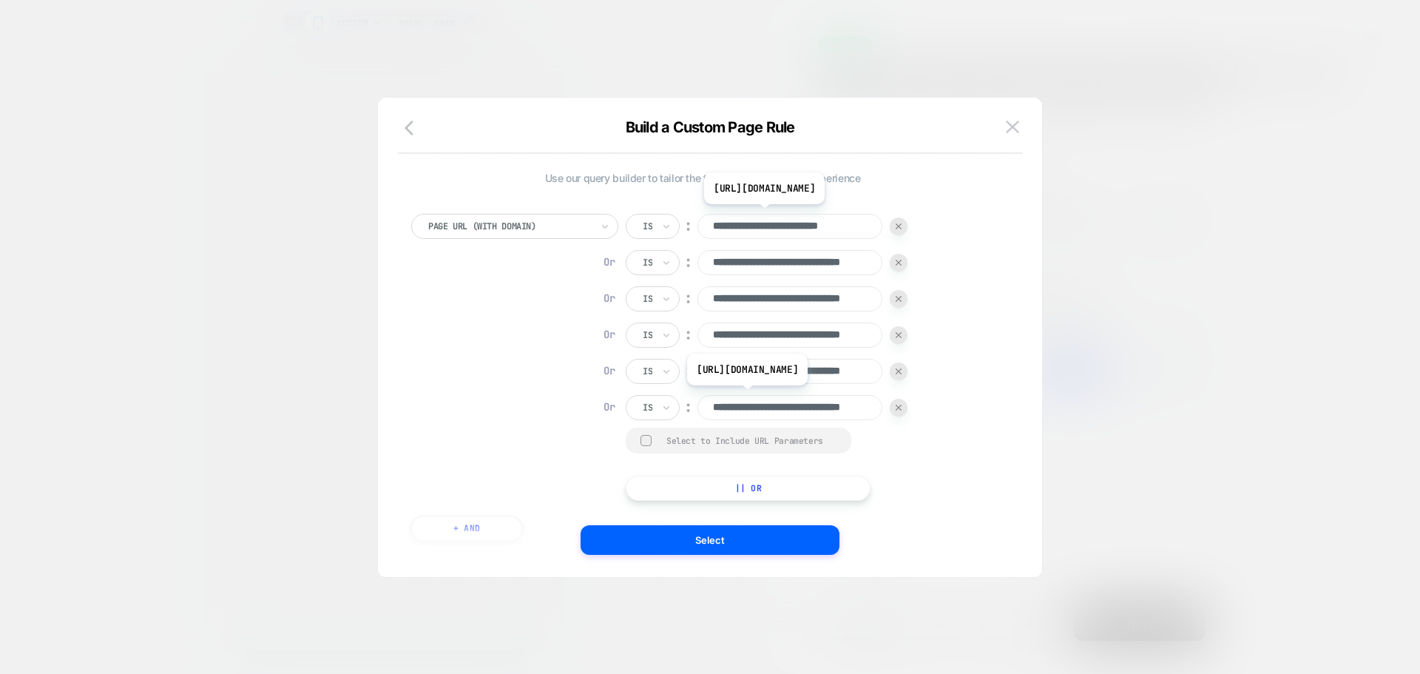
scroll to position [0, 58]
click at [784, 231] on input "**********" at bounding box center [789, 226] width 185 height 25
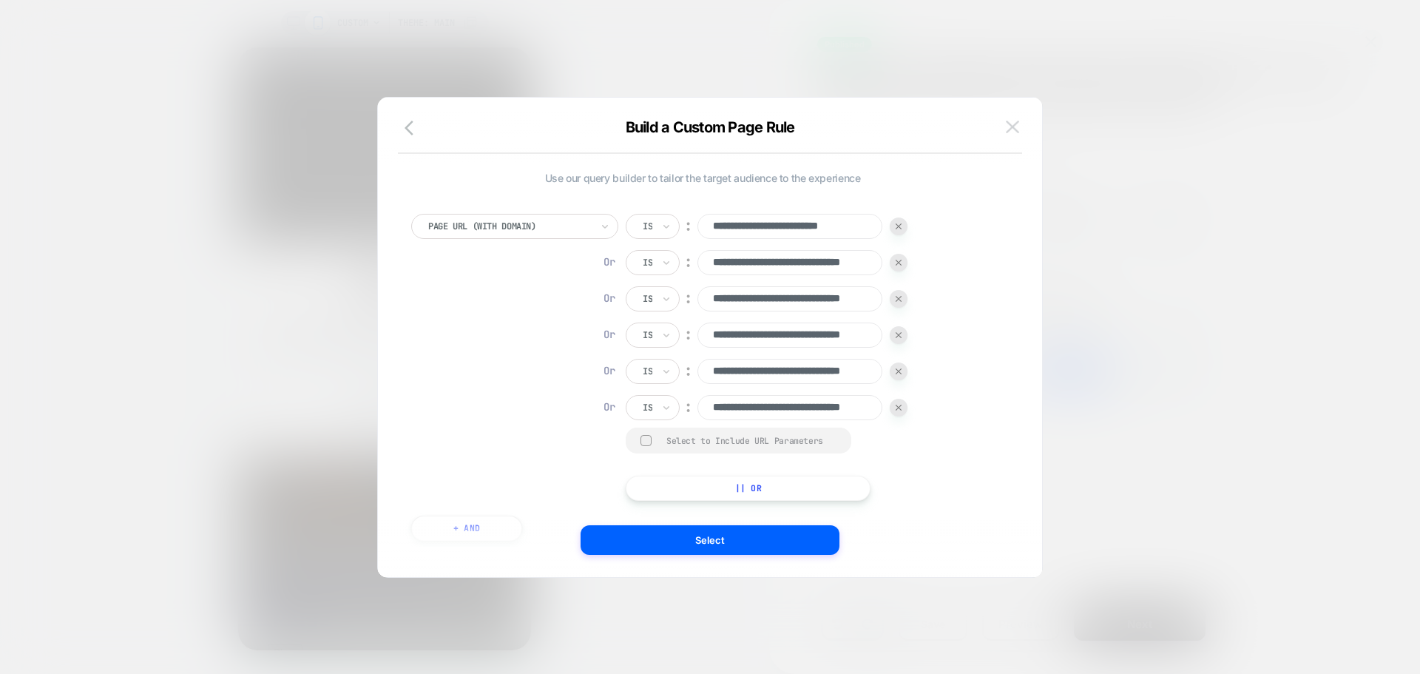
scroll to position [0, 0]
click at [0, 0] on img at bounding box center [0, 0] width 0 height 0
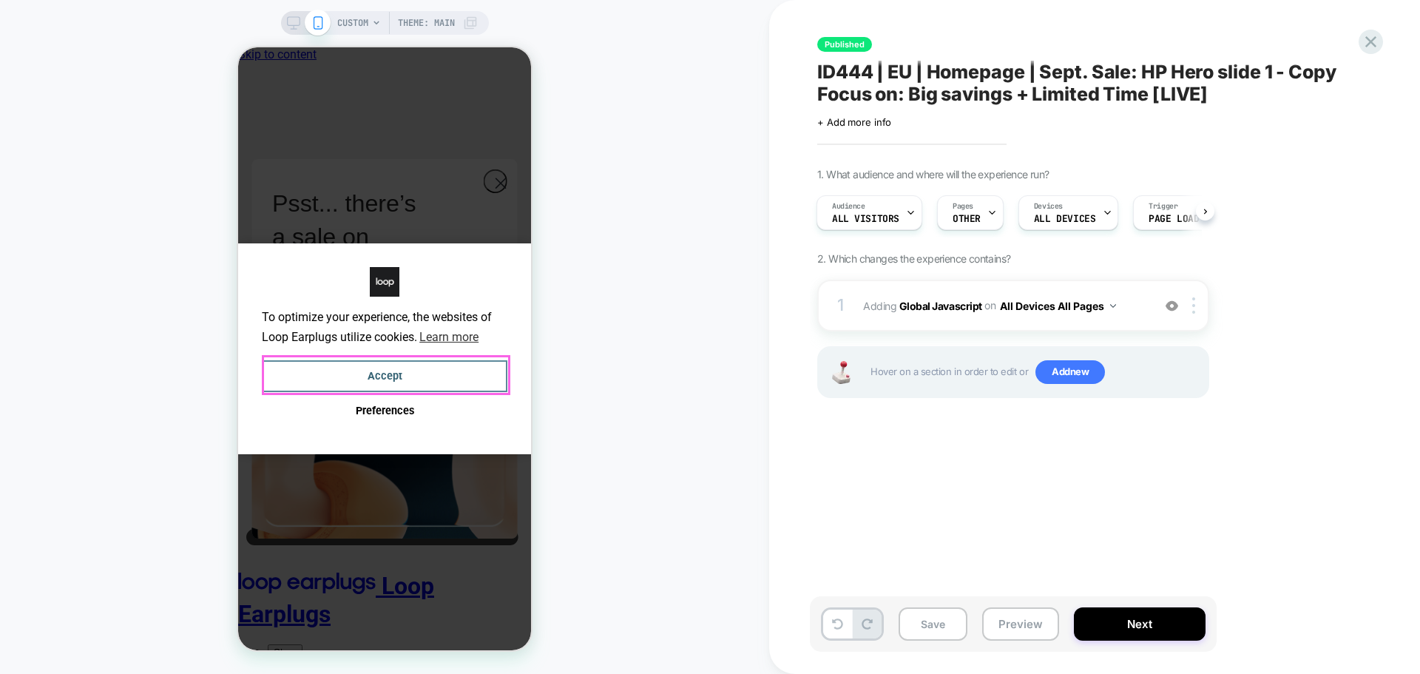
click at [476, 373] on button "Accept" at bounding box center [384, 376] width 245 height 32
